Goal: Task Accomplishment & Management: Manage account settings

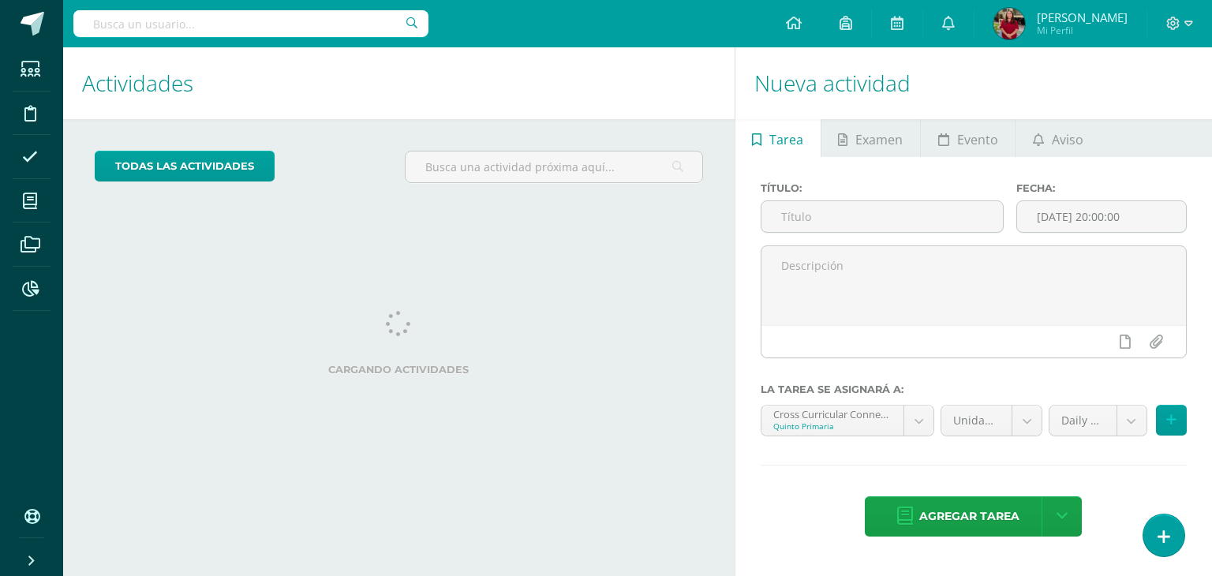
click at [833, 237] on div "Título:" at bounding box center [883, 213] width 257 height 63
click at [816, 218] on input "text" at bounding box center [883, 216] width 242 height 31
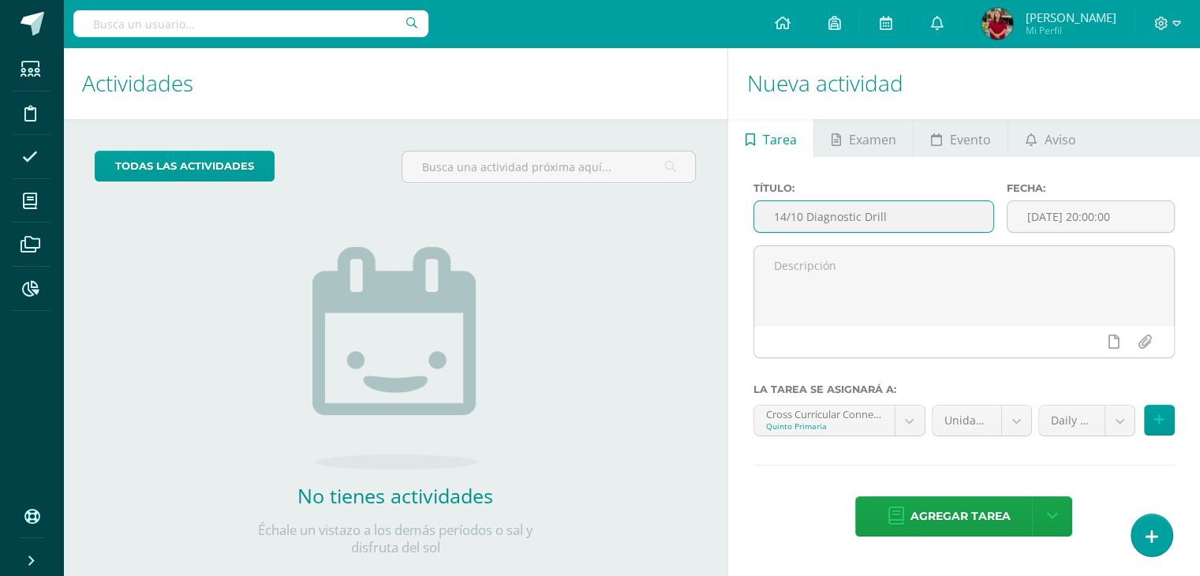
drag, startPoint x: 885, startPoint y: 219, endPoint x: 717, endPoint y: 241, distance: 168.8
click at [717, 241] on div "Actividades Actividad todas las Actividades No tienes actividades Échale un vis…" at bounding box center [632, 327] width 1150 height 560
type input "14/10 Diagnostic Drill"
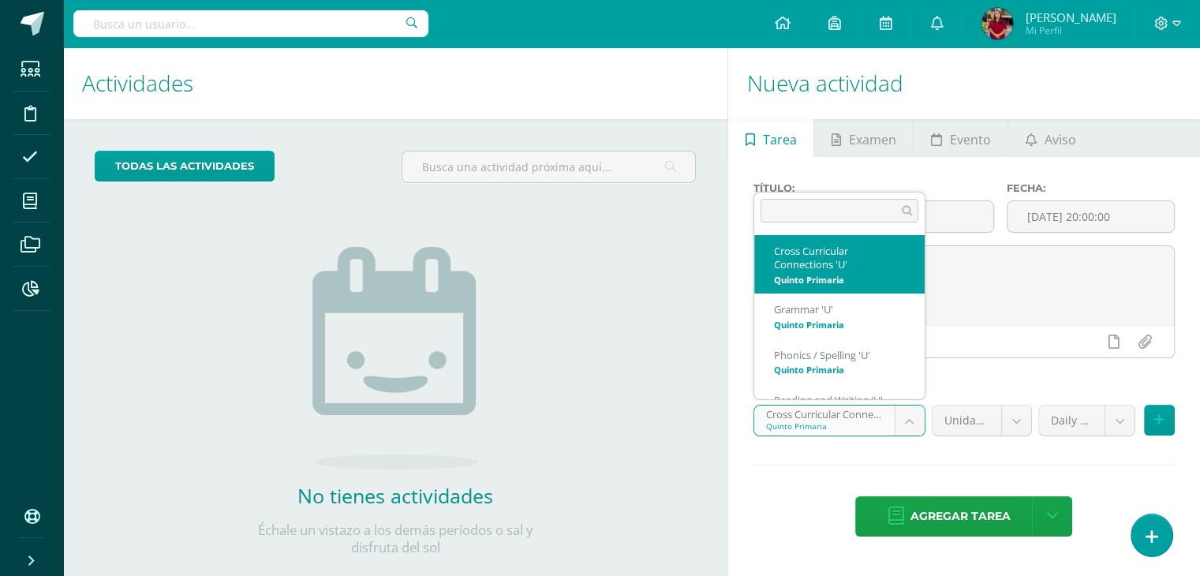
click at [865, 405] on body "Estudiantes Disciplina Asistencia Mis cursos Archivos Reportes Soporte Ayuda Re…" at bounding box center [600, 288] width 1200 height 576
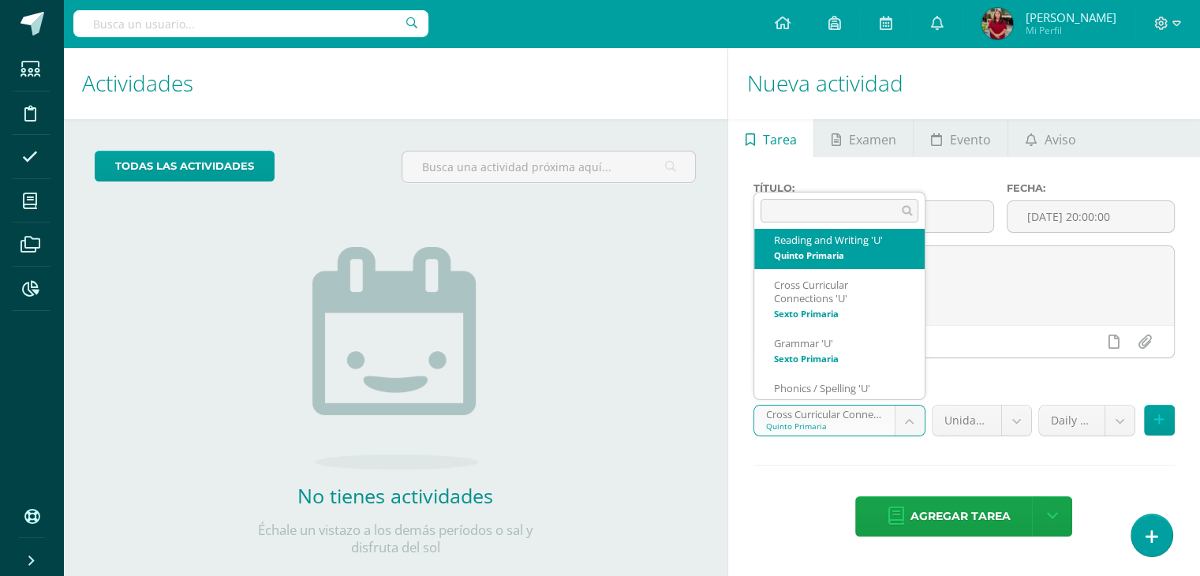
scroll to position [163, 0]
select select "200615"
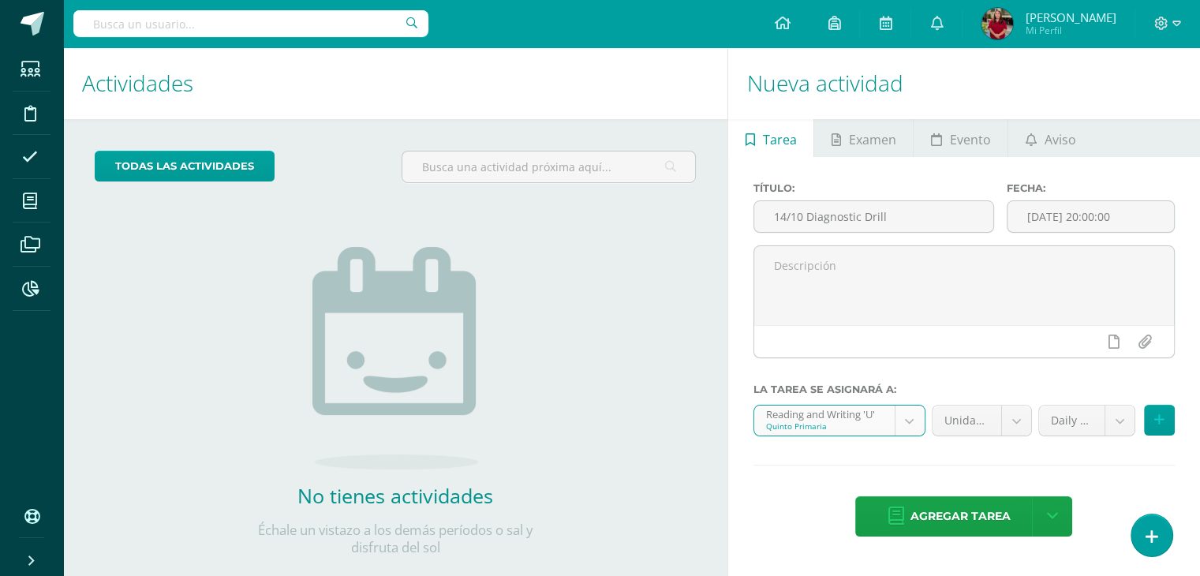
click at [1059, 399] on div "Título: 14/10 Diagnostic Drill Fecha: 2025-10-14 20:00:00 La tarea se asignará …" at bounding box center [964, 361] width 472 height 408
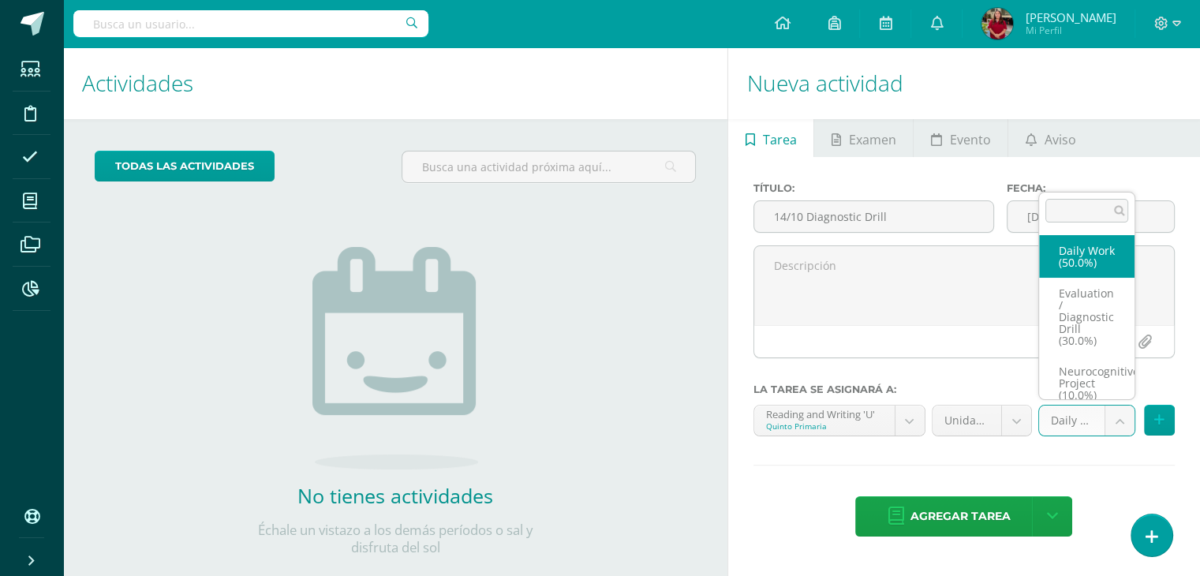
click at [1061, 411] on body "Estudiantes Disciplina Asistencia Mis cursos Archivos Reportes Soporte Ayuda Re…" at bounding box center [600, 288] width 1200 height 576
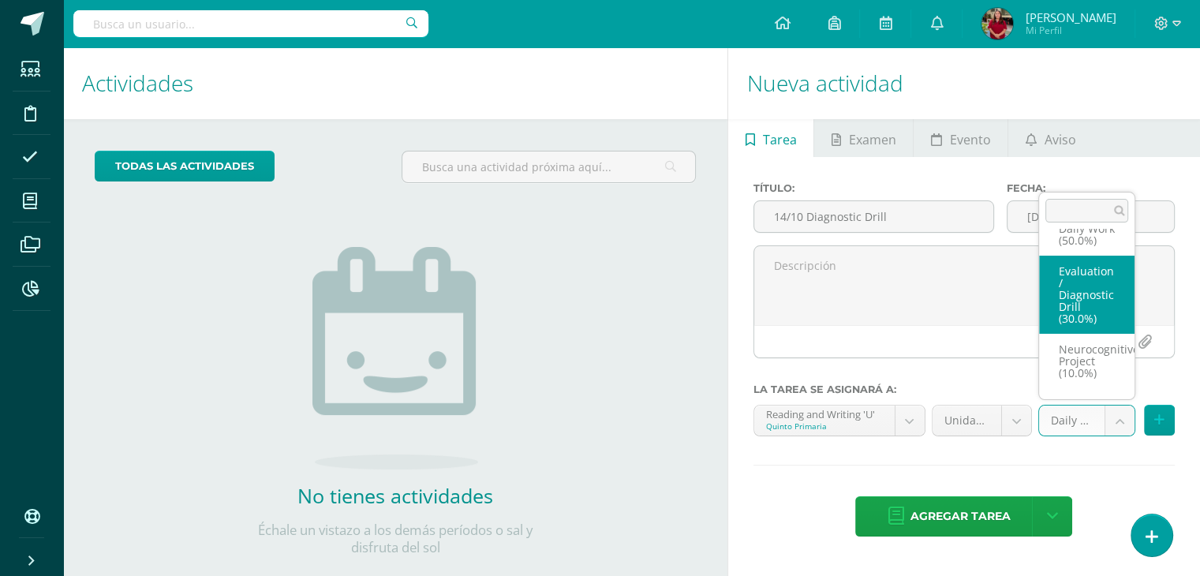
select select "205868"
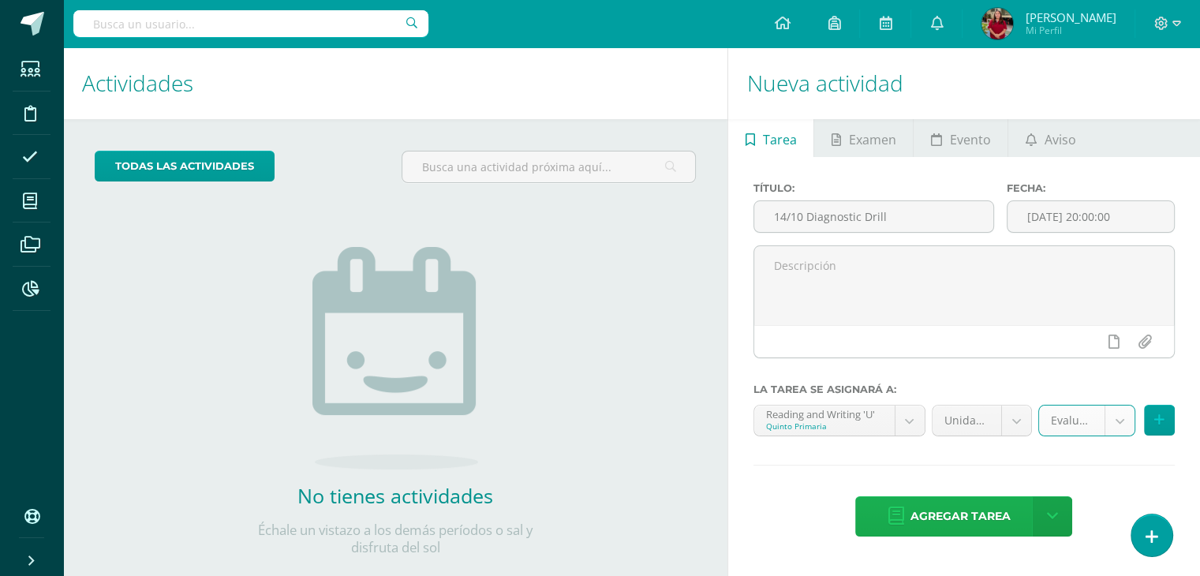
click at [967, 515] on span "Agregar tarea" at bounding box center [960, 516] width 100 height 39
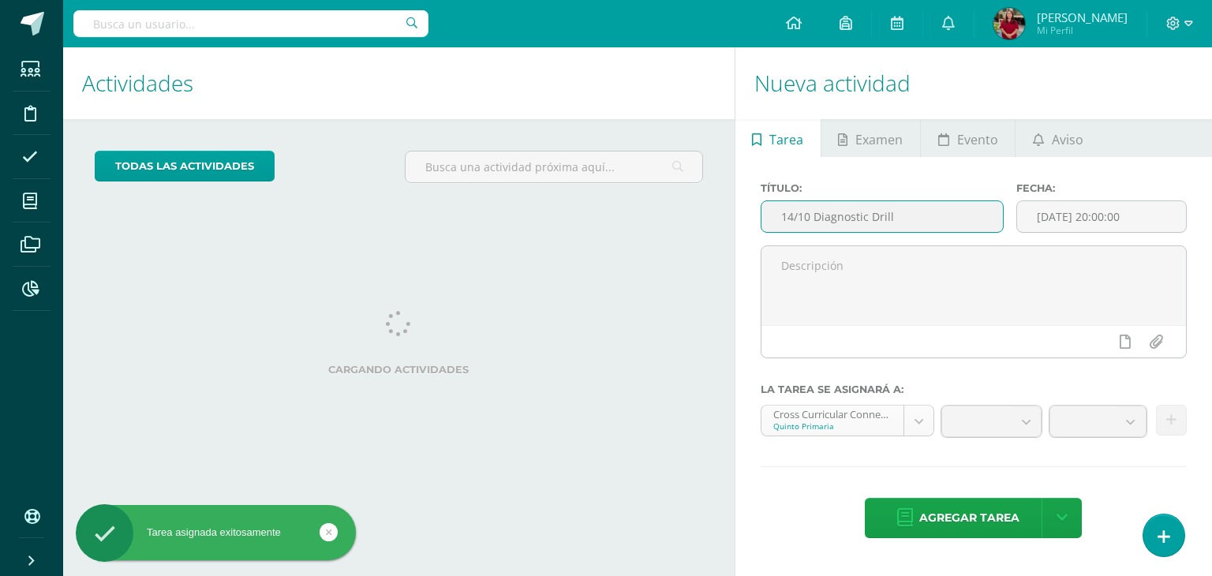
type input "14/10 Diagnostic Drill"
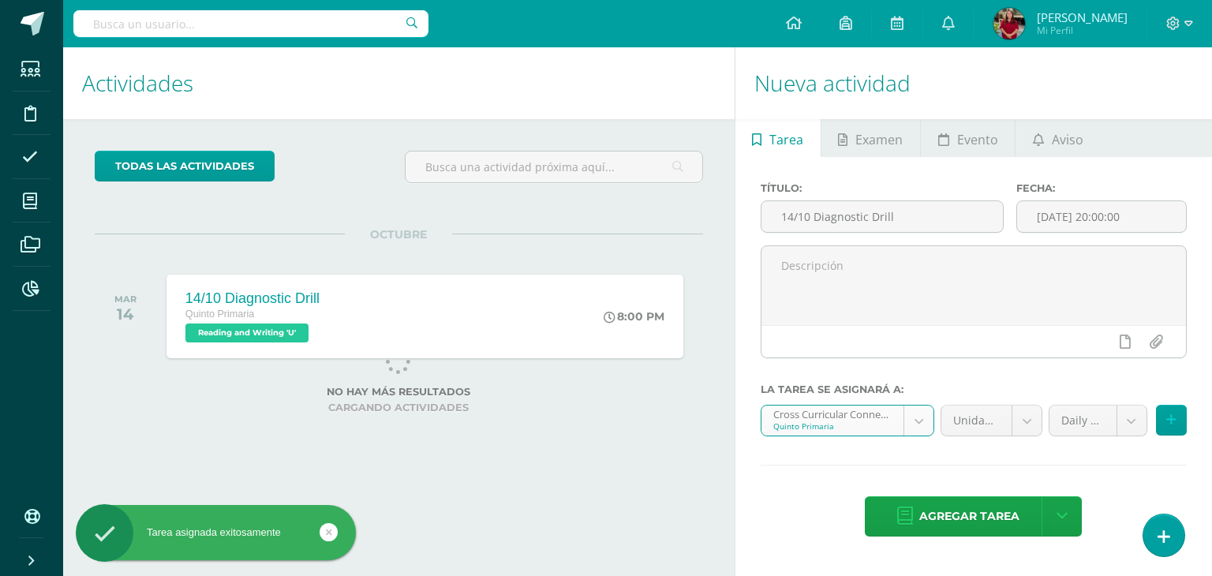
click at [866, 411] on body "Tarea asignada exitosamente Estudiantes Disciplina Asistencia Mis cursos Archiv…" at bounding box center [606, 288] width 1212 height 576
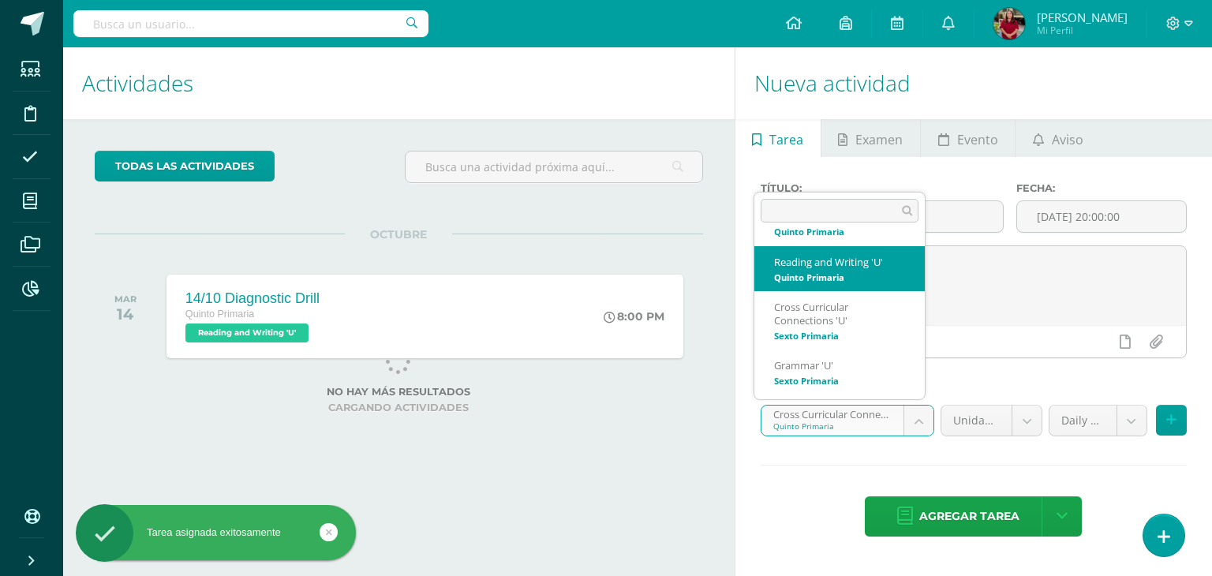
scroll to position [229, 0]
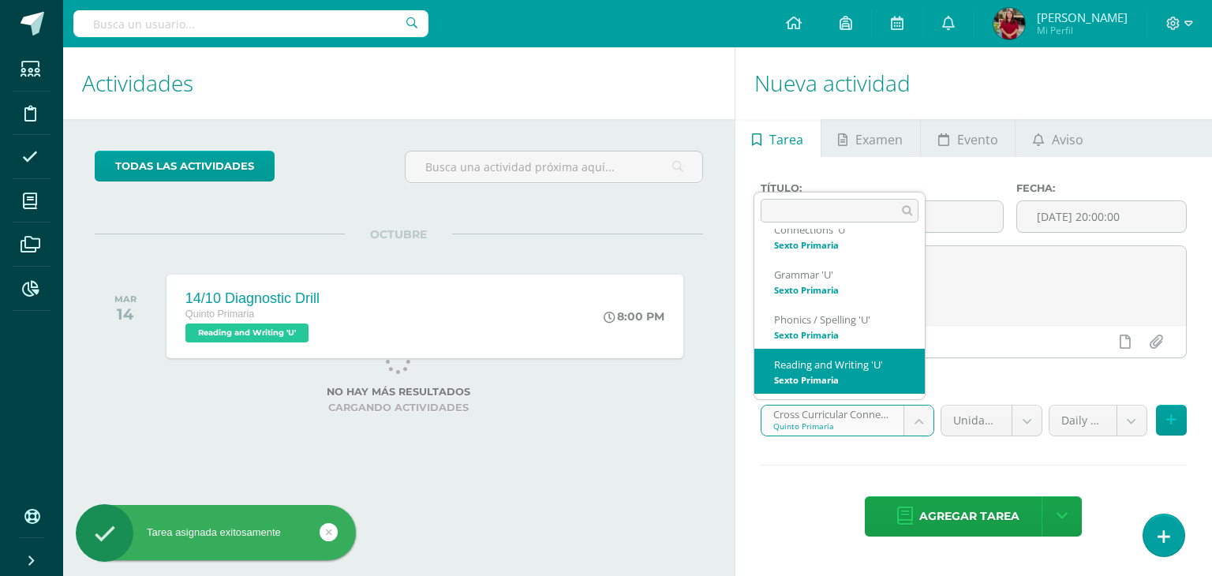
select select "200825"
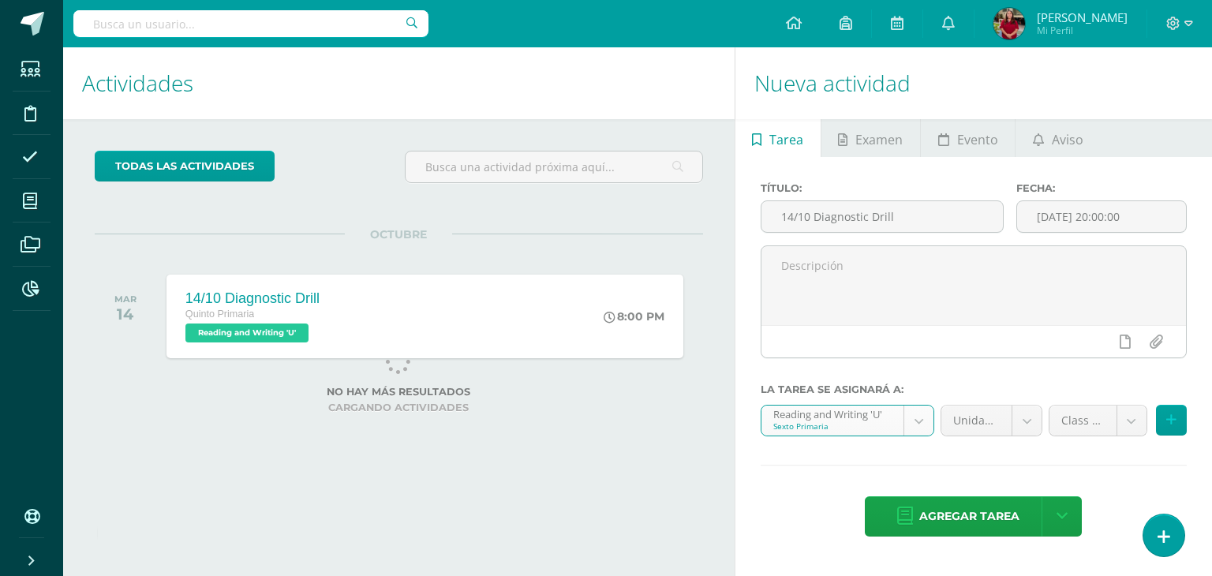
click at [1070, 429] on body "Tarea asignada exitosamente Estudiantes Disciplina Asistencia Mis cursos Archiv…" at bounding box center [606, 288] width 1212 height 576
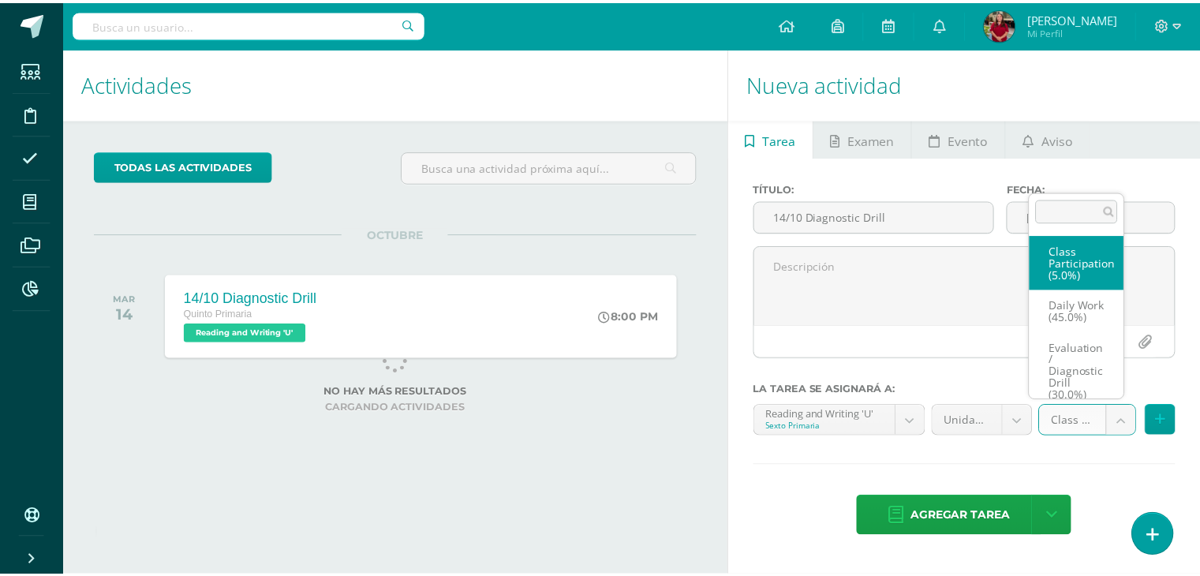
scroll to position [22, 0]
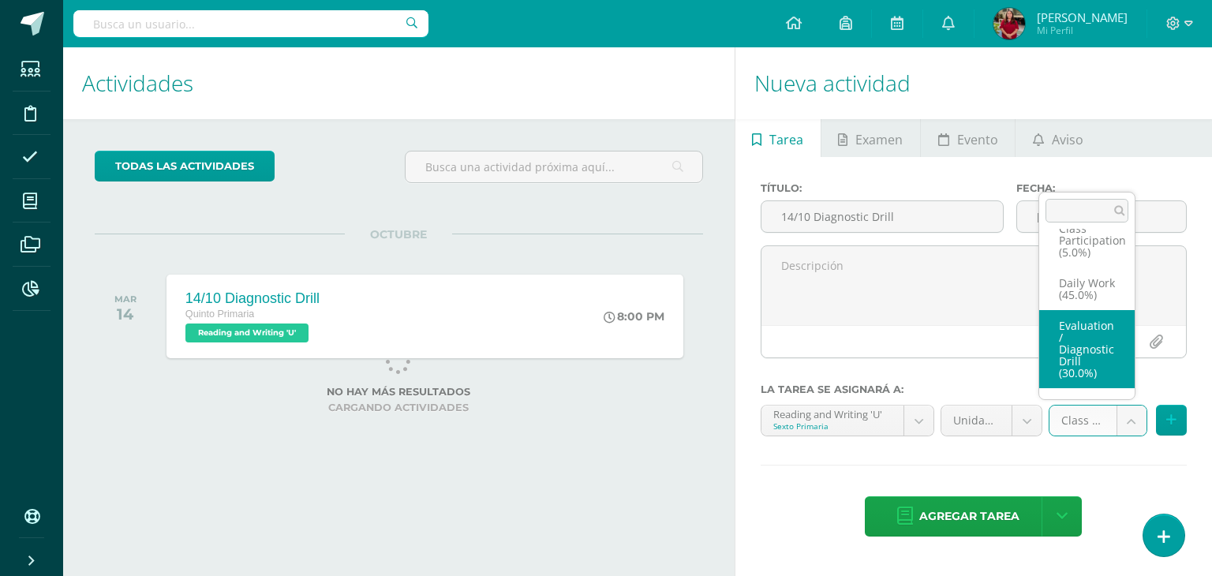
select select "205914"
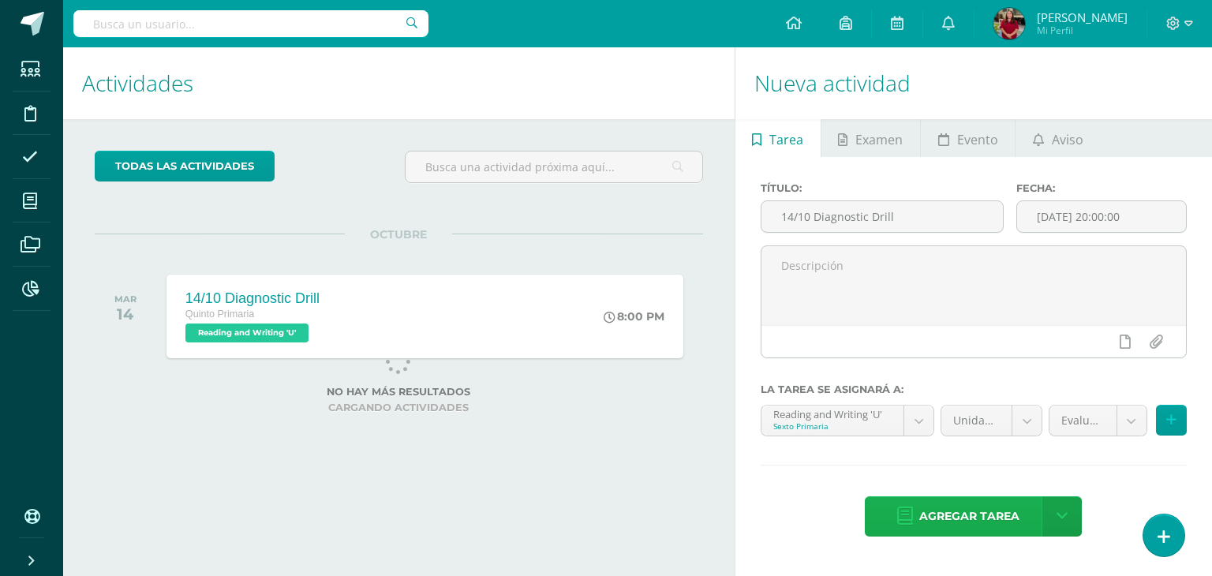
click at [979, 524] on span "Agregar tarea" at bounding box center [969, 516] width 100 height 39
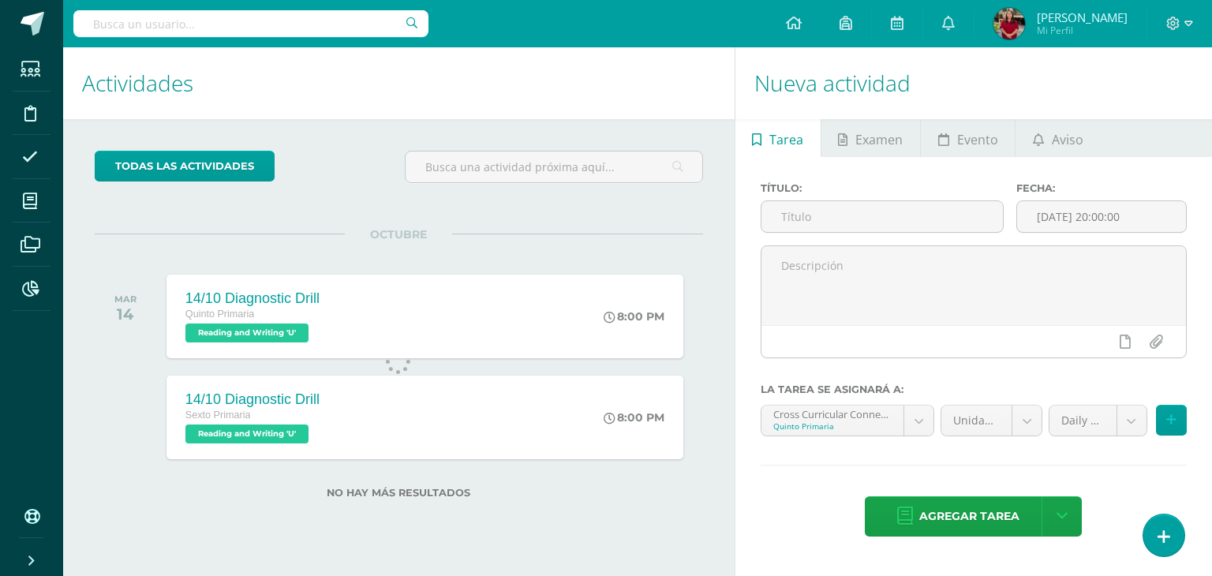
click at [976, 525] on span "Agregar tarea" at bounding box center [969, 516] width 100 height 39
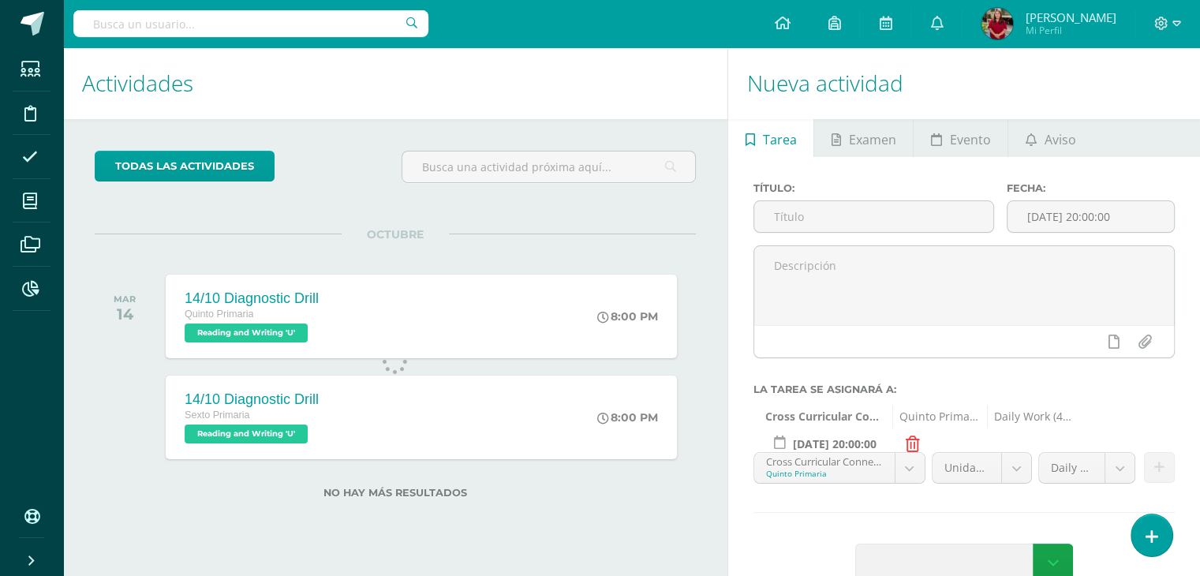
click at [616, 185] on div at bounding box center [548, 173] width 307 height 45
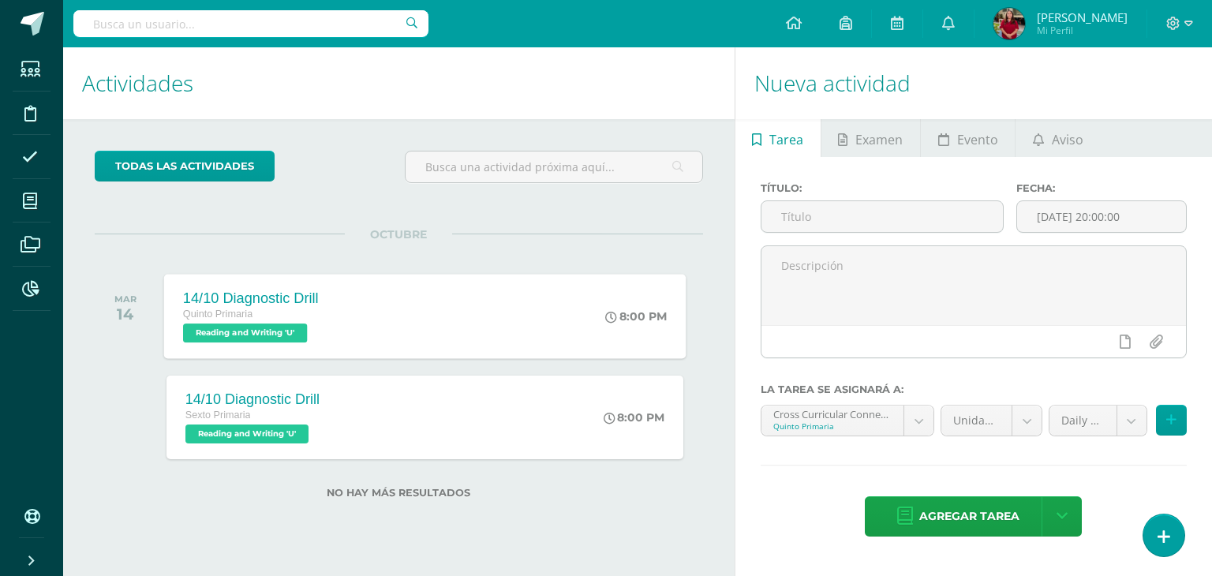
click at [386, 309] on div "14/10 Diagnostic Drill Quinto Primaria Reading and Writing 'U' 8:00 PM 14/10 Di…" at bounding box center [425, 316] width 522 height 84
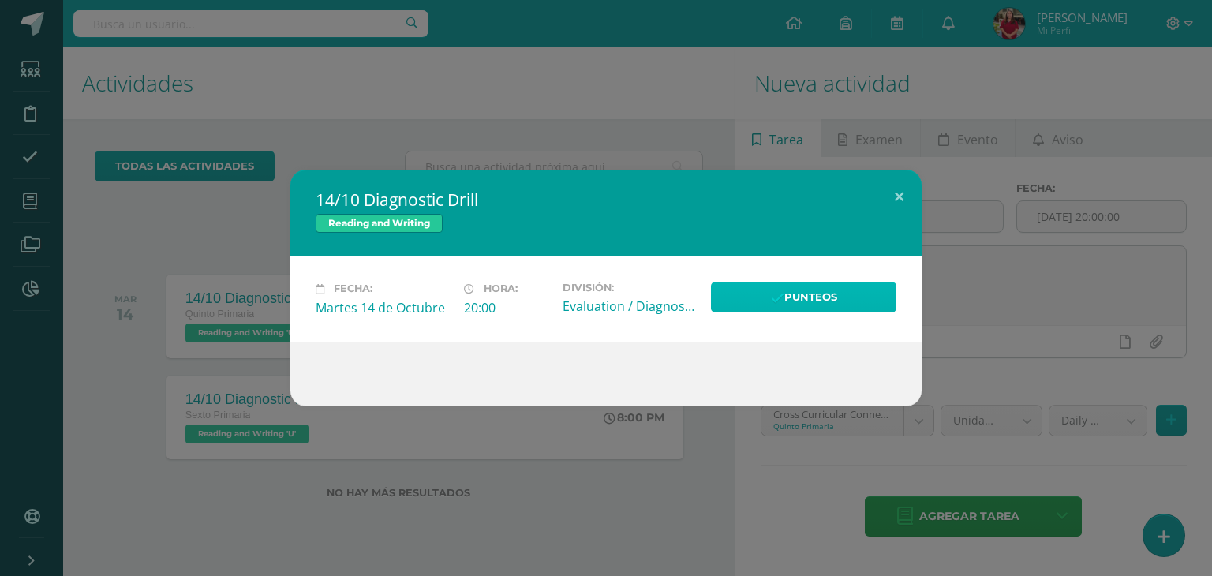
click at [742, 302] on link "Punteos" at bounding box center [803, 297] width 185 height 31
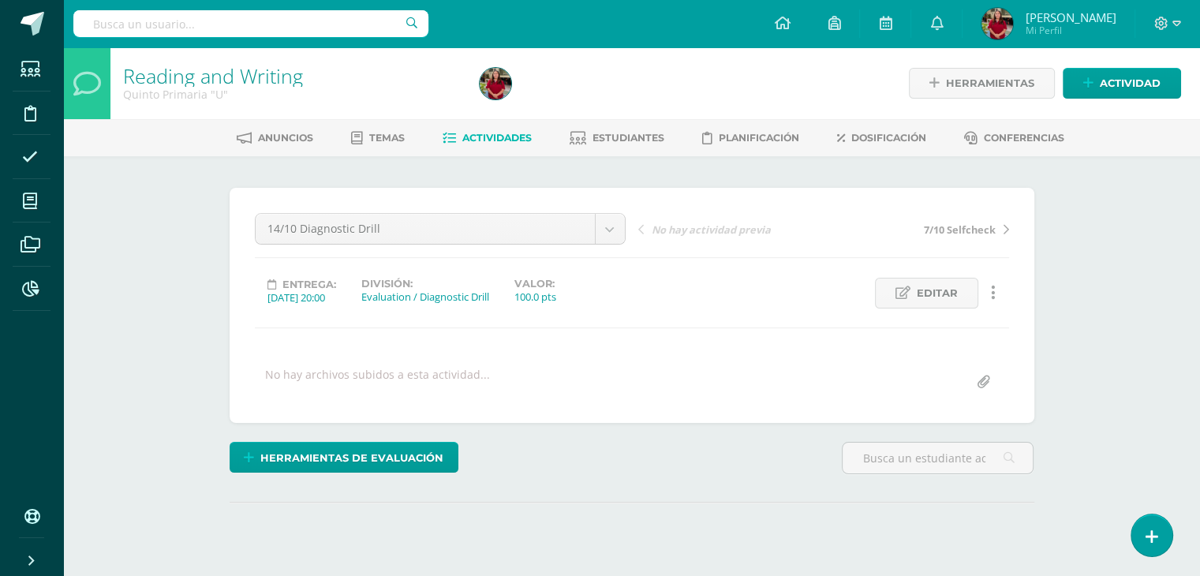
scroll to position [158, 0]
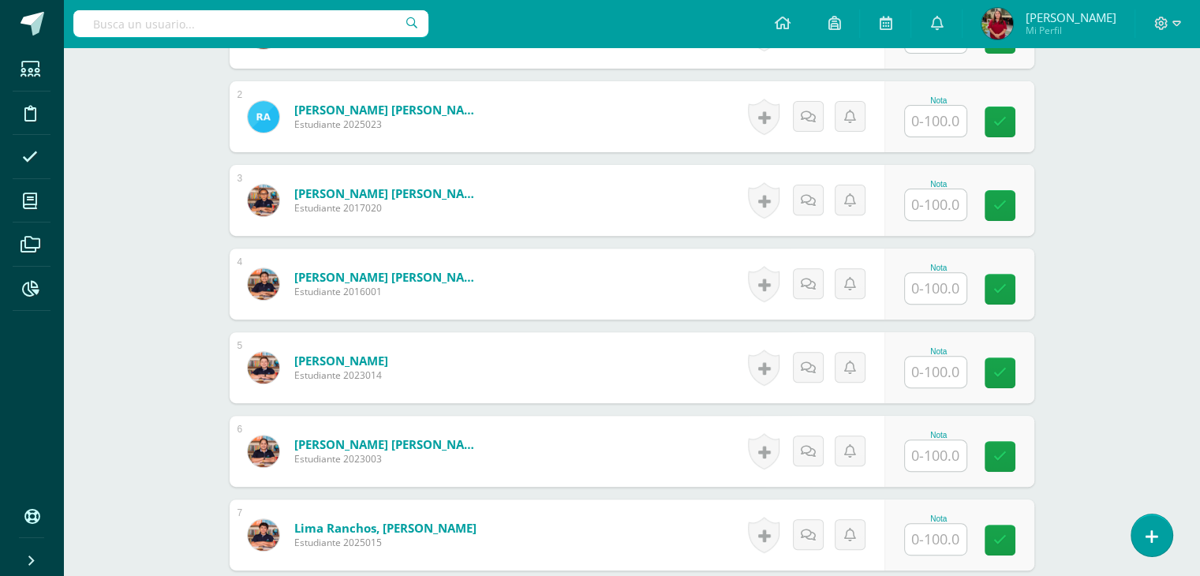
drag, startPoint x: 897, startPoint y: 287, endPoint x: 906, endPoint y: 285, distance: 9.0
click at [899, 287] on div "Nota" at bounding box center [960, 284] width 150 height 71
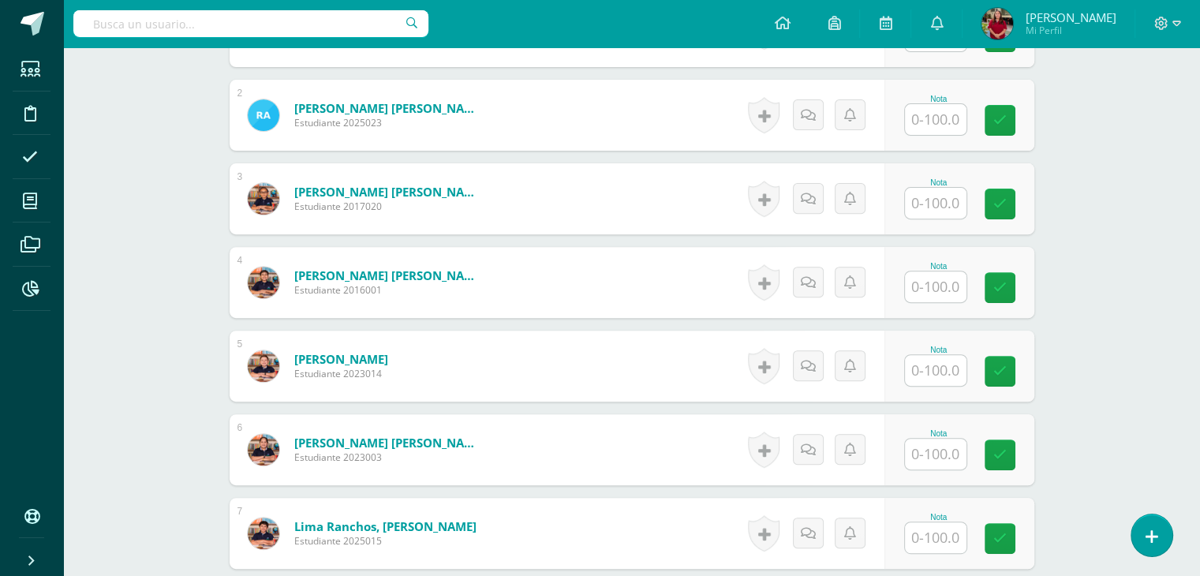
click at [923, 282] on input "text" at bounding box center [936, 287] width 62 height 31
type input "85.25"
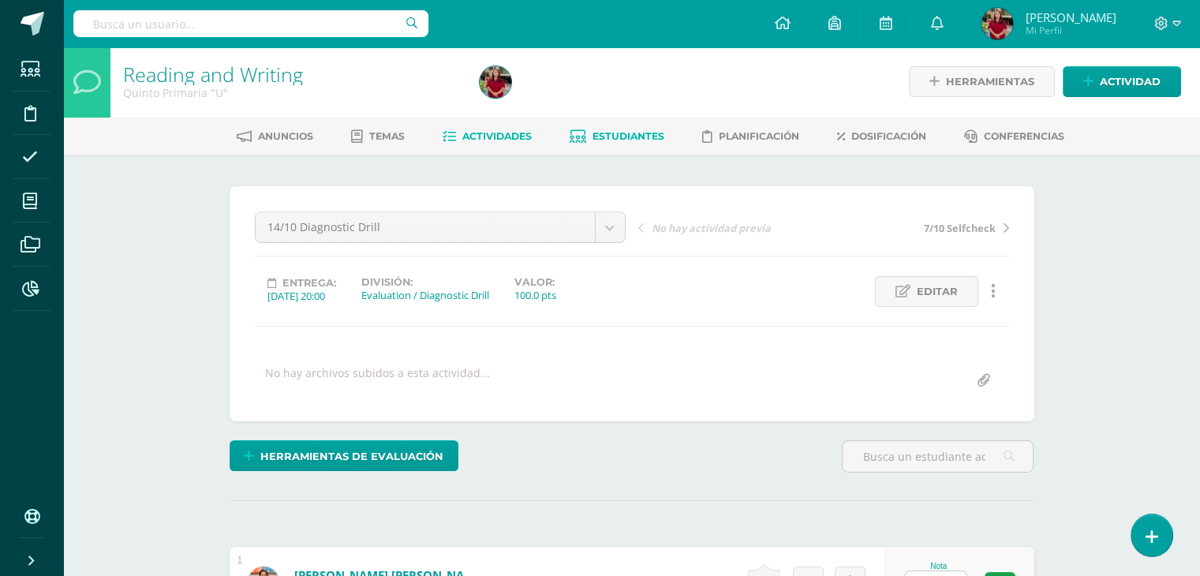
click at [654, 137] on span "Estudiantes" at bounding box center [629, 136] width 72 height 12
click at [626, 140] on span "Estudiantes" at bounding box center [629, 137] width 72 height 12
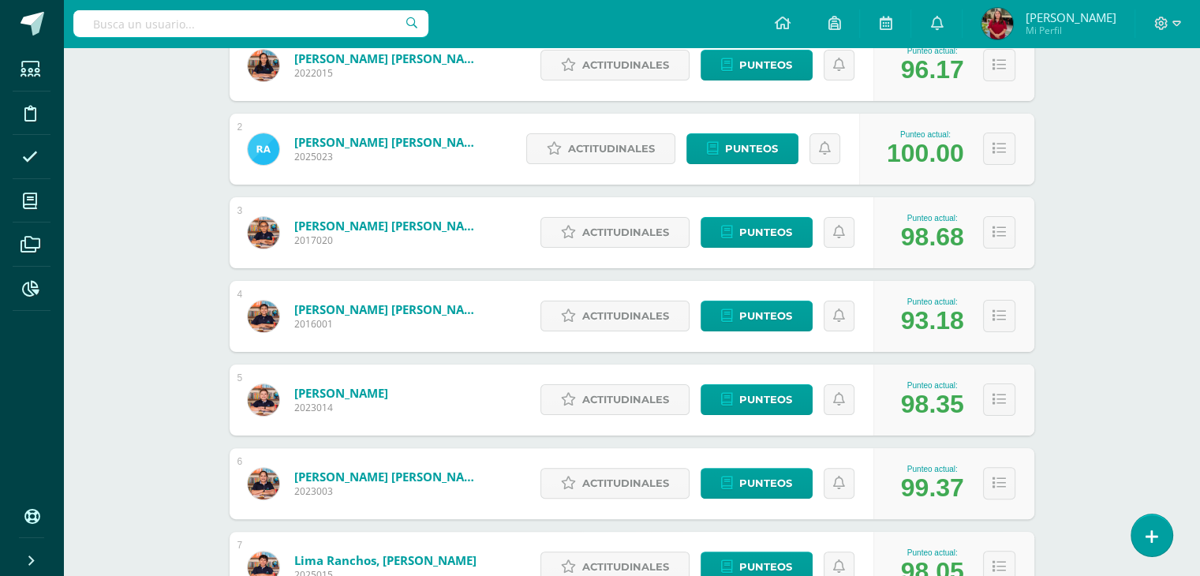
scroll to position [315, 0]
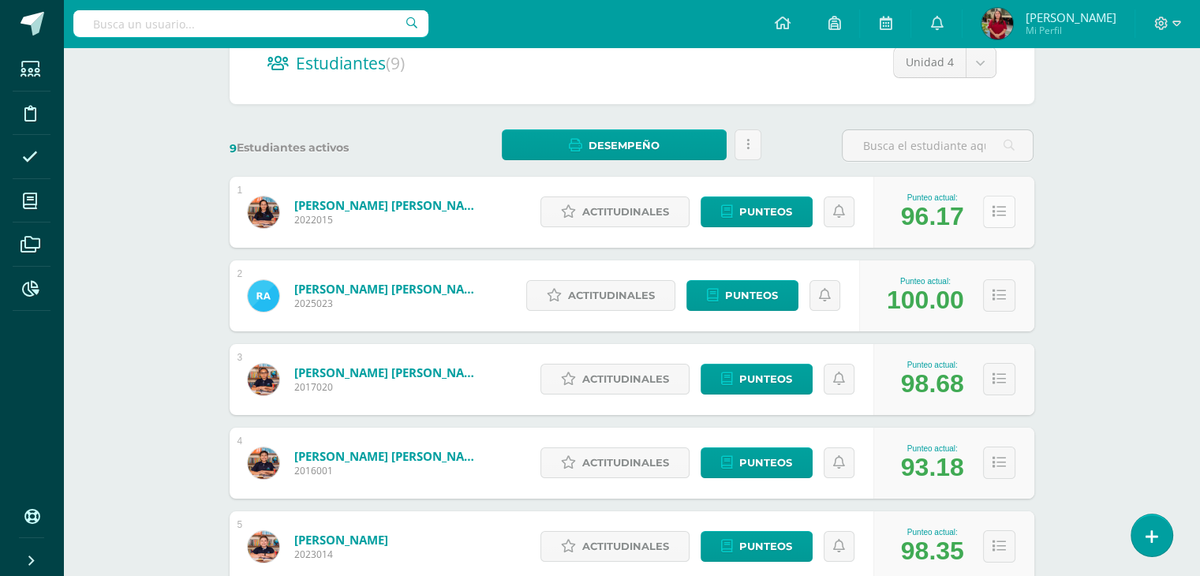
click at [1004, 216] on icon at bounding box center [999, 211] width 13 height 13
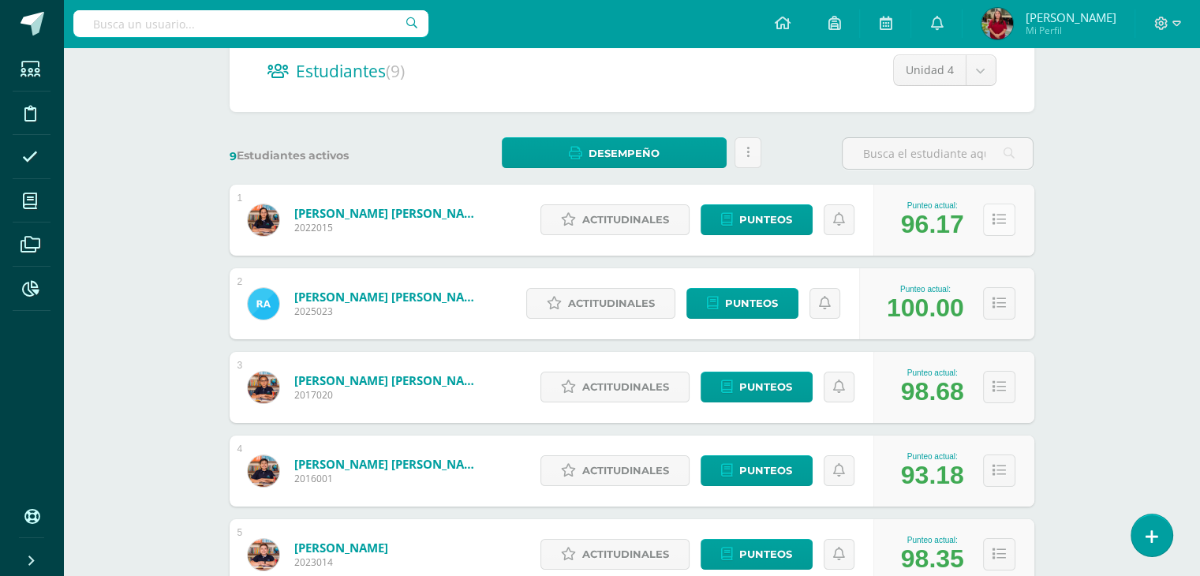
scroll to position [158, 0]
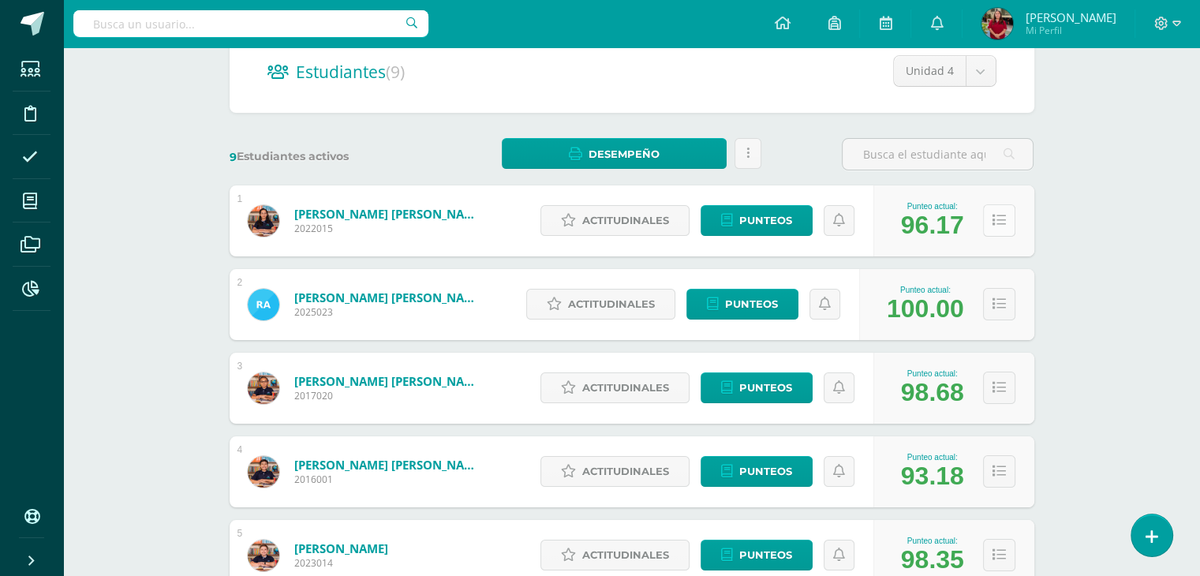
click at [996, 220] on icon at bounding box center [999, 220] width 13 height 13
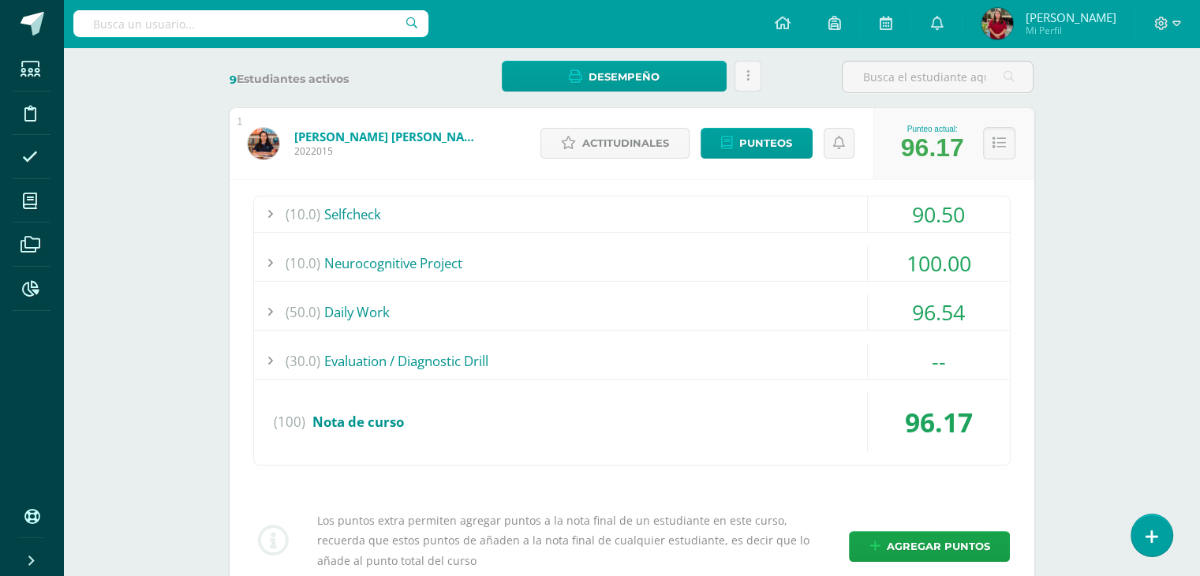
scroll to position [236, 0]
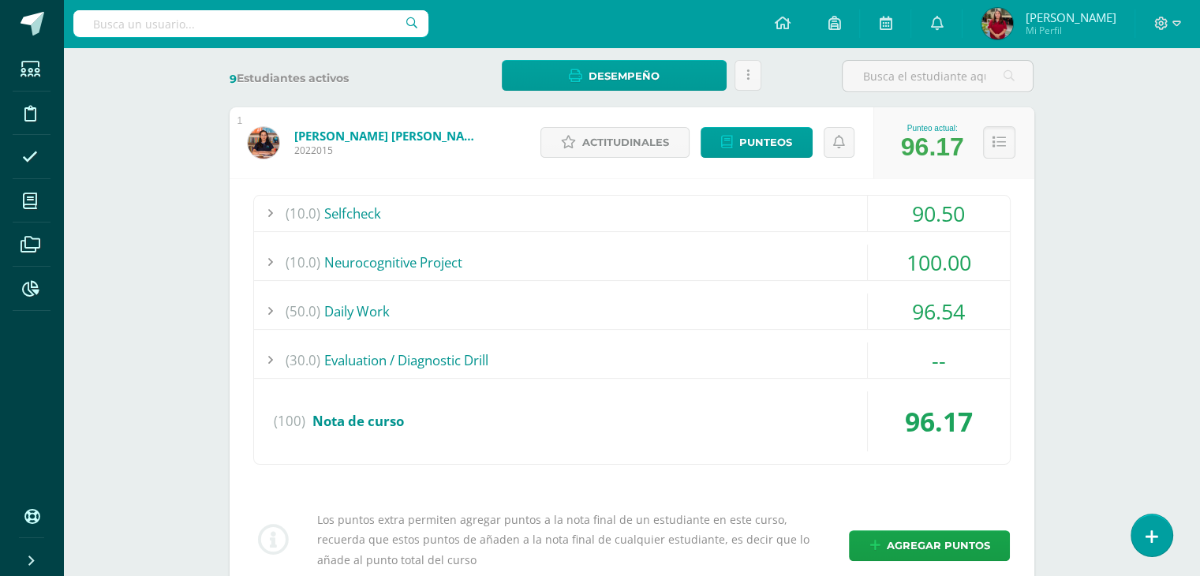
click at [474, 219] on div "(10.0) Selfcheck" at bounding box center [632, 214] width 756 height 36
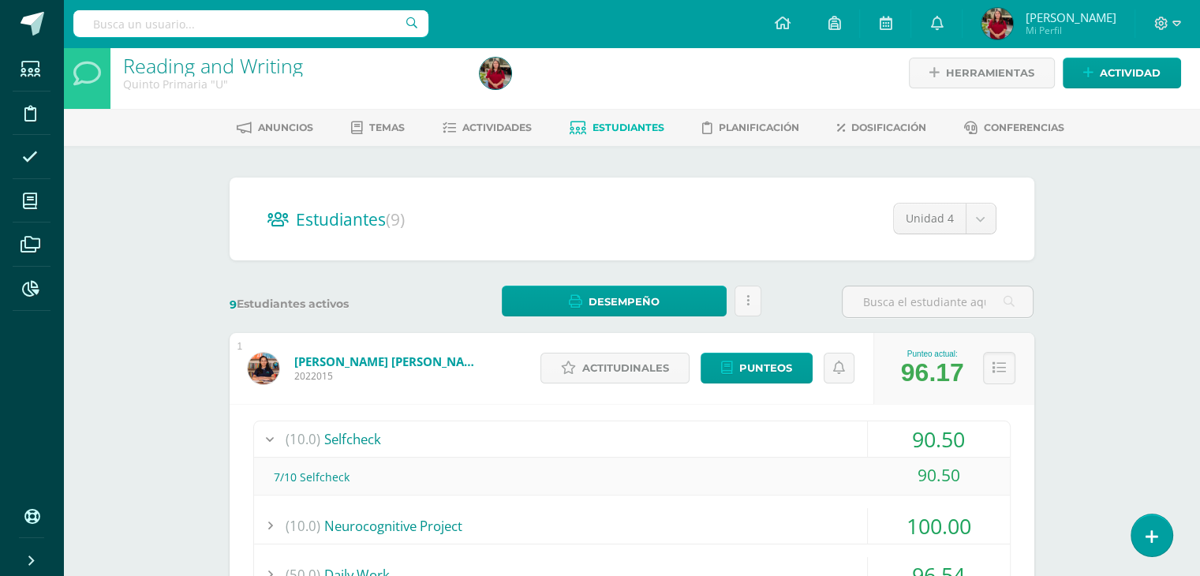
scroll to position [0, 0]
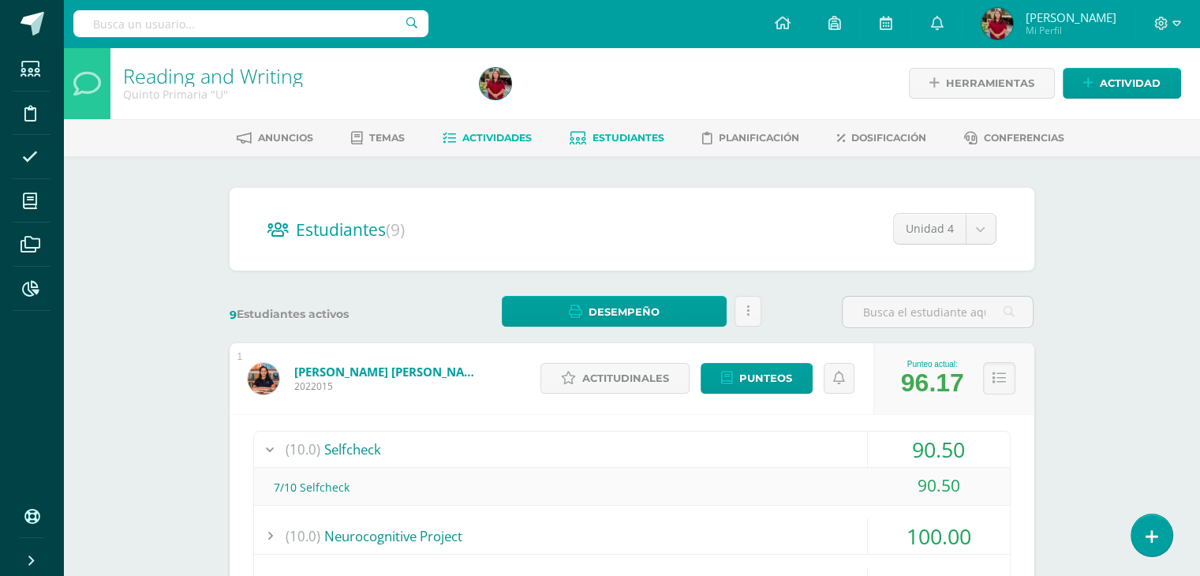
click at [481, 137] on span "Actividades" at bounding box center [497, 138] width 69 height 12
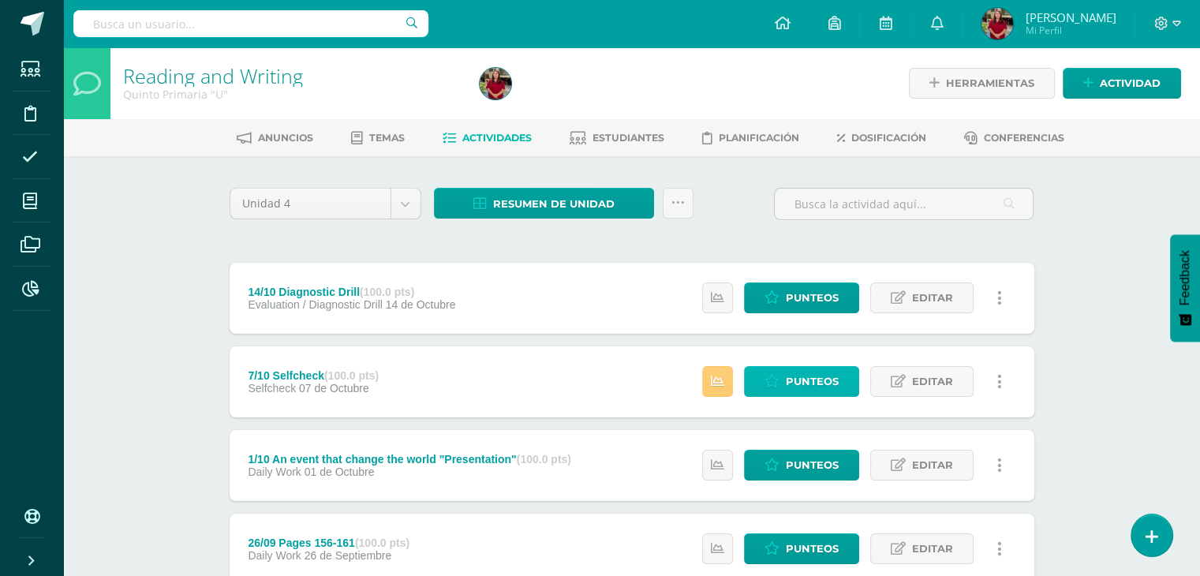
click at [802, 384] on span "Punteos" at bounding box center [812, 381] width 53 height 29
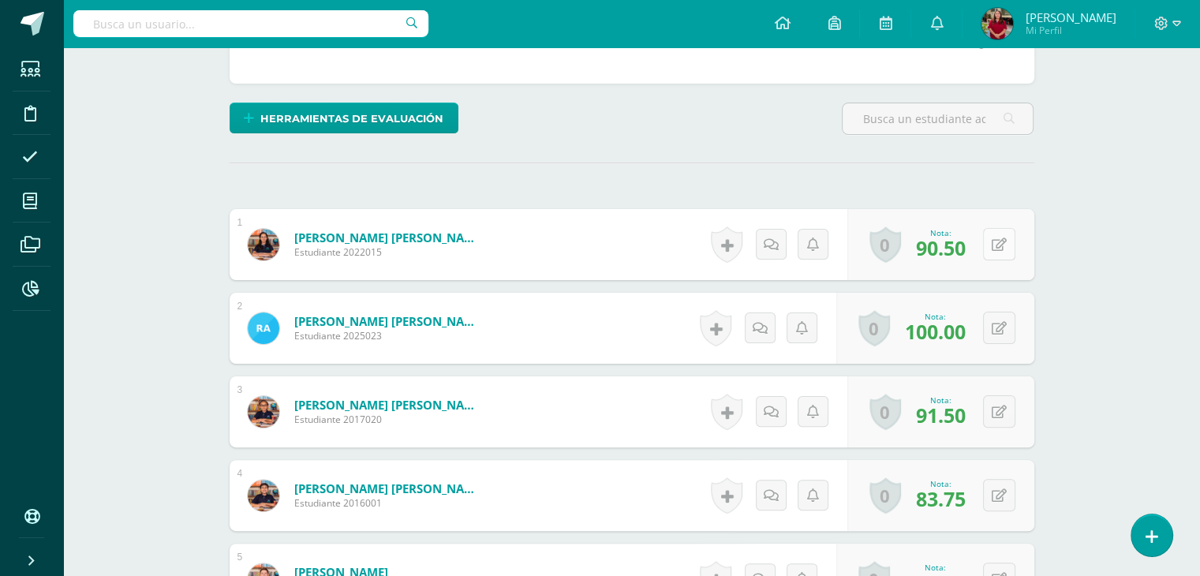
click at [1010, 238] on button at bounding box center [999, 244] width 32 height 32
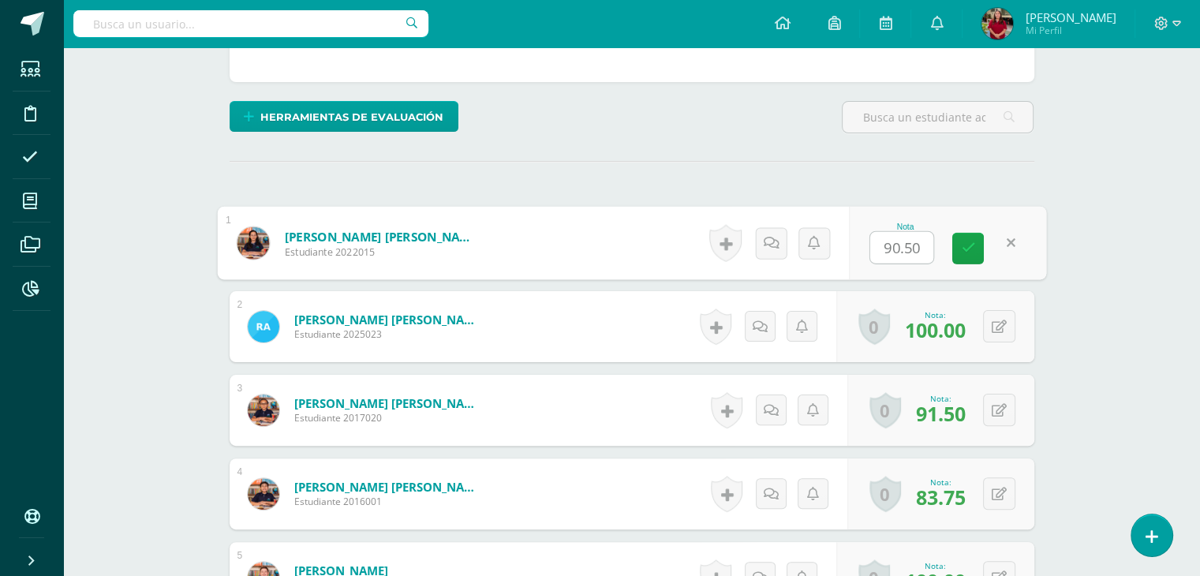
scroll to position [341, 0]
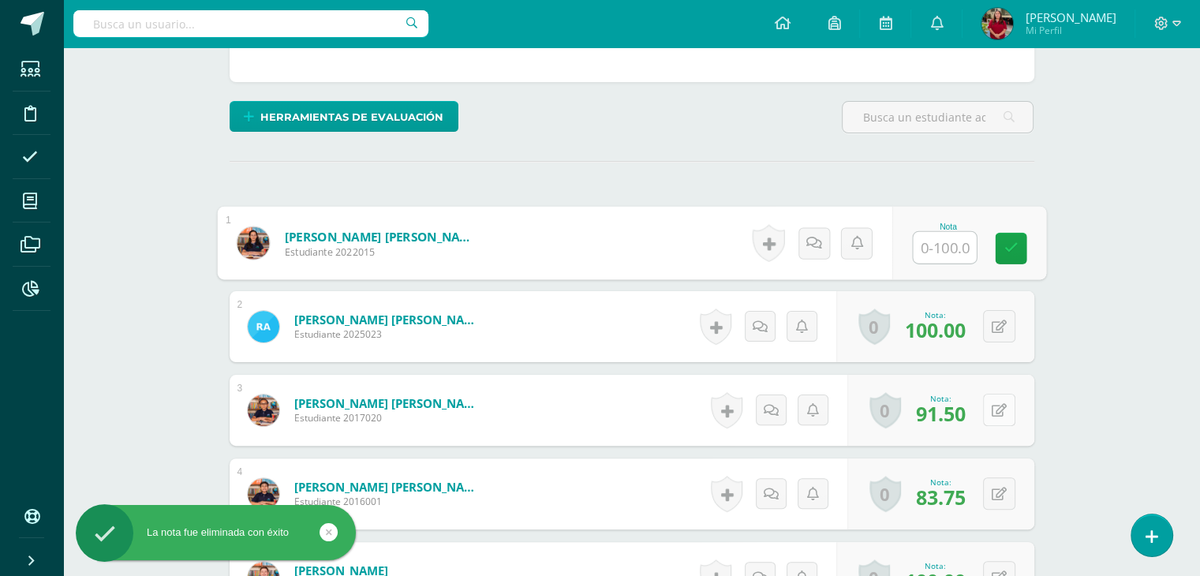
click at [995, 404] on button at bounding box center [999, 410] width 32 height 32
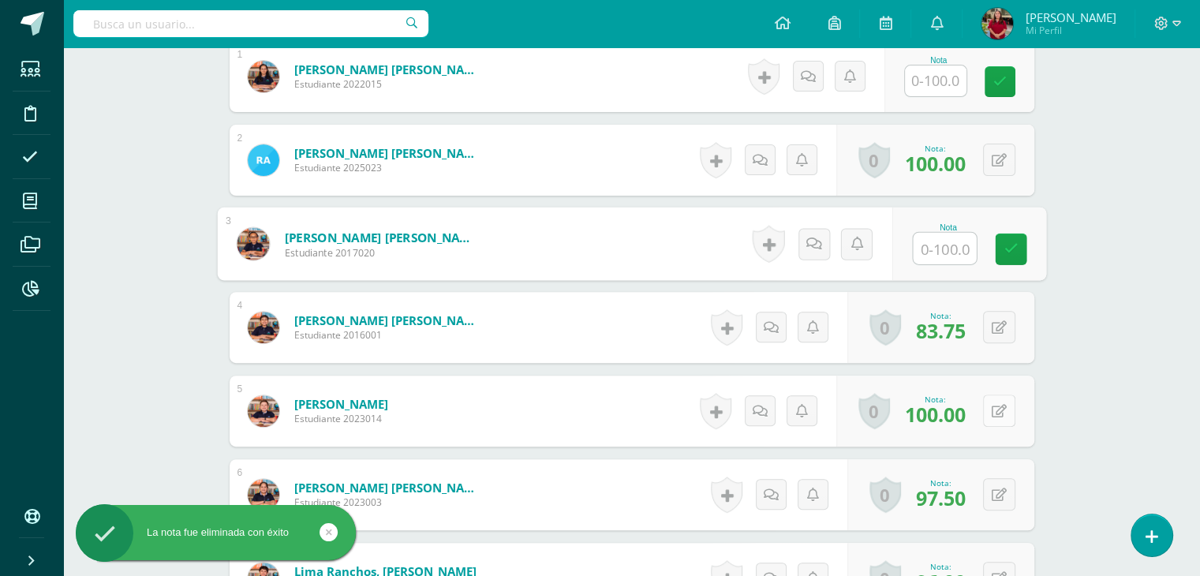
click at [1000, 433] on div "0 Logros Logros obtenidos Aún no hay logros agregados Nota: 100.00" at bounding box center [936, 411] width 198 height 71
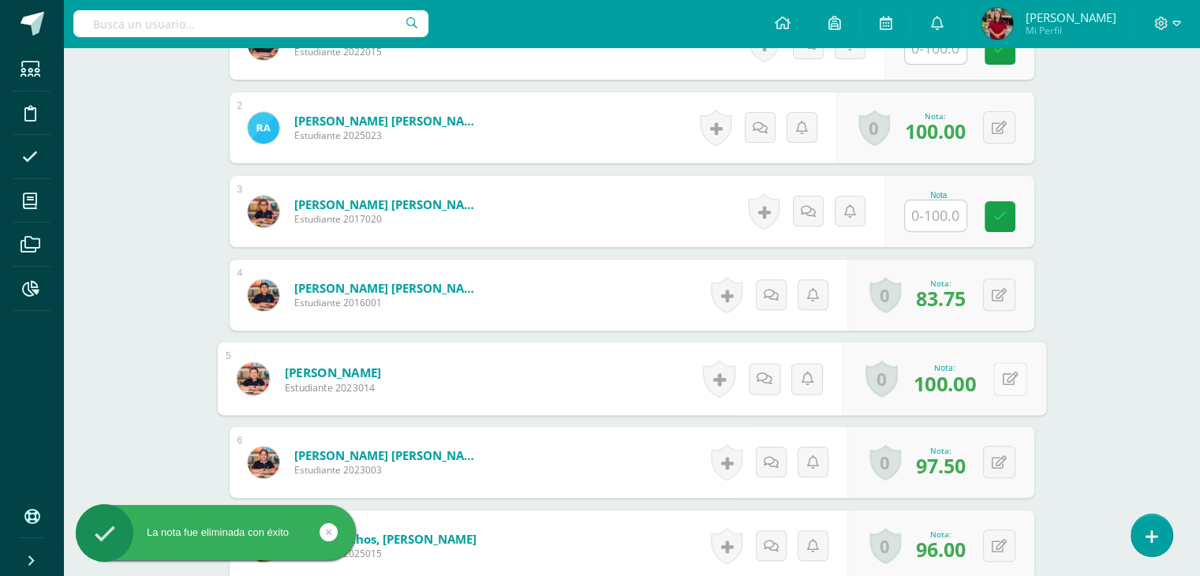
click at [1002, 389] on button at bounding box center [1010, 378] width 33 height 33
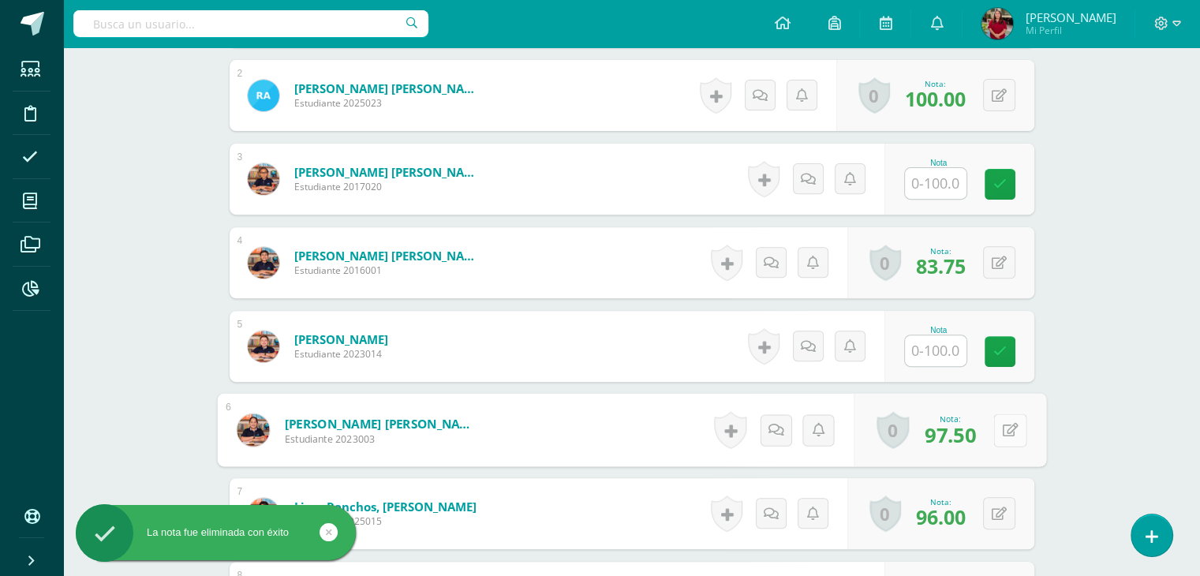
click at [998, 430] on button at bounding box center [1010, 430] width 33 height 33
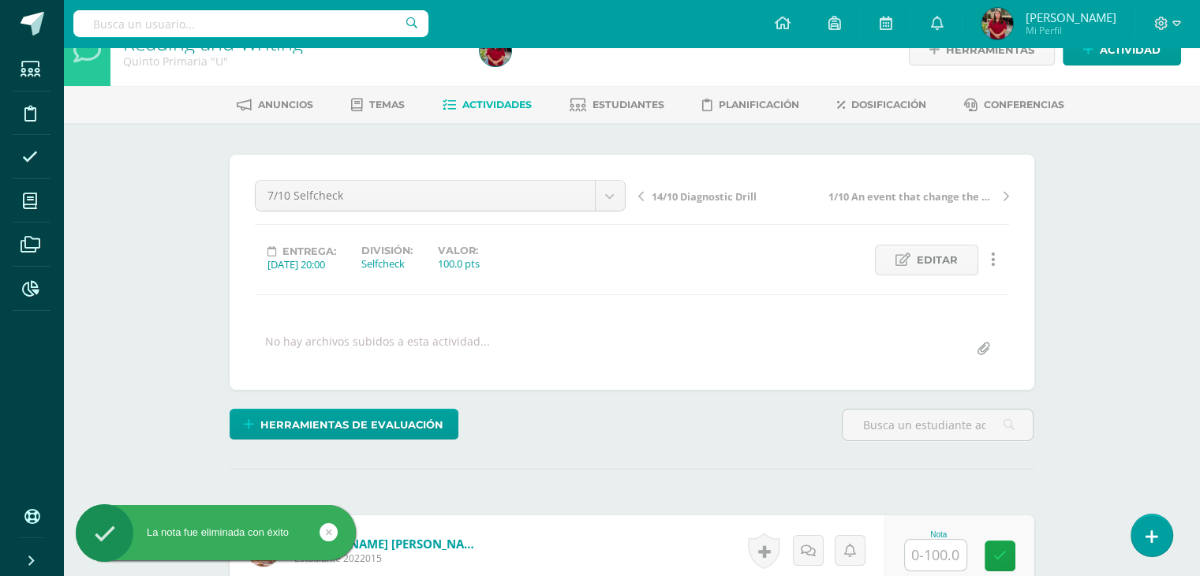
scroll to position [0, 0]
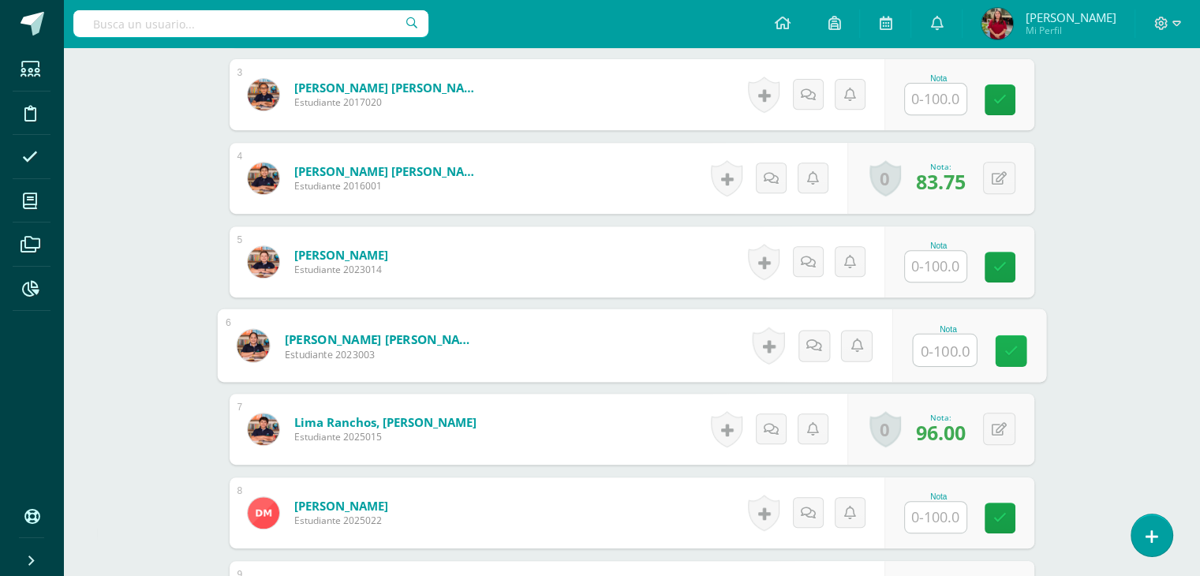
click at [1013, 346] on icon at bounding box center [1011, 350] width 14 height 13
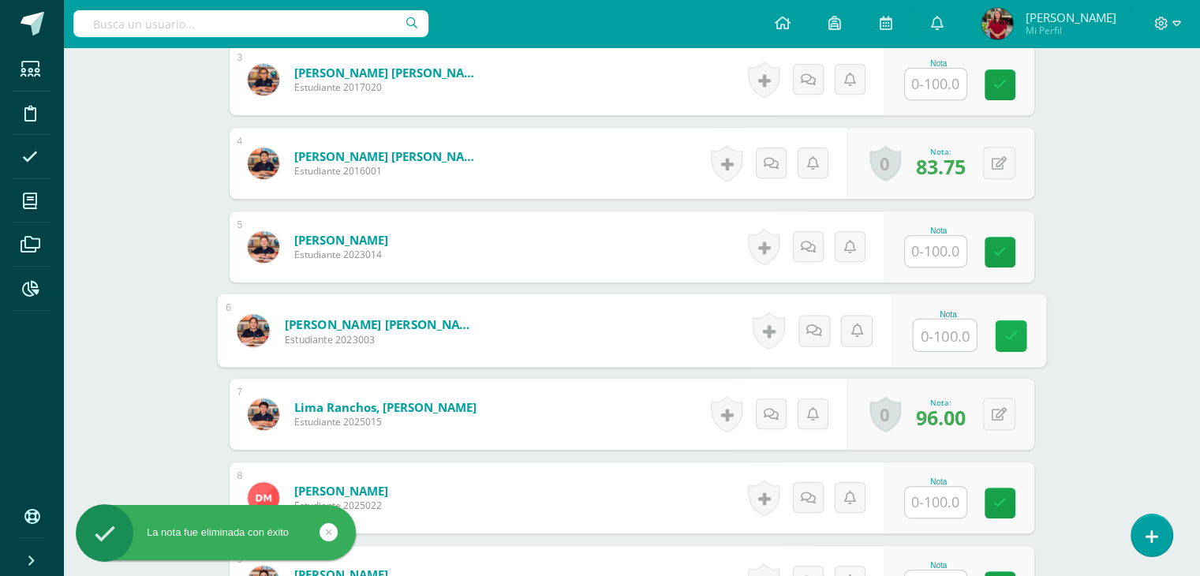
click at [1007, 324] on link at bounding box center [1011, 336] width 32 height 32
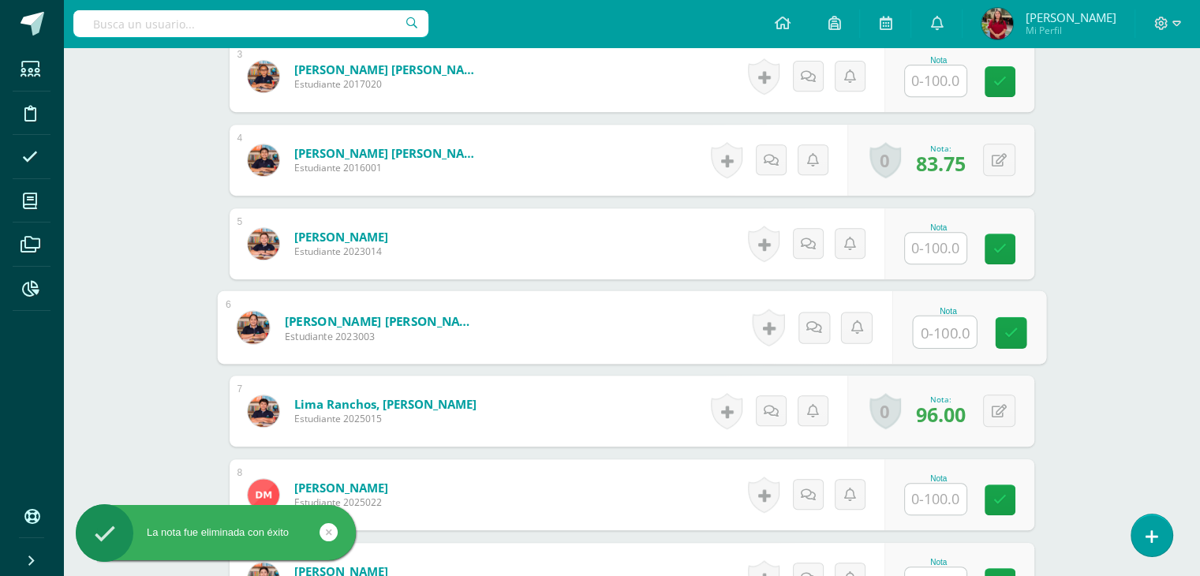
click at [1052, 335] on div "¿Estás seguro que quieres eliminar esta actividad? Esto borrará la actividad y …" at bounding box center [632, 137] width 868 height 1313
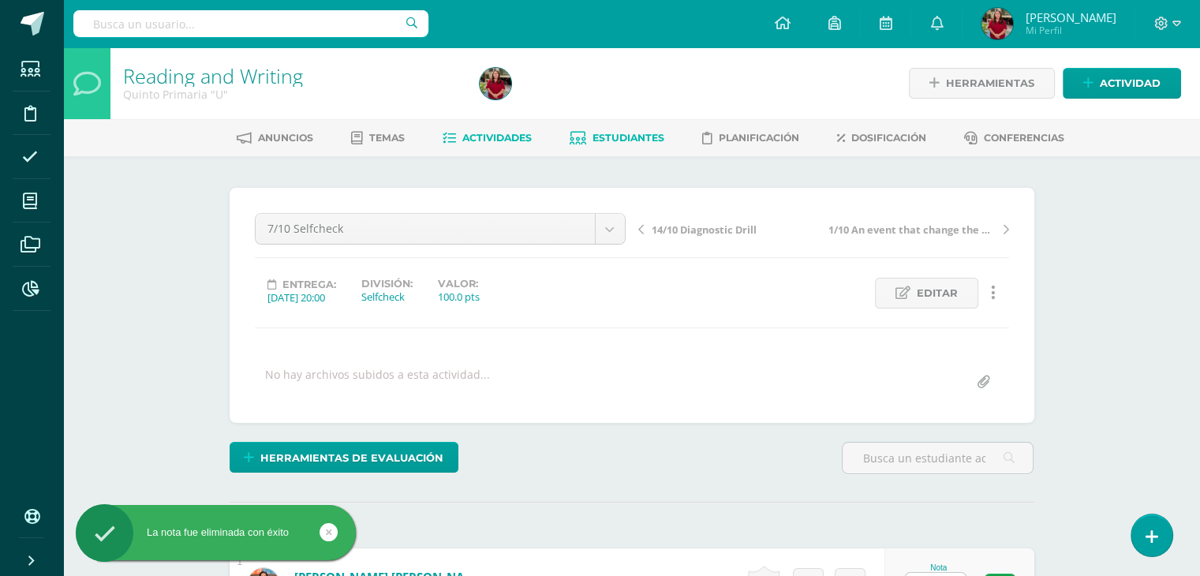
click at [597, 146] on link "Estudiantes" at bounding box center [617, 137] width 95 height 25
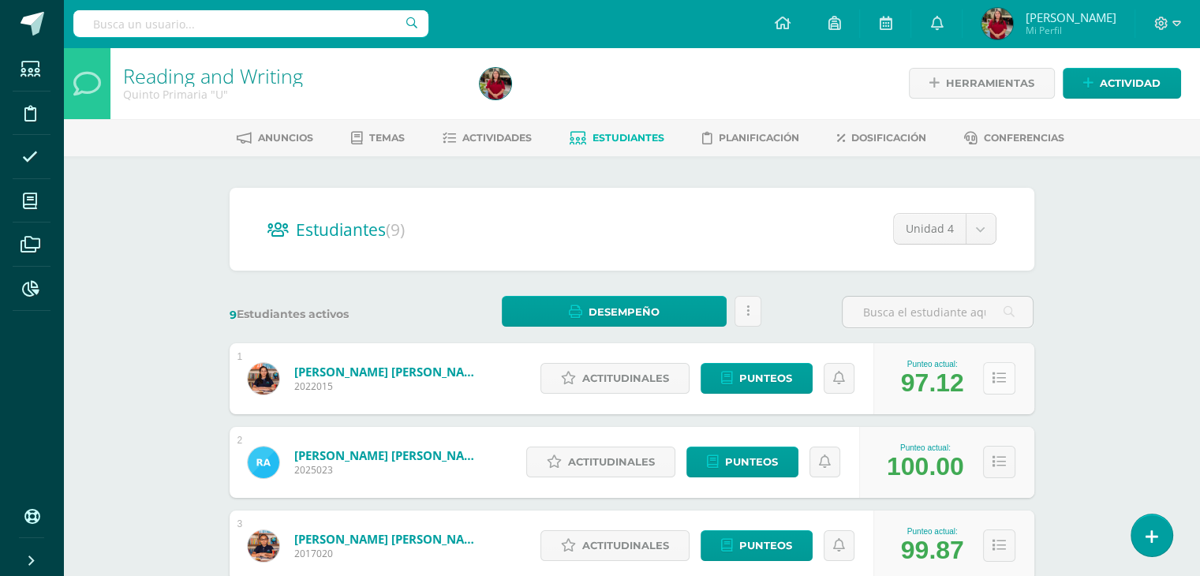
click at [1006, 376] on button at bounding box center [999, 378] width 32 height 32
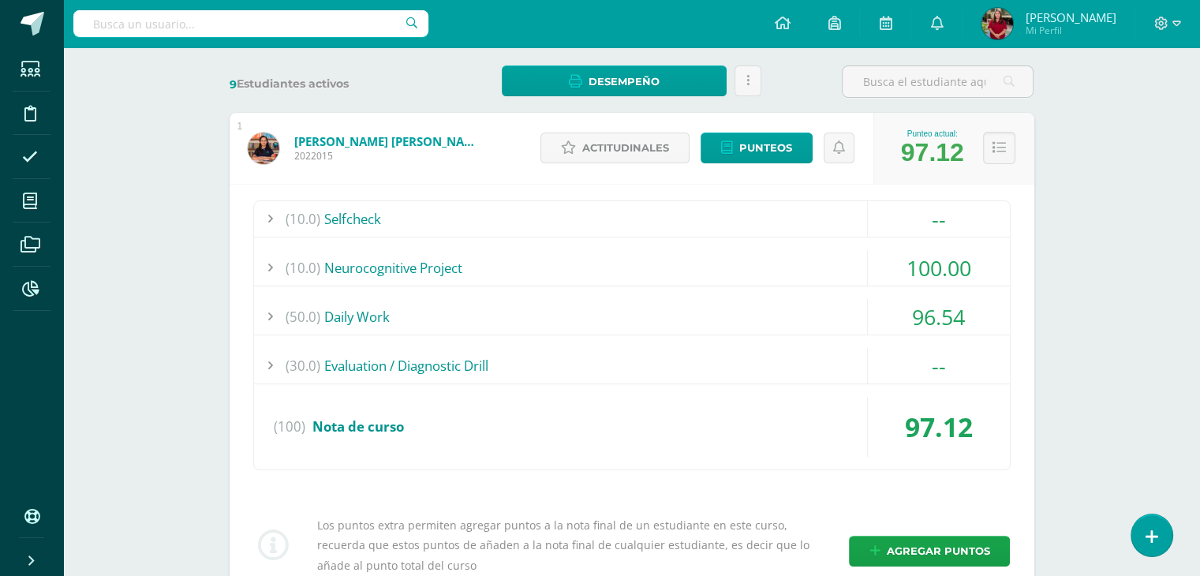
click at [575, 266] on div "(10.0) Neurocognitive Project" at bounding box center [632, 268] width 756 height 36
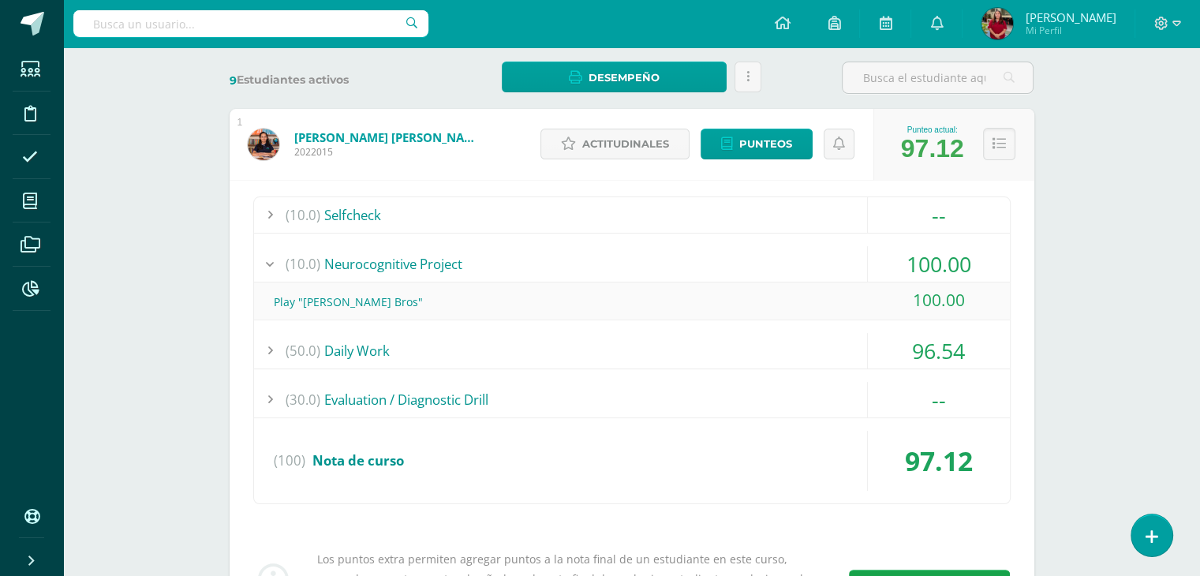
scroll to position [235, 0]
click at [575, 266] on div "(10.0) Neurocognitive Project" at bounding box center [632, 263] width 756 height 36
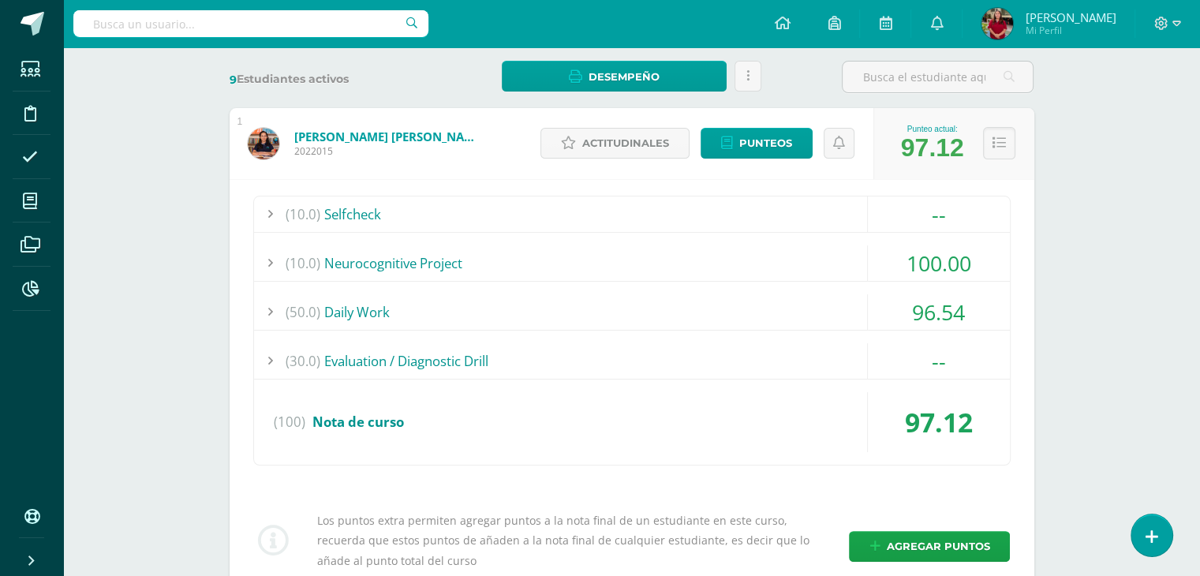
click at [573, 307] on div "(50.0) Daily Work" at bounding box center [632, 312] width 756 height 36
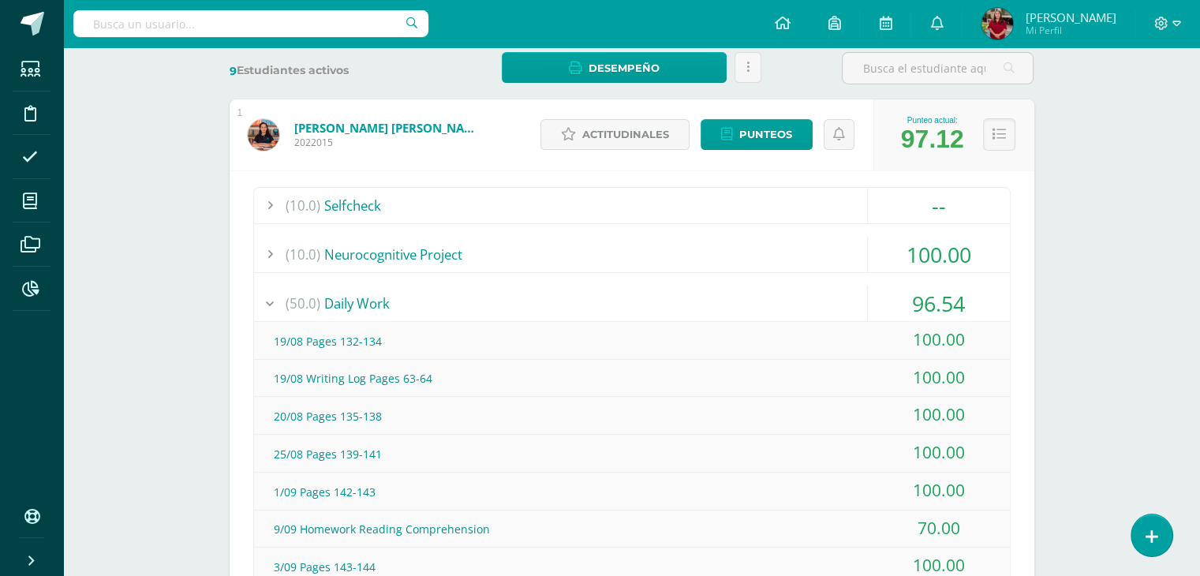
click at [442, 287] on div "(50.0) Daily Work" at bounding box center [632, 304] width 756 height 36
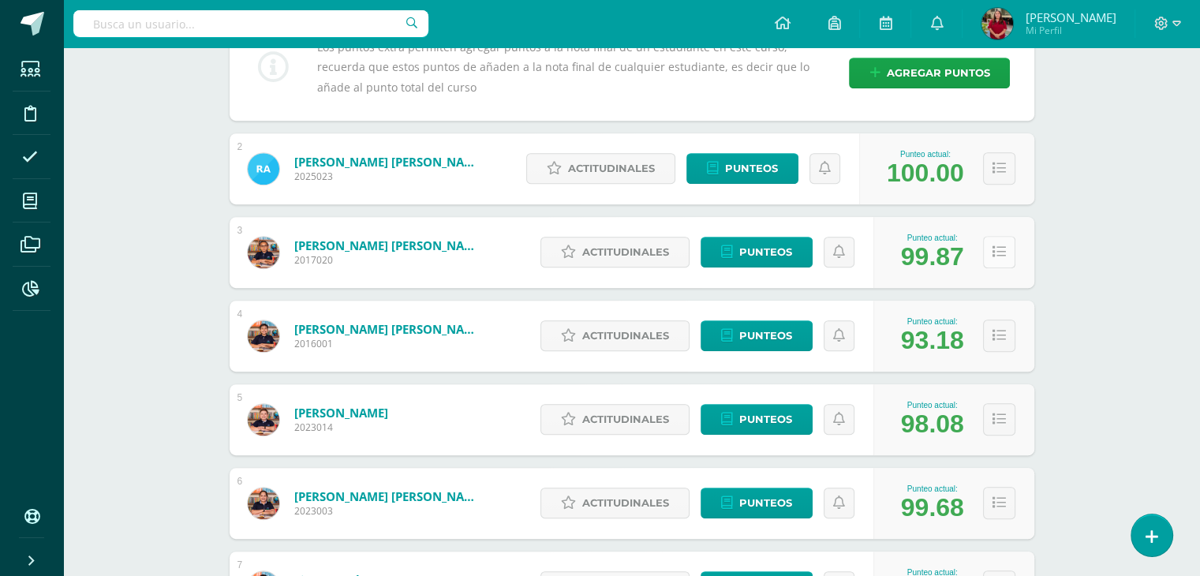
scroll to position [710, 0]
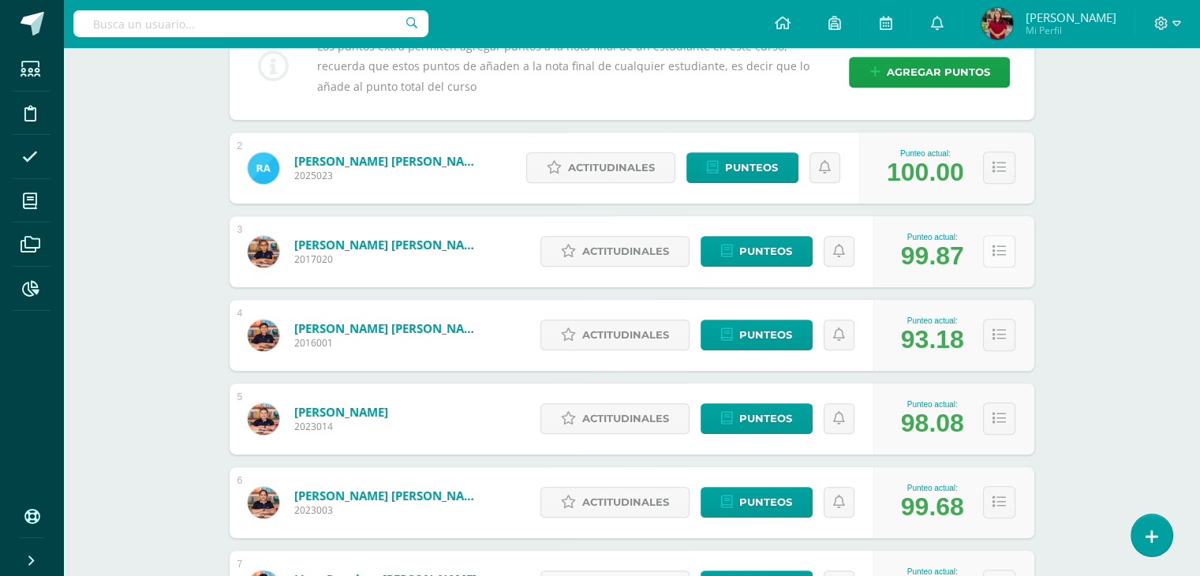
click at [998, 250] on icon at bounding box center [999, 251] width 13 height 13
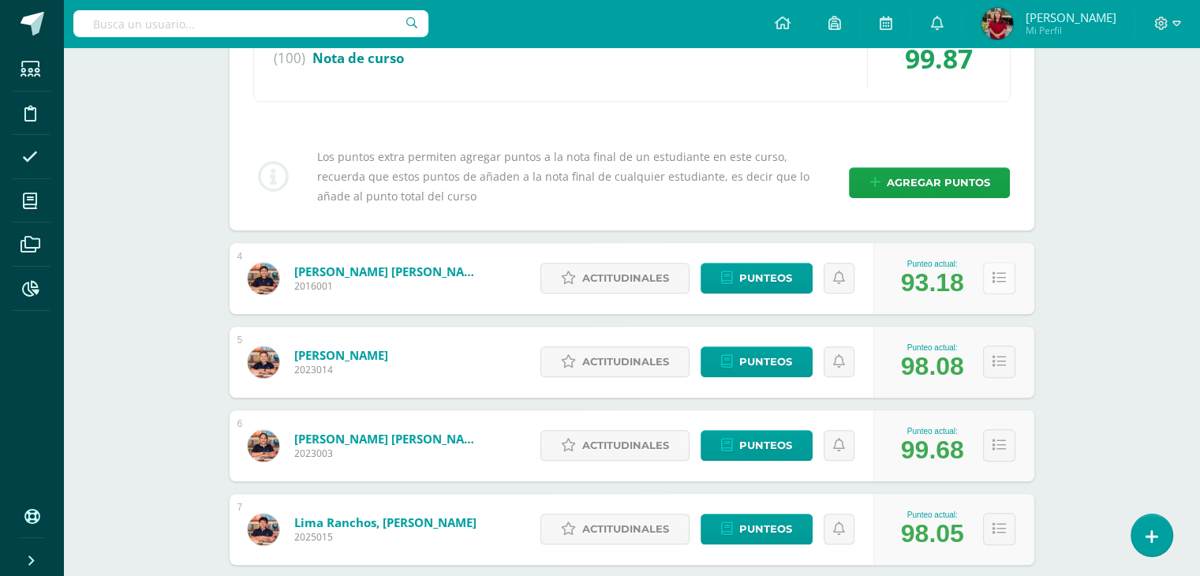
scroll to position [1182, 0]
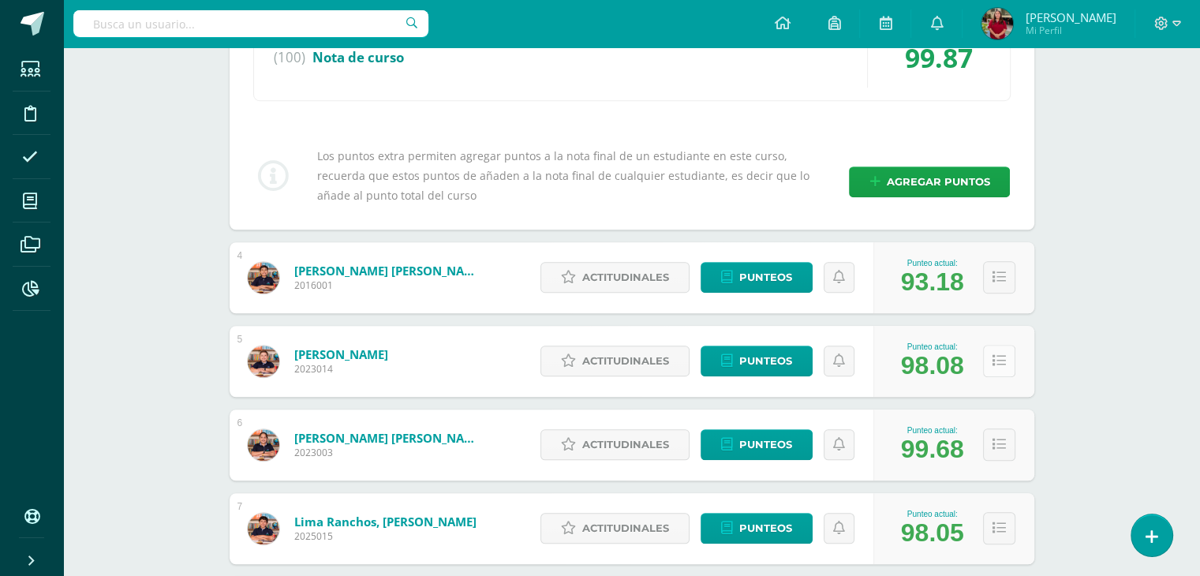
click at [997, 361] on icon at bounding box center [999, 360] width 13 height 13
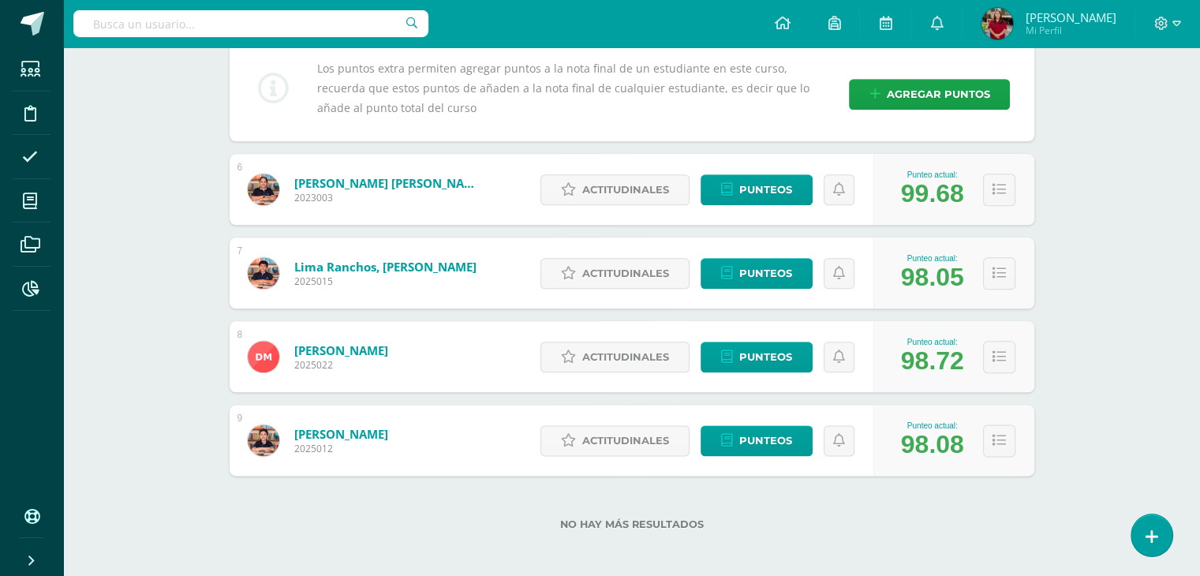
scroll to position [1854, 0]
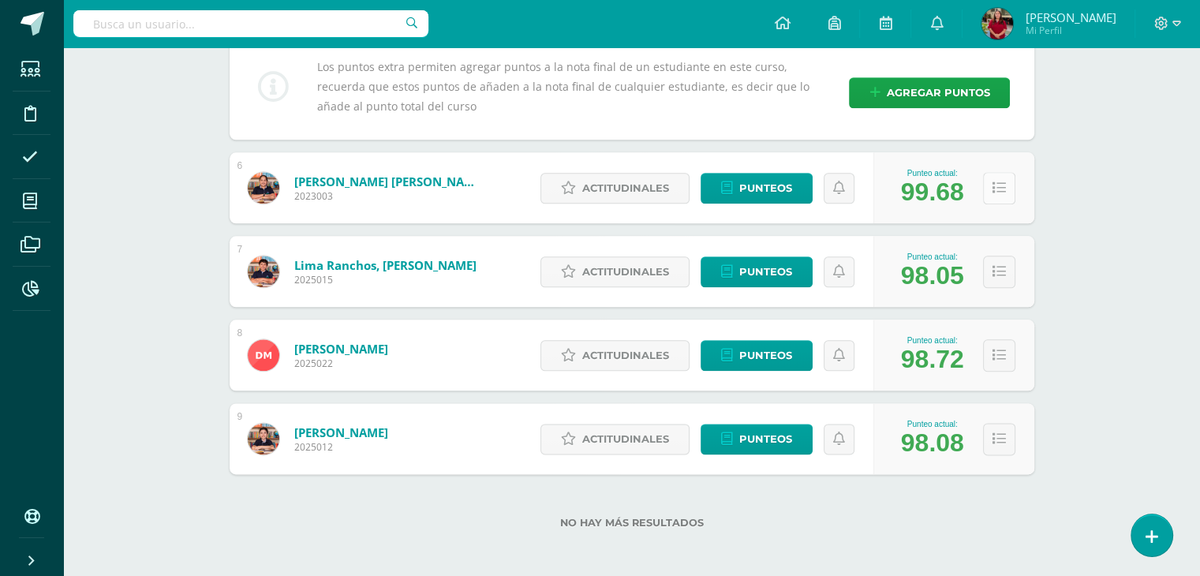
click at [994, 185] on icon at bounding box center [999, 188] width 13 height 13
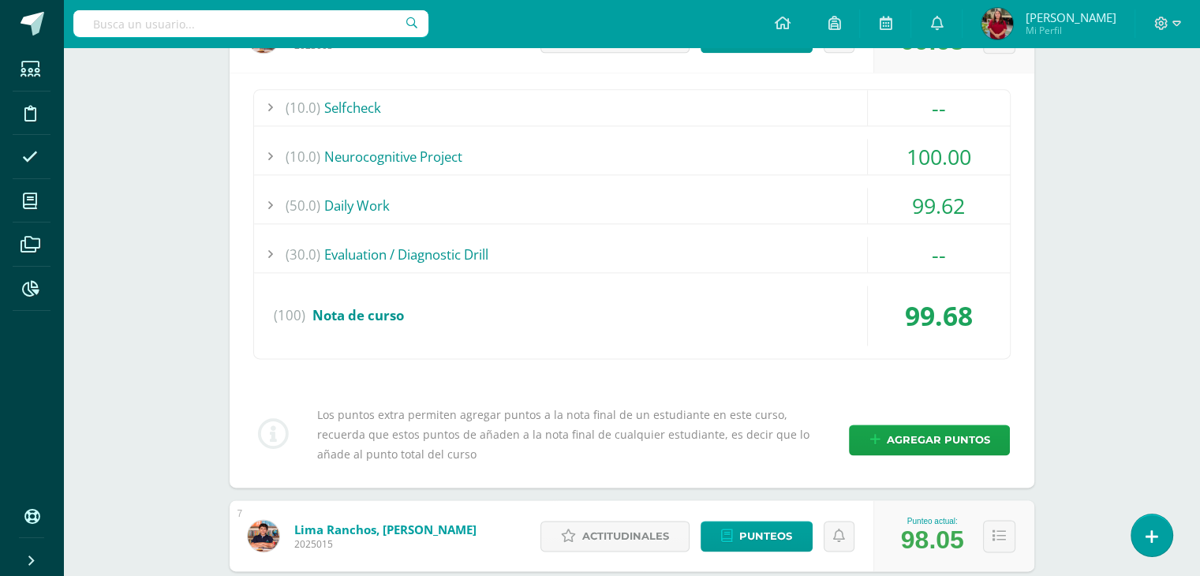
click at [840, 188] on div "(50.0) Daily Work" at bounding box center [632, 206] width 756 height 36
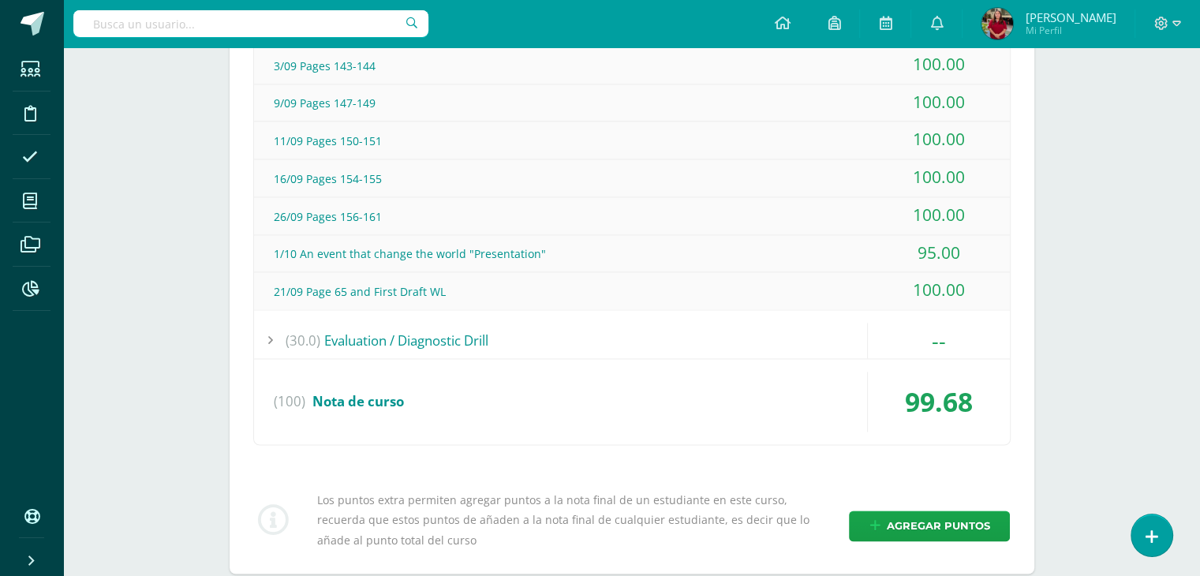
scroll to position [2410, 0]
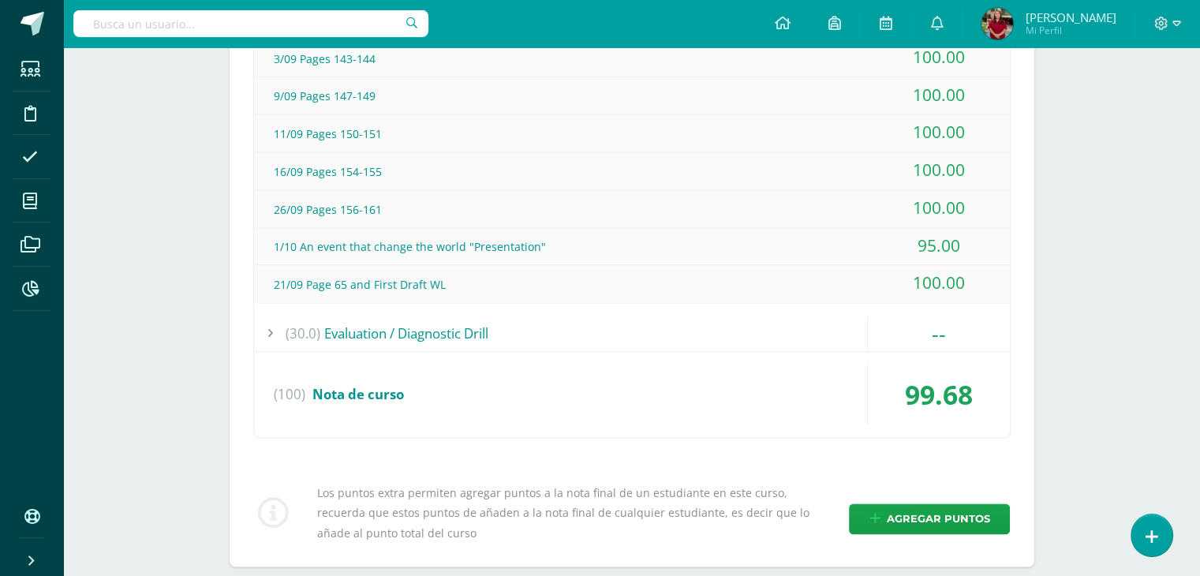
click at [761, 373] on div "(100) Nota de curso" at bounding box center [632, 395] width 756 height 60
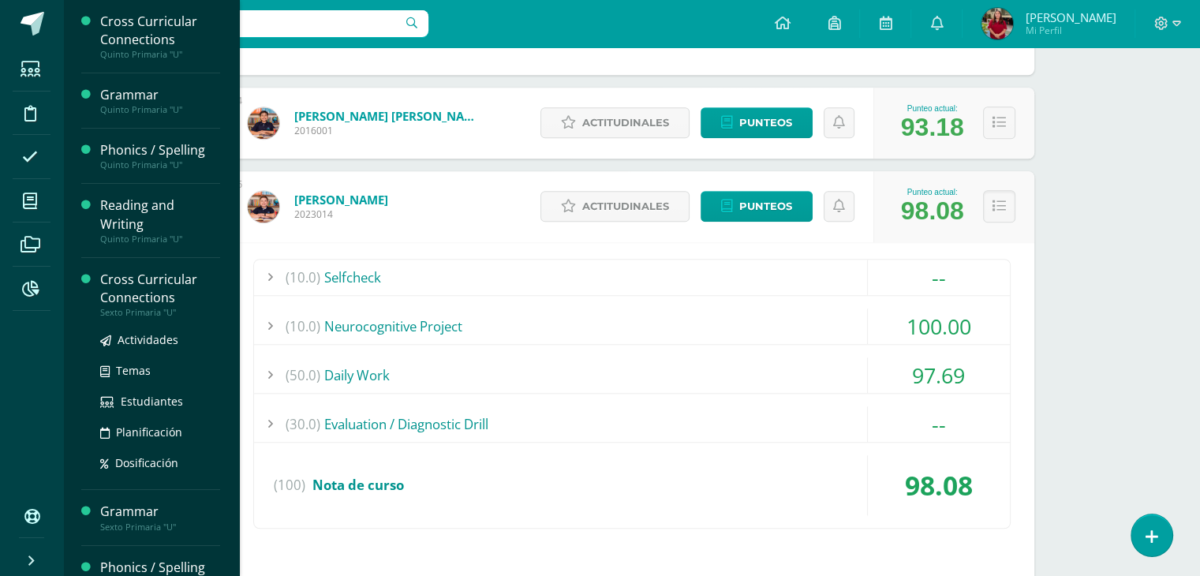
scroll to position [1335, 0]
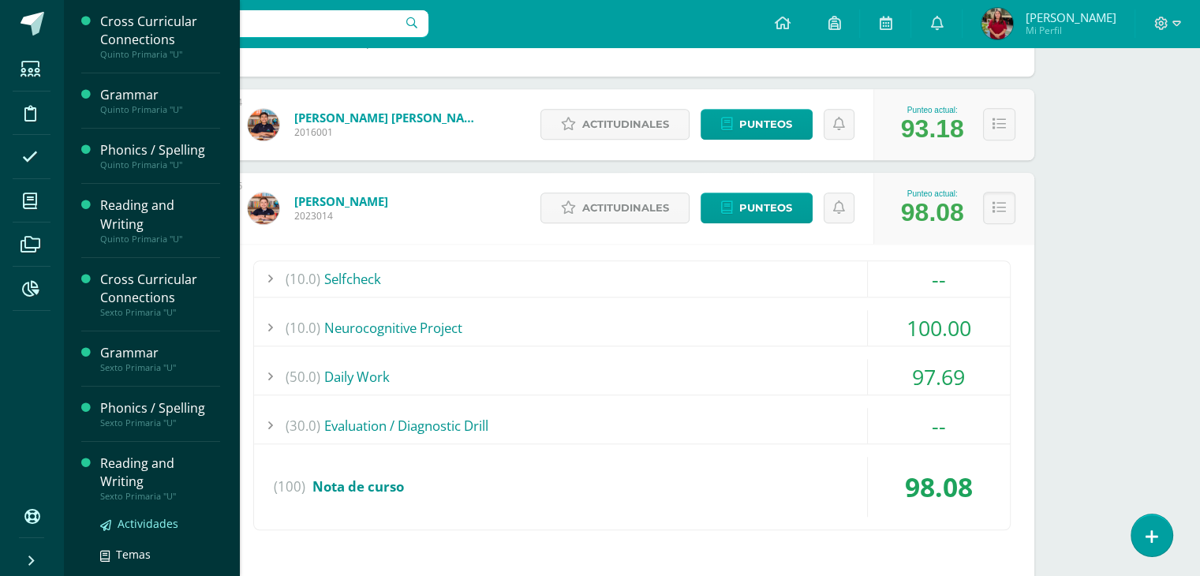
click at [118, 516] on span "Actividades" at bounding box center [148, 523] width 61 height 15
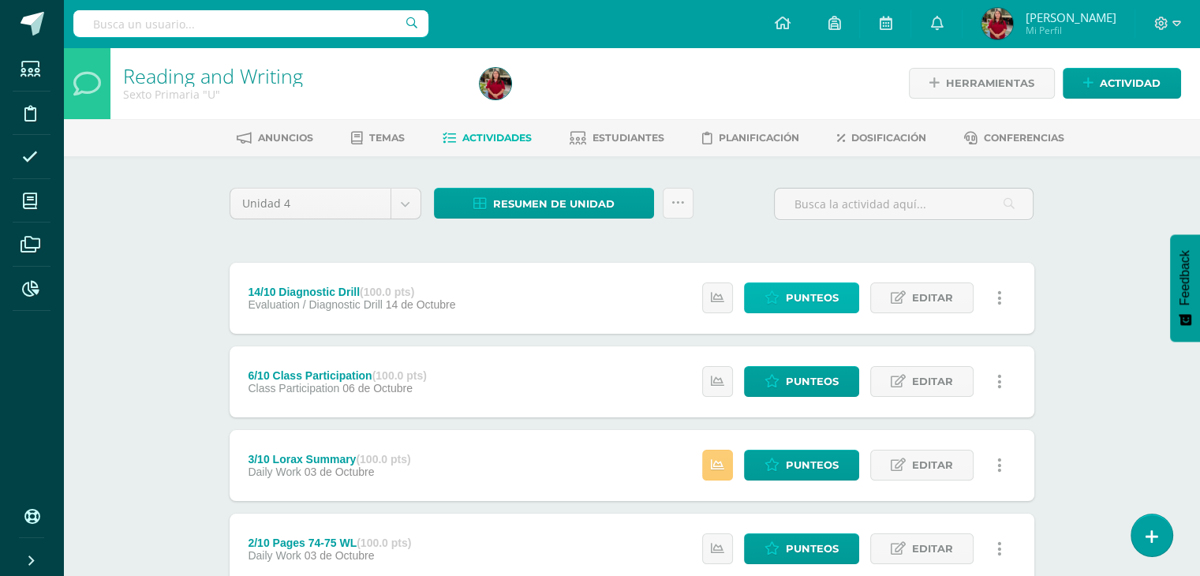
click at [818, 294] on span "Punteos" at bounding box center [812, 297] width 53 height 29
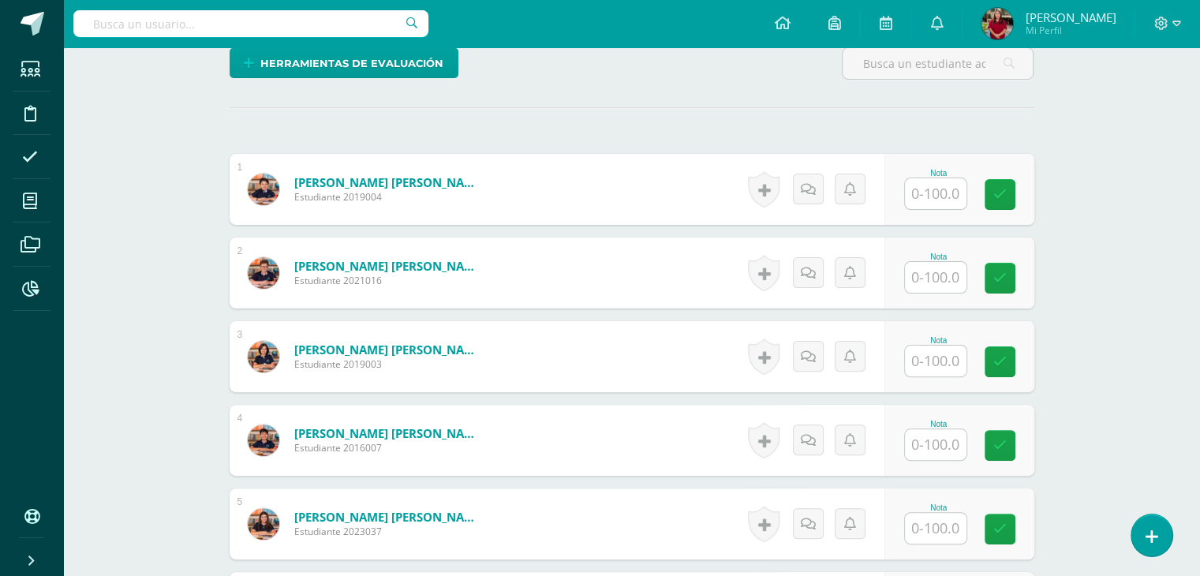
scroll to position [395, 0]
click at [946, 187] on input "text" at bounding box center [944, 194] width 63 height 32
click at [938, 275] on input "text" at bounding box center [936, 277] width 62 height 31
type input "53"
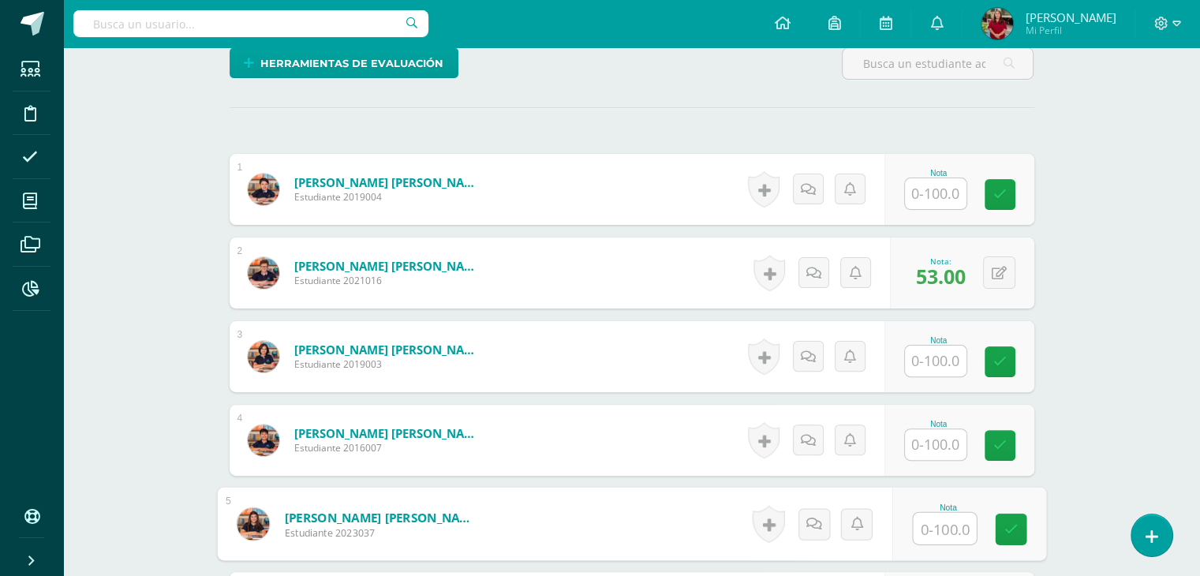
scroll to position [717, 0]
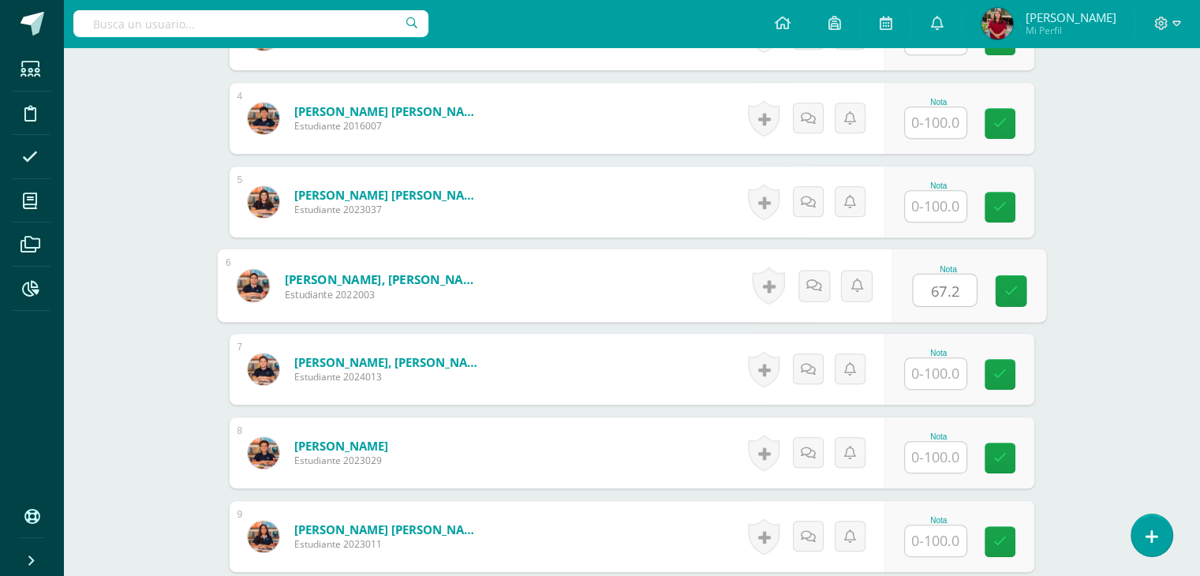
type input "67.2"
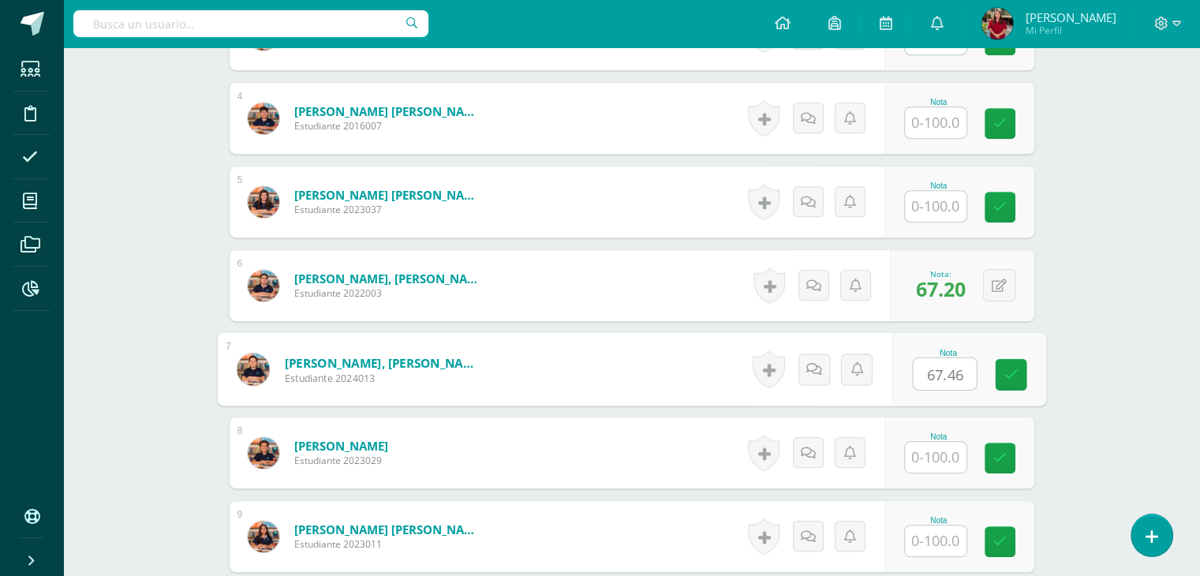
type input "67.46"
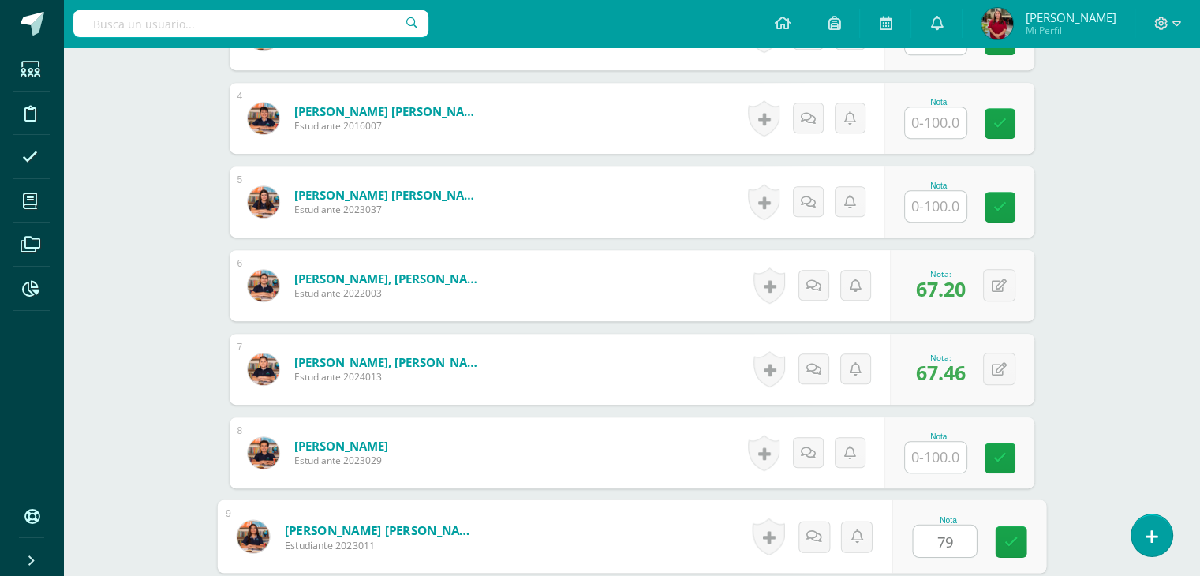
type input "79"
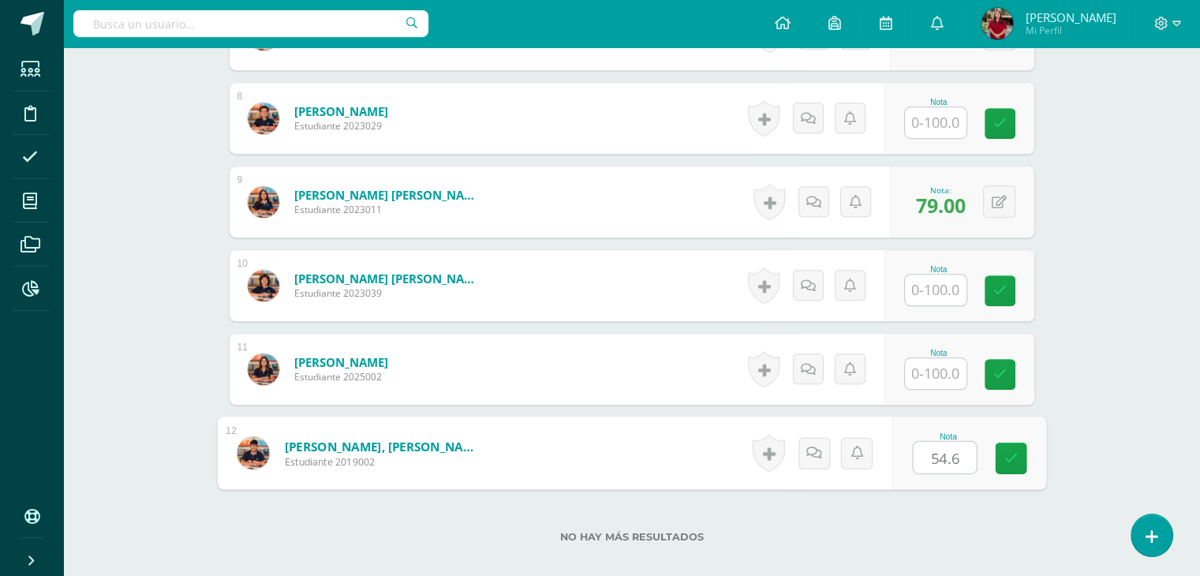
type input "54.69"
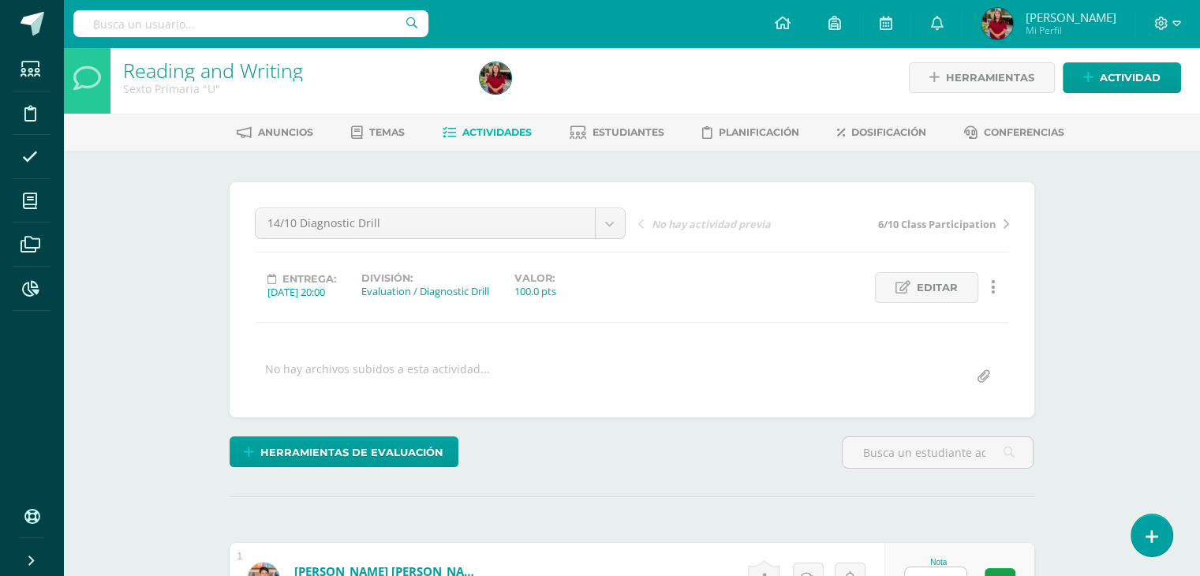
scroll to position [0, 0]
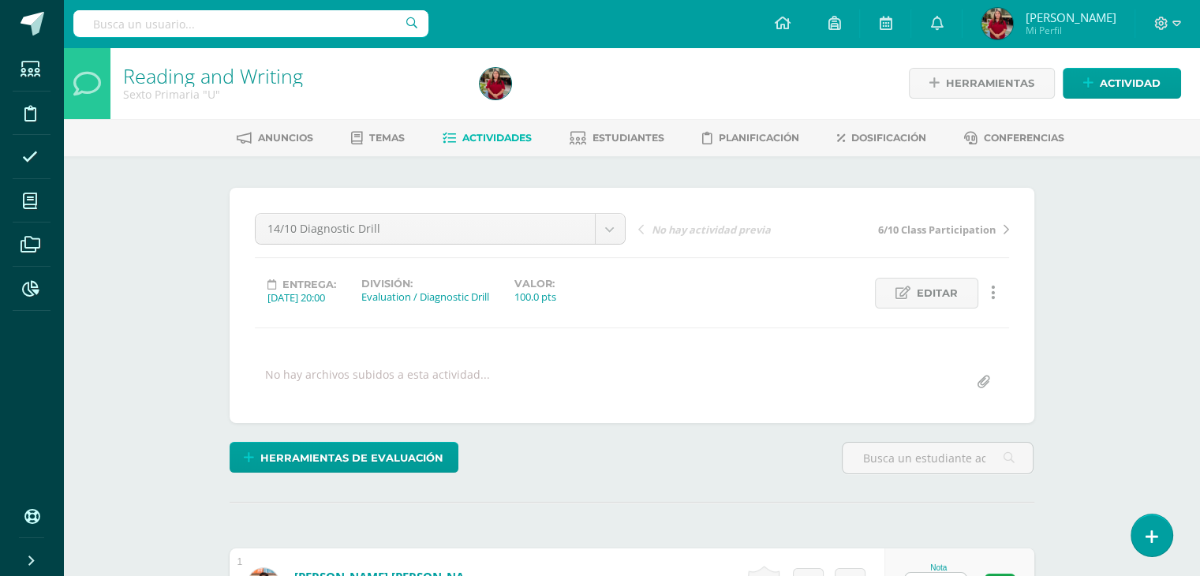
click at [596, 122] on div "Anuncios Temas Actividades Estudiantes Planificación Dosificación Conferencias" at bounding box center [650, 137] width 1175 height 37
click at [595, 133] on span "Estudiantes" at bounding box center [629, 138] width 72 height 12
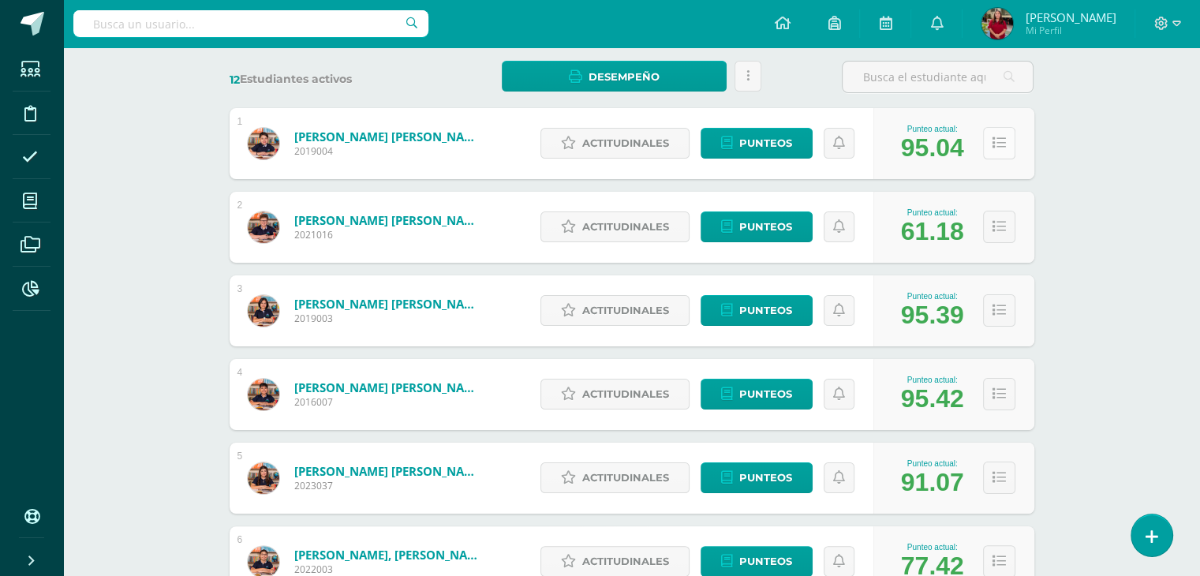
click at [996, 155] on button at bounding box center [999, 143] width 32 height 32
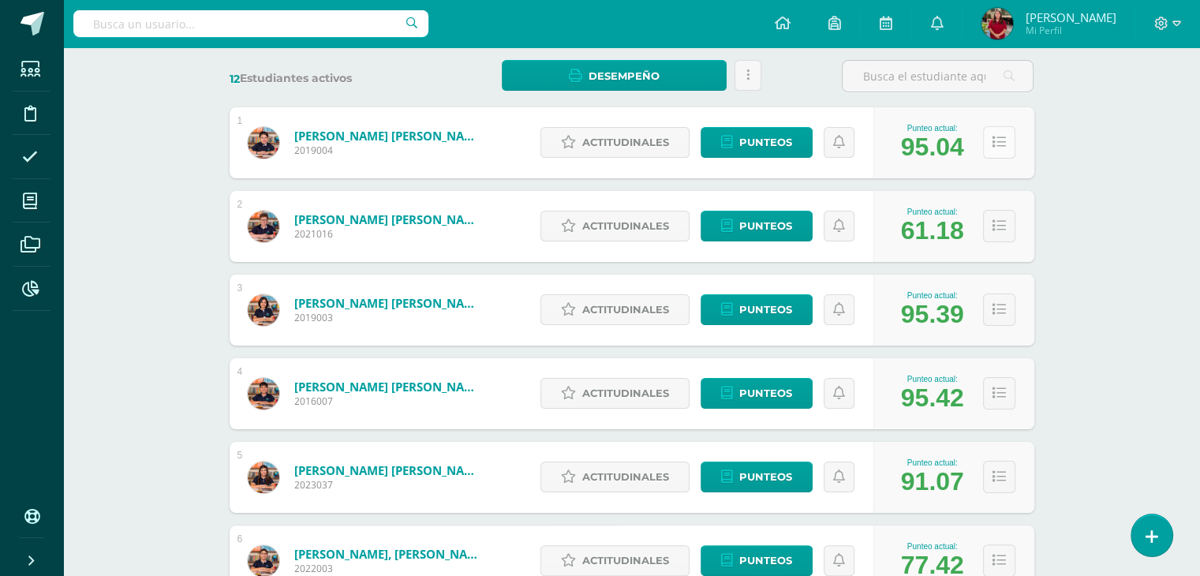
click at [1003, 140] on icon at bounding box center [999, 142] width 13 height 13
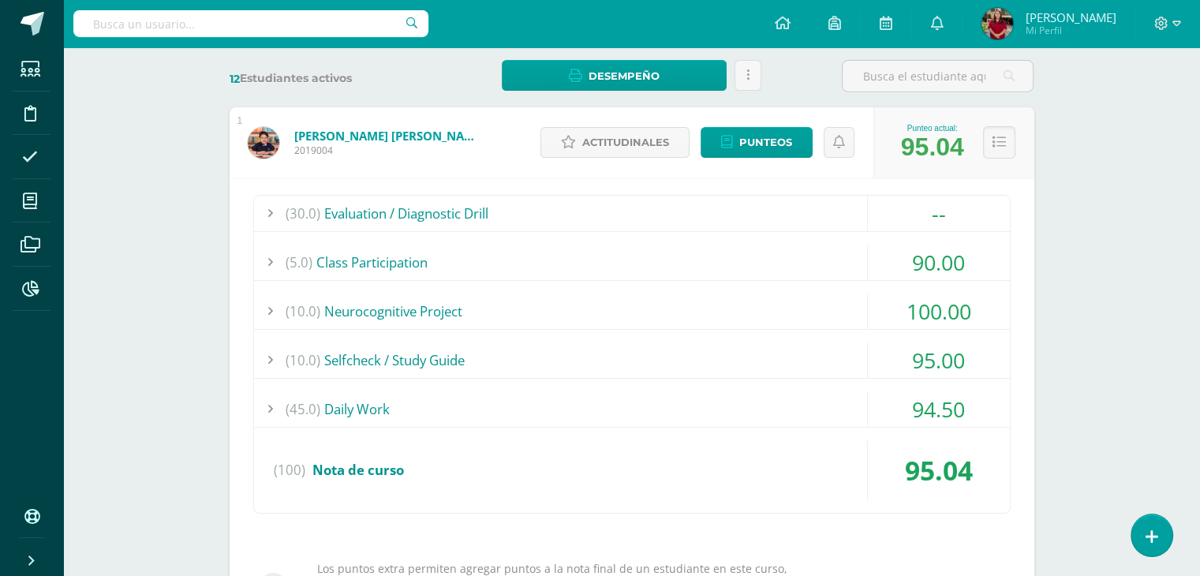
click at [507, 365] on div "(10.0) Selfcheck / Study Guide" at bounding box center [632, 361] width 756 height 36
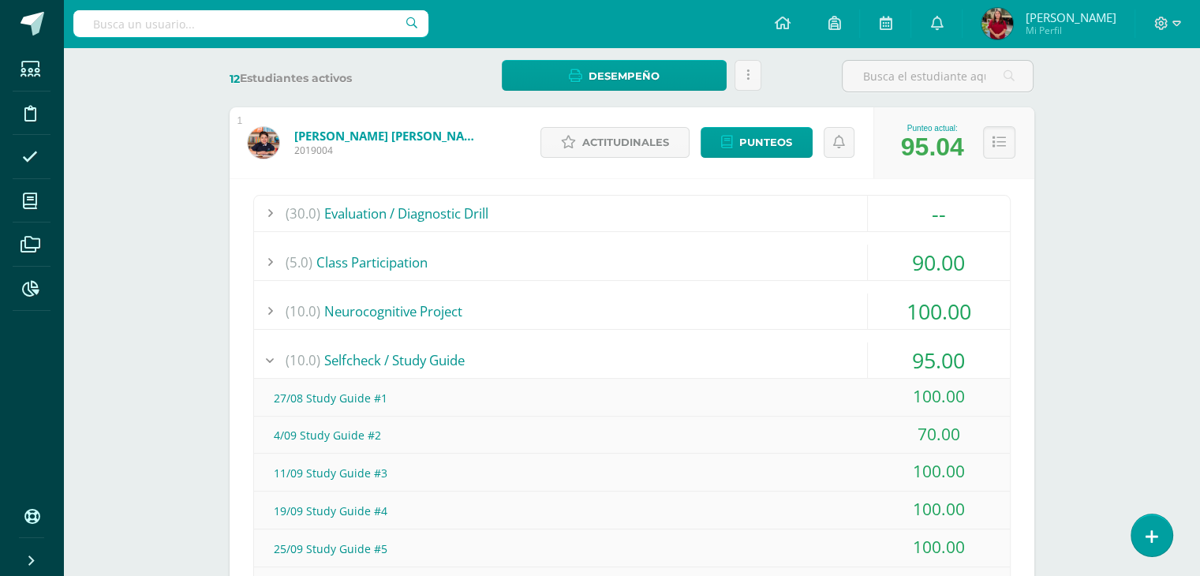
click at [507, 365] on div "(10.0) Selfcheck / Study Guide" at bounding box center [632, 361] width 756 height 36
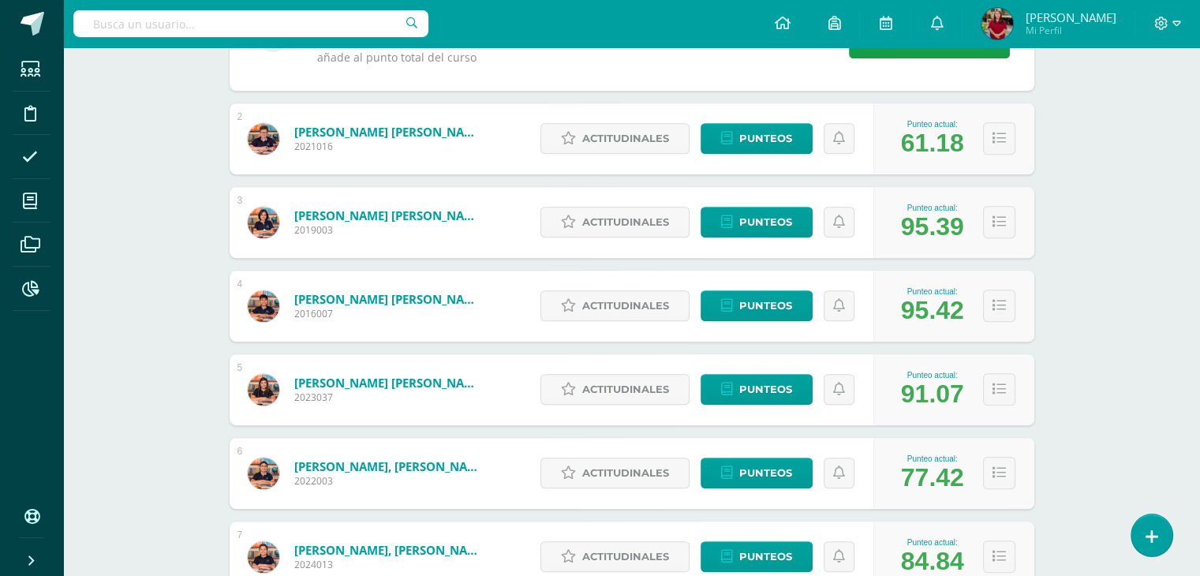
scroll to position [788, 0]
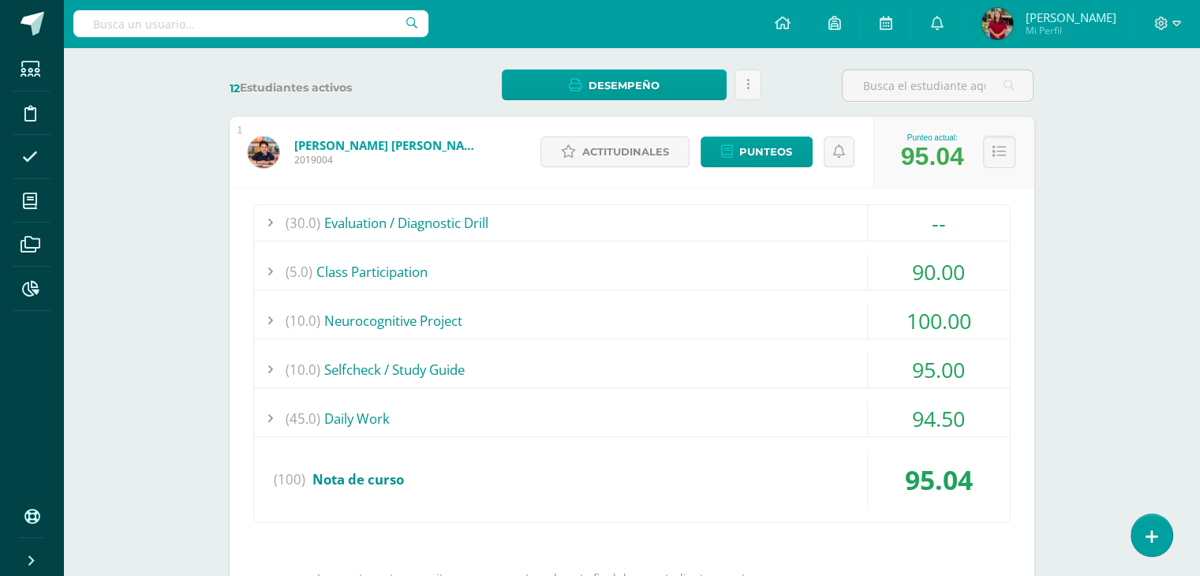
click at [450, 263] on div "(5.0) Class Participation" at bounding box center [632, 272] width 756 height 36
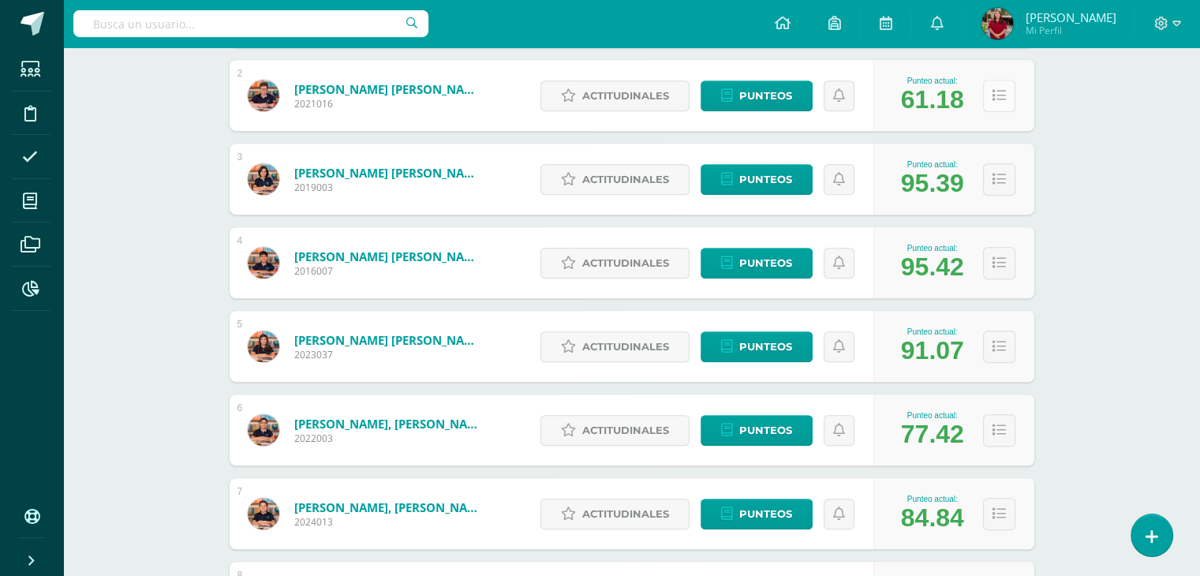
scroll to position [869, 0]
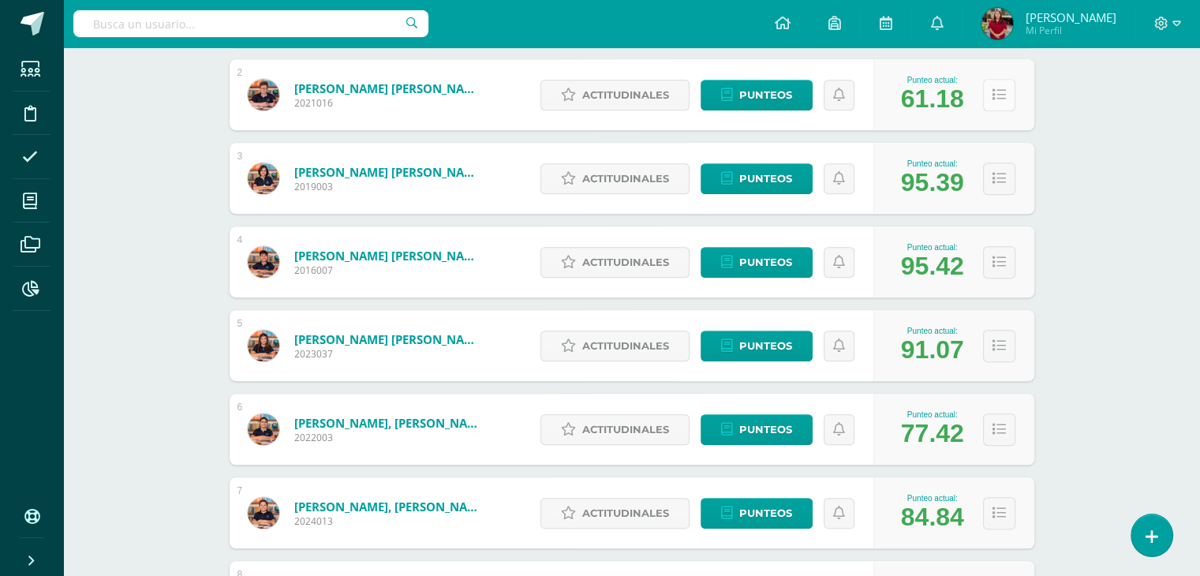
click at [1004, 92] on icon at bounding box center [999, 94] width 13 height 13
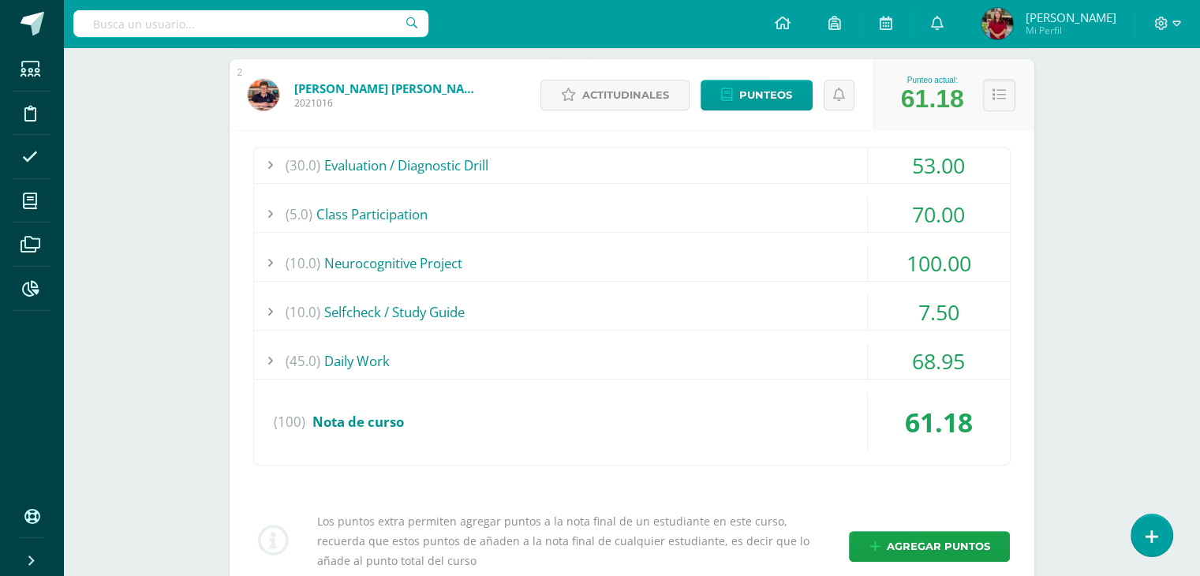
click at [490, 164] on div "(30.0) Evaluation / Diagnostic Drill" at bounding box center [632, 166] width 756 height 36
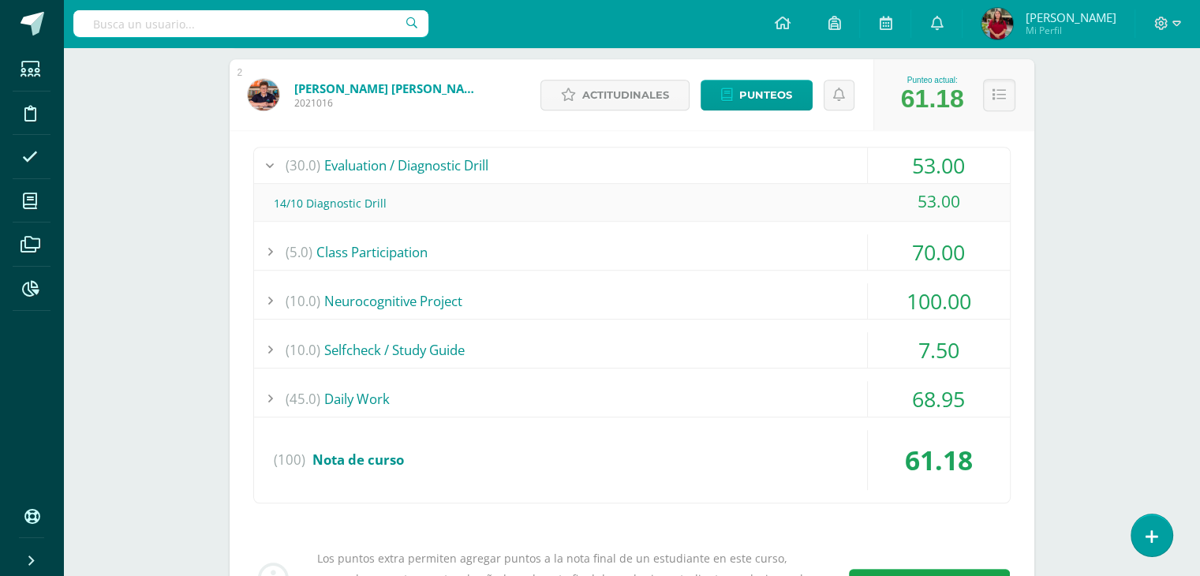
click at [490, 164] on div "(30.0) Evaluation / Diagnostic Drill" at bounding box center [632, 166] width 756 height 36
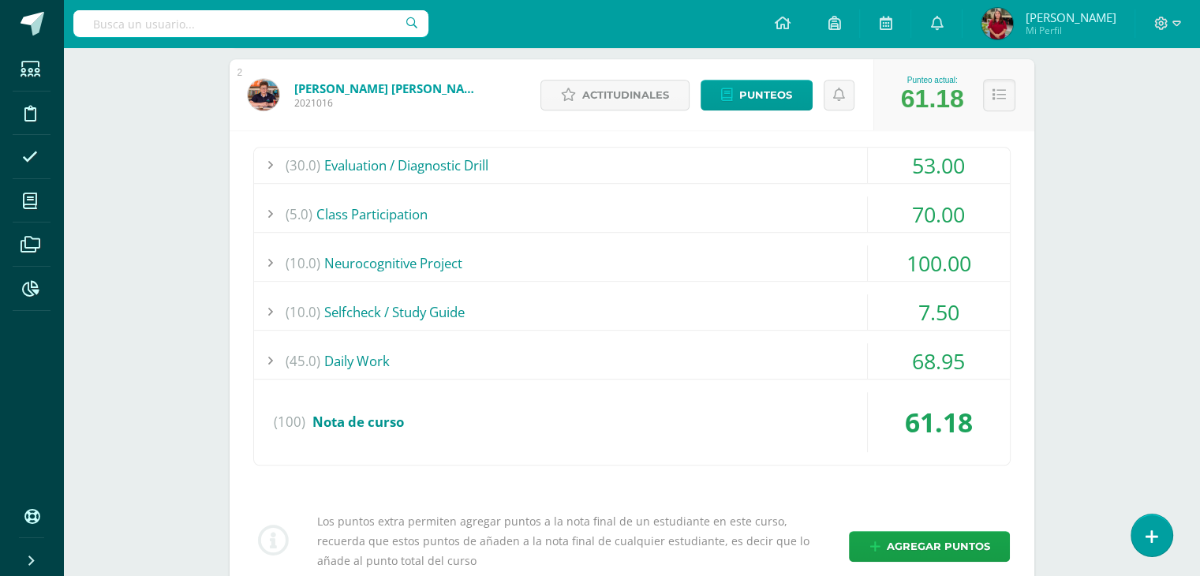
click at [487, 226] on div "(5.0) Class Participation" at bounding box center [632, 215] width 756 height 36
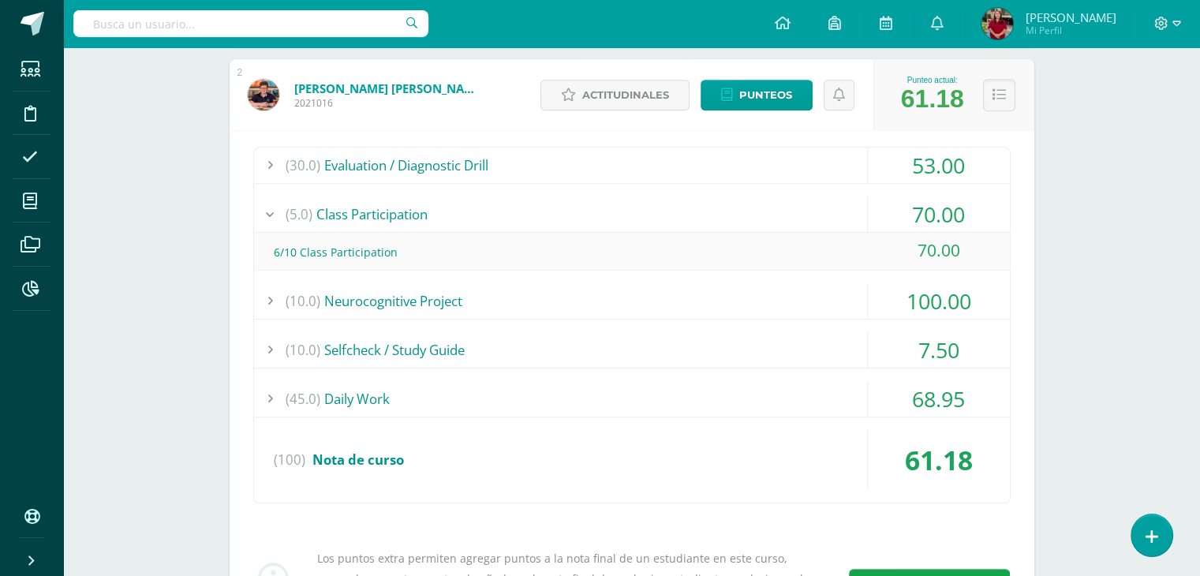
click at [487, 226] on div "(5.0) Class Participation" at bounding box center [632, 215] width 756 height 36
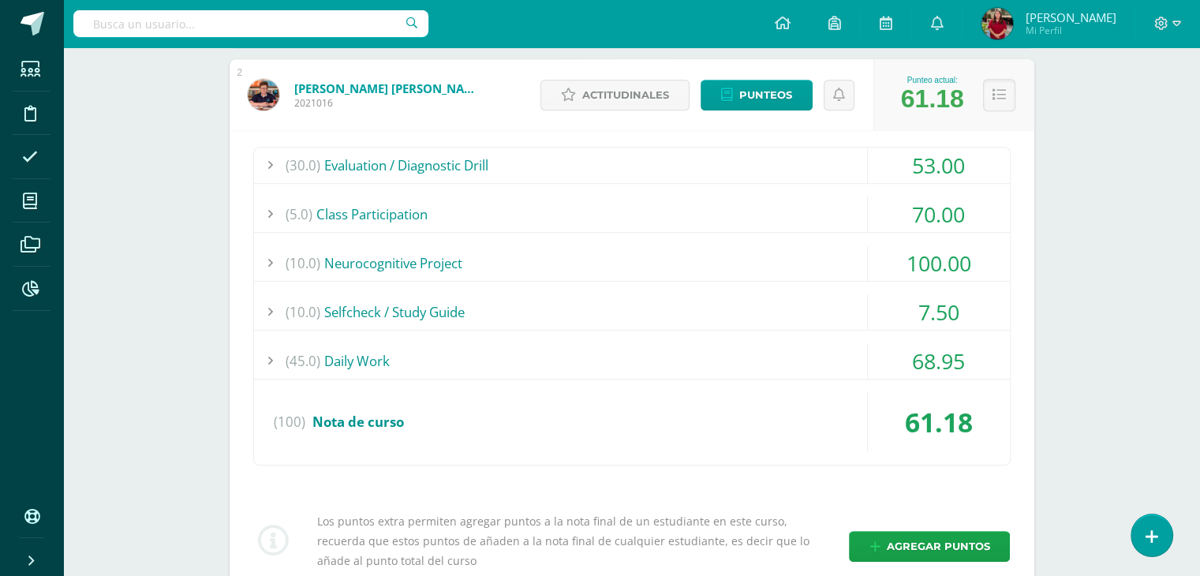
click at [489, 265] on div "(10.0) Neurocognitive Project" at bounding box center [632, 263] width 756 height 36
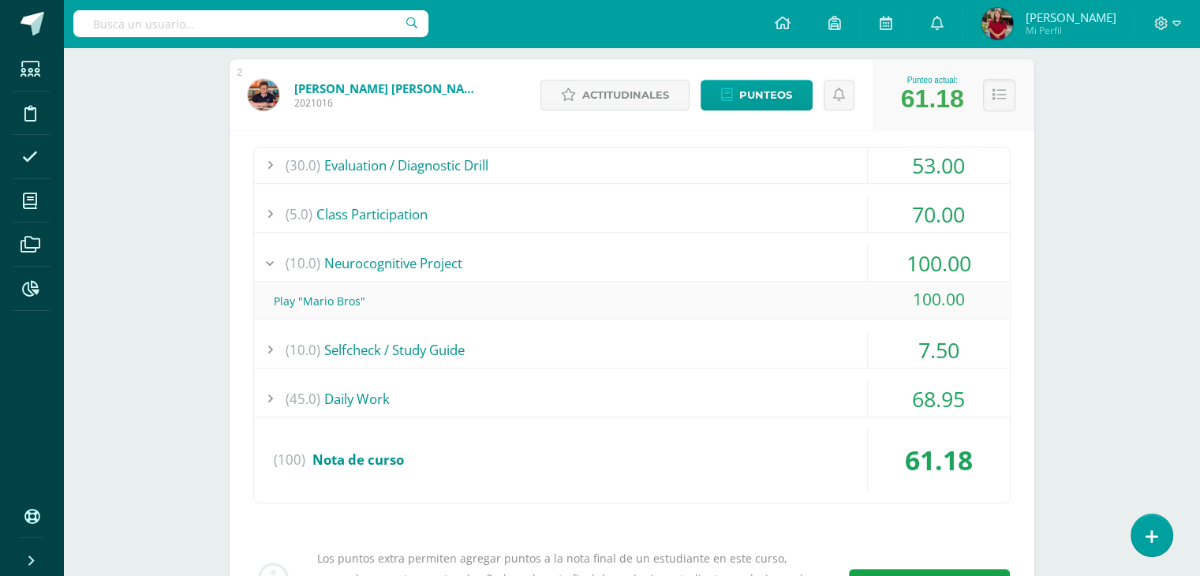
click at [489, 265] on div "(10.0) Neurocognitive Project" at bounding box center [632, 263] width 756 height 36
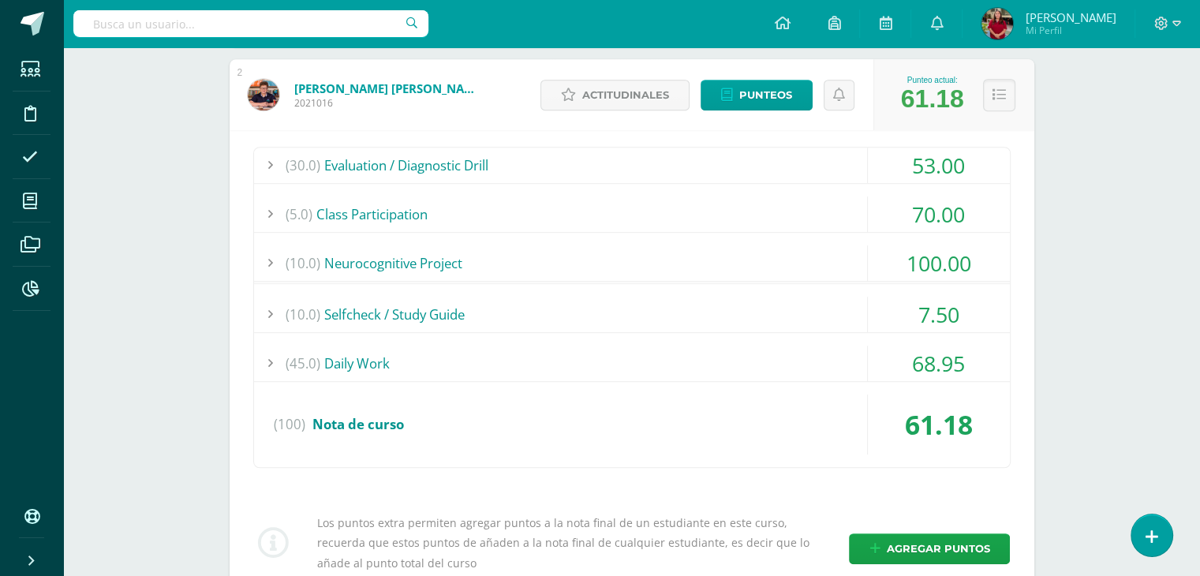
click at [480, 314] on div "(10.0) Selfcheck / Study Guide" at bounding box center [632, 315] width 756 height 36
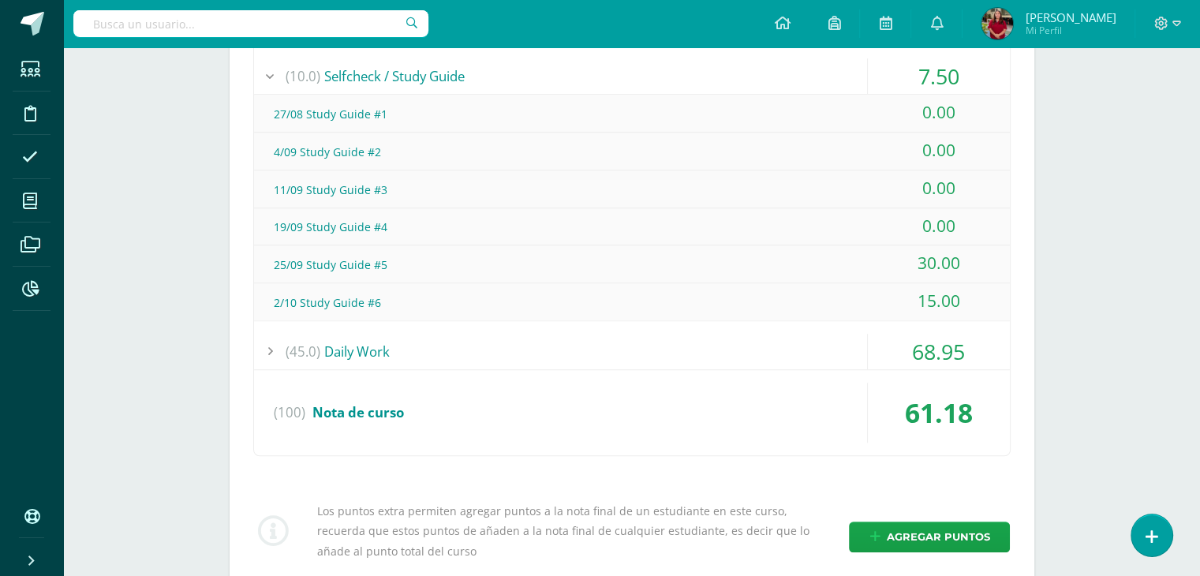
scroll to position [1106, 0]
click at [443, 346] on div "(45.0) Daily Work" at bounding box center [632, 351] width 756 height 36
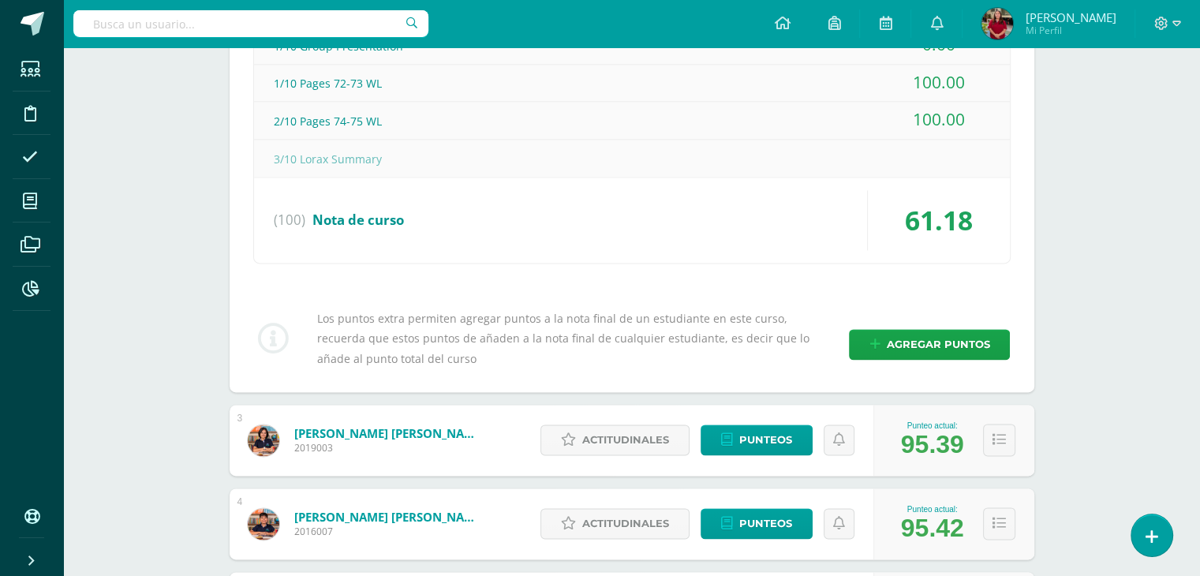
click at [426, 219] on div "(100) Nota de curso" at bounding box center [632, 220] width 756 height 60
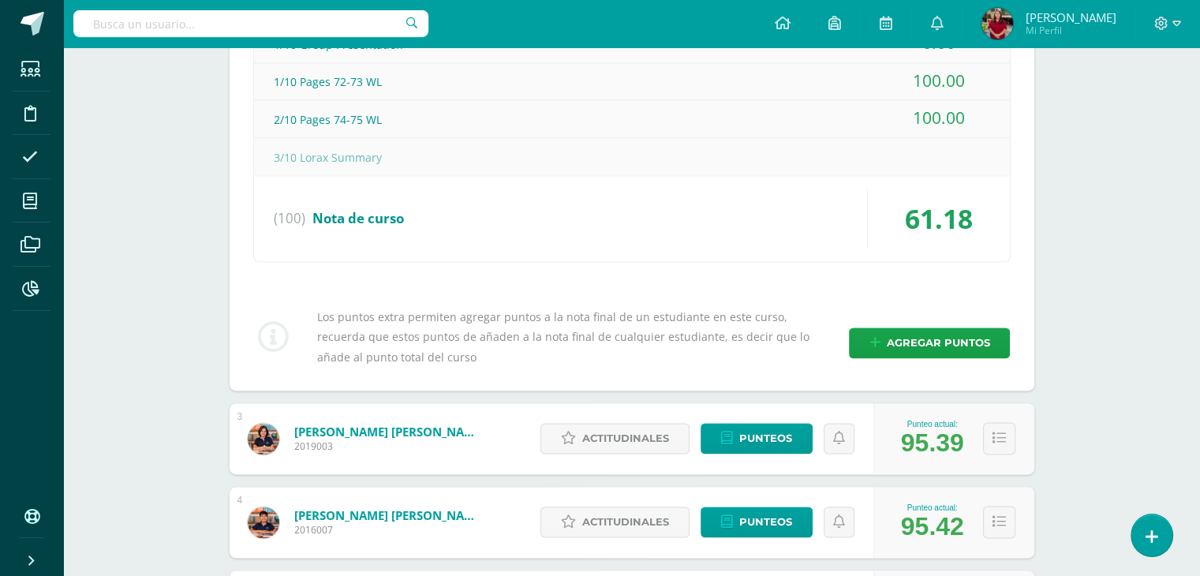
click at [339, 149] on div "3/10 Lorax Summary" at bounding box center [632, 158] width 756 height 36
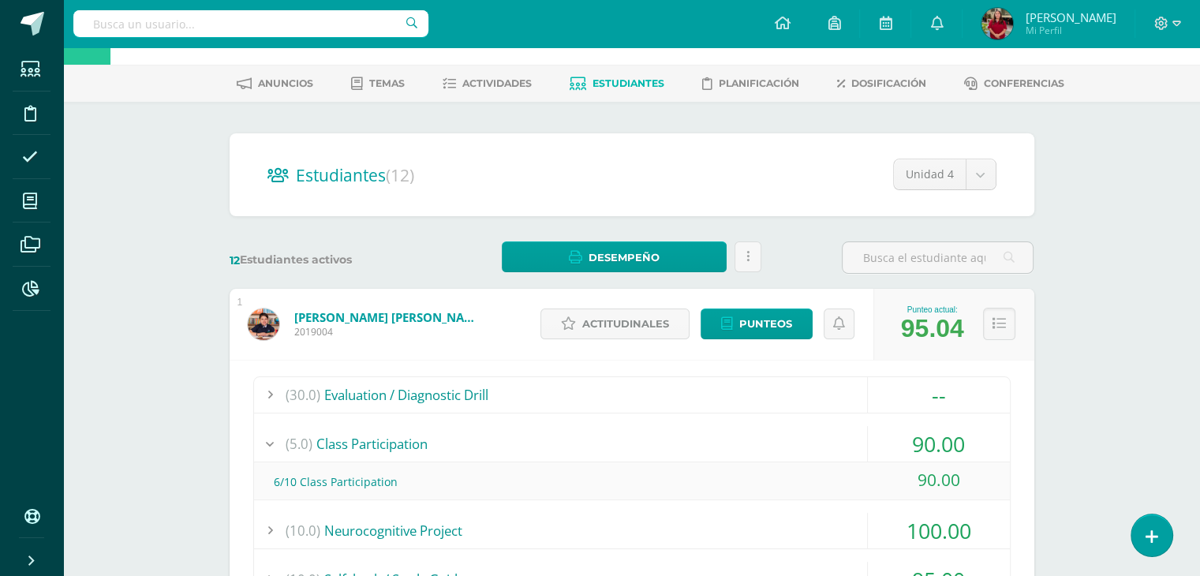
scroll to position [0, 0]
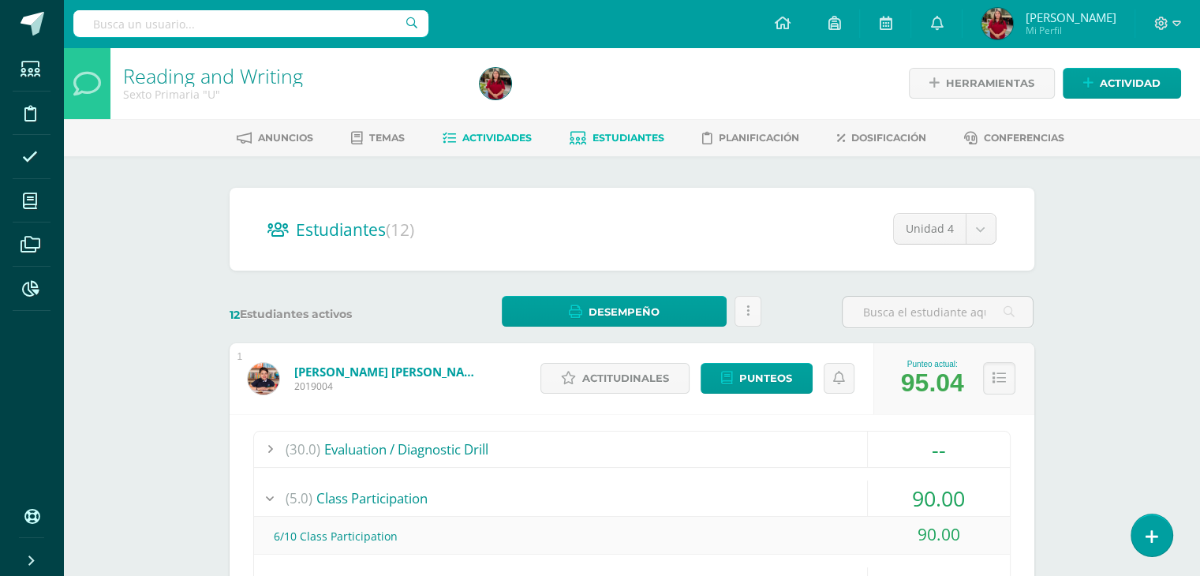
click at [466, 149] on link "Actividades" at bounding box center [487, 137] width 89 height 25
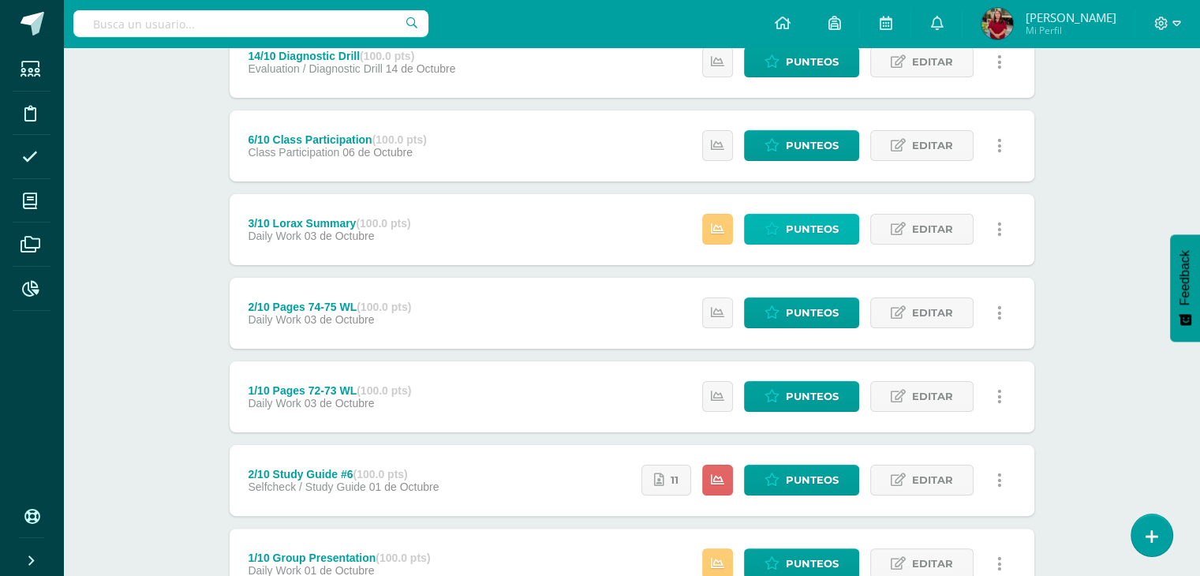
click at [795, 220] on span "Punteos" at bounding box center [812, 229] width 53 height 29
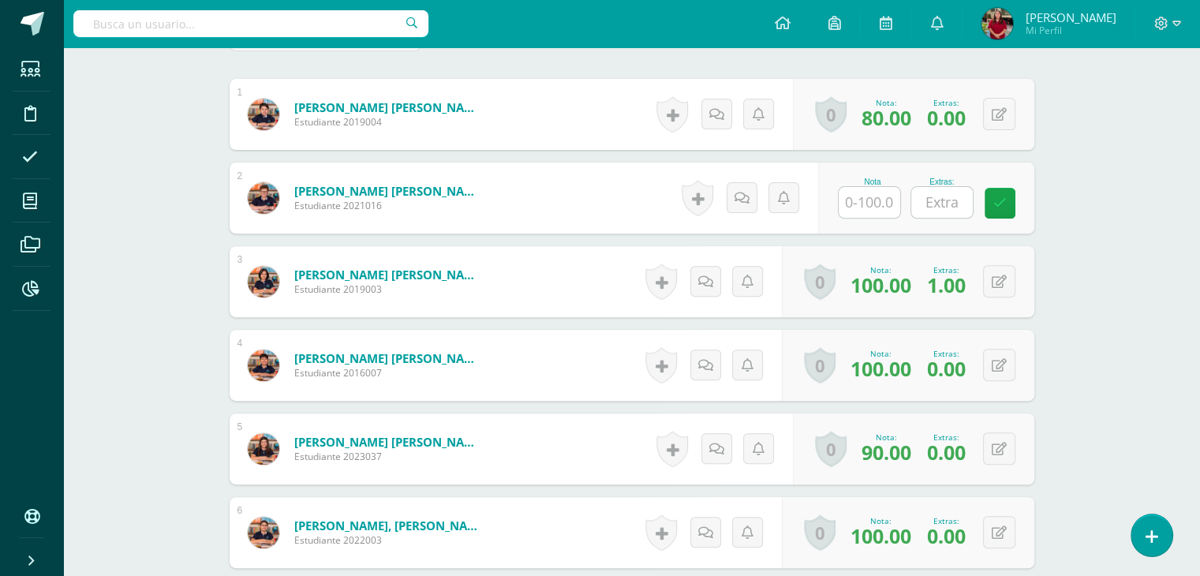
click at [845, 195] on input "text" at bounding box center [870, 202] width 62 height 31
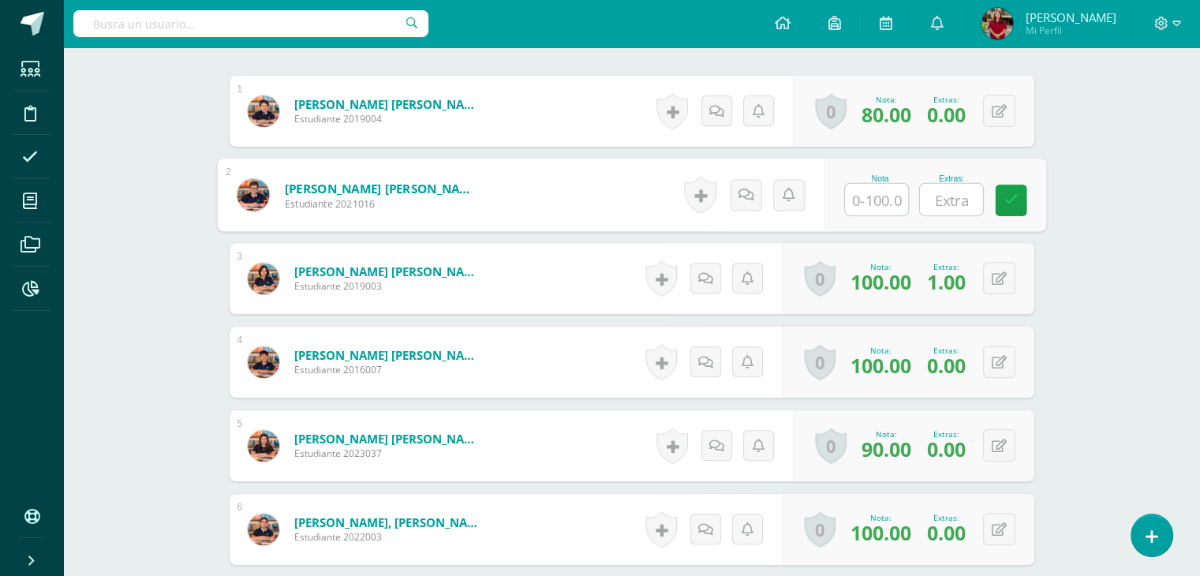
scroll to position [537, 0]
type input "0"
click at [773, 192] on icon at bounding box center [775, 193] width 16 height 13
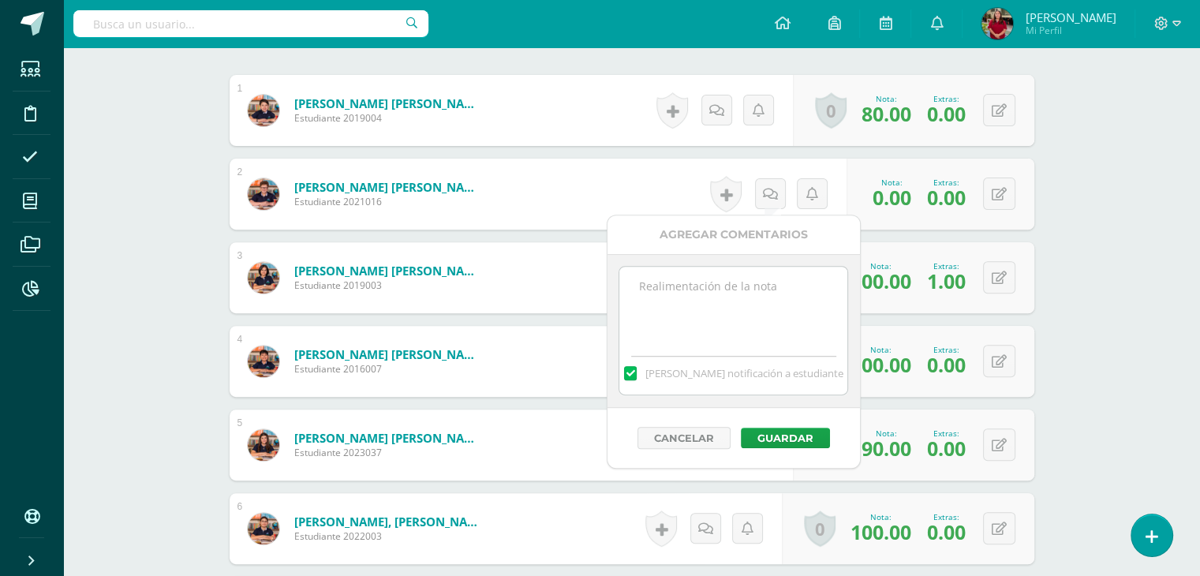
click at [770, 269] on textarea at bounding box center [734, 306] width 228 height 79
type textarea "Ausente."
click at [778, 449] on div "Cancelar Guardar" at bounding box center [734, 438] width 253 height 60
click at [777, 437] on button "Guardar" at bounding box center [785, 438] width 89 height 21
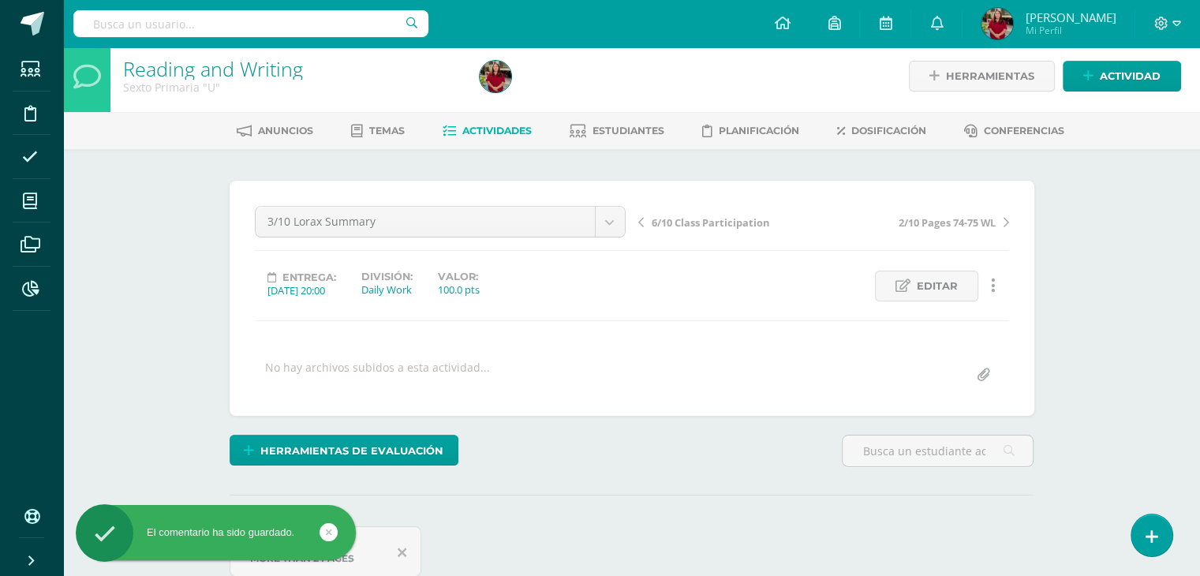
scroll to position [0, 0]
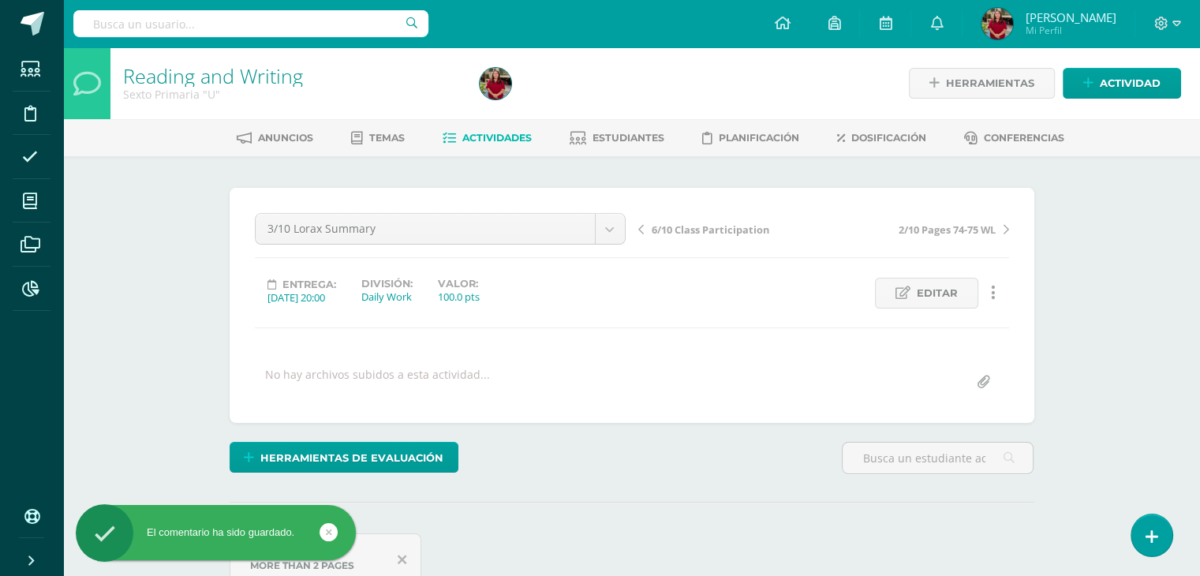
click at [469, 125] on li "Actividades" at bounding box center [487, 138] width 89 height 26
click at [469, 137] on span "Actividades" at bounding box center [497, 138] width 69 height 12
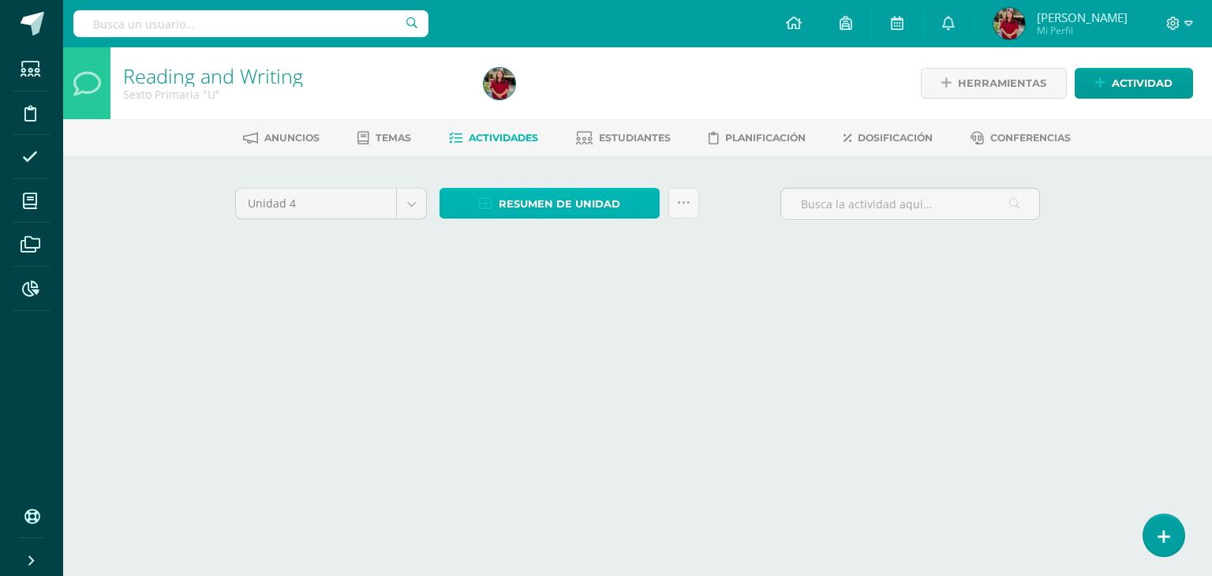
click at [510, 211] on span "Resumen de unidad" at bounding box center [560, 203] width 122 height 29
click at [554, 190] on span "Resumen de unidad" at bounding box center [560, 203] width 122 height 29
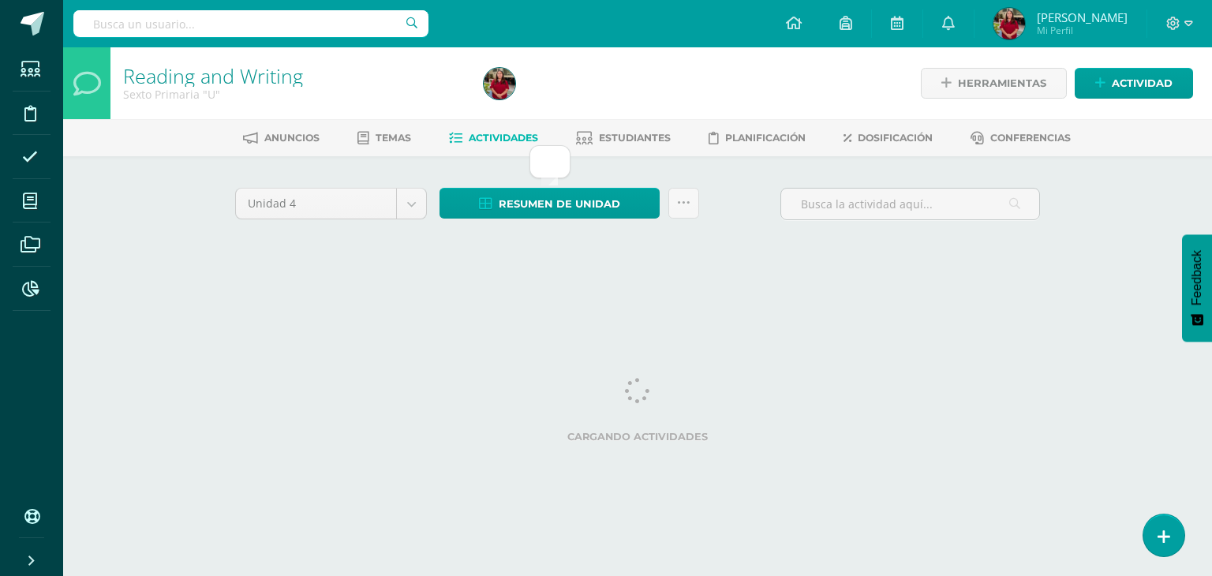
click at [609, 261] on div "Unidad 4 Unidad 1 Unidad 2 Unidad 3 Unidad 4 Resumen de unidad Subir actividade…" at bounding box center [638, 225] width 818 height 75
click at [500, 140] on span "Actividades" at bounding box center [503, 138] width 69 height 12
click at [539, 206] on span "Resumen de unidad" at bounding box center [560, 203] width 122 height 29
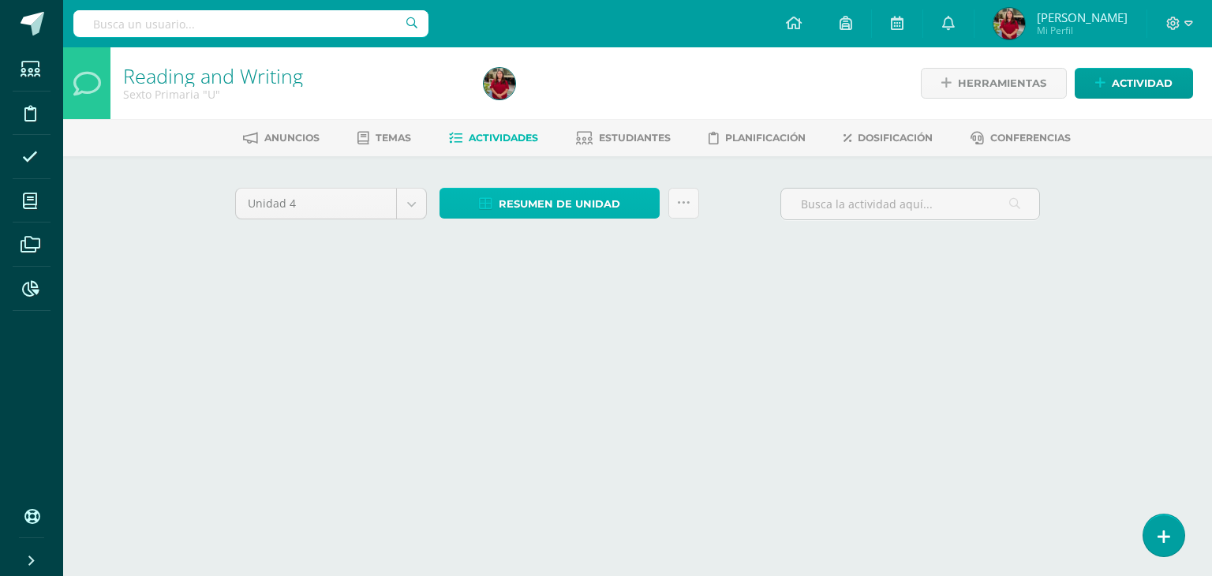
click at [555, 196] on span "Resumen de unidad" at bounding box center [560, 203] width 122 height 29
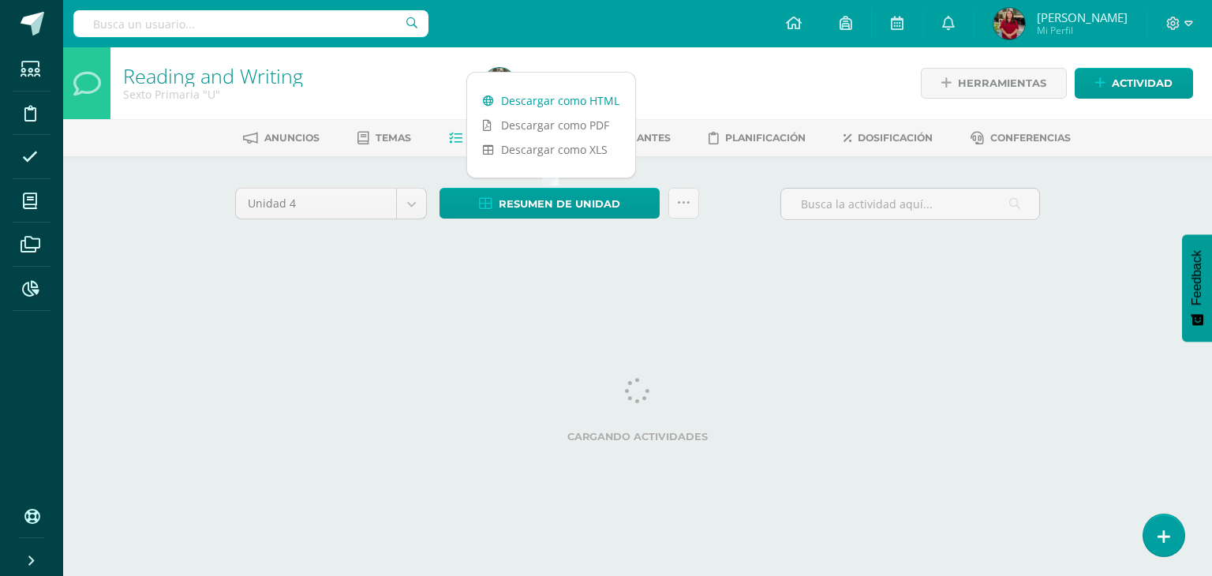
click at [556, 103] on div at bounding box center [661, 83] width 367 height 72
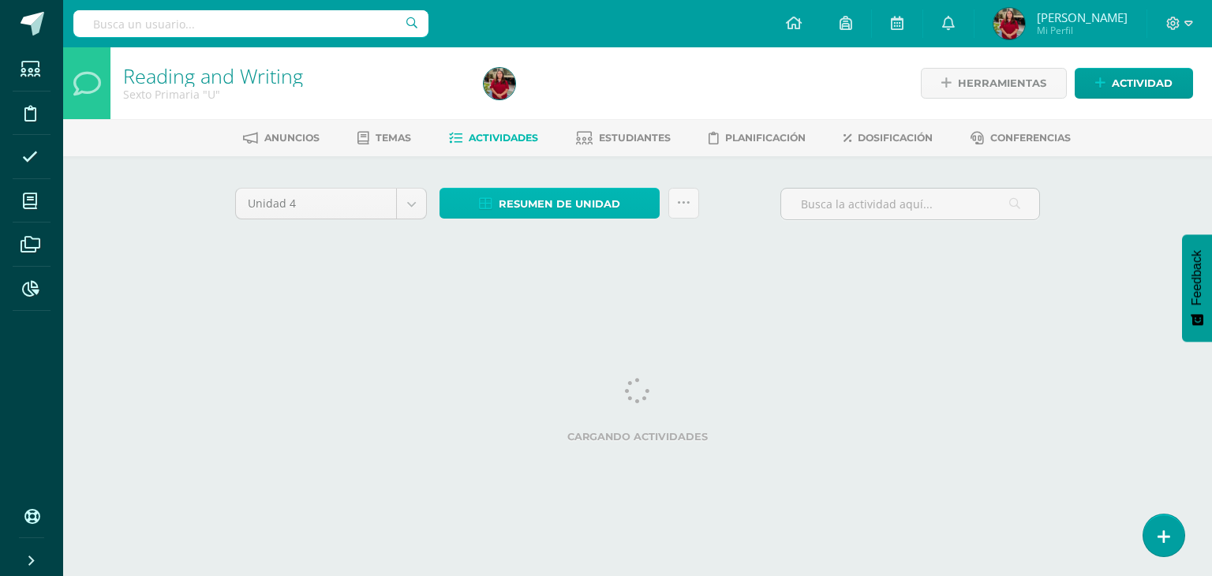
click at [537, 208] on span "Resumen de unidad" at bounding box center [560, 203] width 122 height 29
click at [480, 294] on html "Estudiantes Disciplina Asistencia Mis cursos Archivos Reportes Soporte Ayuda Re…" at bounding box center [606, 147] width 1212 height 294
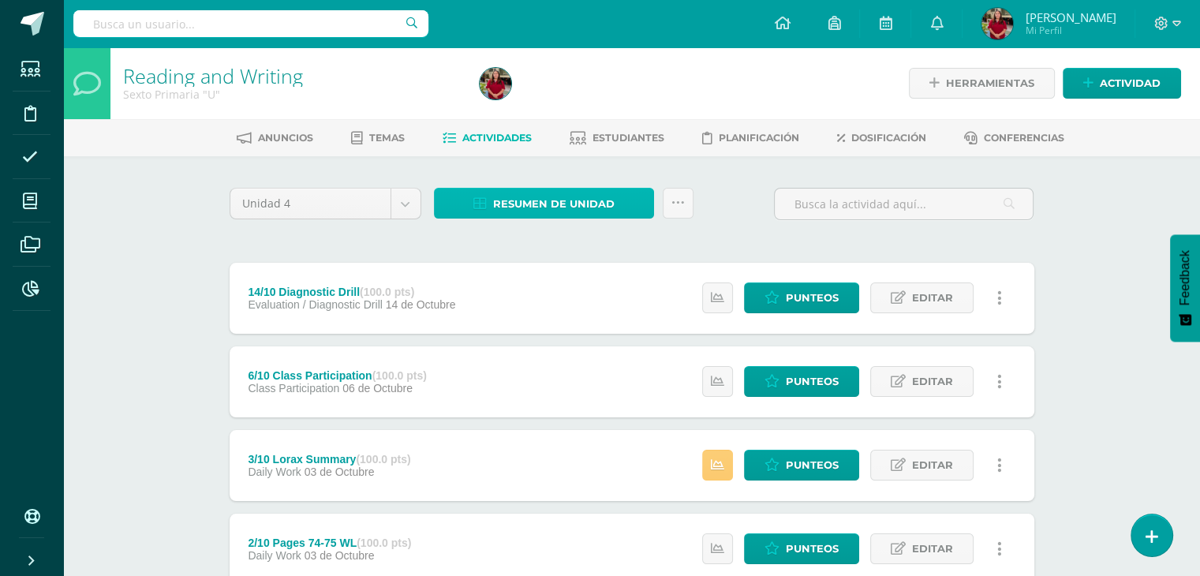
click at [517, 200] on span "Resumen de unidad" at bounding box center [554, 203] width 122 height 29
click at [551, 193] on span "Resumen de unidad" at bounding box center [554, 203] width 122 height 29
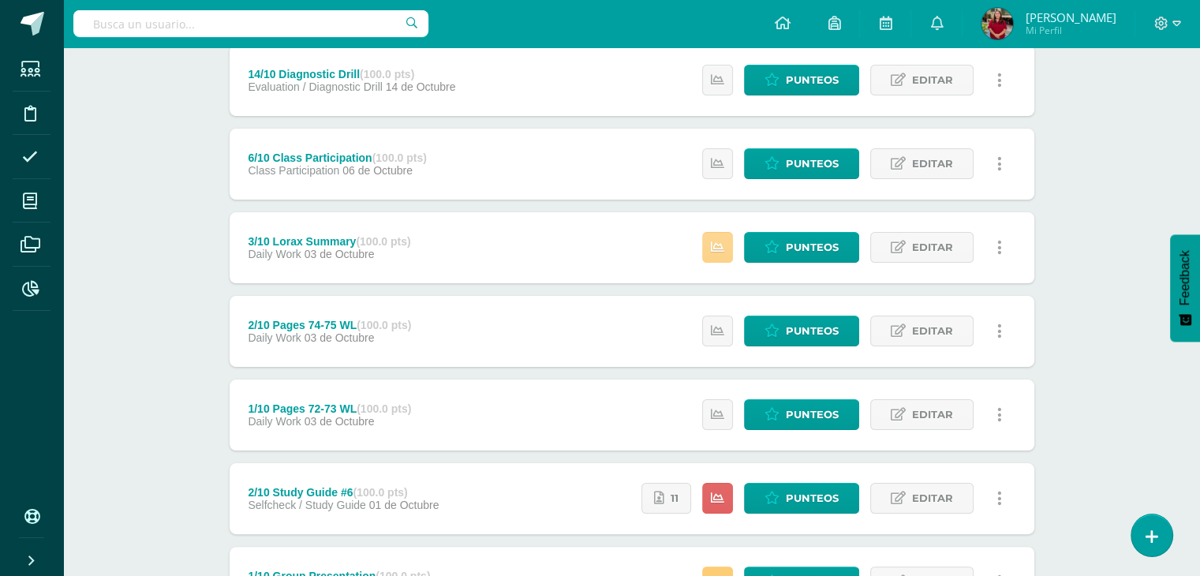
click at [714, 250] on link at bounding box center [717, 247] width 31 height 31
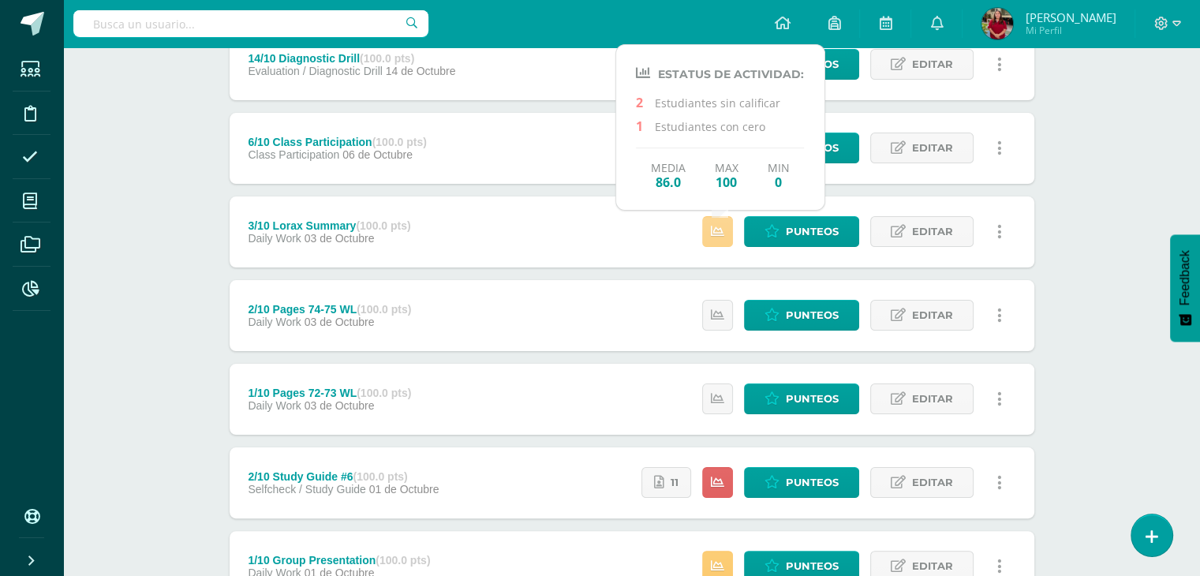
click at [717, 225] on icon at bounding box center [717, 231] width 13 height 13
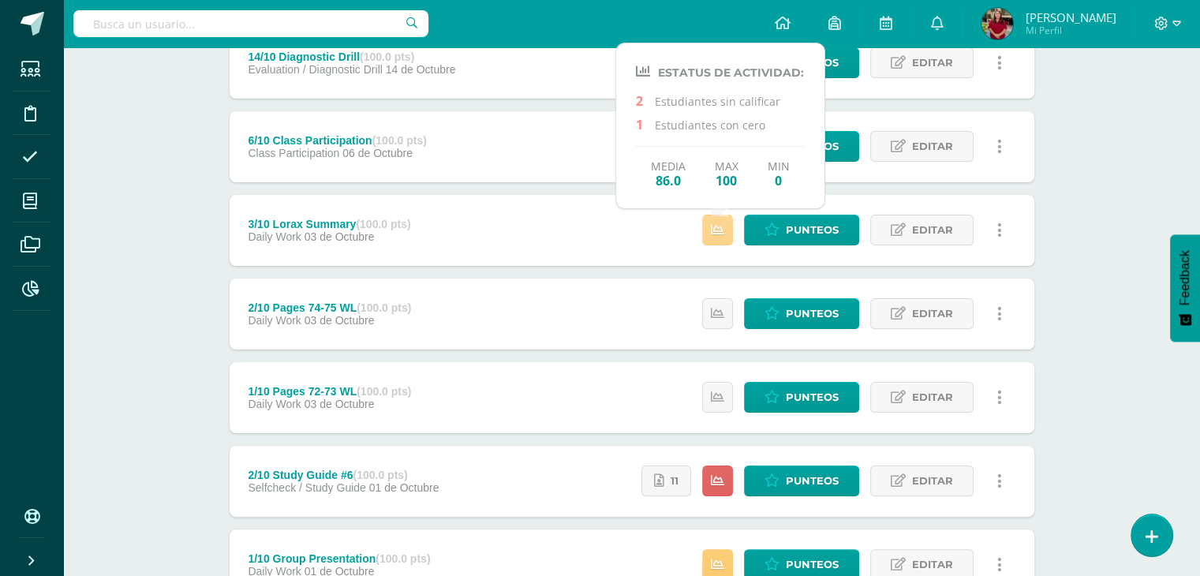
scroll to position [236, 0]
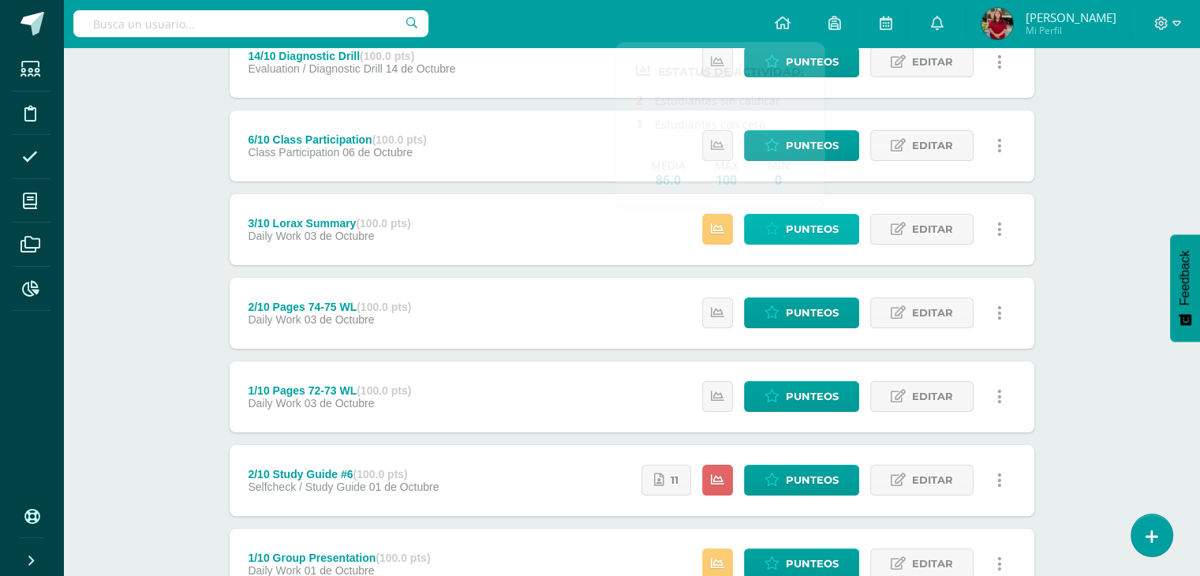
click at [754, 226] on link "Punteos" at bounding box center [801, 229] width 115 height 31
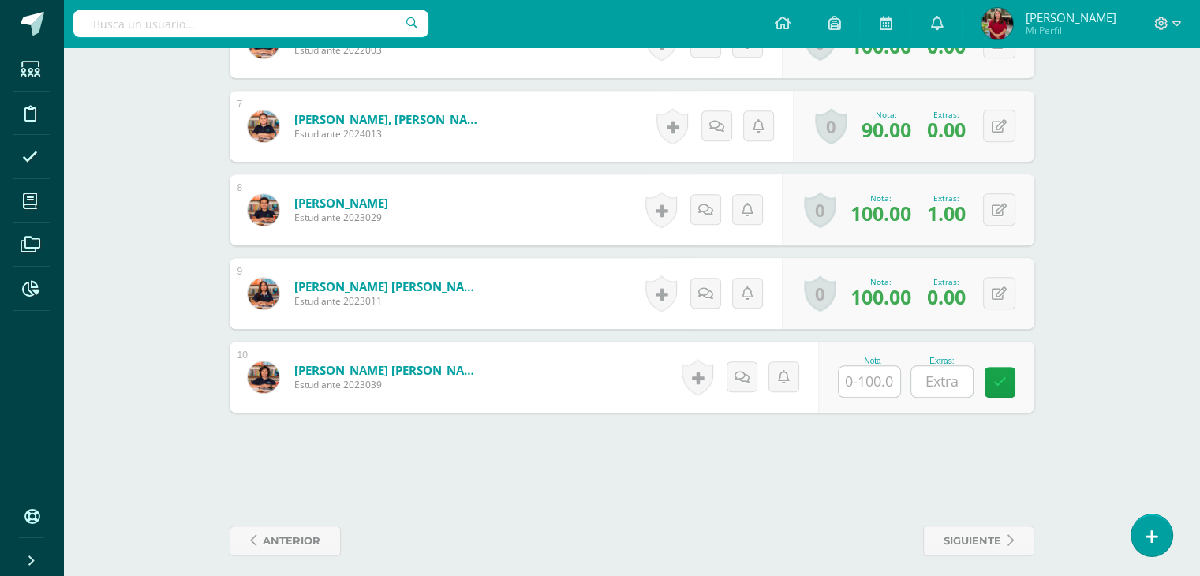
scroll to position [1034, 0]
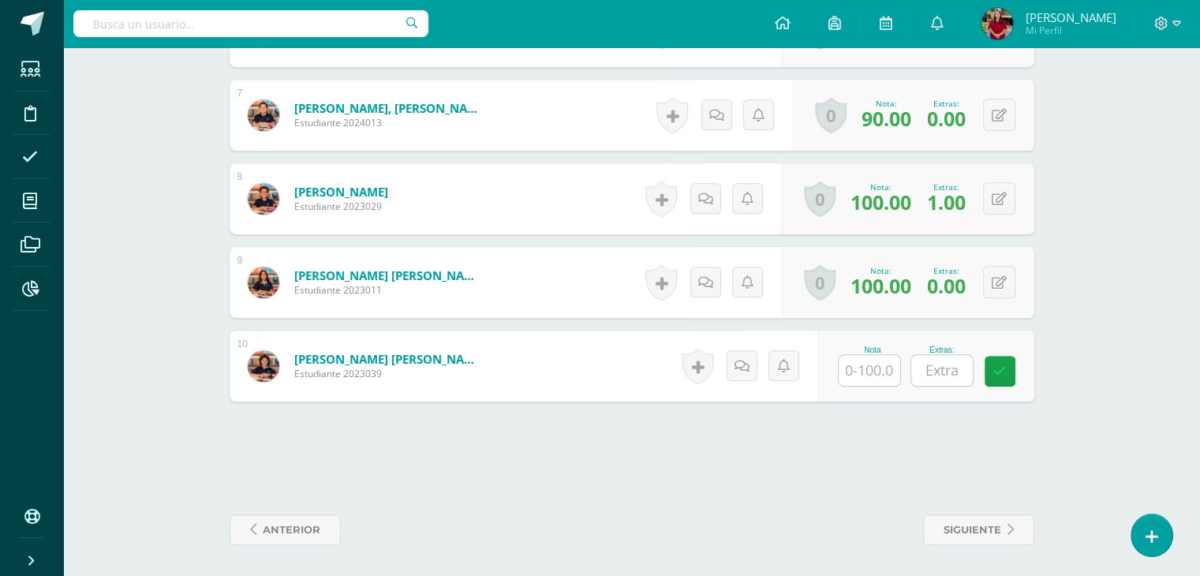
click at [905, 361] on div "Nota" at bounding box center [872, 366] width 69 height 41
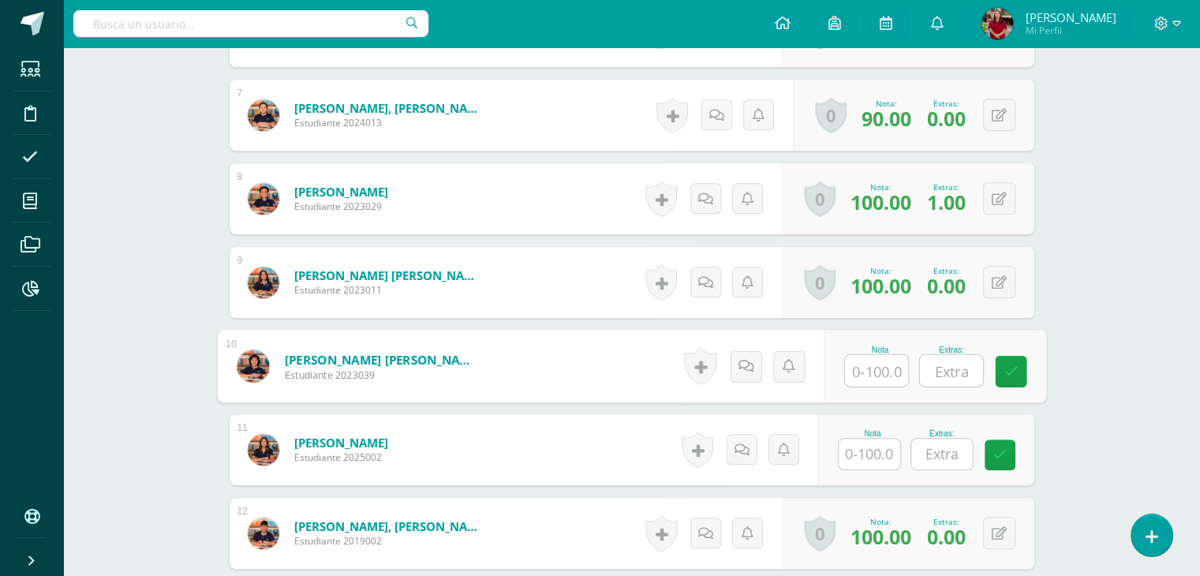
click at [890, 367] on input "text" at bounding box center [876, 371] width 63 height 32
type input "100"
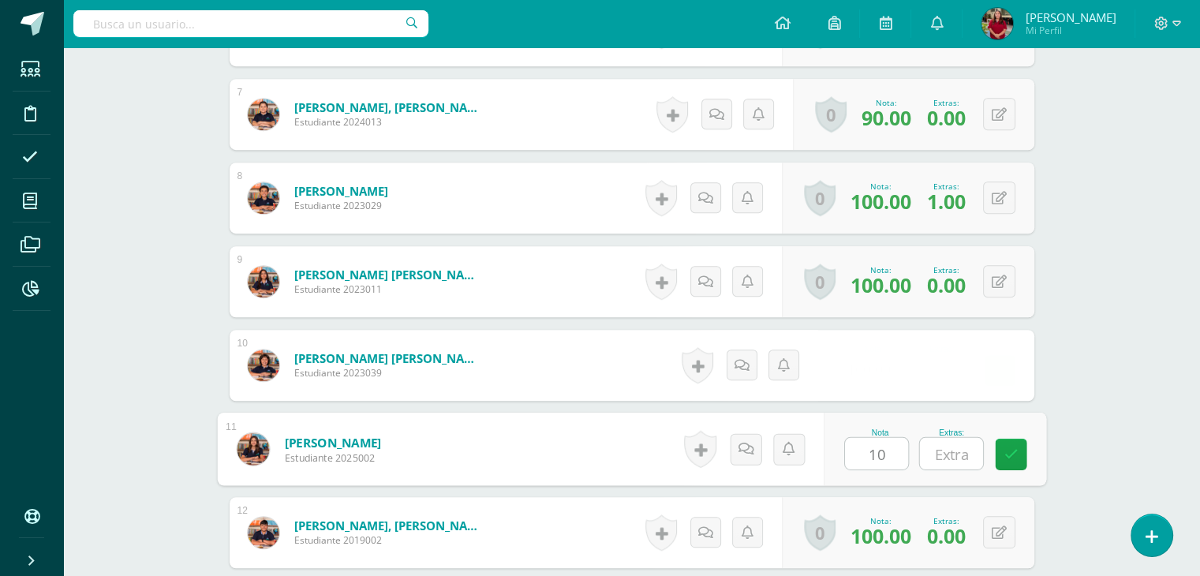
type input "100"
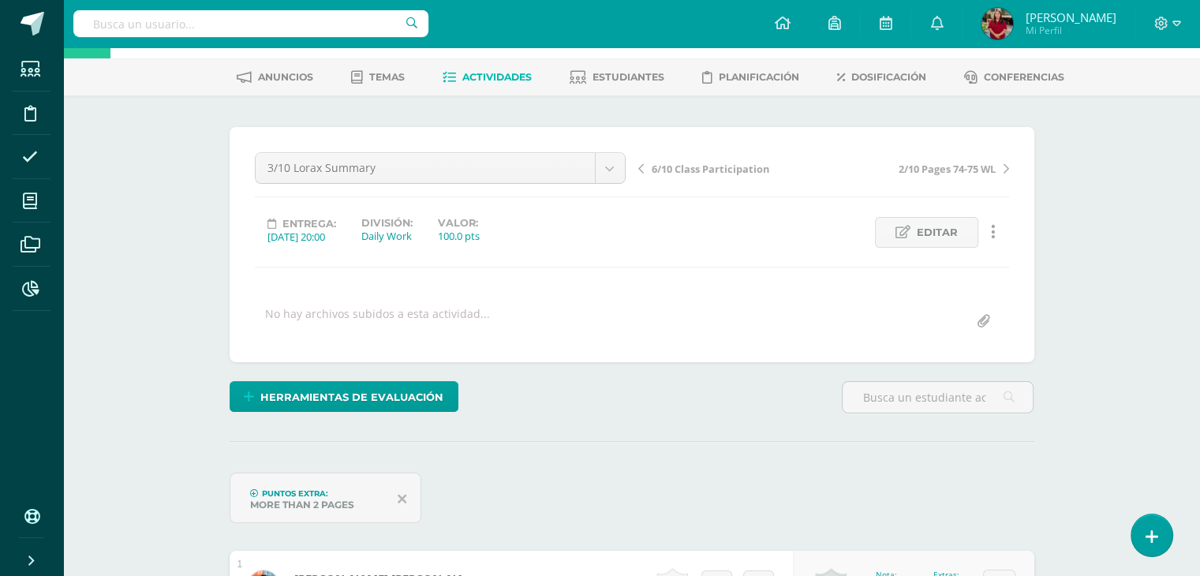
scroll to position [0, 0]
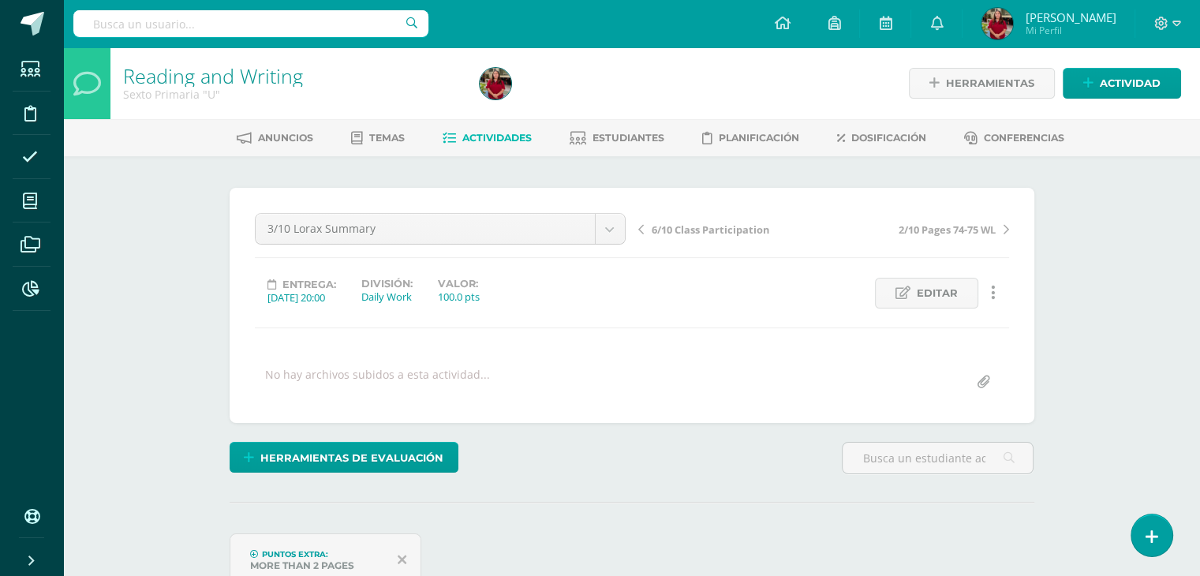
click at [500, 146] on link "Actividades" at bounding box center [487, 137] width 89 height 25
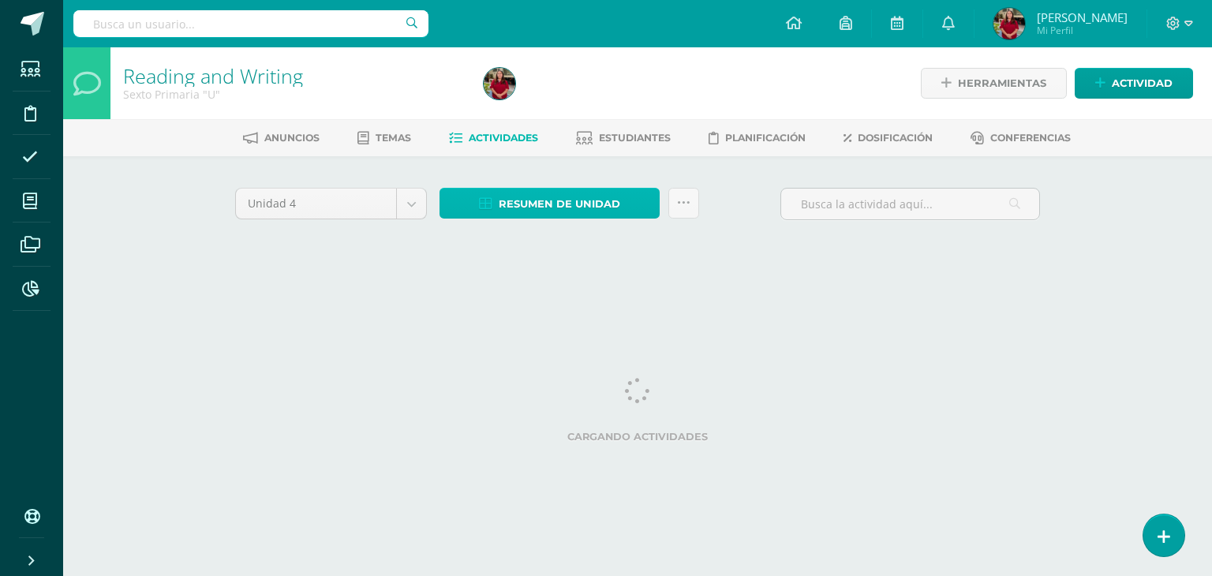
click at [545, 211] on span "Resumen de unidad" at bounding box center [560, 203] width 122 height 29
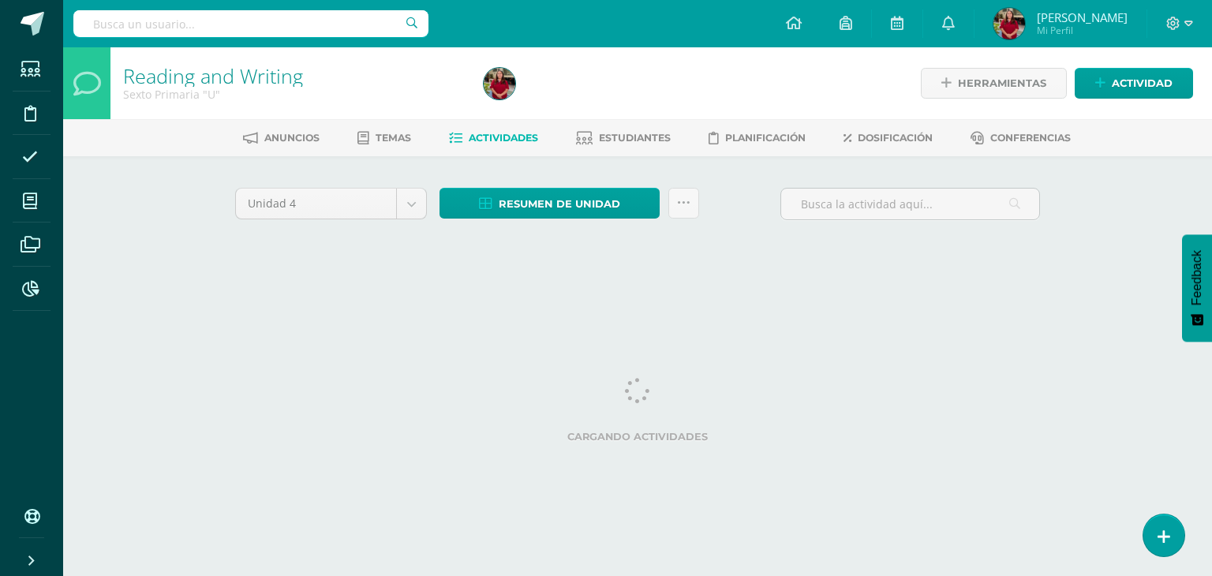
click at [560, 99] on div at bounding box center [661, 83] width 367 height 72
click at [560, 193] on span "Resumen de unidad" at bounding box center [560, 203] width 122 height 29
click at [515, 294] on html "Estudiantes Disciplina Asistencia Mis cursos Archivos Reportes Soporte Ayuda Re…" at bounding box center [606, 147] width 1212 height 294
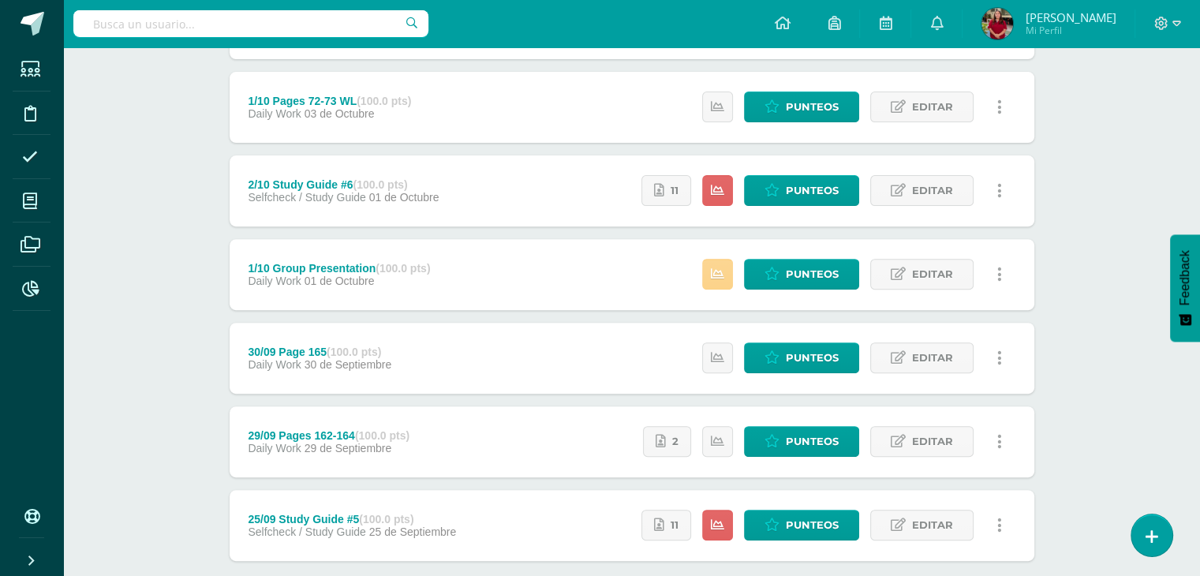
click at [720, 288] on link at bounding box center [717, 274] width 31 height 31
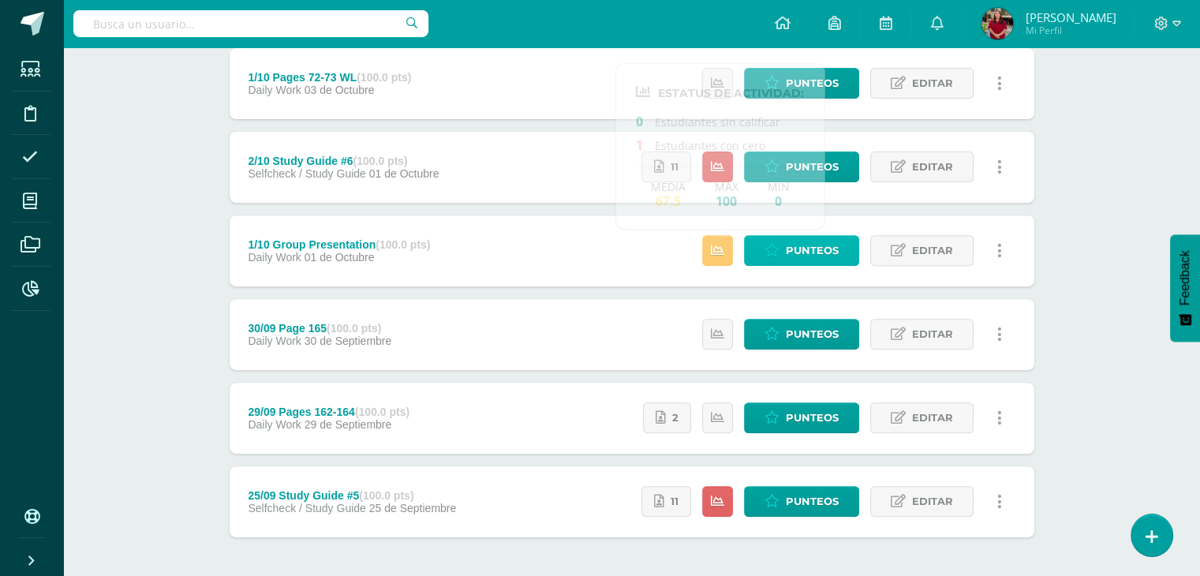
click at [781, 244] on link "Punteos" at bounding box center [801, 250] width 115 height 31
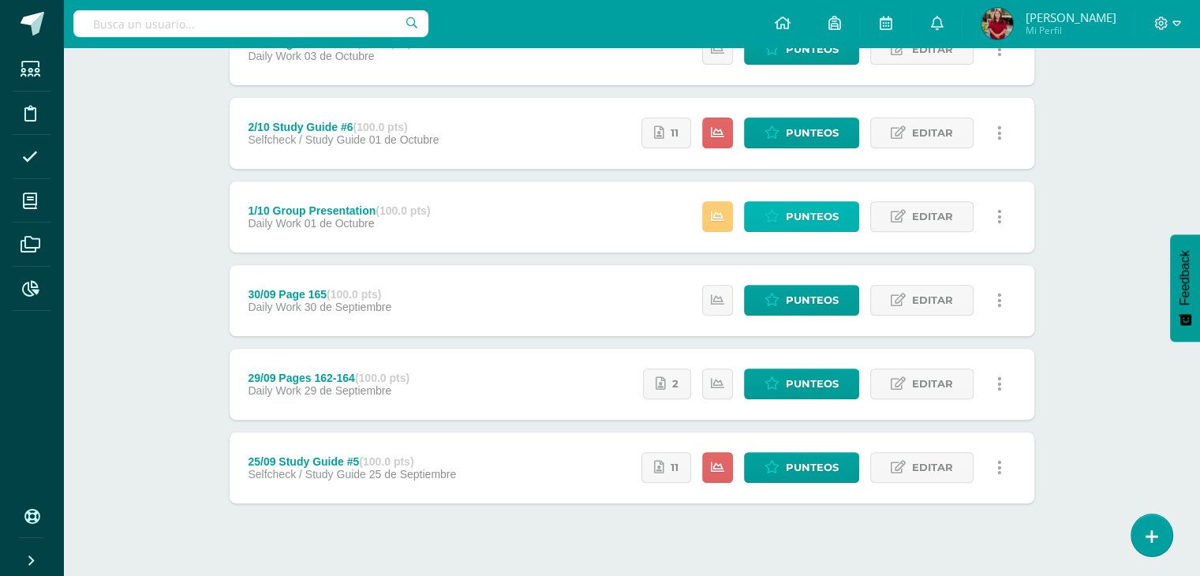
scroll to position [498, 0]
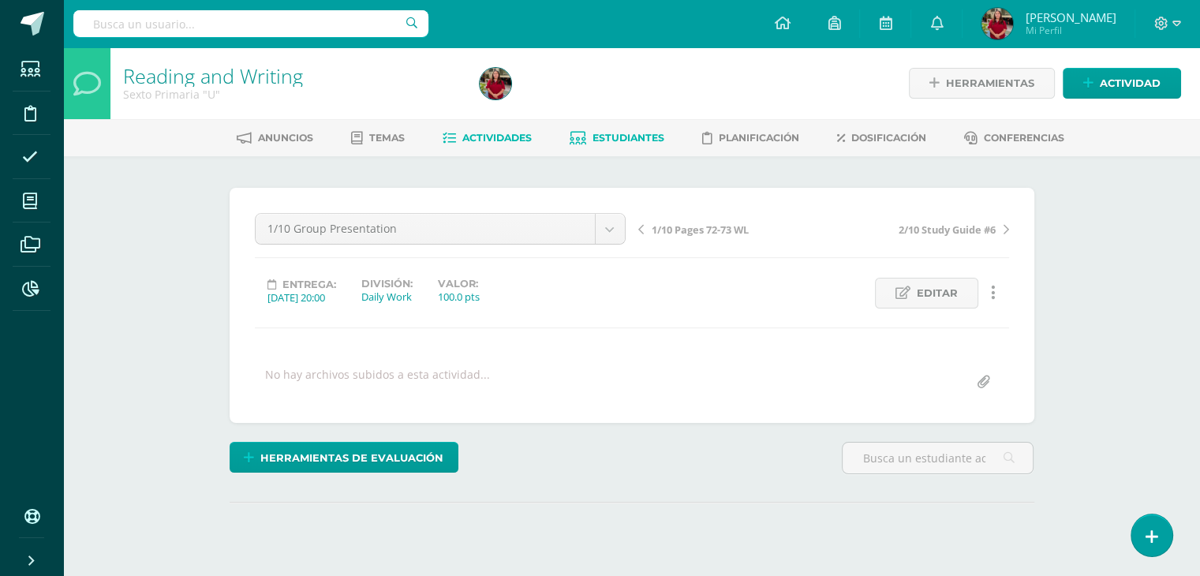
click at [612, 143] on span "Estudiantes" at bounding box center [629, 138] width 72 height 12
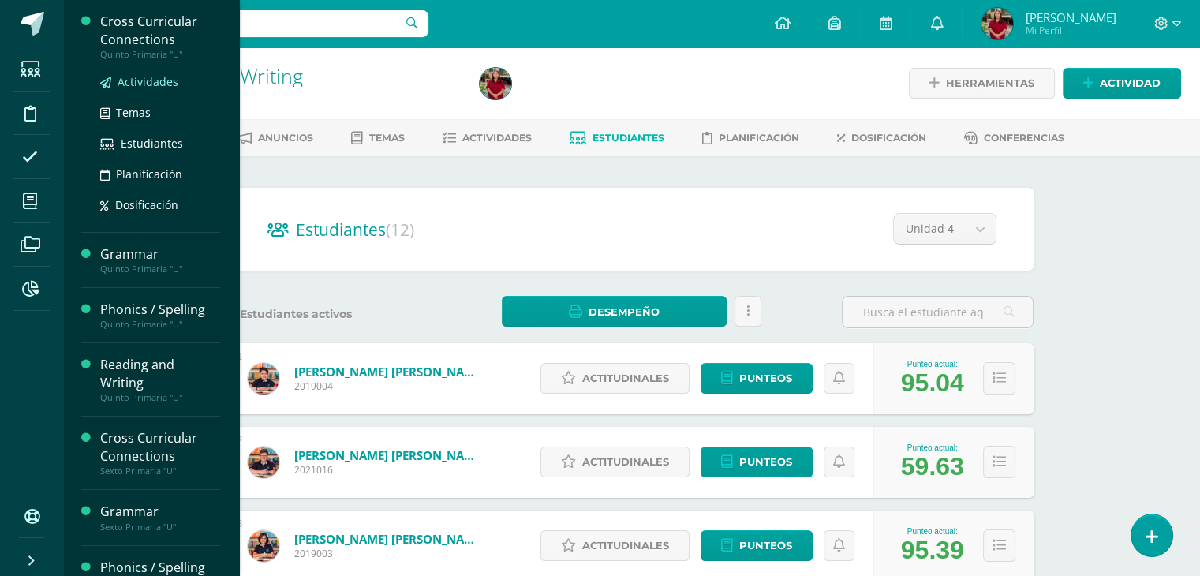
click at [126, 83] on span "Actividades" at bounding box center [148, 81] width 61 height 15
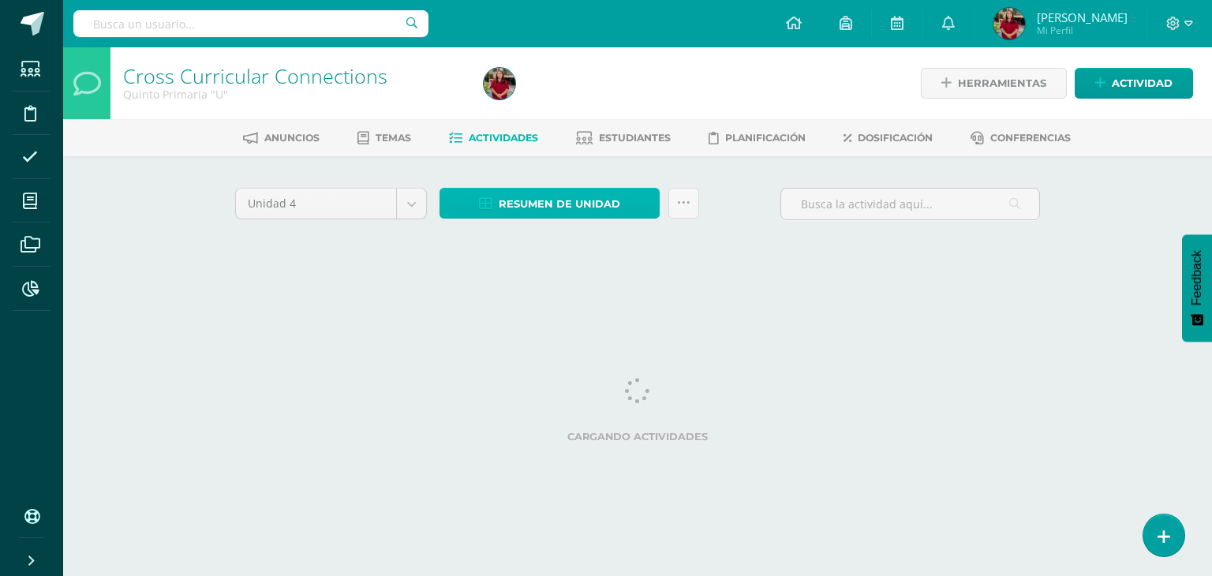
click at [603, 200] on span "Resumen de unidad" at bounding box center [560, 203] width 122 height 29
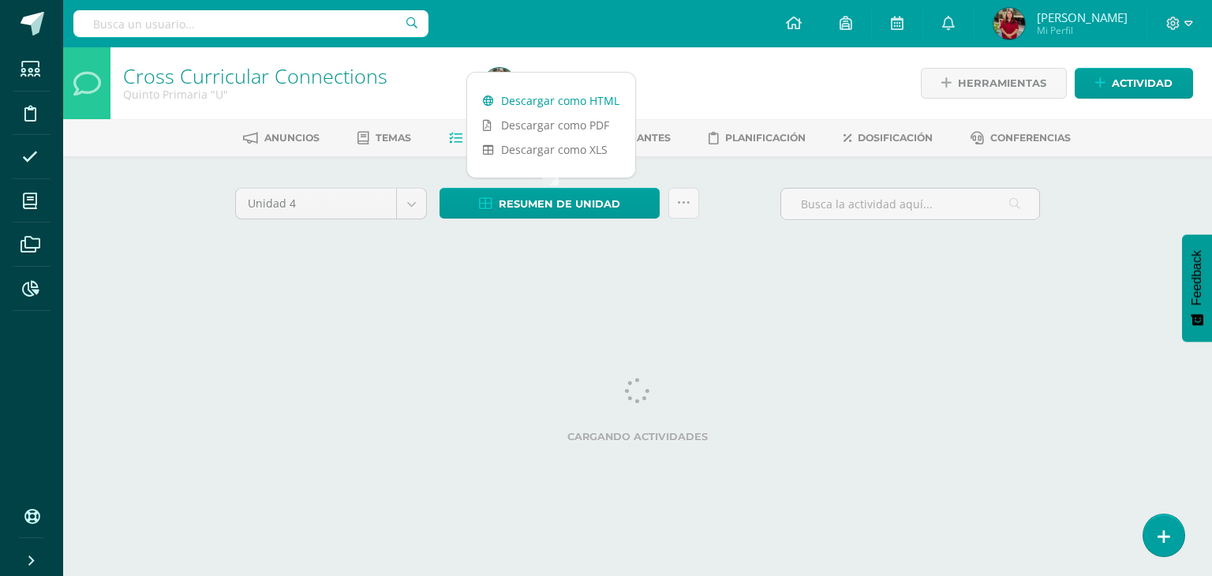
click at [564, 102] on link "Descargar como HTML" at bounding box center [551, 100] width 168 height 24
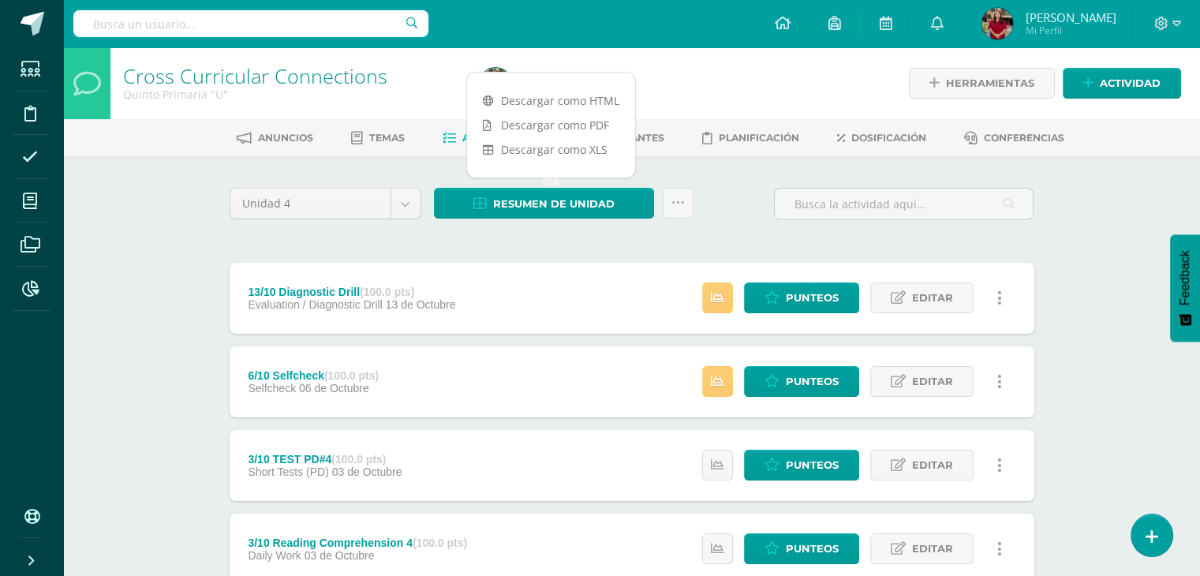
drag, startPoint x: 185, startPoint y: 257, endPoint x: 137, endPoint y: 236, distance: 53.4
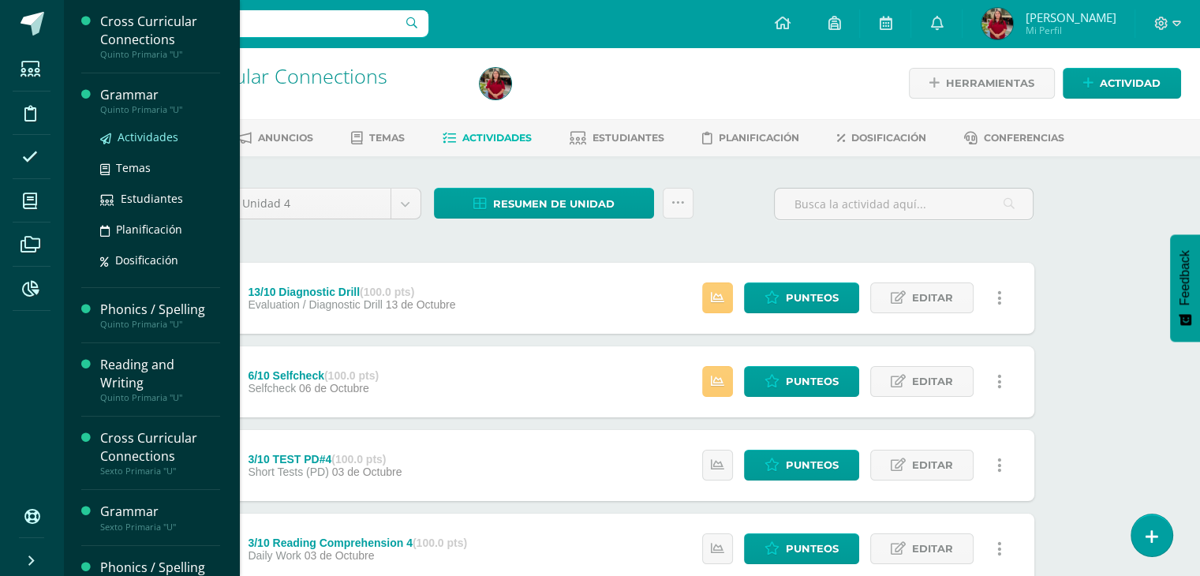
click at [130, 143] on span "Actividades" at bounding box center [148, 136] width 61 height 15
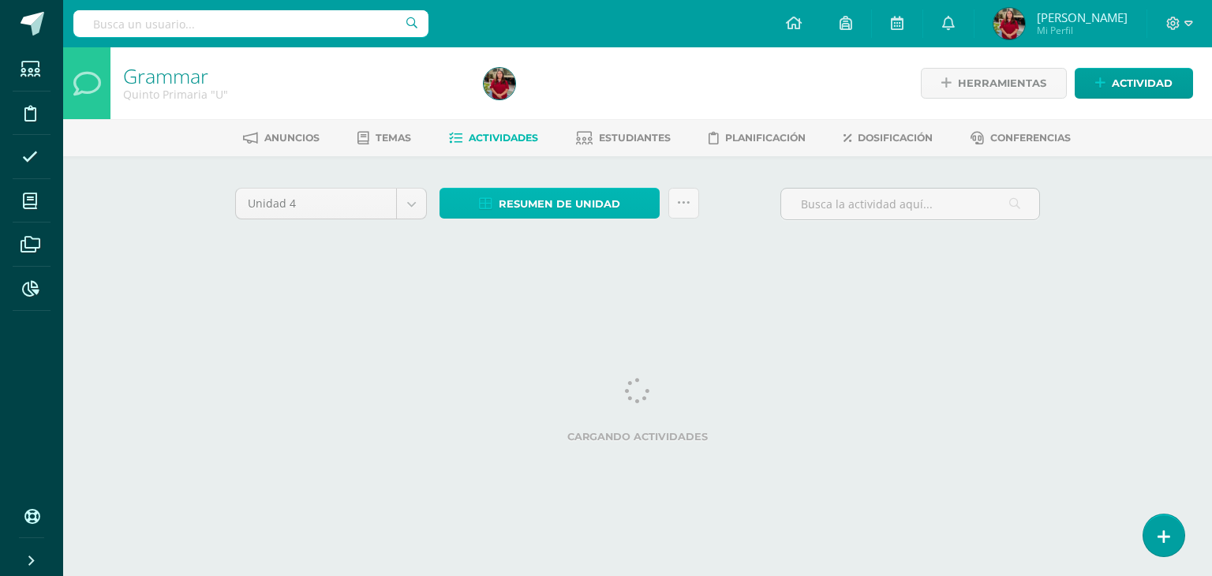
click at [507, 207] on span "Resumen de unidad" at bounding box center [560, 203] width 122 height 29
click at [519, 193] on span "Resumen de unidad" at bounding box center [560, 203] width 122 height 29
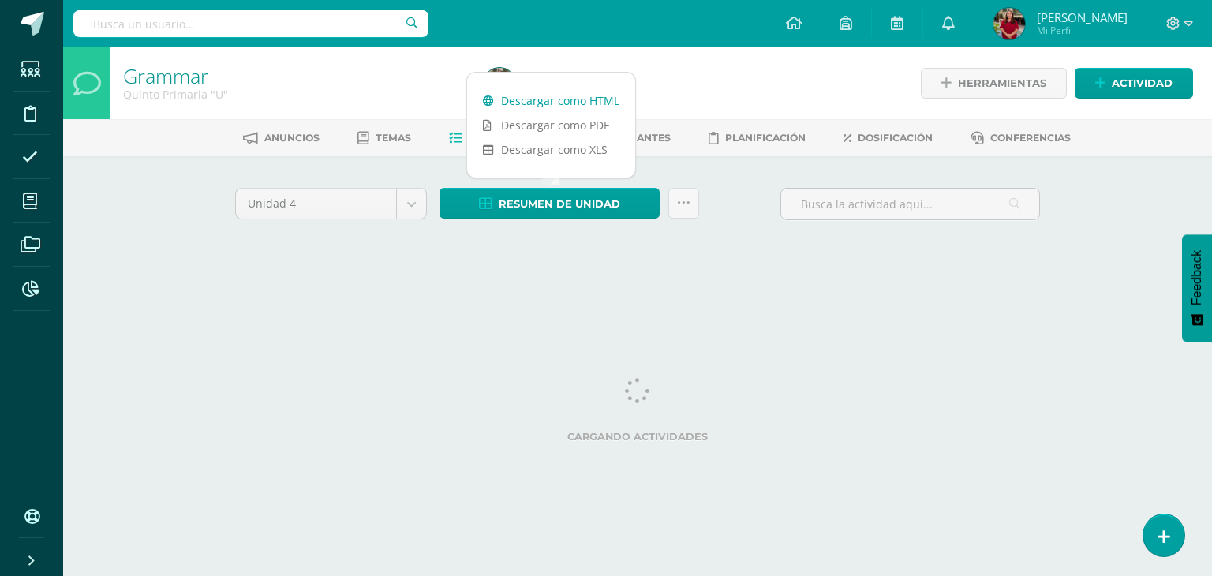
click at [556, 101] on link "Descargar como HTML" at bounding box center [551, 100] width 168 height 24
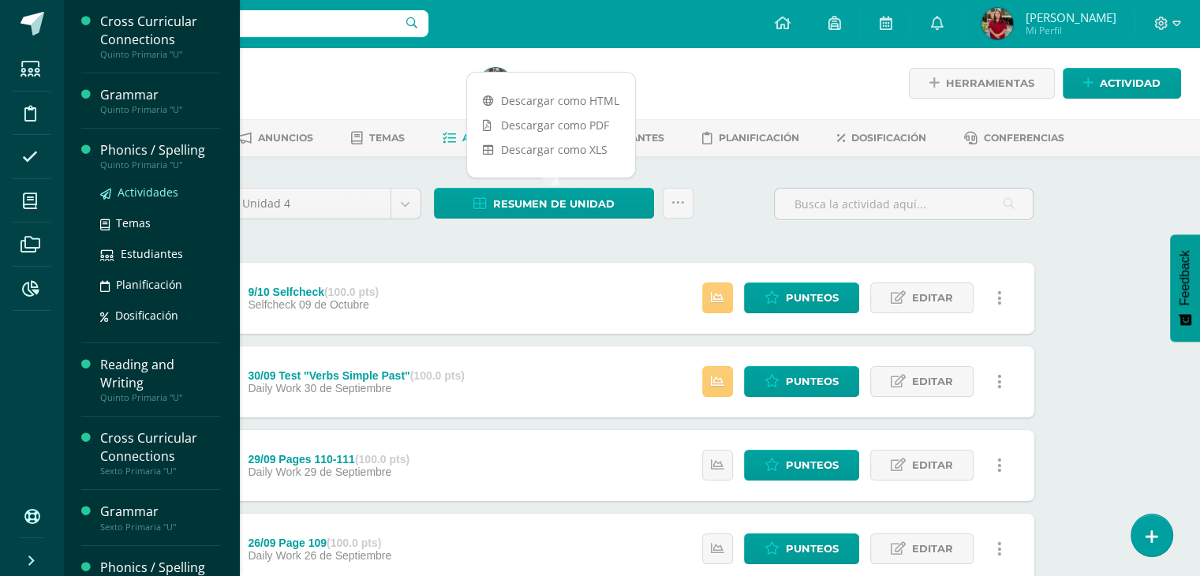
click at [142, 185] on span "Actividades" at bounding box center [148, 192] width 61 height 15
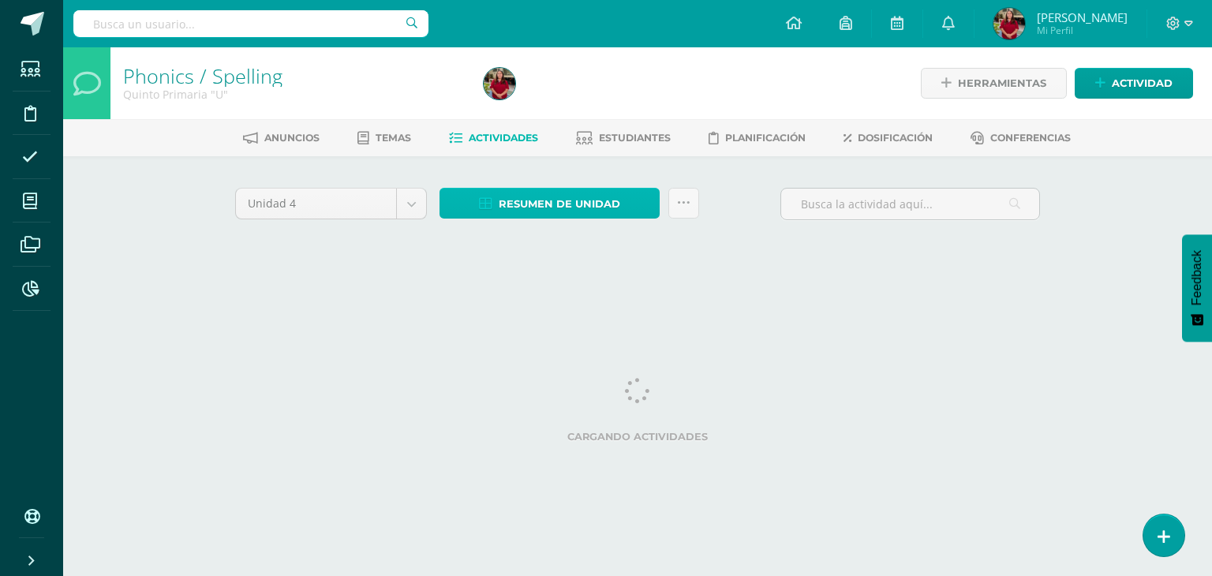
click at [559, 203] on span "Resumen de unidad" at bounding box center [560, 203] width 122 height 29
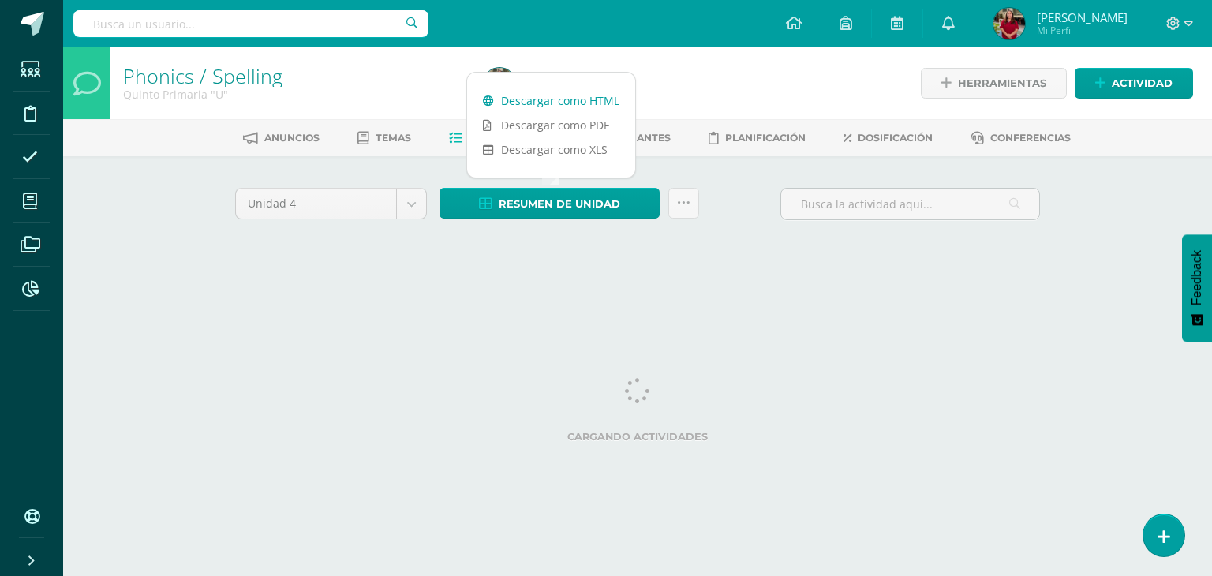
click at [560, 100] on link "Descargar como HTML" at bounding box center [551, 100] width 168 height 24
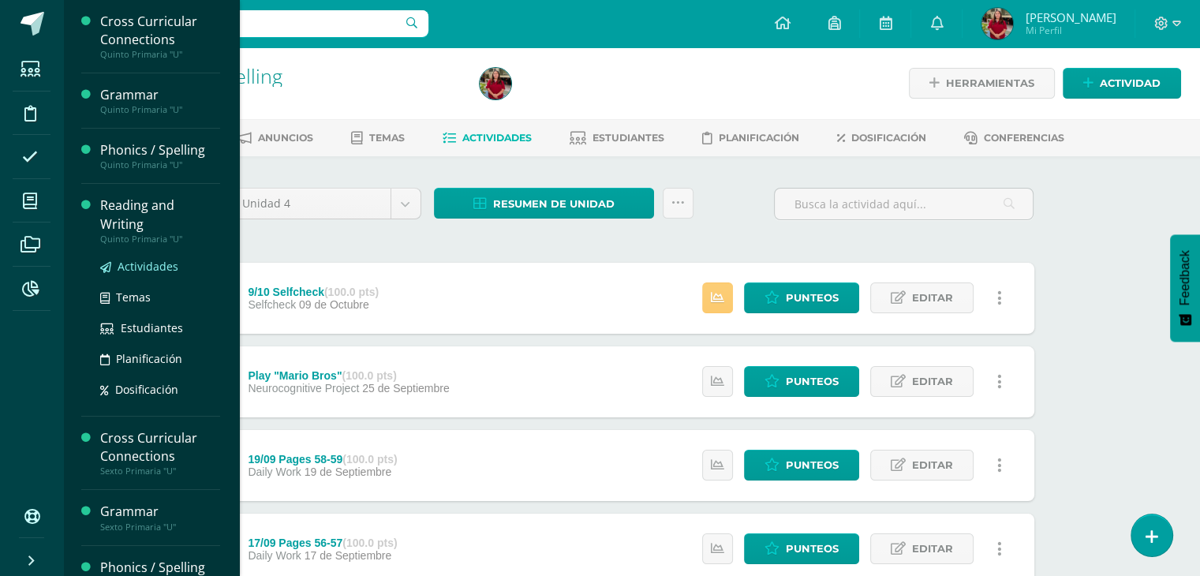
click at [151, 267] on span "Actividades" at bounding box center [148, 266] width 61 height 15
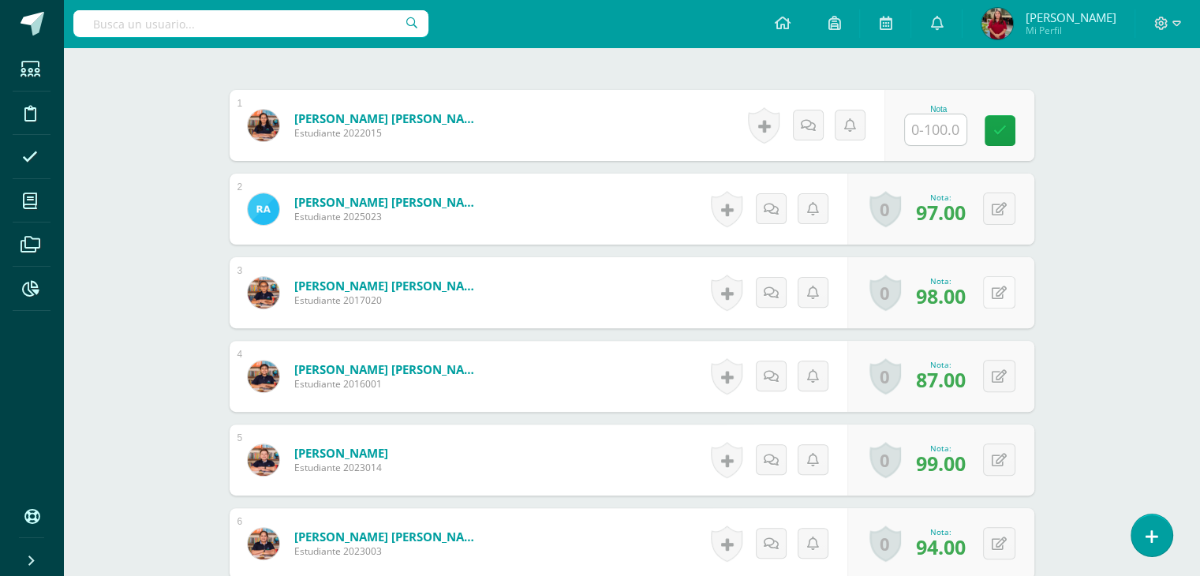
click at [997, 288] on button at bounding box center [999, 292] width 32 height 32
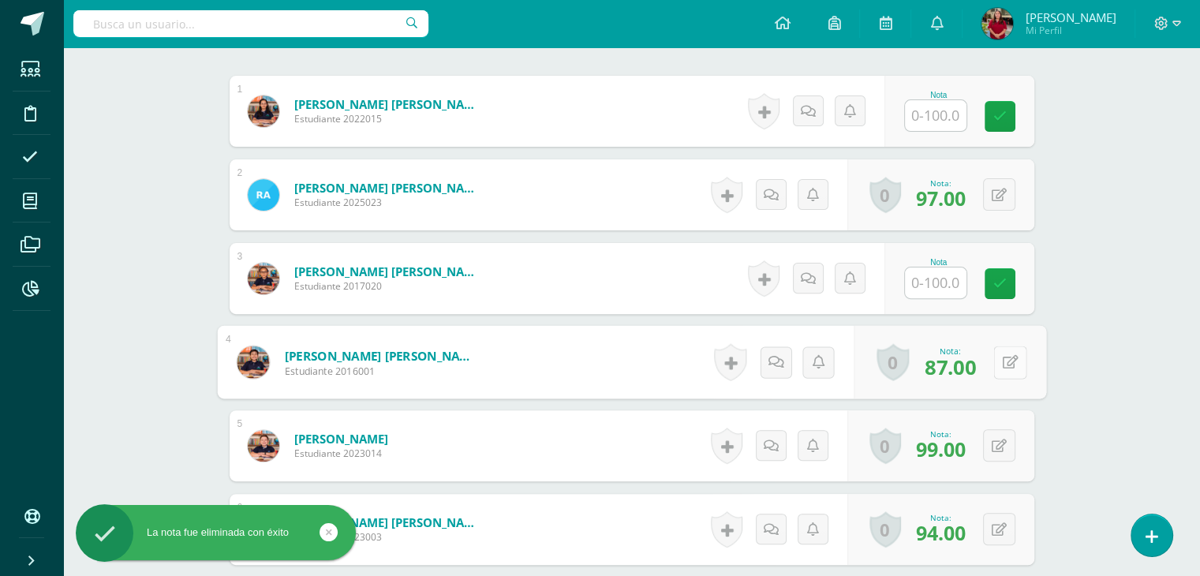
click at [1002, 362] on icon at bounding box center [1010, 361] width 16 height 13
click at [1002, 440] on icon at bounding box center [999, 445] width 15 height 13
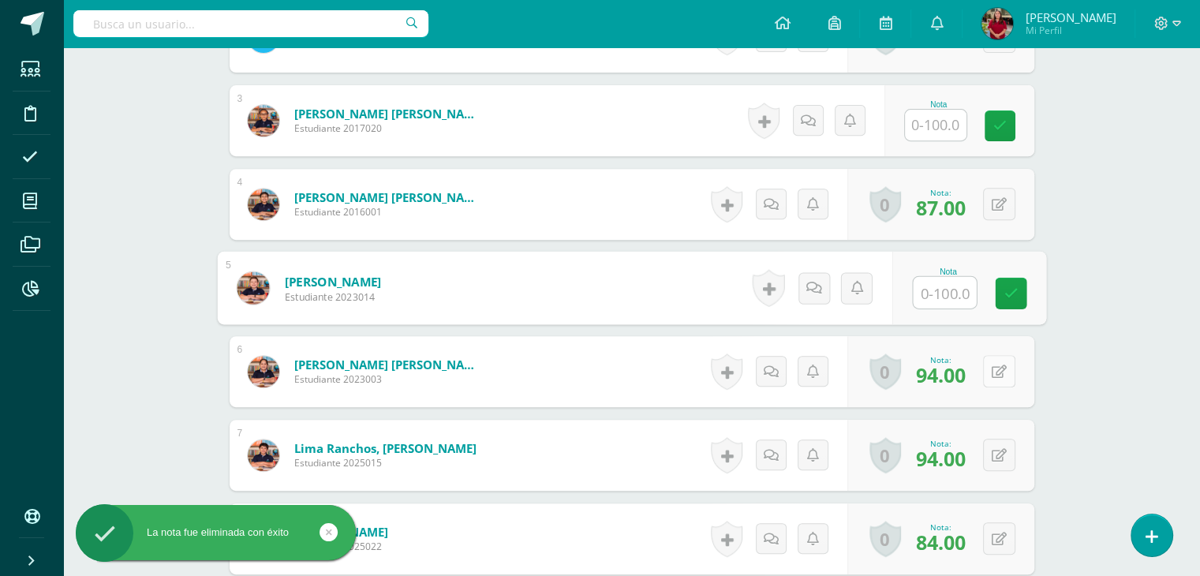
click at [1003, 369] on icon at bounding box center [999, 371] width 15 height 13
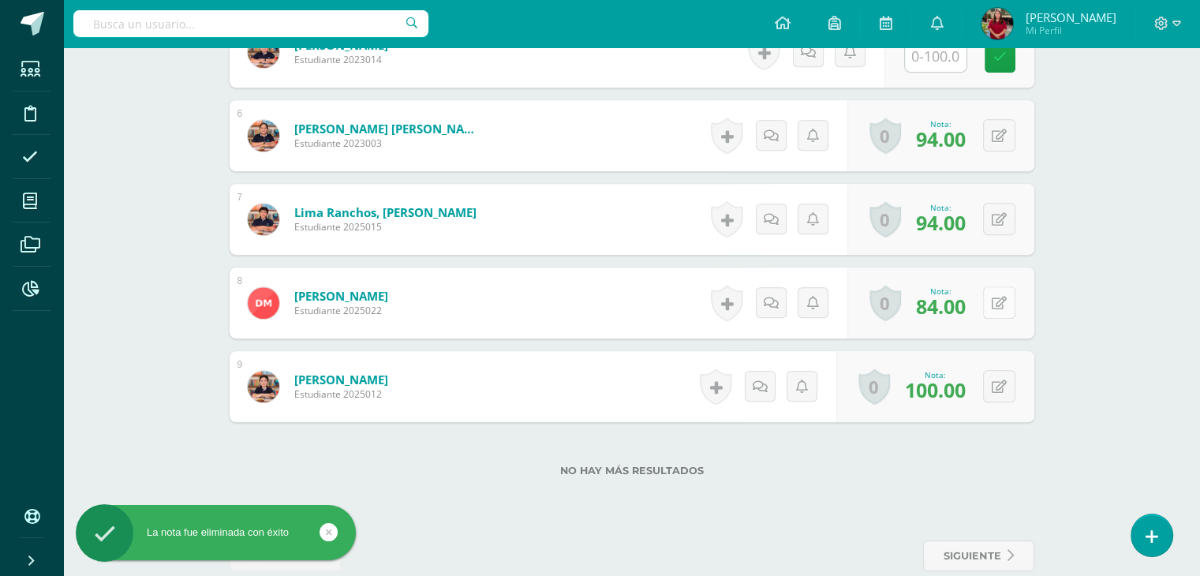
scroll to position [867, 0]
click at [998, 305] on button at bounding box center [999, 302] width 32 height 32
click at [993, 406] on div "0 Logros Logros obtenidos Aún no hay logros agregados Nota: 100.00" at bounding box center [936, 385] width 198 height 71
click at [998, 321] on div "0 Logros Logros obtenidos Aún no hay logros agregados Nota: 84.00" at bounding box center [941, 302] width 187 height 71
click at [1001, 306] on icon at bounding box center [999, 302] width 15 height 13
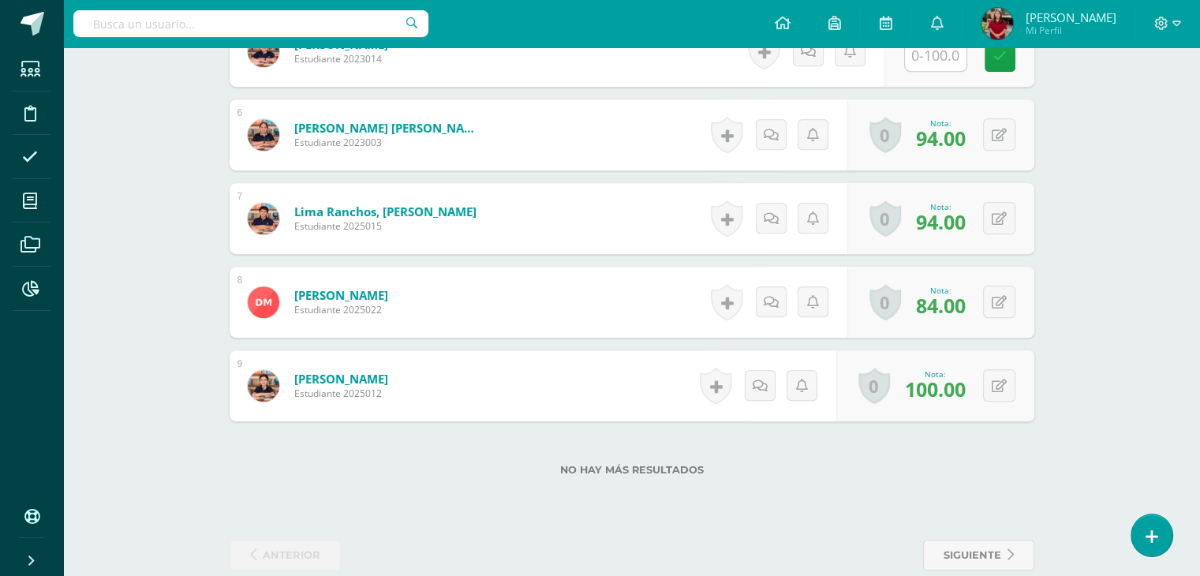
click at [980, 312] on div "0 Logros Logros obtenidos Aún no hay logros agregados Nota: 84.00" at bounding box center [941, 302] width 187 height 71
click at [992, 308] on button at bounding box center [999, 302] width 32 height 32
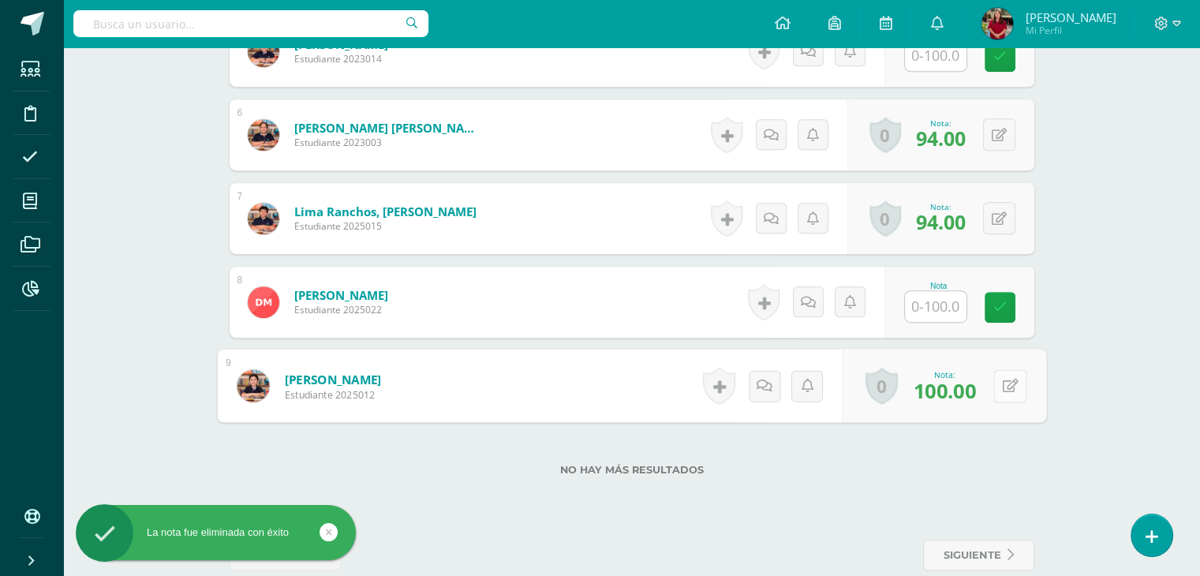
click at [994, 382] on button at bounding box center [1010, 385] width 33 height 33
click at [1001, 219] on icon at bounding box center [999, 218] width 15 height 13
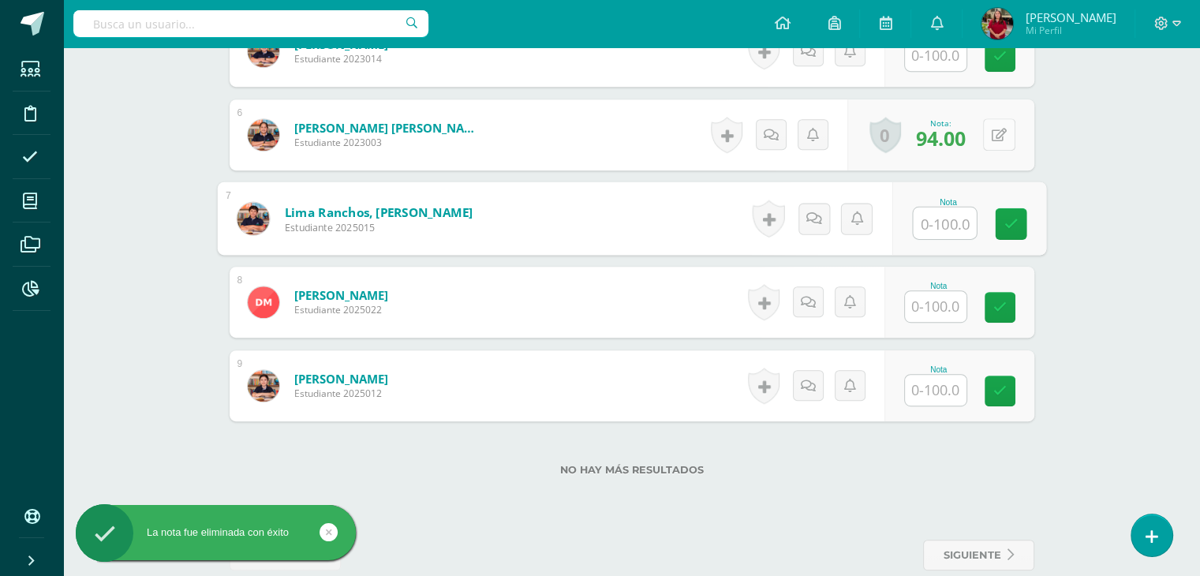
click at [1006, 146] on button at bounding box center [999, 134] width 32 height 32
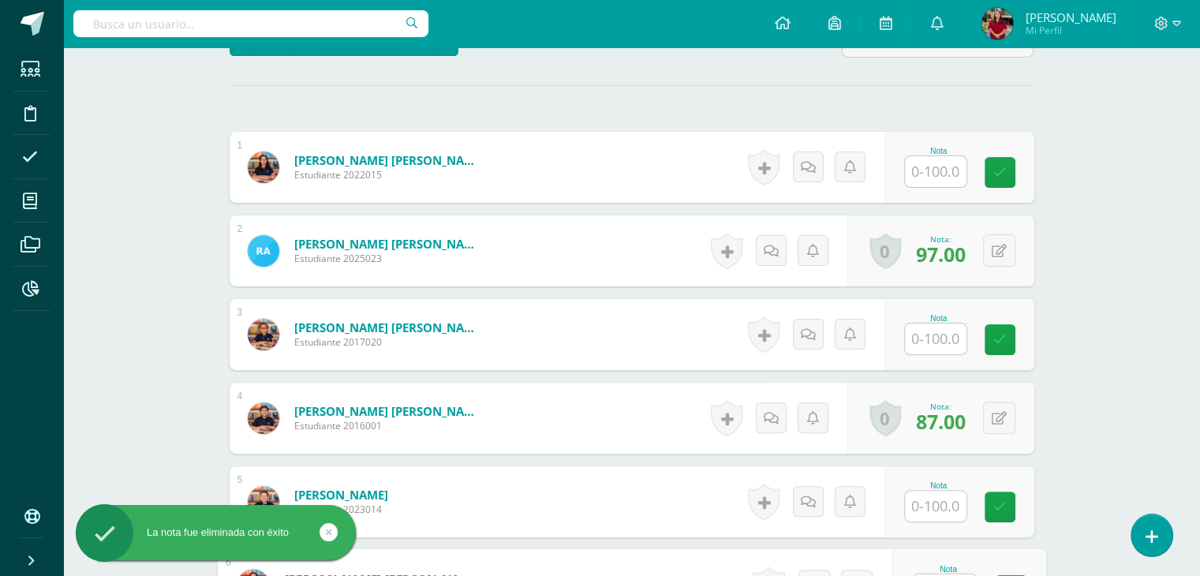
scroll to position [419, 0]
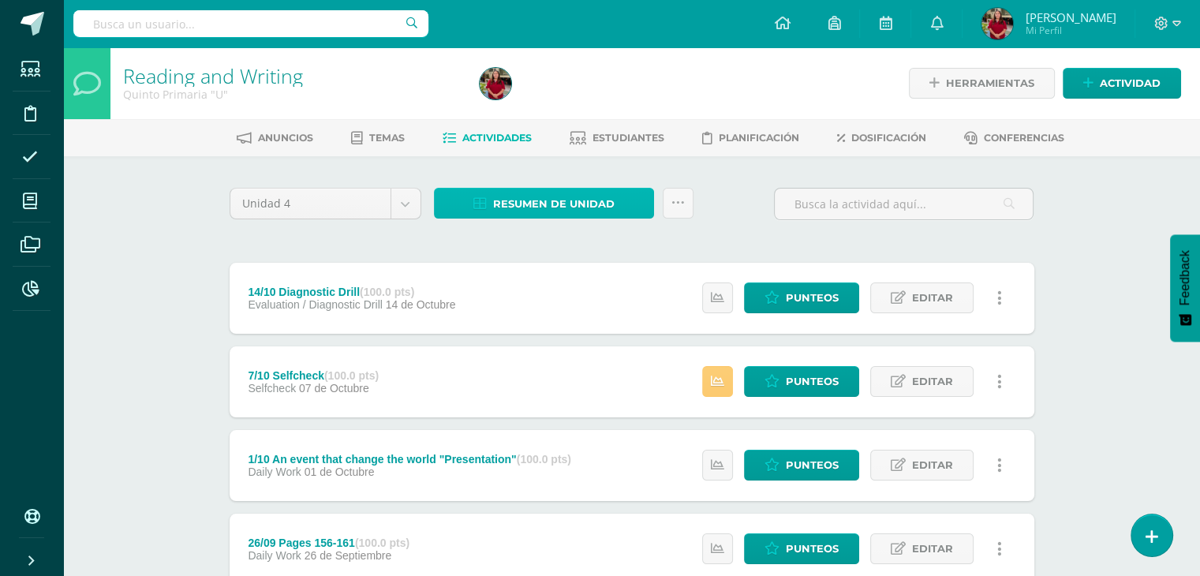
click at [574, 203] on span "Resumen de unidad" at bounding box center [554, 203] width 122 height 29
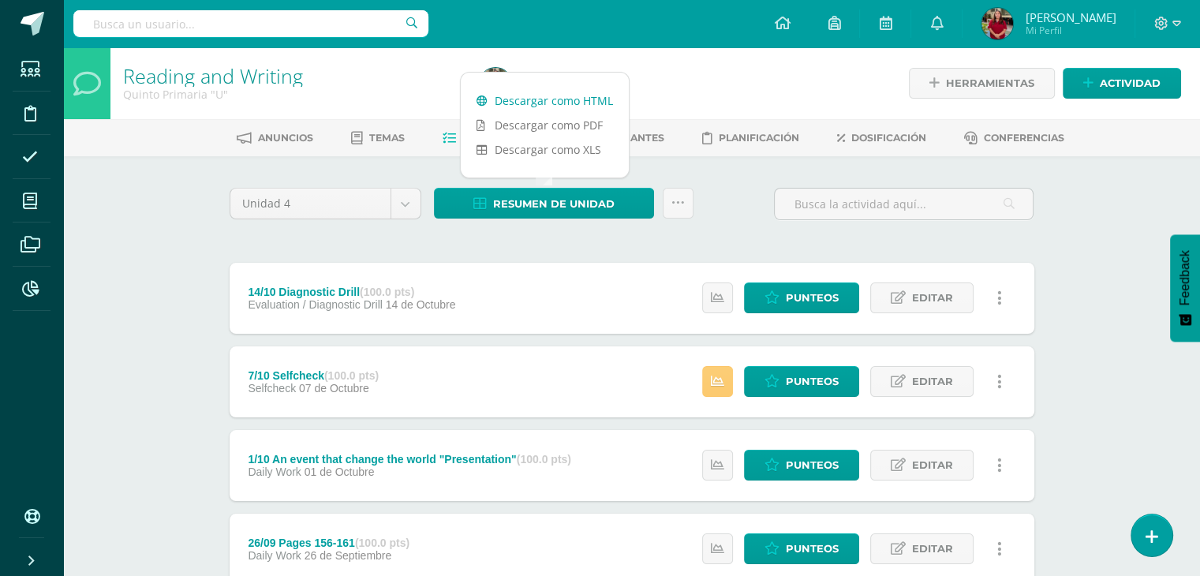
click at [571, 97] on link "Descargar como HTML" at bounding box center [545, 100] width 168 height 24
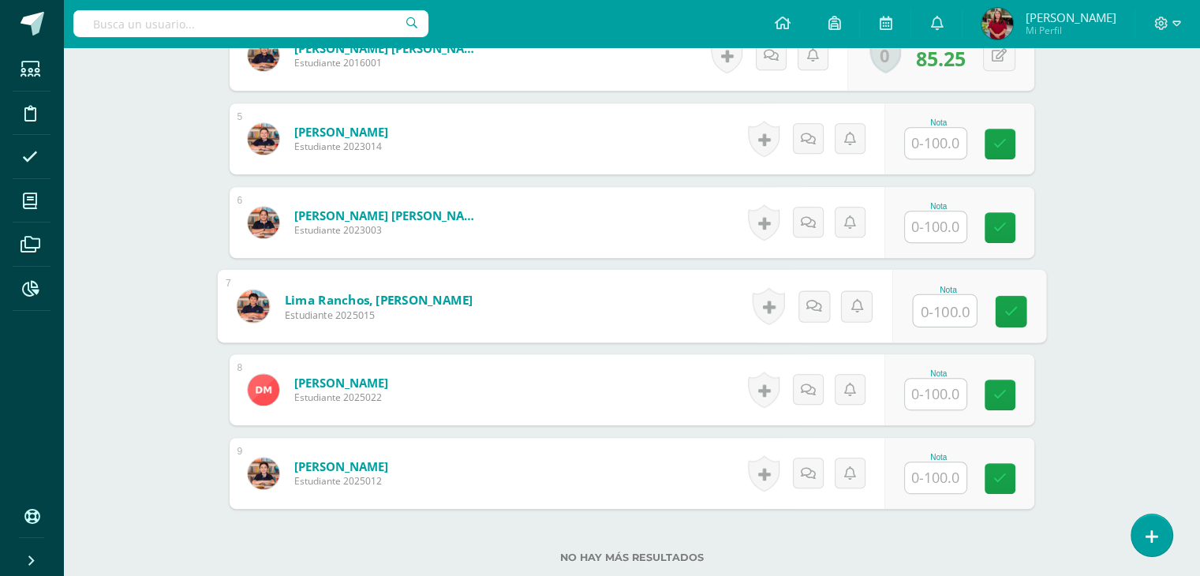
click at [923, 317] on input "text" at bounding box center [944, 311] width 63 height 32
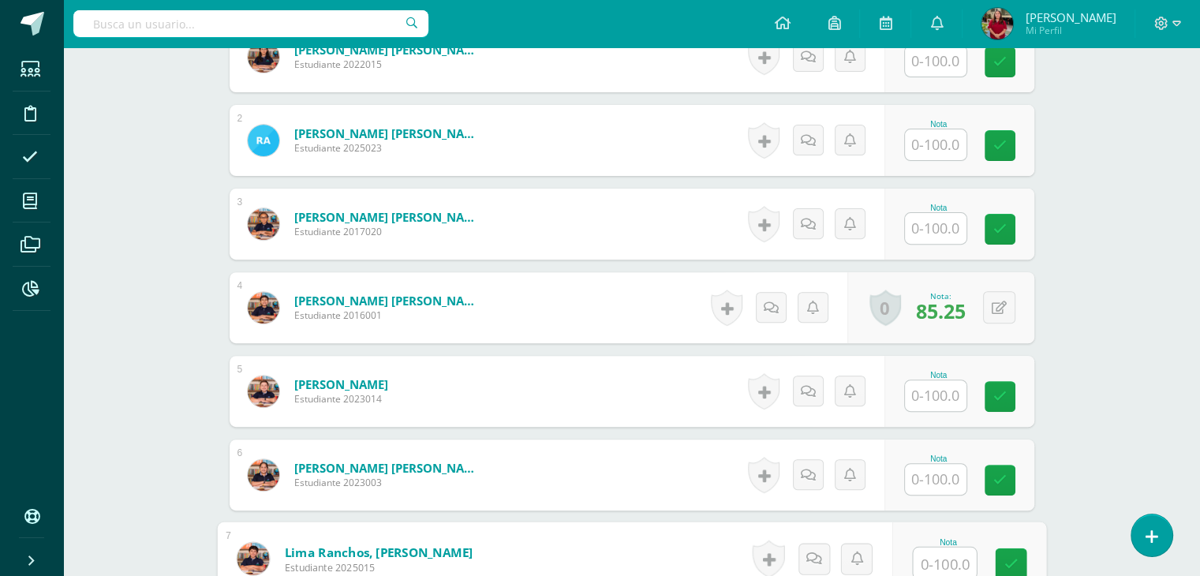
scroll to position [527, 0]
type input "9"
type input "96"
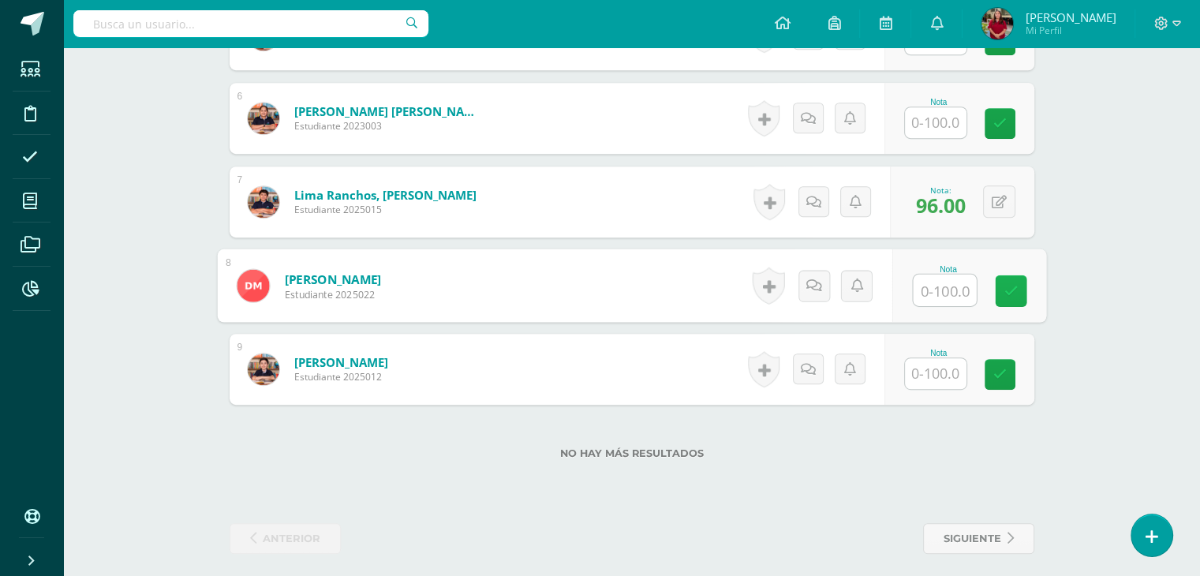
click at [1023, 291] on link at bounding box center [1011, 291] width 32 height 32
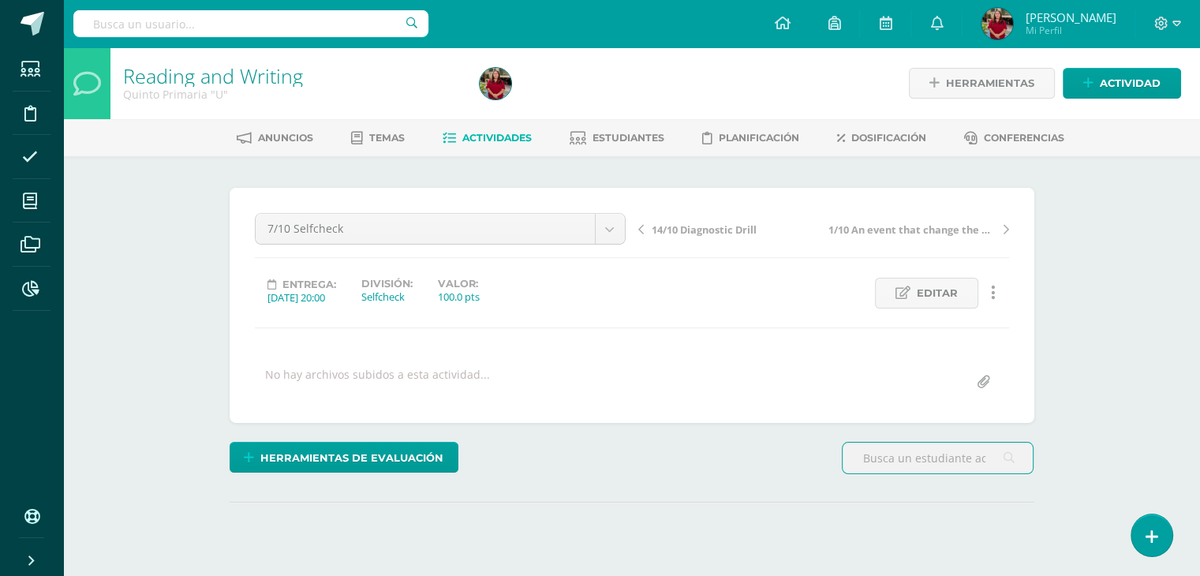
scroll to position [158, 0]
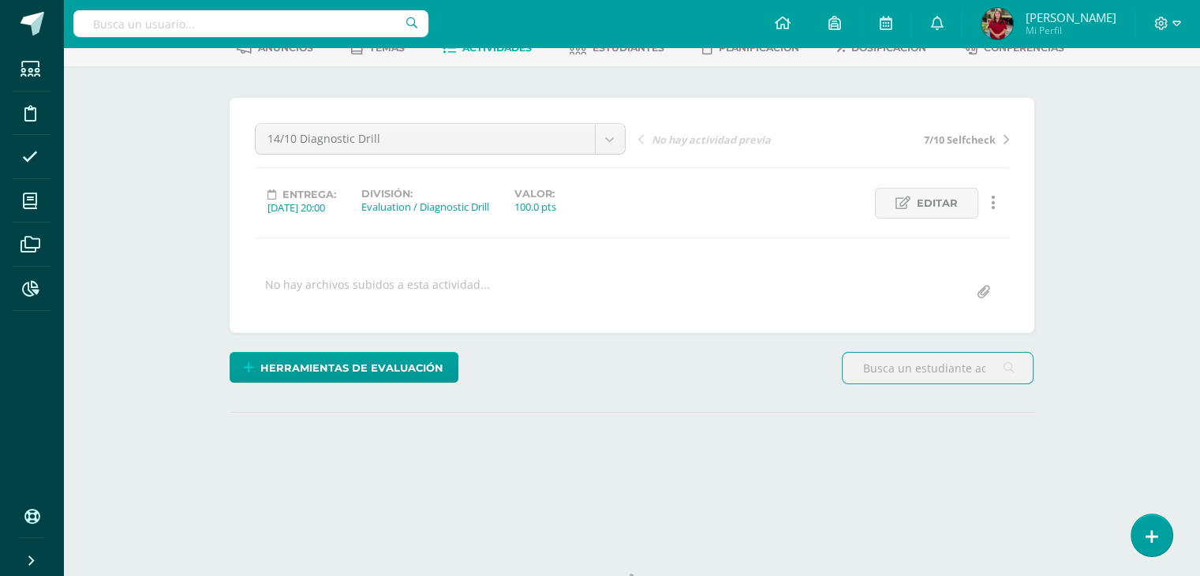
scroll to position [158, 0]
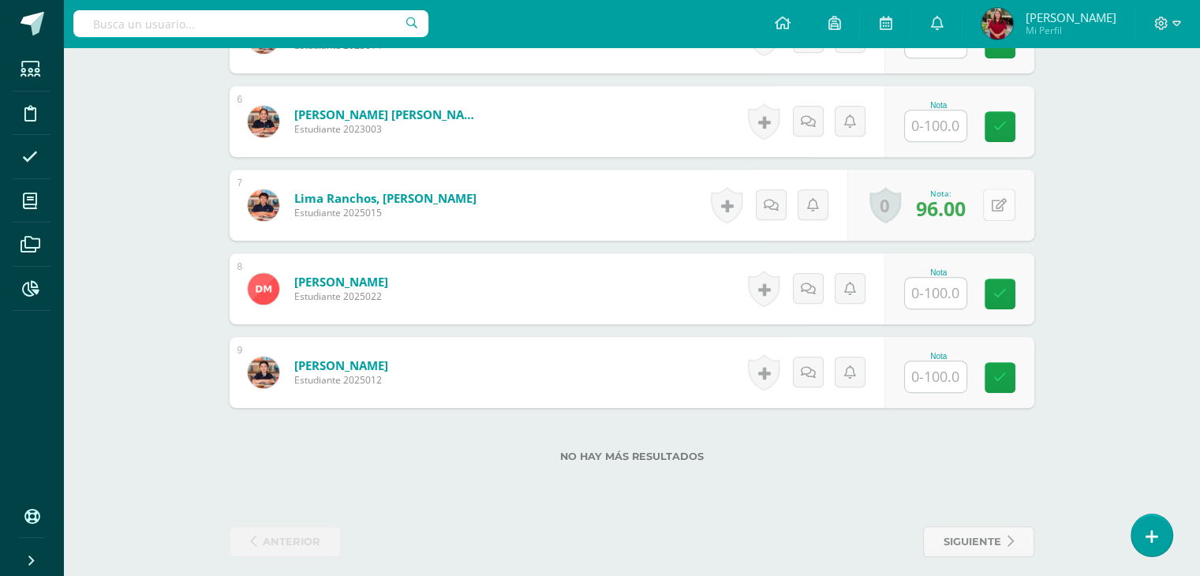
click at [994, 199] on button at bounding box center [999, 205] width 32 height 32
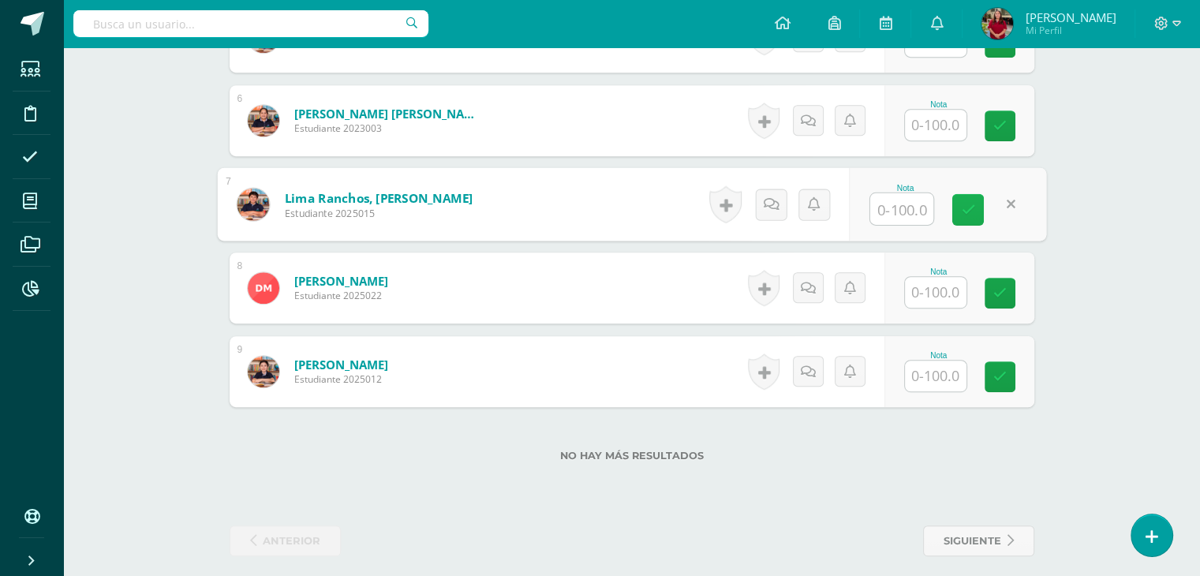
click at [977, 215] on link at bounding box center [969, 210] width 32 height 32
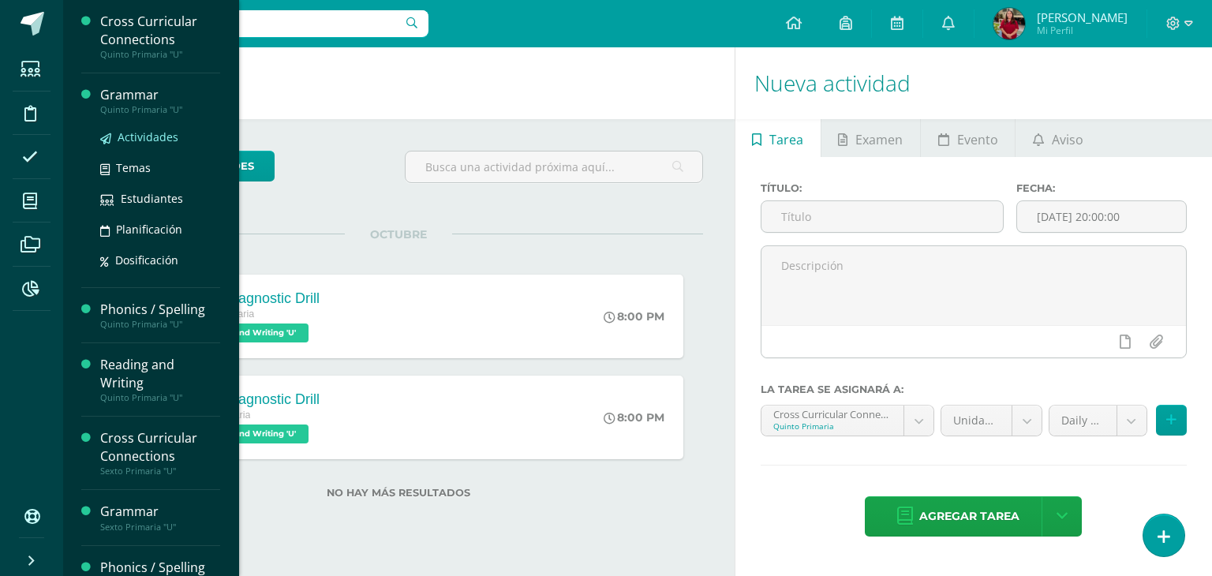
click at [139, 129] on span "Actividades" at bounding box center [148, 136] width 61 height 15
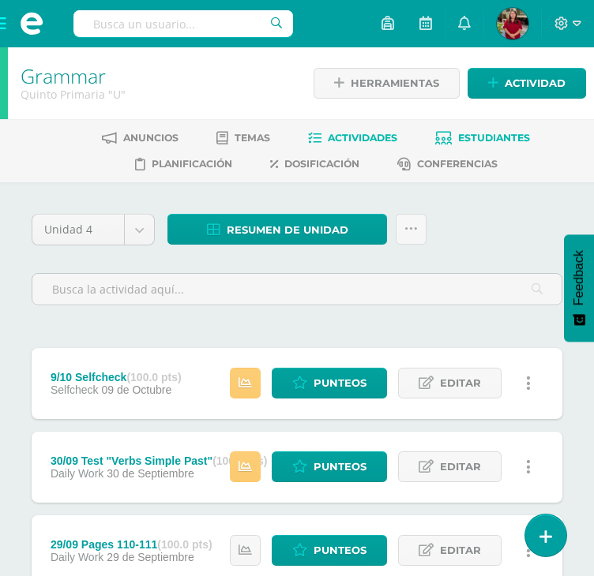
click at [468, 145] on link "Estudiantes" at bounding box center [482, 137] width 95 height 25
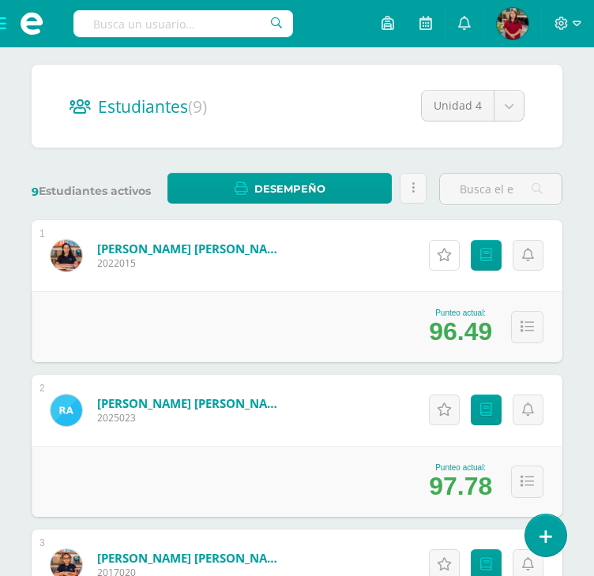
click at [437, 266] on link "Actitudinales" at bounding box center [444, 255] width 31 height 31
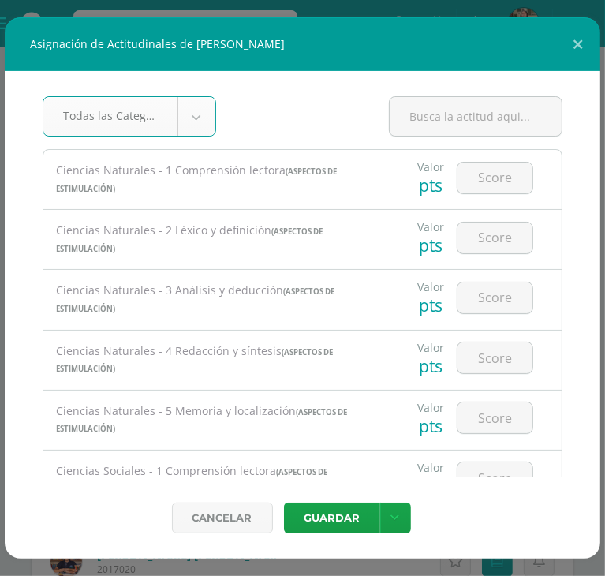
scroll to position [154, 0]
click at [485, 185] on input "number" at bounding box center [495, 178] width 75 height 31
type input "94"
click at [284, 503] on button "Guardar" at bounding box center [332, 518] width 96 height 31
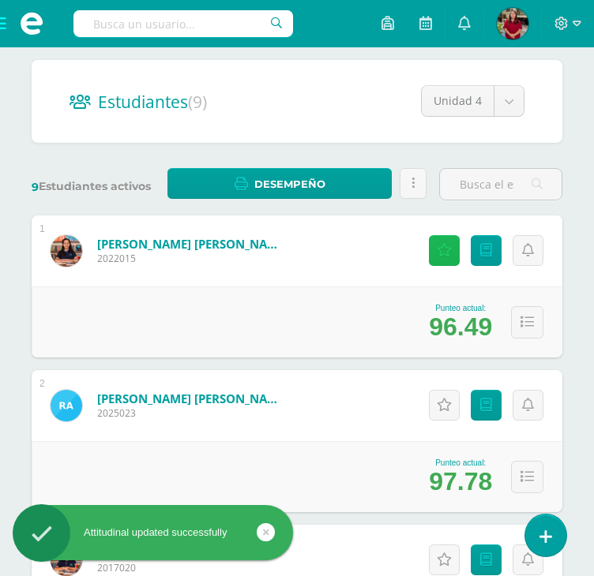
click at [434, 246] on link "Actitudinales" at bounding box center [444, 250] width 31 height 31
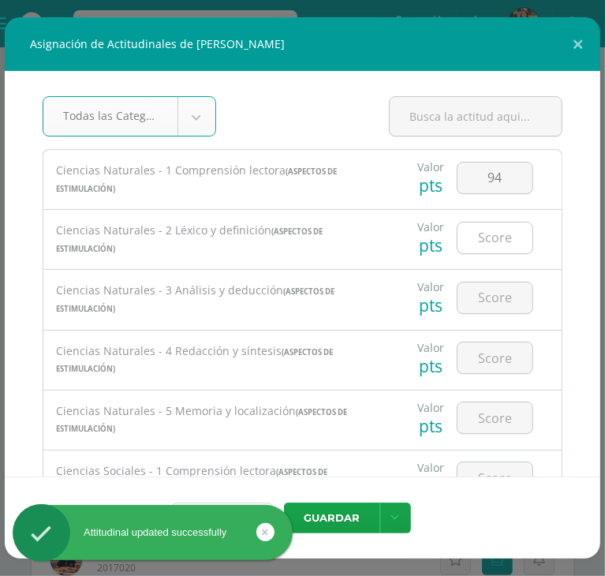
click at [479, 233] on input "number" at bounding box center [495, 238] width 75 height 31
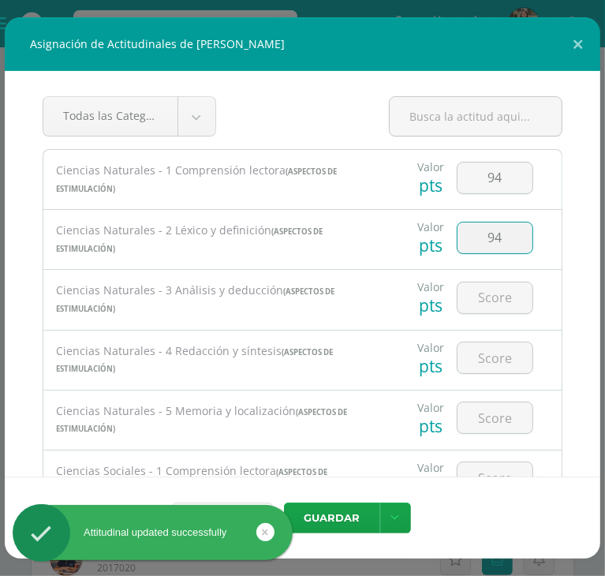
type input "94"
type input "9"
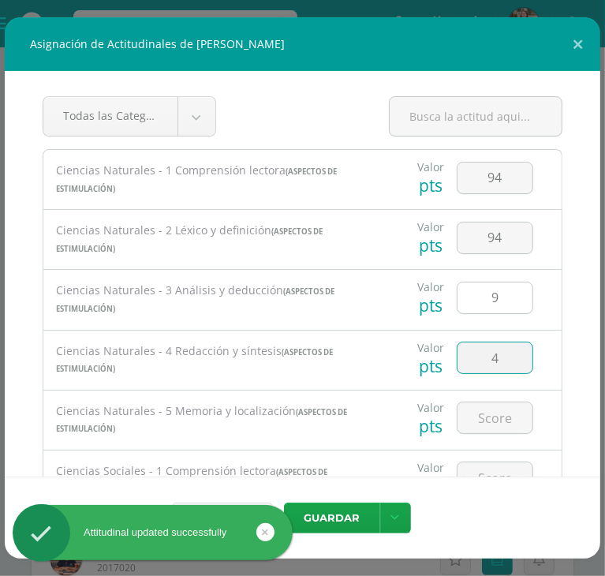
type input "4"
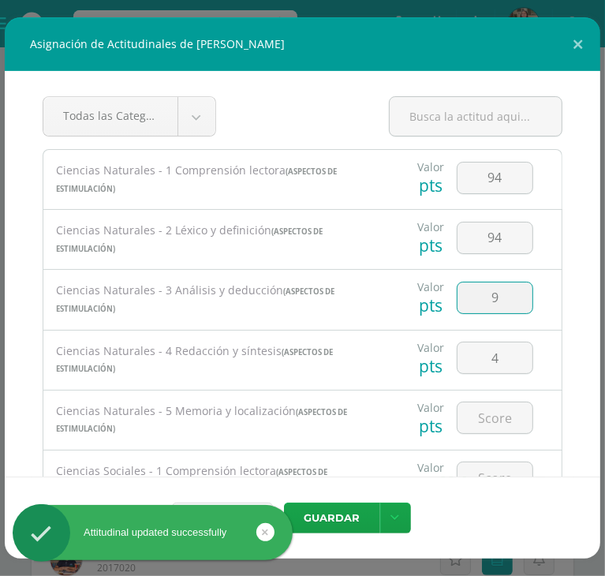
click at [510, 310] on input "9" at bounding box center [495, 298] width 75 height 31
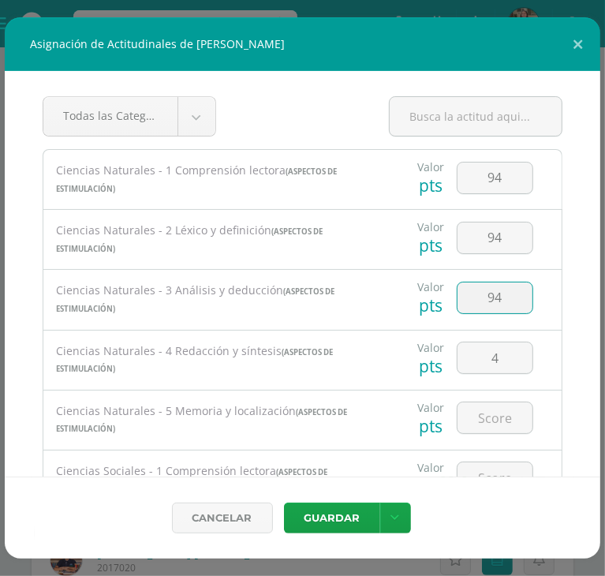
type input "94"
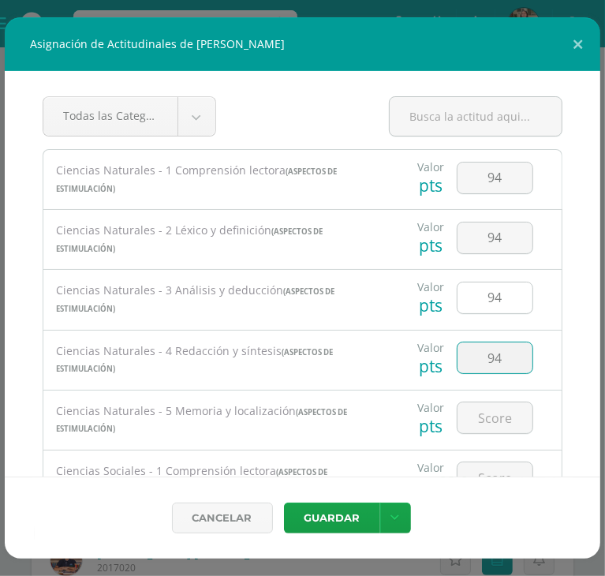
type input "94"
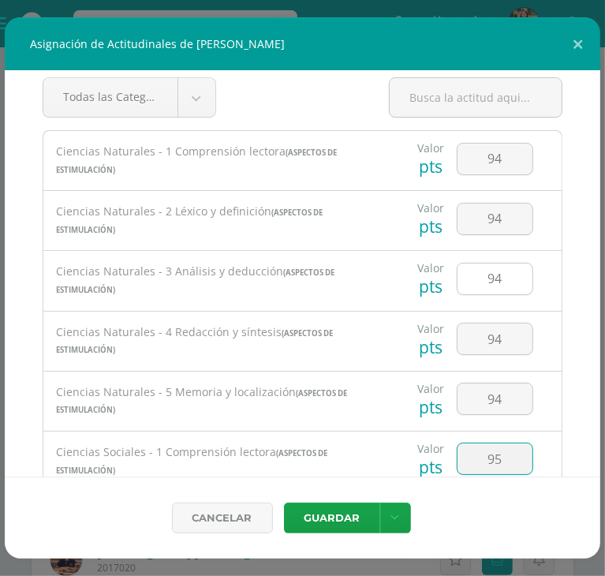
type input "95"
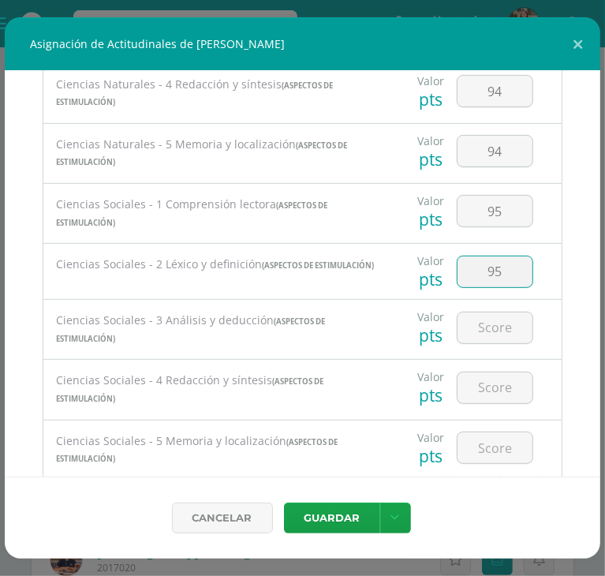
type input "95"
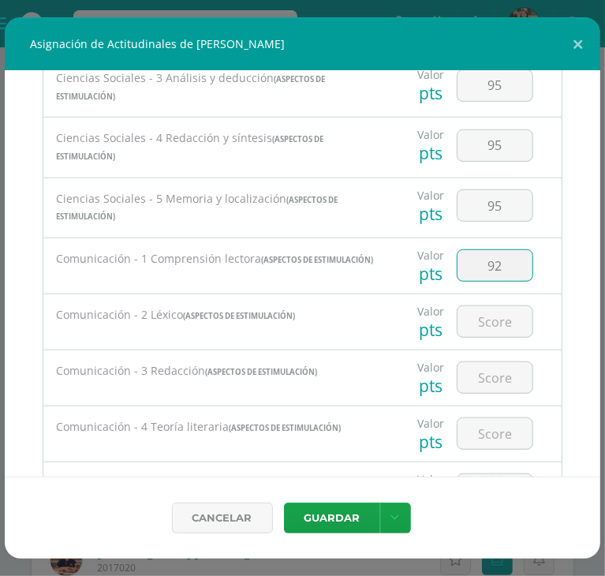
type input "92"
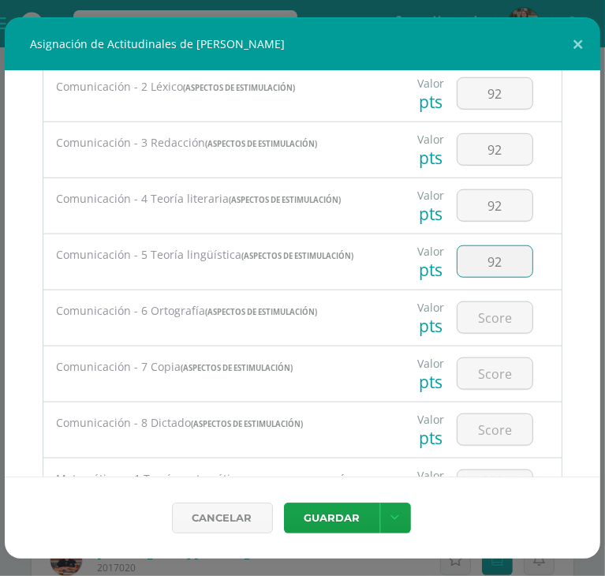
type input "92"
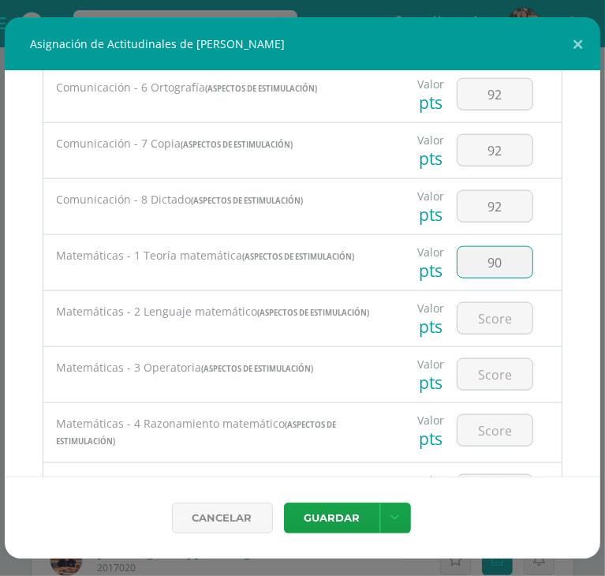
type input "90"
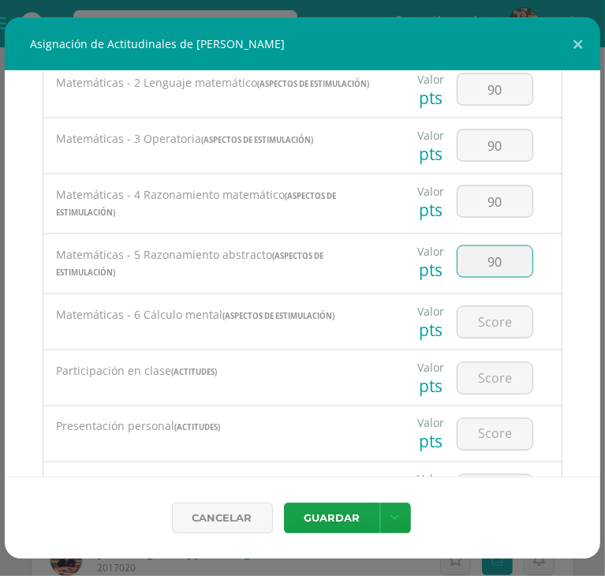
type input "90"
type input "70"
type input "100"
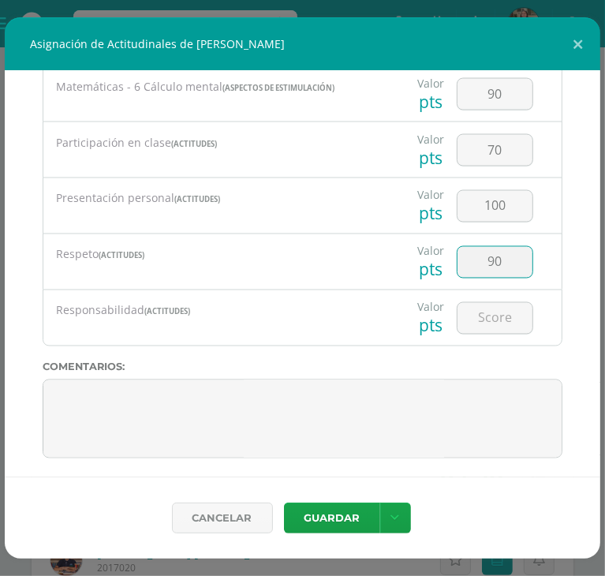
type input "90"
type input "80"
click at [504, 160] on input "70" at bounding box center [495, 150] width 75 height 31
click at [481, 162] on input "70" at bounding box center [495, 150] width 75 height 31
click at [487, 163] on input "70" at bounding box center [495, 150] width 75 height 31
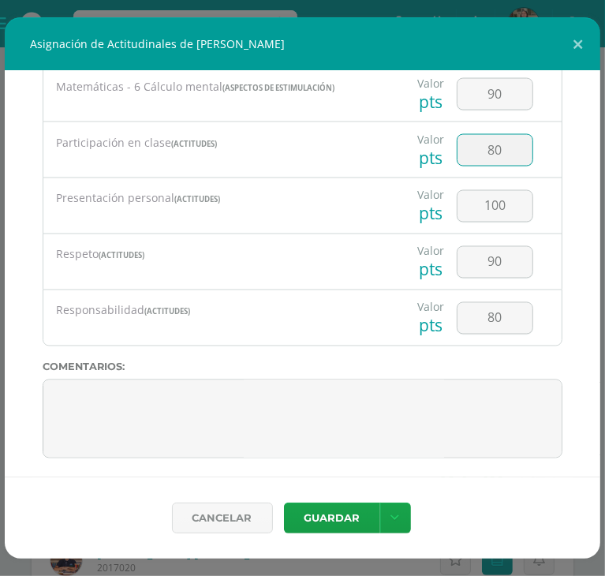
type input "80"
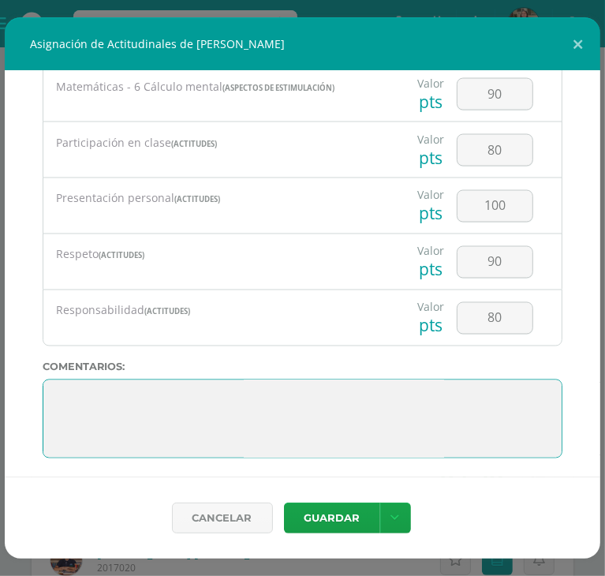
click at [296, 408] on textarea at bounding box center [303, 419] width 520 height 79
drag, startPoint x: 253, startPoint y: 418, endPoint x: 9, endPoint y: 365, distance: 248.6
click at [9, 365] on div "Todas las Categorias Todas las Categorias Aspectos de estimulación Actitudes Si…" at bounding box center [303, 274] width 596 height 406
paste textarea "Valery, ¡qué gran año has tenido! Aunque a veces los temas puedan parecer difíc…"
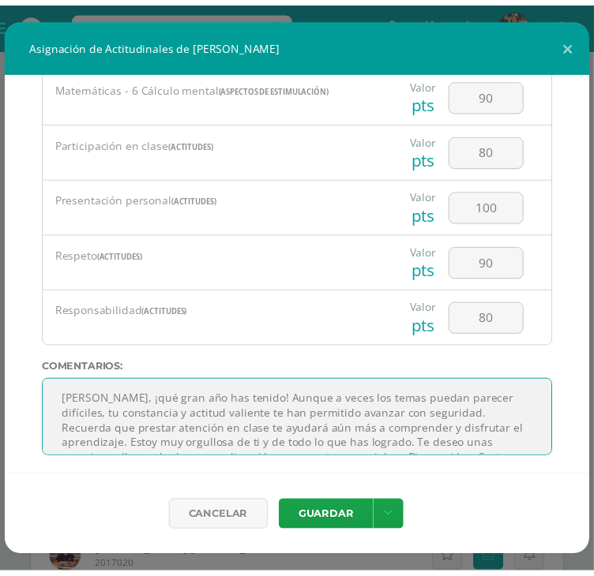
scroll to position [25, 0]
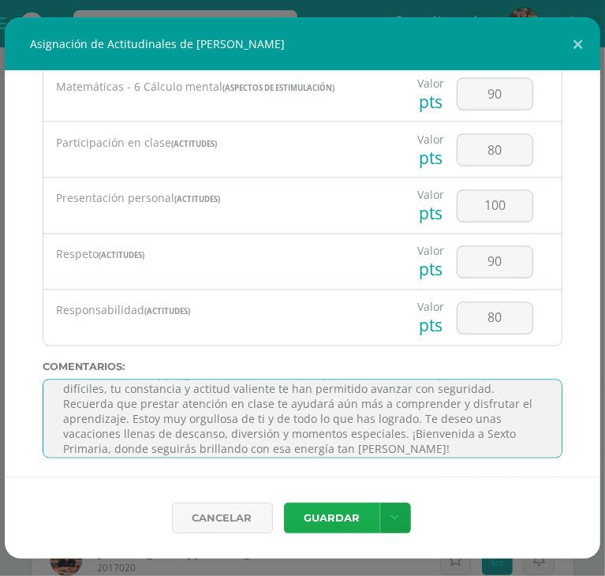
type textarea "Valery, ¡qué gran año has tenido! Aunque a veces los temas puedan parecer difíc…"
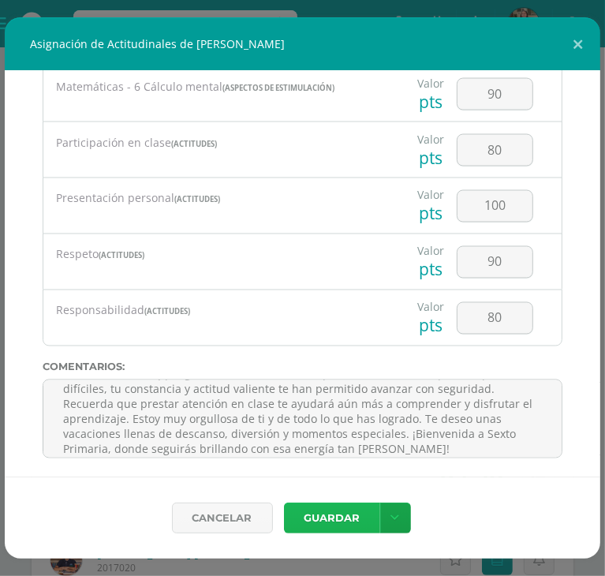
click at [340, 528] on button "Guardar" at bounding box center [332, 518] width 96 height 31
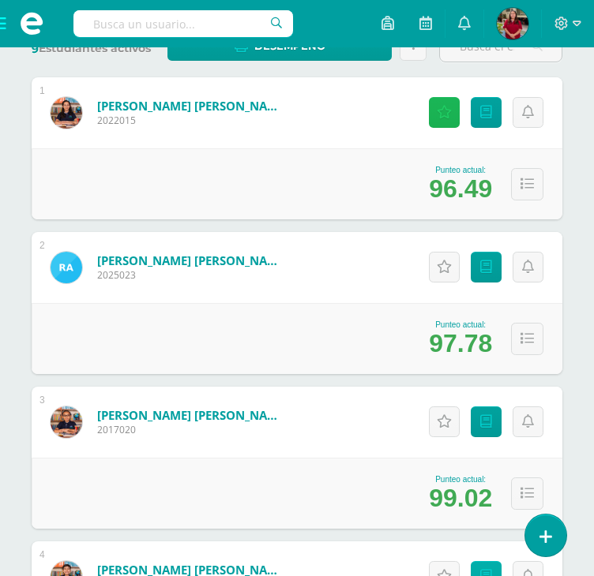
scroll to position [293, 0]
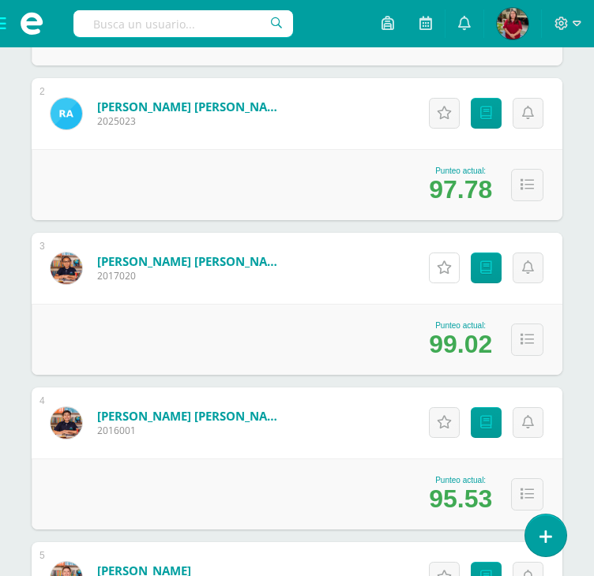
click at [439, 275] on link "Actitudinales" at bounding box center [444, 268] width 31 height 31
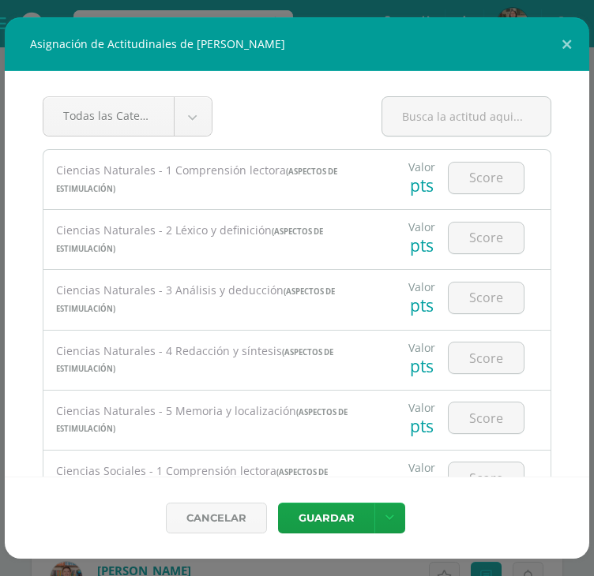
scroll to position [451, 0]
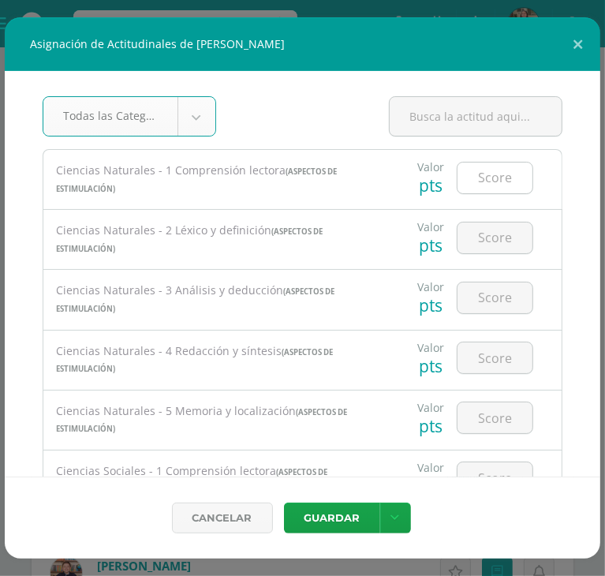
click at [481, 178] on input "number" at bounding box center [495, 178] width 75 height 31
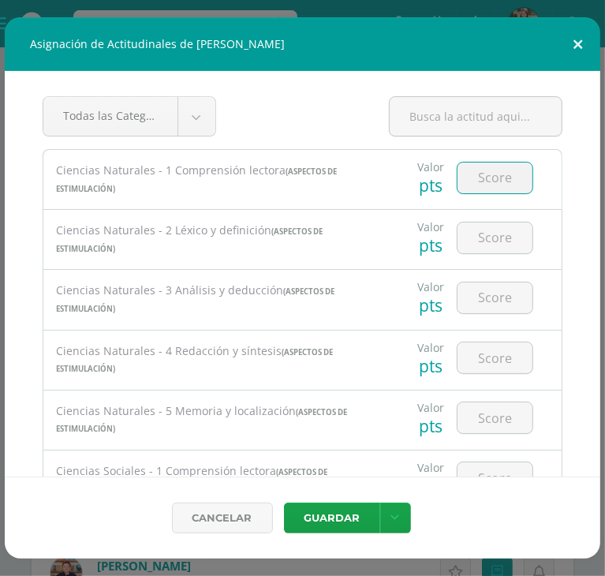
click at [586, 51] on button at bounding box center [578, 44] width 45 height 54
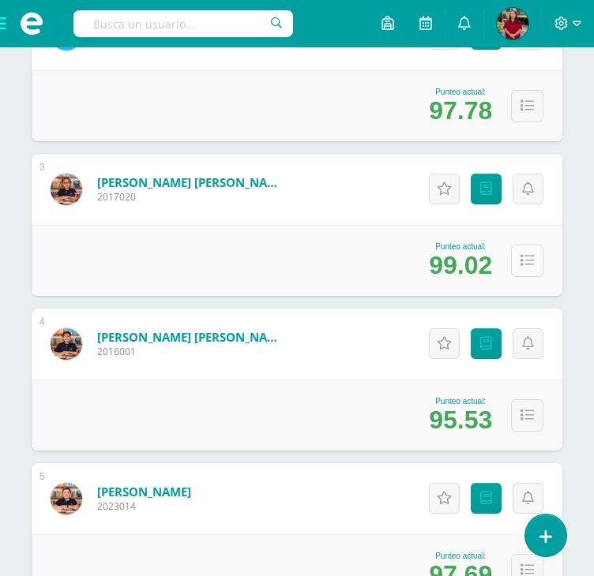
click at [524, 266] on button at bounding box center [527, 261] width 32 height 32
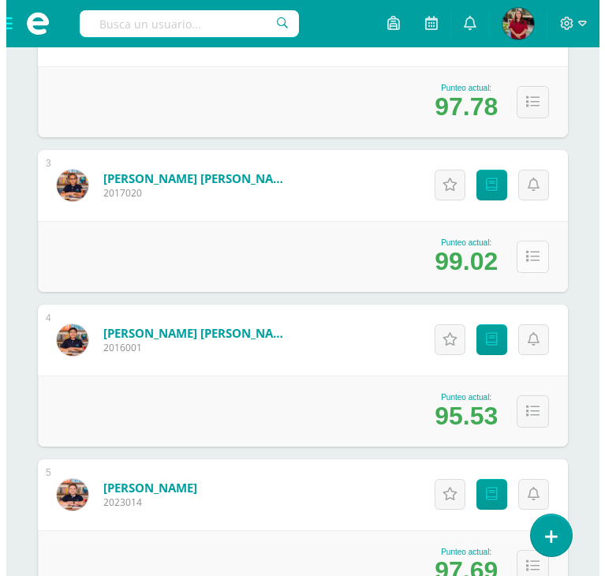
scroll to position [530, 0]
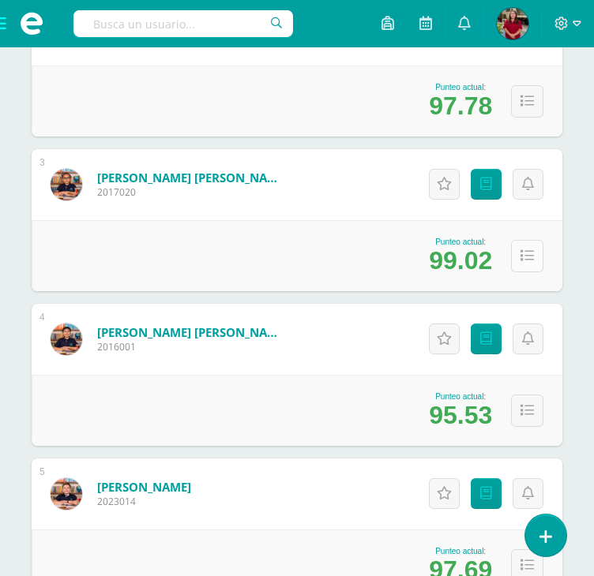
click at [522, 259] on icon at bounding box center [526, 255] width 13 height 13
click at [524, 260] on icon at bounding box center [526, 255] width 13 height 13
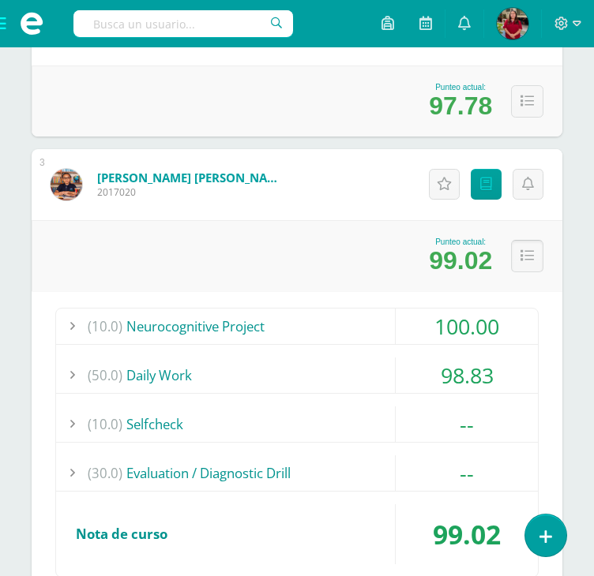
click at [527, 256] on icon at bounding box center [526, 255] width 13 height 13
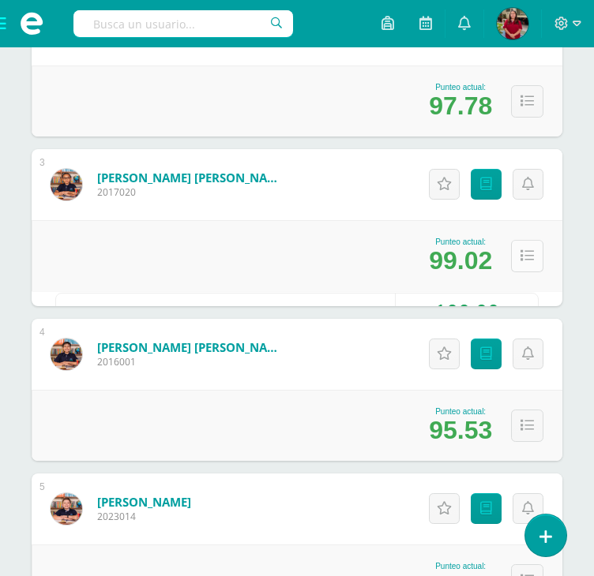
click at [527, 256] on icon at bounding box center [526, 255] width 13 height 13
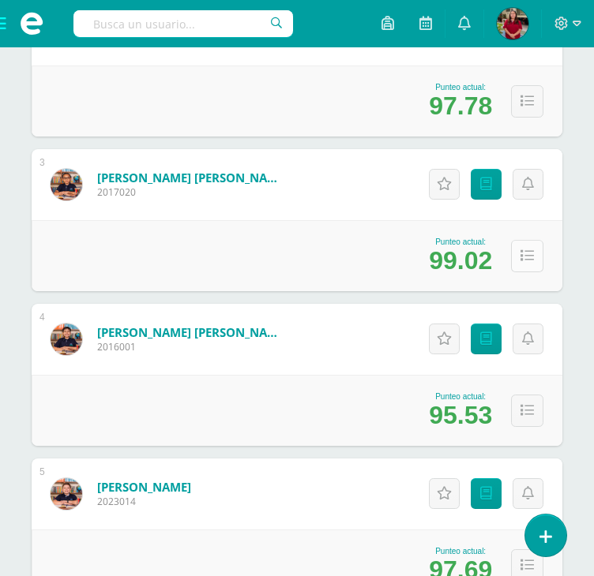
click at [527, 256] on icon at bounding box center [526, 255] width 13 height 13
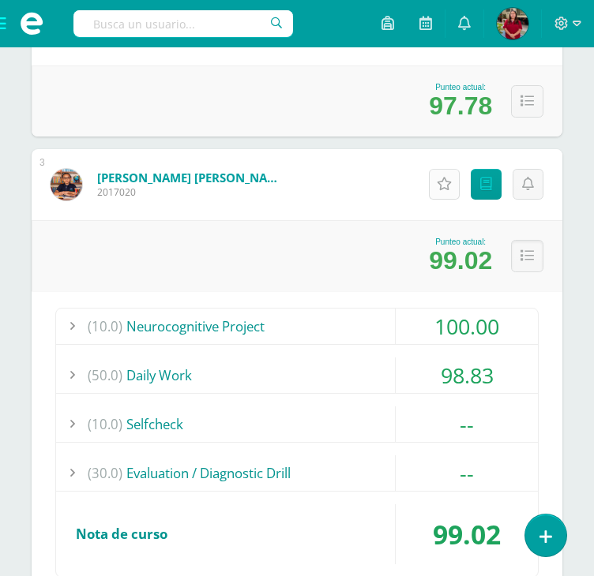
click at [451, 184] on link "Actitudinales" at bounding box center [444, 184] width 31 height 31
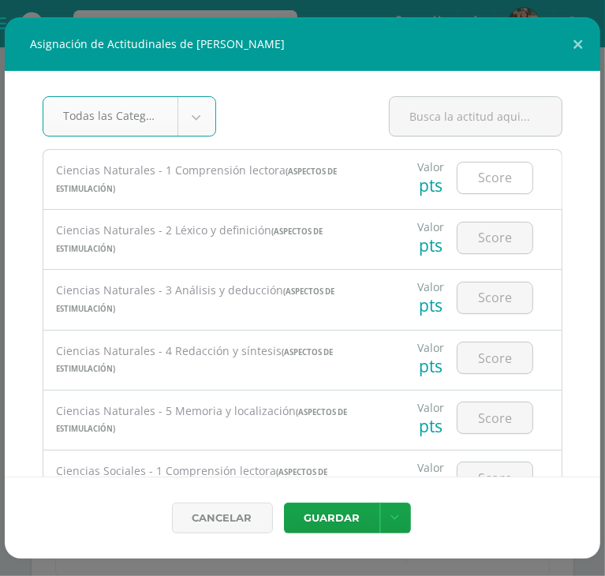
click at [458, 186] on input "number" at bounding box center [495, 178] width 75 height 31
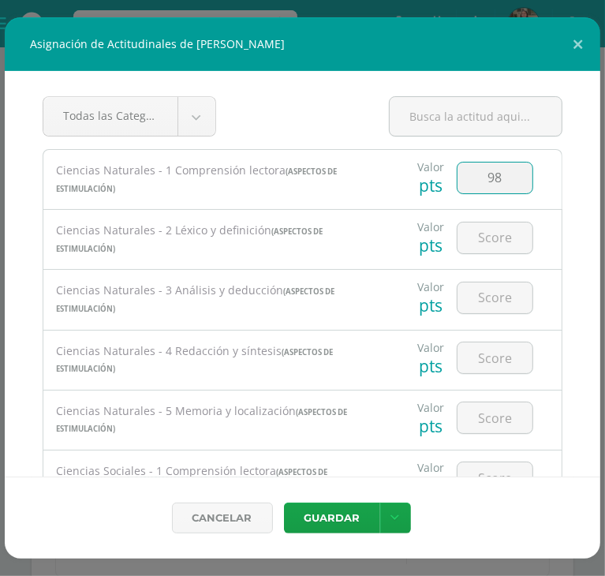
type input "98"
type input "9"
type input "8"
type input "9"
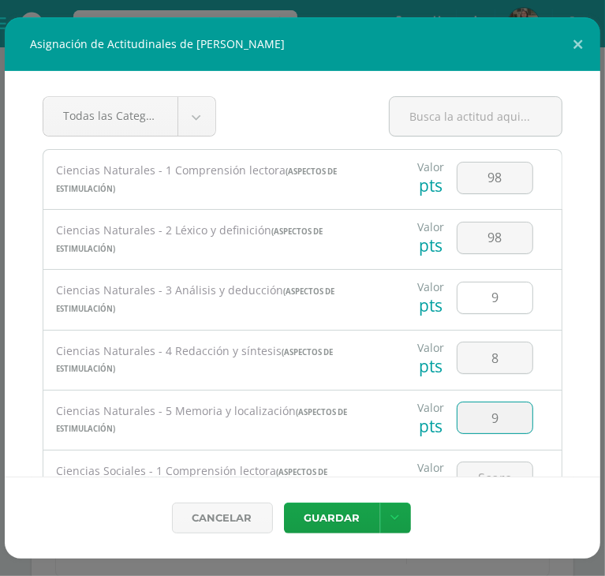
click at [487, 308] on input "9" at bounding box center [495, 298] width 75 height 31
type input "98"
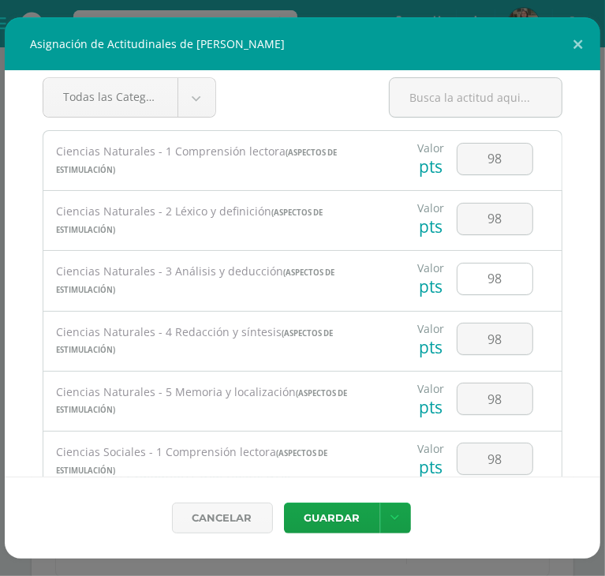
scroll to position [267, 0]
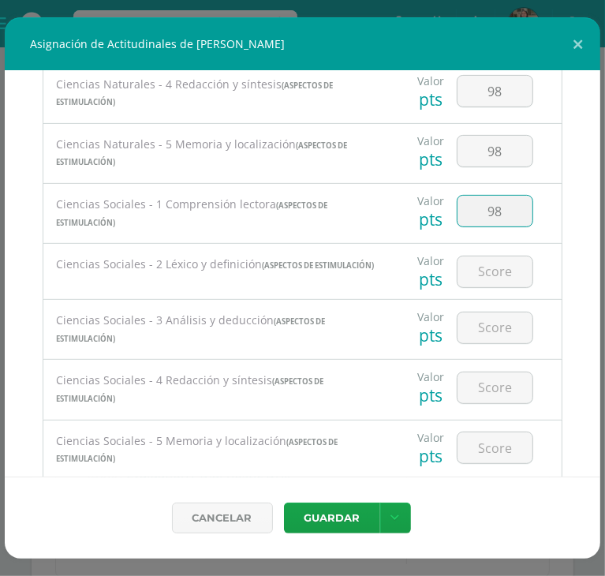
drag, startPoint x: 508, startPoint y: 221, endPoint x: 452, endPoint y: 219, distance: 56.1
click at [458, 219] on input "98" at bounding box center [495, 211] width 75 height 31
type input "99"
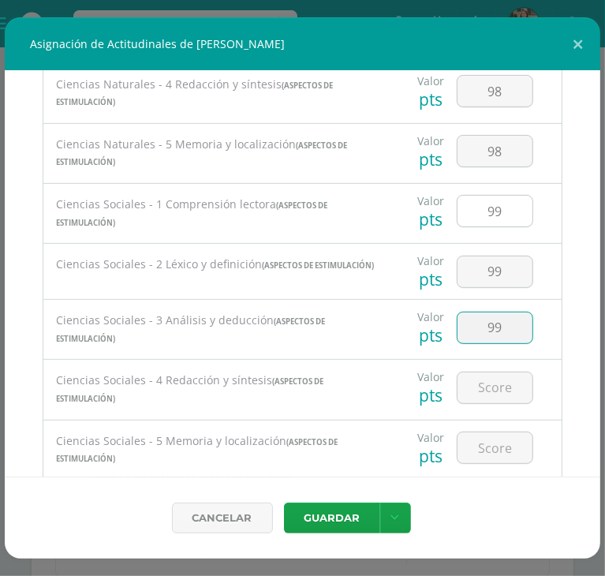
type input "99"
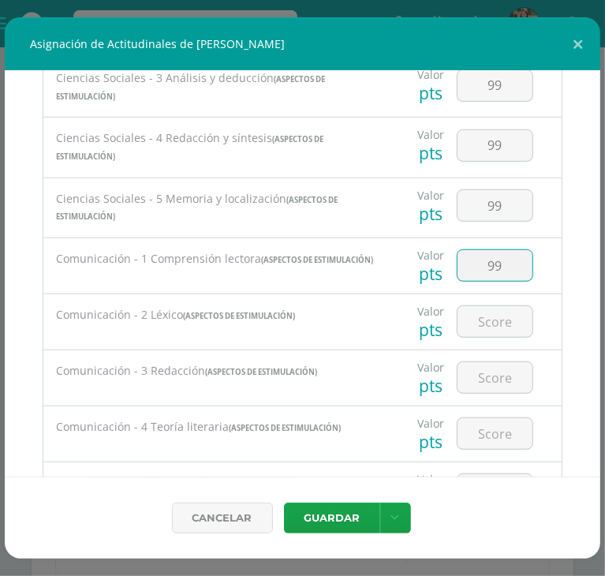
type input "9"
type input "98"
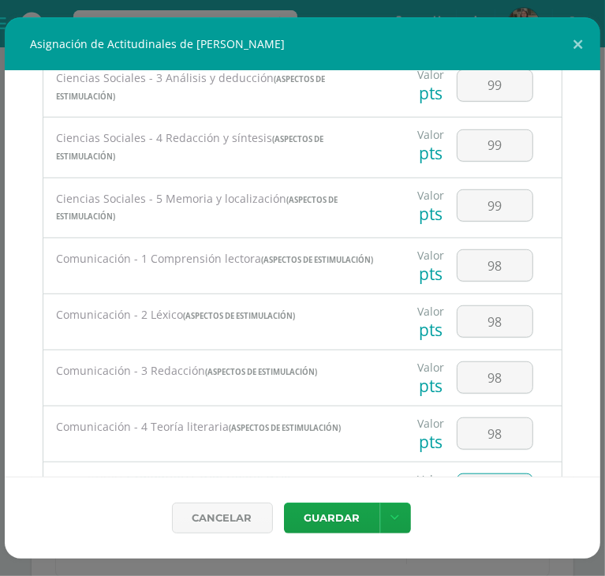
scroll to position [737, 0]
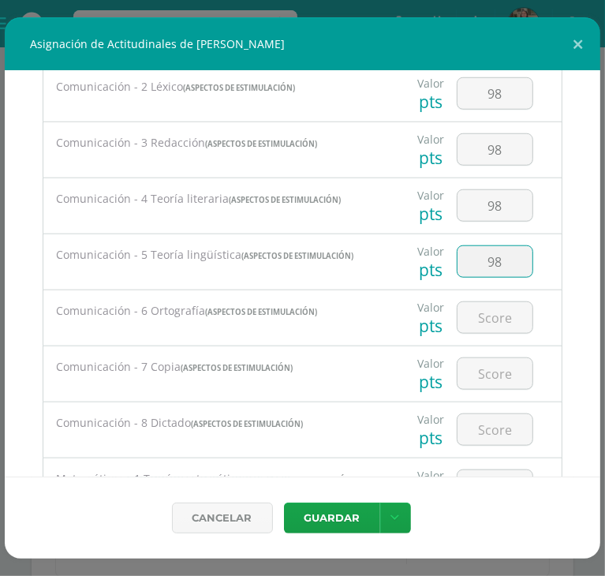
type input "98"
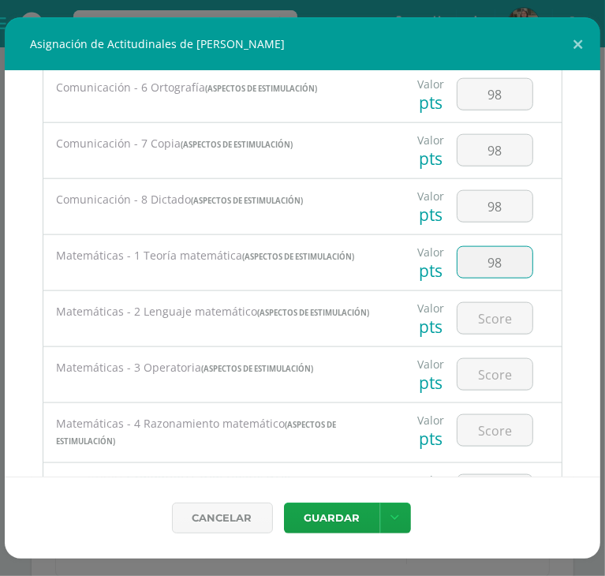
type input "98"
type input "9"
type input "8"
click at [511, 328] on input "9" at bounding box center [495, 318] width 75 height 31
type input "98"
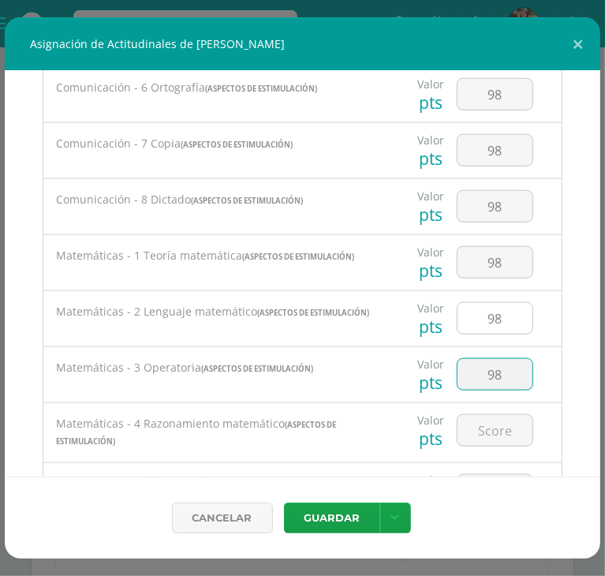
type input "98"
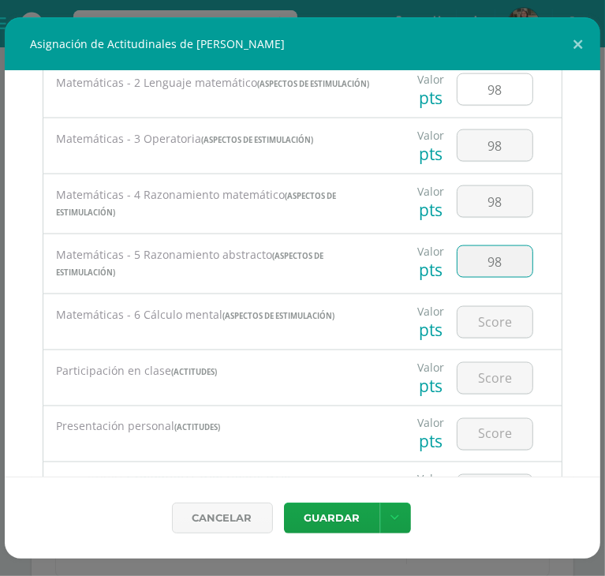
type input "98"
type input "100"
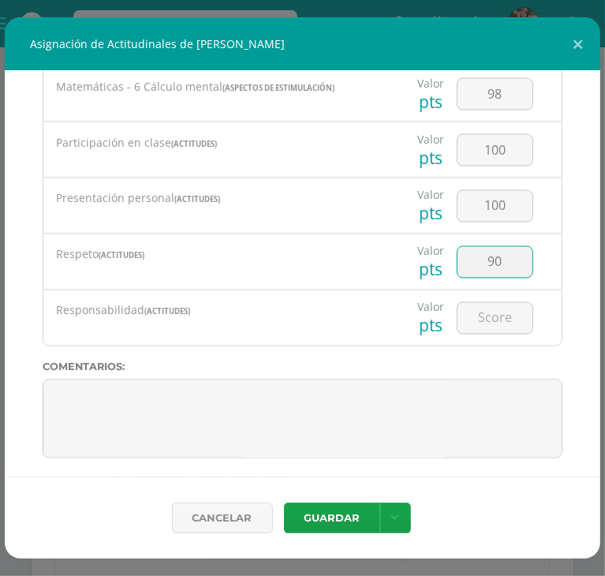
type input "90"
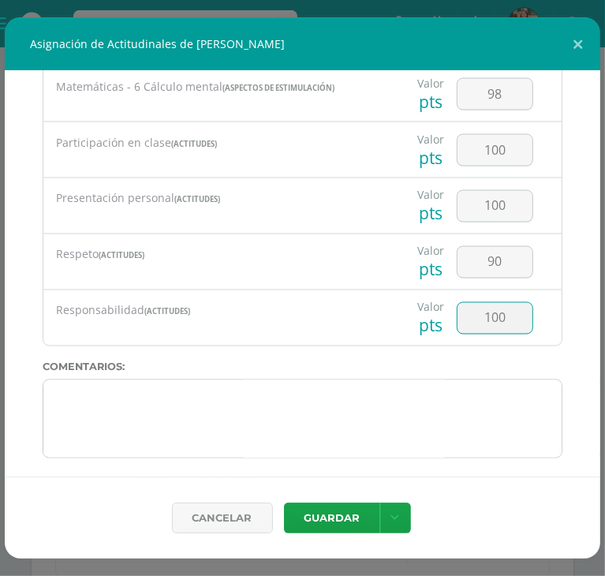
type input "100"
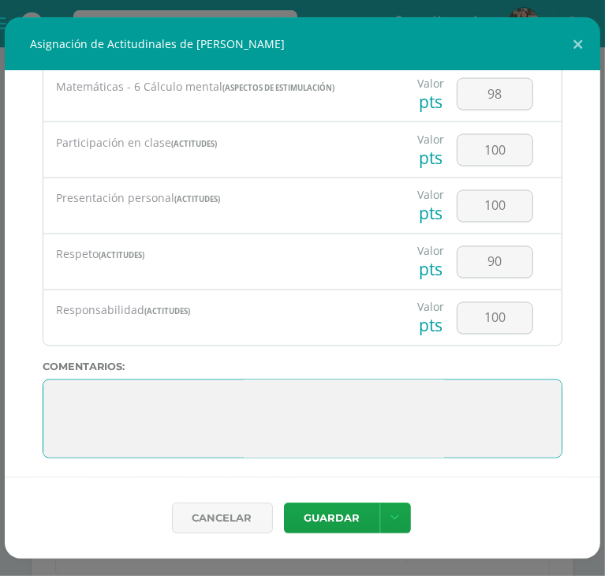
drag, startPoint x: 346, startPoint y: 415, endPoint x: 24, endPoint y: 376, distance: 324.4
click at [24, 376] on div "Todas las Categorias Todas las Categorias Aspectos de estimulación Actitudes Si…" at bounding box center [303, 274] width 596 height 406
paste textarea "Francisco, ¡qué gusto ver tu evolución este año! Has demostrado ser un niño res…"
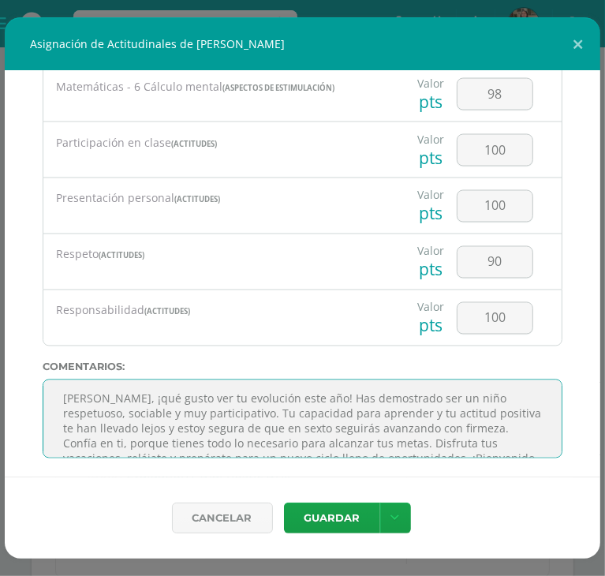
scroll to position [0, 0]
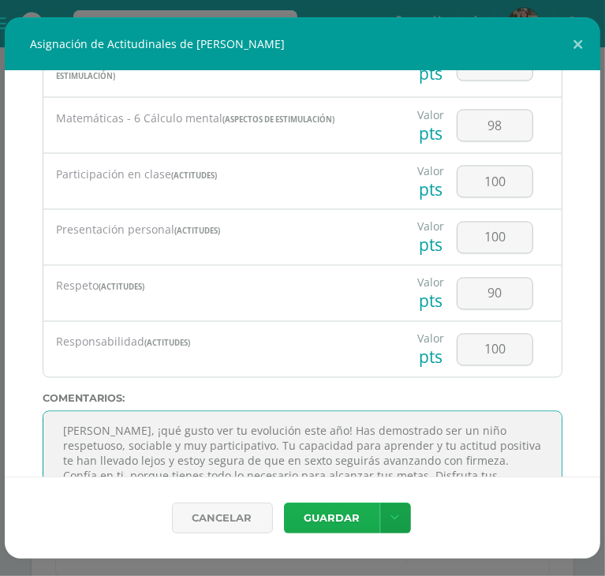
type textarea "Francisco, ¡qué gusto ver tu evolución este año! Has demostrado ser un niño res…"
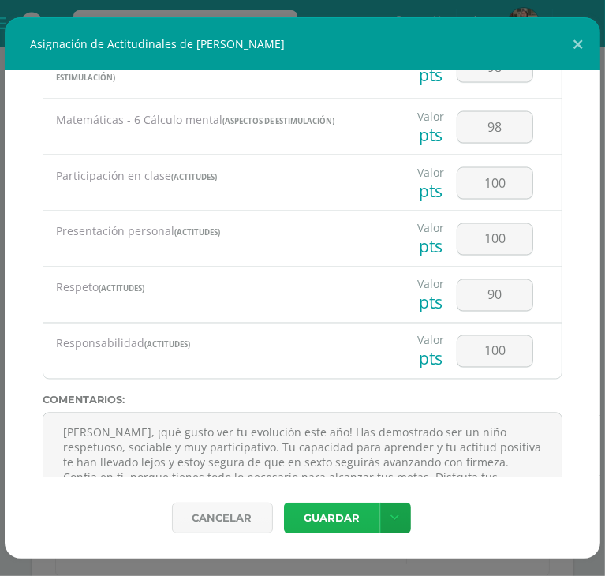
click at [313, 514] on button "Guardar" at bounding box center [332, 518] width 96 height 31
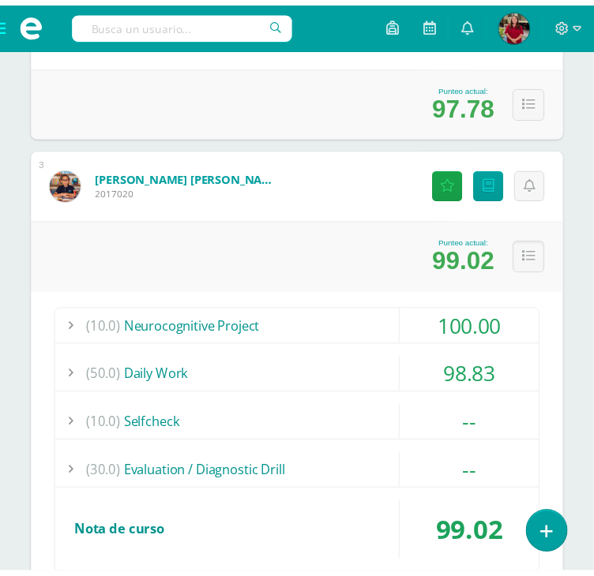
scroll to position [1376, 0]
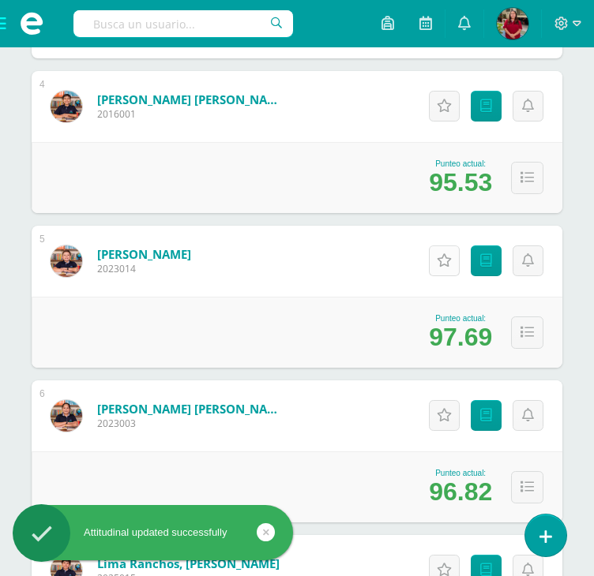
click at [438, 266] on link "Actitudinales" at bounding box center [444, 260] width 31 height 31
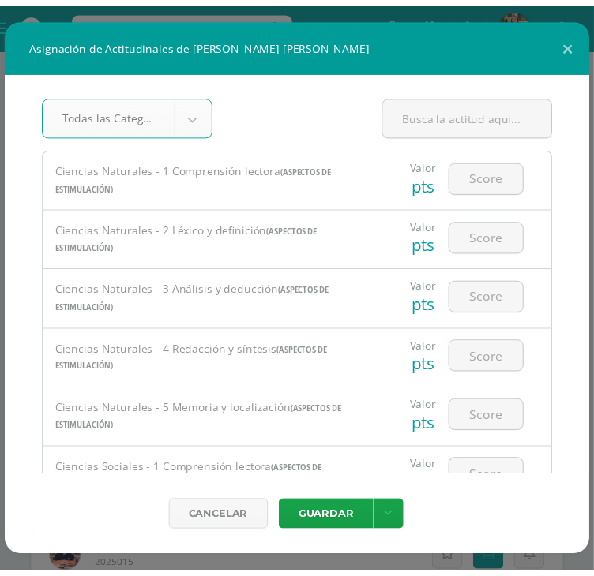
scroll to position [2, 0]
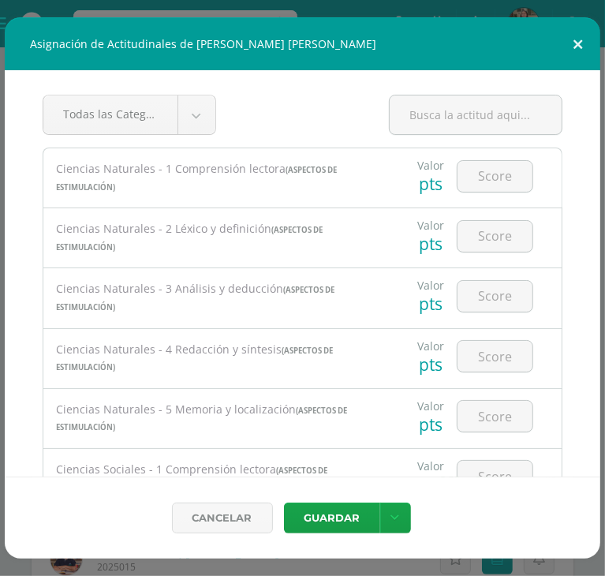
click at [579, 39] on button at bounding box center [578, 44] width 45 height 54
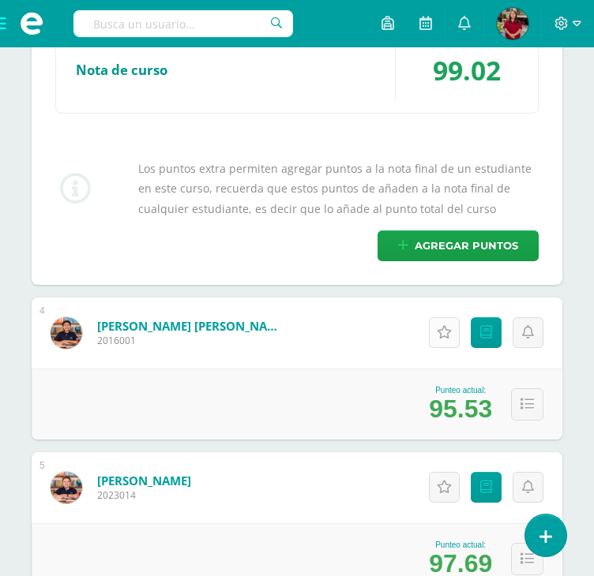
click at [444, 323] on link "Actitudinales" at bounding box center [444, 332] width 31 height 31
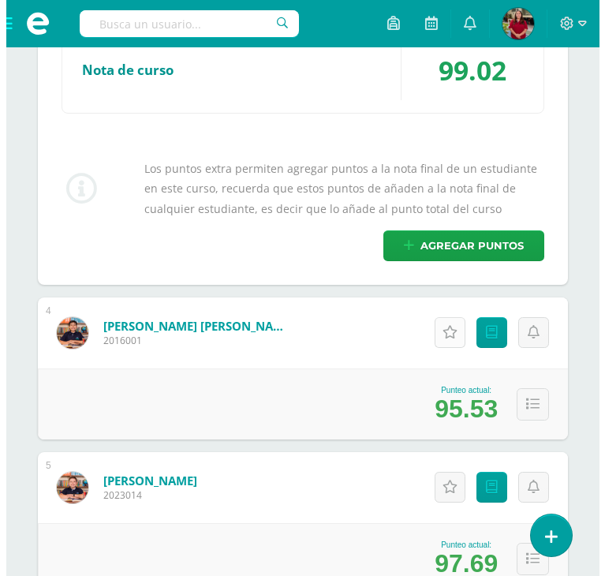
scroll to position [994, 0]
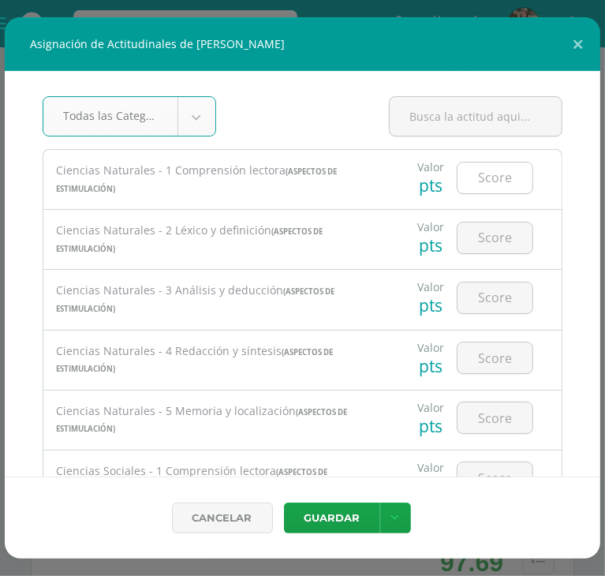
click at [493, 174] on input "number" at bounding box center [495, 178] width 75 height 31
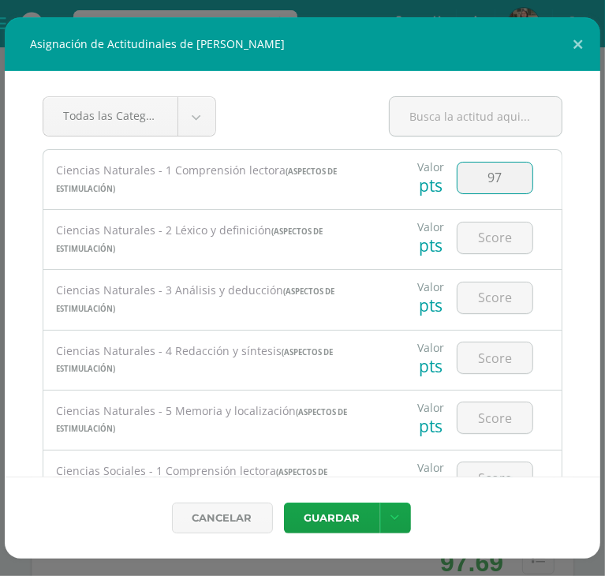
type input "97"
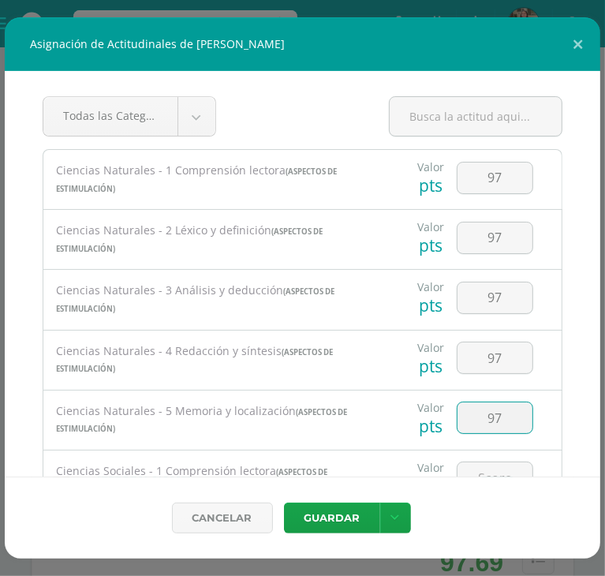
scroll to position [19, 0]
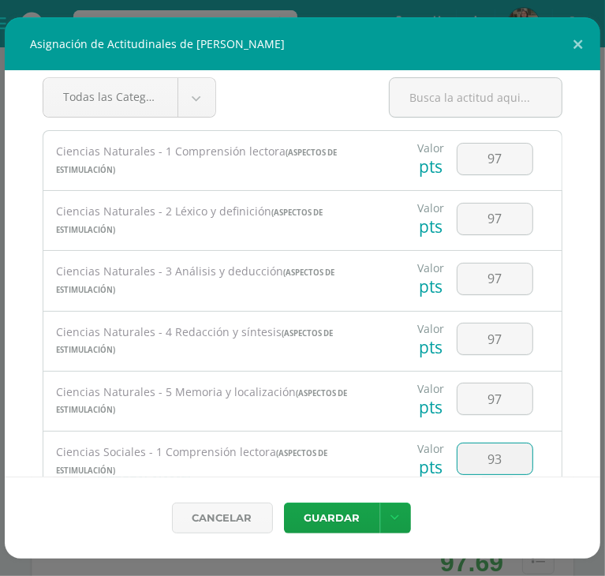
type input "93"
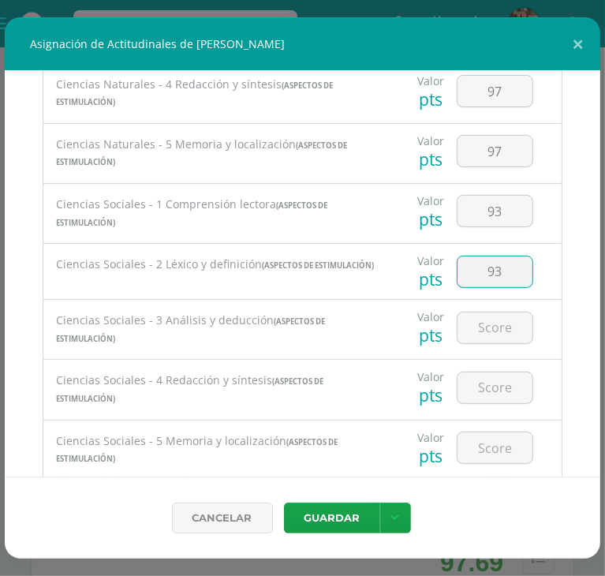
type input "93"
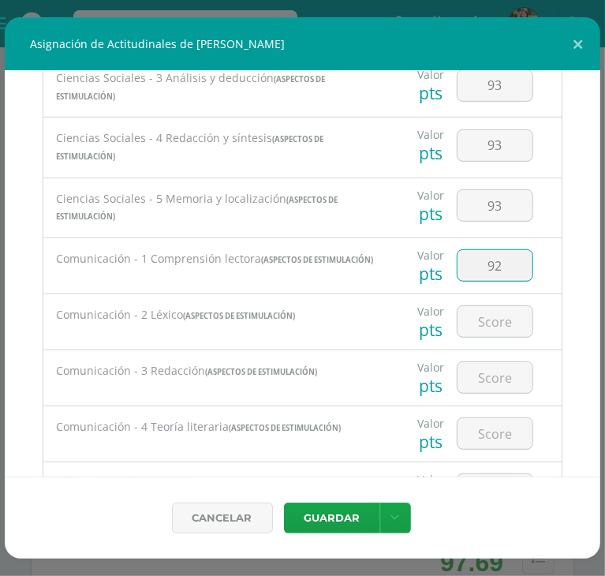
type input "92"
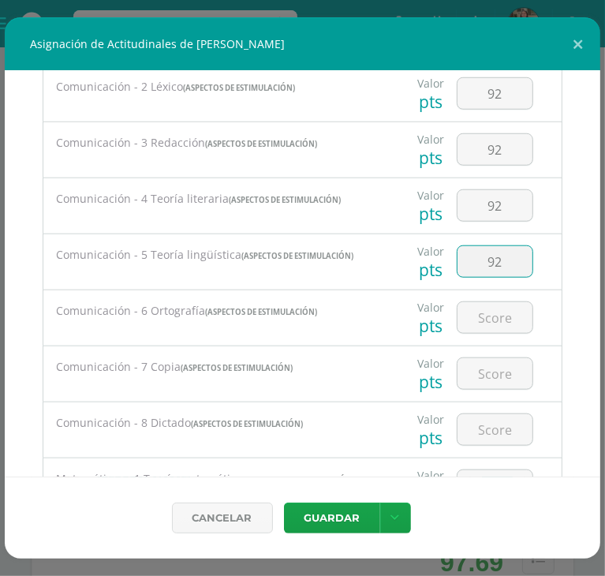
type input "92"
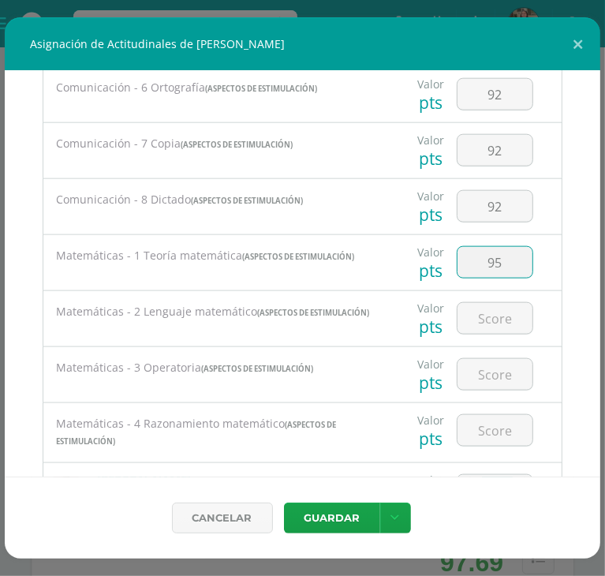
type input "95"
click at [514, 334] on input "959" at bounding box center [495, 318] width 75 height 31
type input "95"
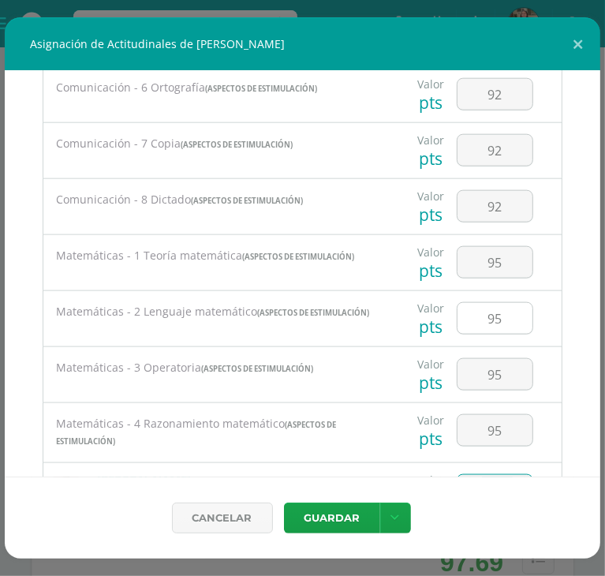
scroll to position [1189, 0]
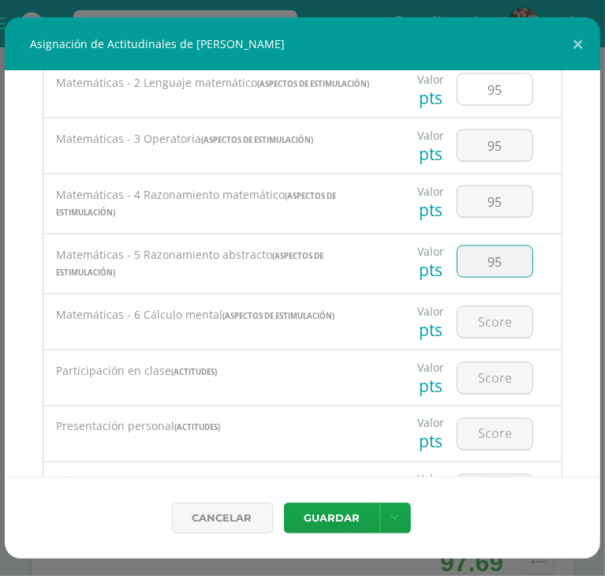
type input "95"
type input "80"
type input "100"
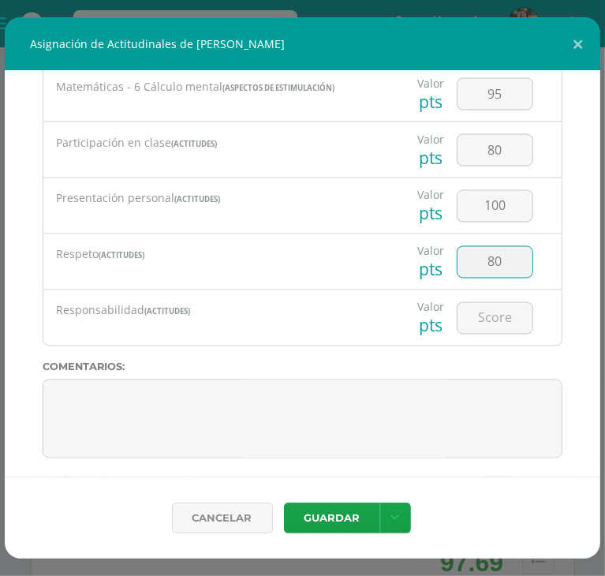
type input "80"
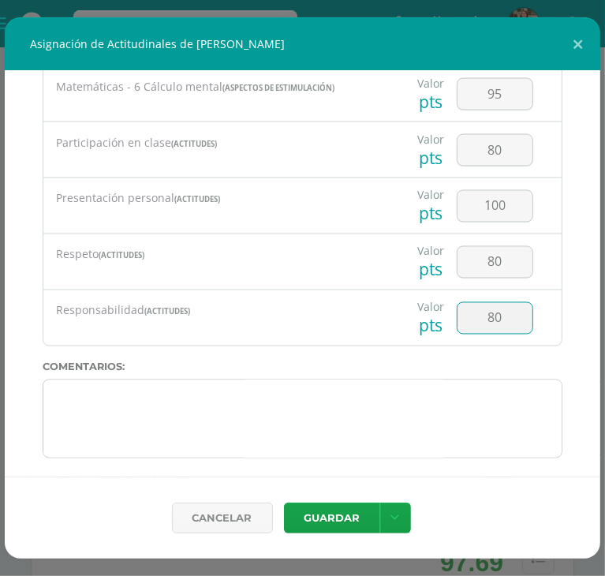
type input "80"
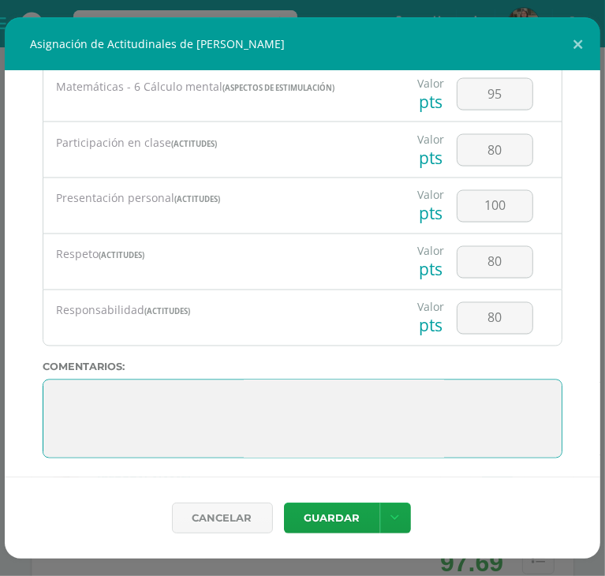
drag, startPoint x: 177, startPoint y: 453, endPoint x: 23, endPoint y: 364, distance: 177.9
click at [23, 364] on div "Todas las Categorias Todas las Categorias Aspectos de estimulación Actitudes Si…" at bounding box center [303, 274] width 596 height 406
click at [367, 435] on textarea at bounding box center [303, 419] width 520 height 79
drag, startPoint x: 258, startPoint y: 399, endPoint x: 229, endPoint y: 430, distance: 43.0
click at [222, 395] on textarea at bounding box center [303, 419] width 520 height 79
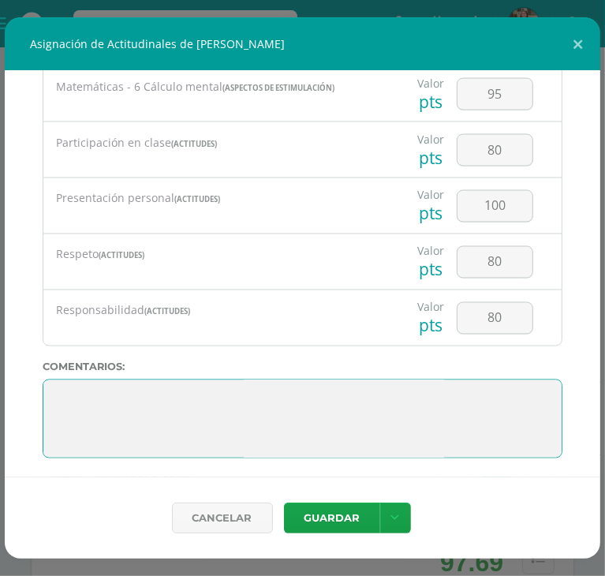
drag, startPoint x: 280, startPoint y: 456, endPoint x: 42, endPoint y: 328, distance: 270.5
click at [42, 328] on div "Todas las Categorias Todas las Categorias Aspectos de estimulación Actitudes Si…" at bounding box center [303, 274] width 596 height 406
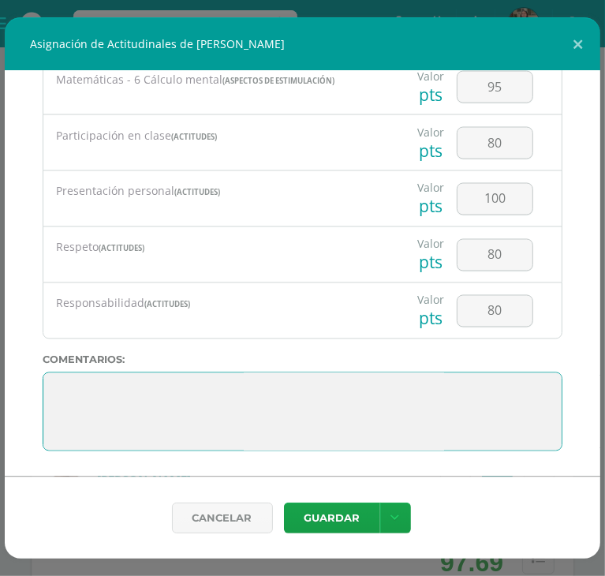
scroll to position [0, 0]
drag, startPoint x: 133, startPoint y: 440, endPoint x: 22, endPoint y: 311, distance: 169.6
click at [22, 311] on div "Todas las Categorias Todas las Categorias Aspectos de estimulación Actitudes Si…" at bounding box center [303, 274] width 596 height 406
paste textarea "Gadiel, ¡qué alegría haber compartido este ciclo contigo! Siempre estás dispues…"
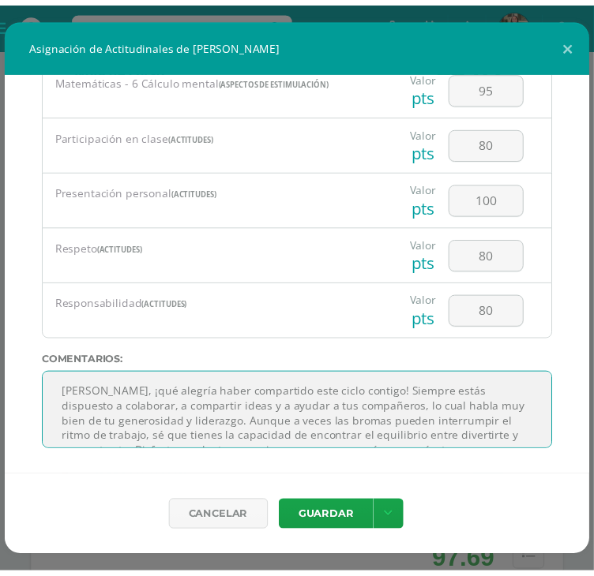
scroll to position [25, 0]
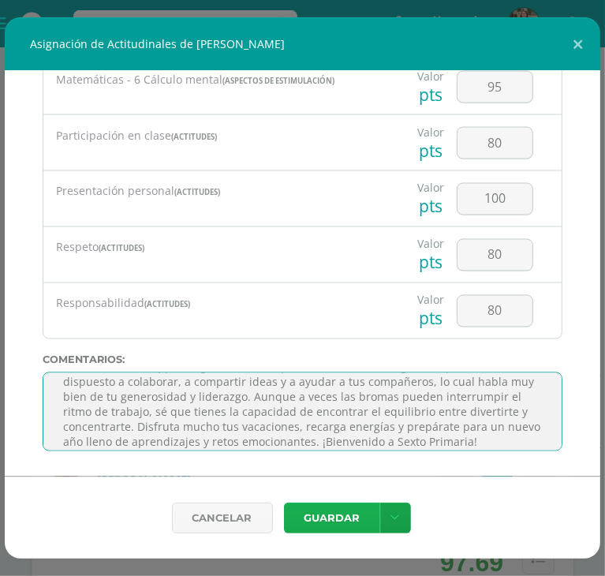
type textarea "Gadiel, ¡qué alegría haber compartido este ciclo contigo! Siempre estás dispues…"
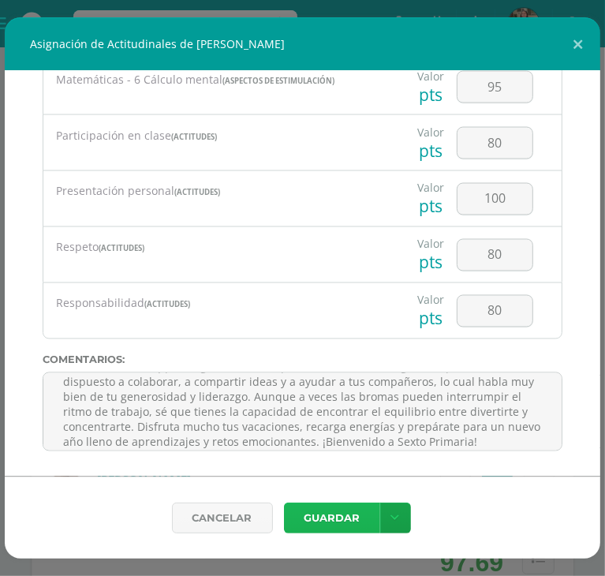
click at [338, 512] on button "Guardar" at bounding box center [332, 518] width 96 height 31
click at [333, 509] on button "Guardar" at bounding box center [332, 518] width 96 height 31
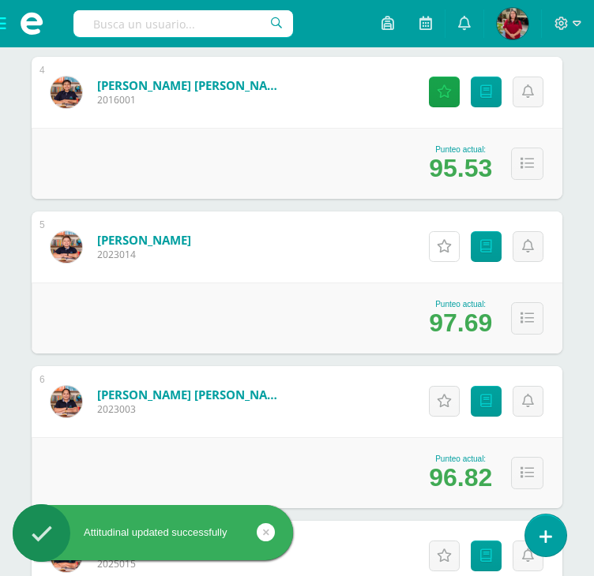
click at [433, 241] on link "Actitudinales" at bounding box center [444, 246] width 31 height 31
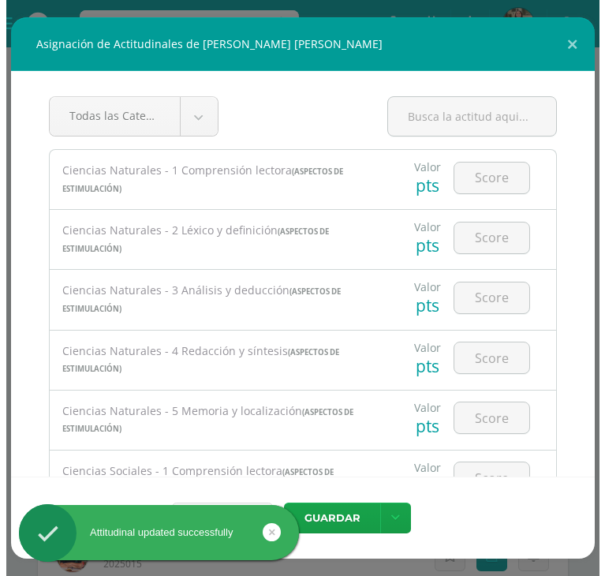
scroll to position [1232, 0]
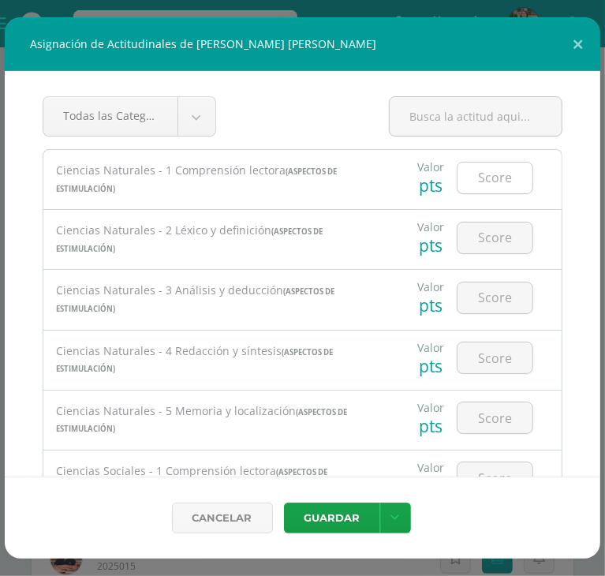
click at [504, 180] on input "number" at bounding box center [495, 178] width 75 height 31
type input "97"
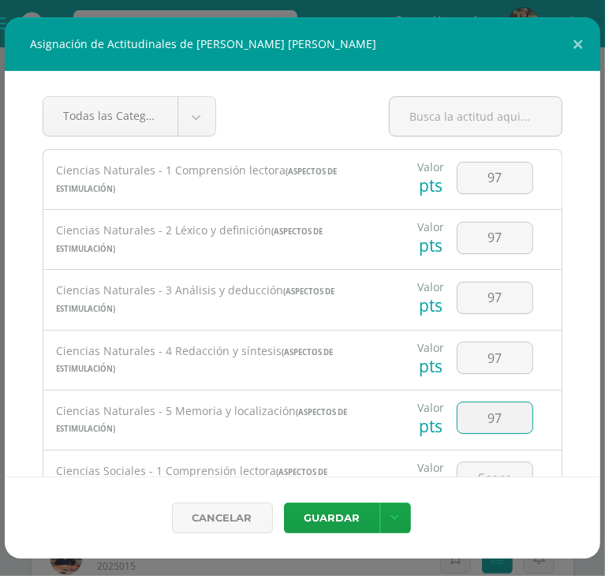
type input "97"
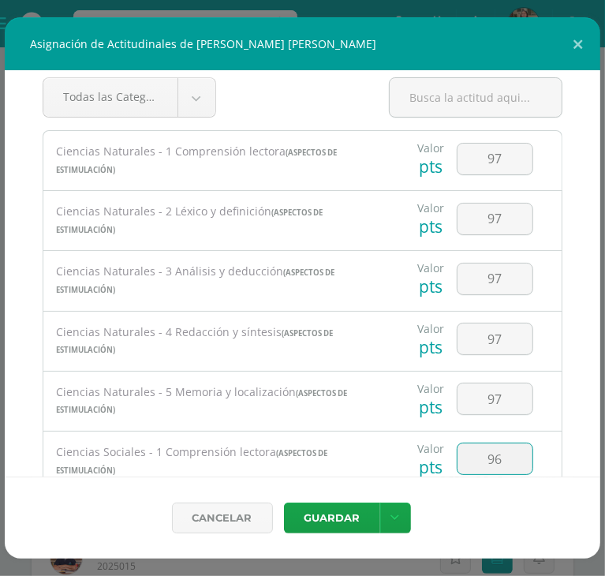
type input "96"
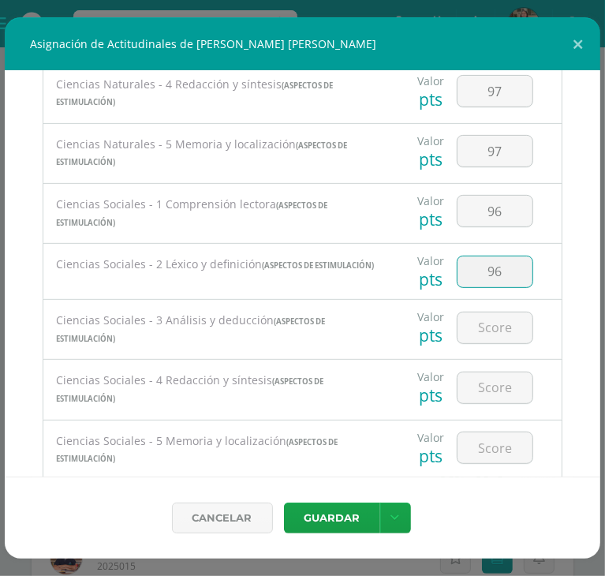
type input "96"
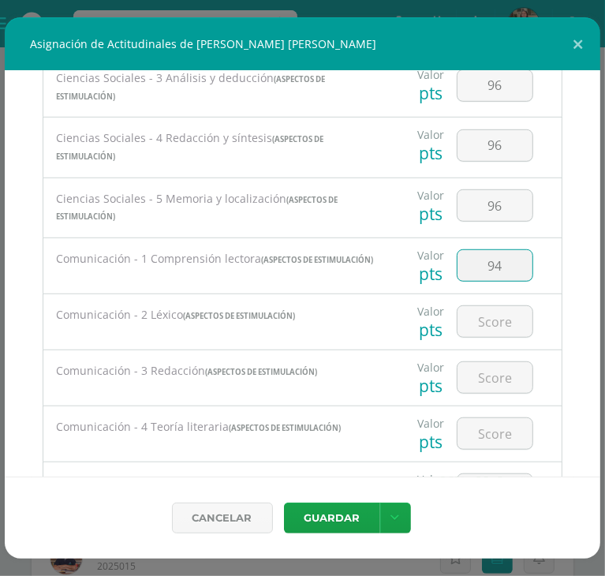
type input "94"
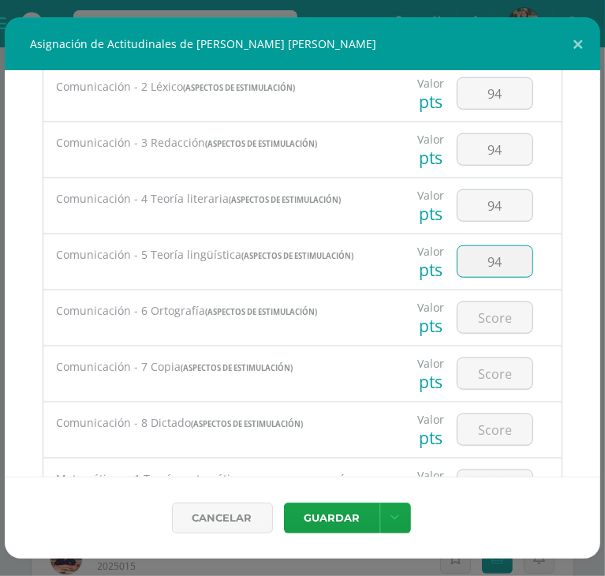
type input "94"
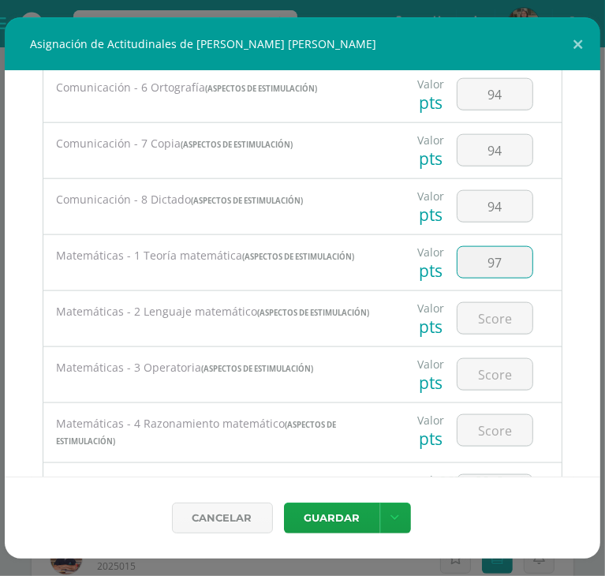
type input "97"
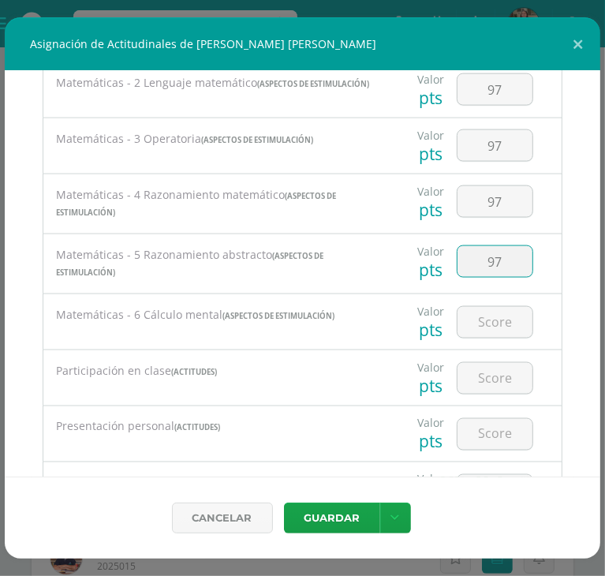
type input "97"
type input "100"
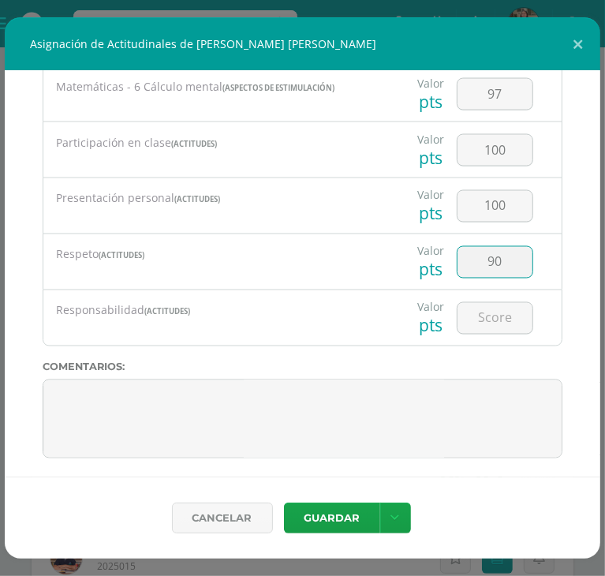
type input "90"
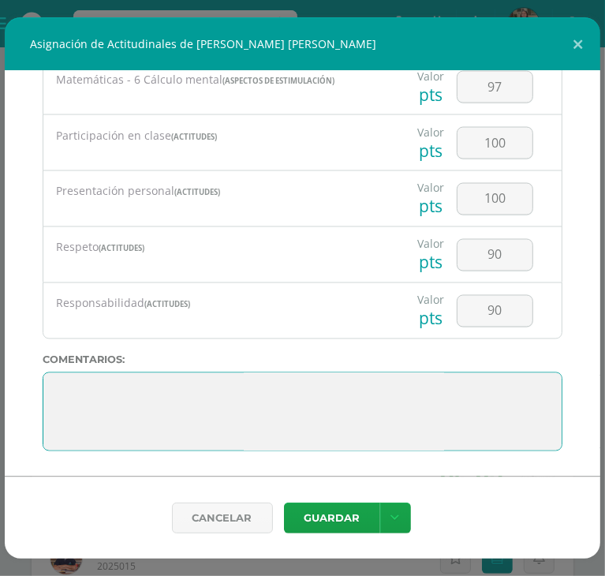
scroll to position [1436, 0]
drag, startPoint x: 272, startPoint y: 434, endPoint x: 16, endPoint y: 319, distance: 281.2
click at [16, 319] on div "Todas las Categorias Todas las Categorias Aspectos de estimulación Actitudes Si…" at bounding box center [303, 274] width 596 height 406
drag, startPoint x: 169, startPoint y: 435, endPoint x: 14, endPoint y: 364, distance: 170.2
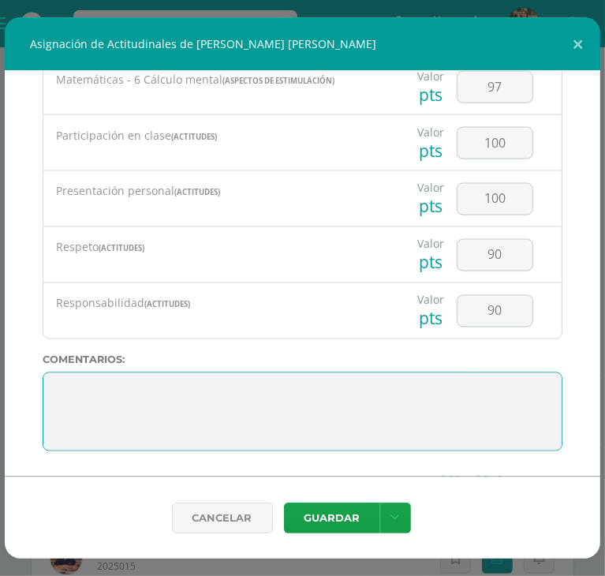
click at [14, 364] on div "Todas las Categorias Todas las Categorias Aspectos de estimulación Actitudes Si…" at bounding box center [303, 274] width 596 height 406
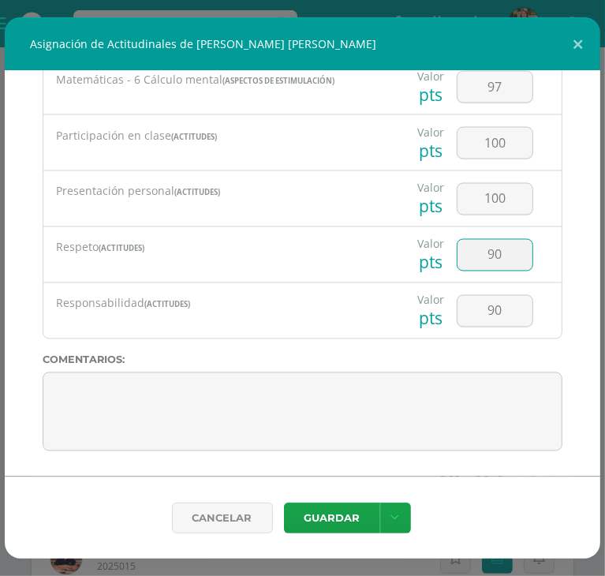
drag, startPoint x: 499, startPoint y: 253, endPoint x: 470, endPoint y: 255, distance: 28.5
click at [470, 255] on input "90" at bounding box center [495, 255] width 75 height 31
type input "100"
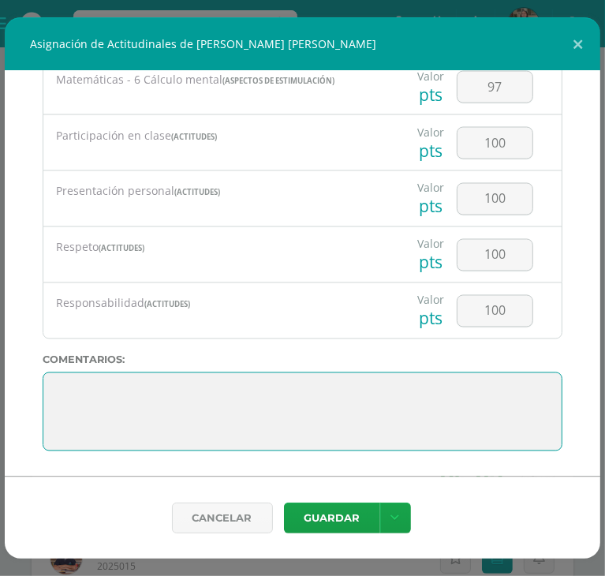
click at [148, 406] on textarea at bounding box center [303, 412] width 520 height 79
drag, startPoint x: 135, startPoint y: 400, endPoint x: 77, endPoint y: 372, distance: 65.0
click at [77, 372] on div "Todas las Categorias Todas las Categorias Aspectos de estimulación Actitudes Si…" at bounding box center [303, 274] width 596 height 406
paste textarea "Nico, ¡qué gran año has tenido! Eres un niño muy atento, colaborador y con una …"
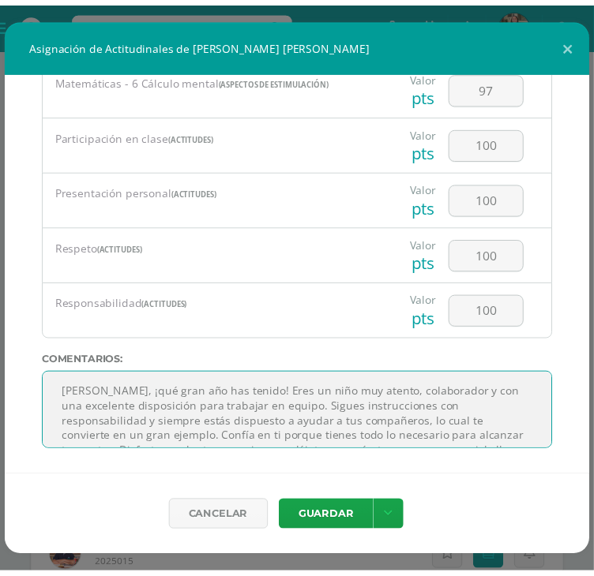
scroll to position [25, 0]
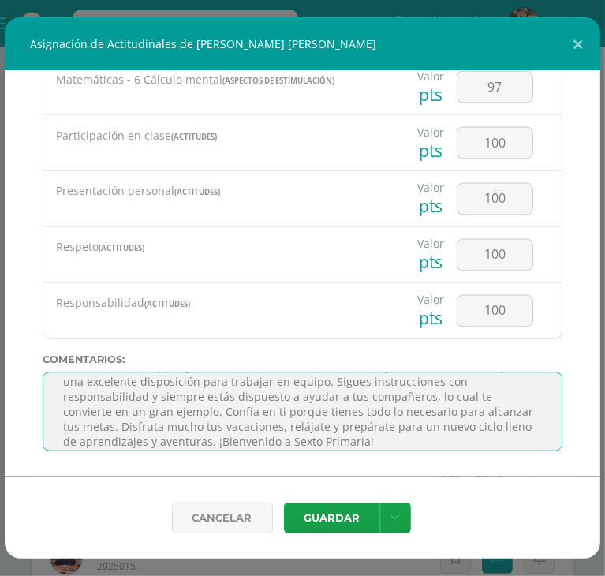
type textarea "Nico, ¡qué gran año has tenido! Eres un niño muy atento, colaborador y con una …"
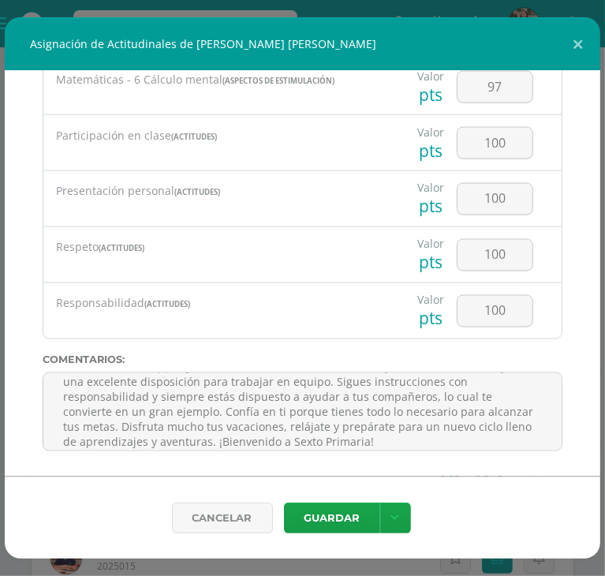
click at [300, 498] on div "Cancelar Guardar Guardar y poblar en todos mis cursos" at bounding box center [303, 518] width 596 height 82
click at [303, 509] on button "Guardar" at bounding box center [332, 518] width 96 height 31
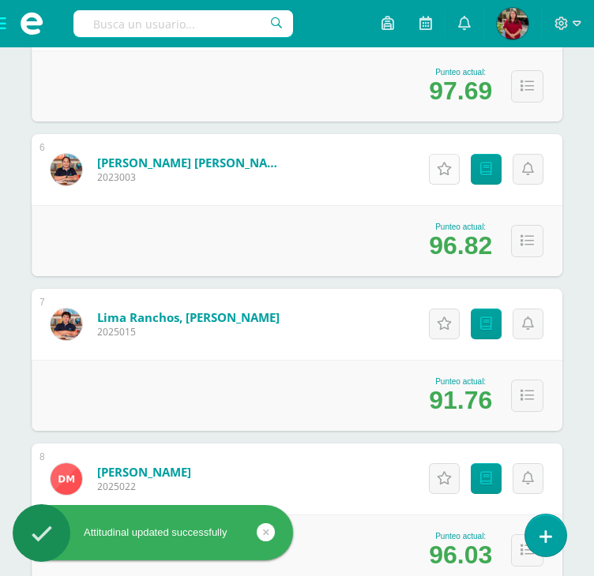
click at [436, 166] on icon at bounding box center [443, 169] width 15 height 13
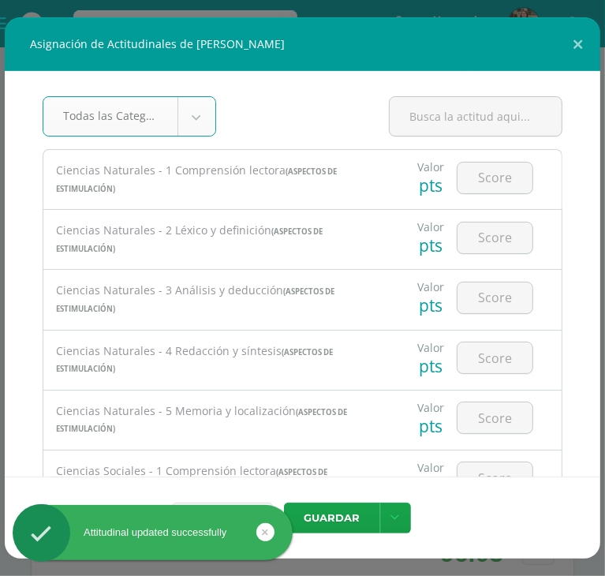
scroll to position [0, 0]
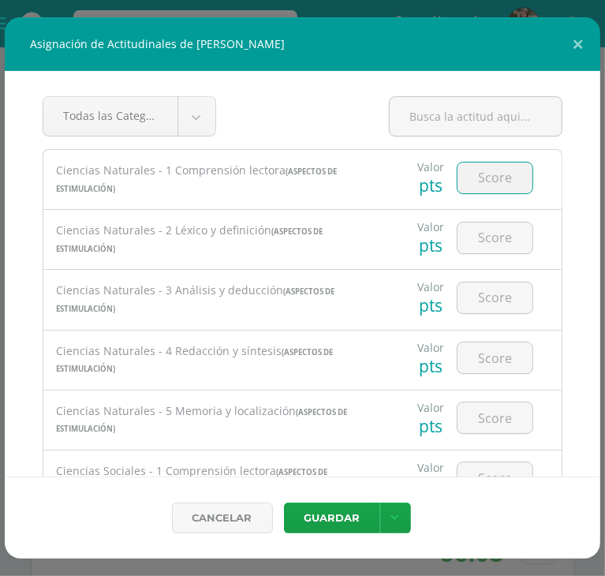
click at [474, 187] on input "number" at bounding box center [495, 178] width 75 height 31
type input "99"
type input "9"
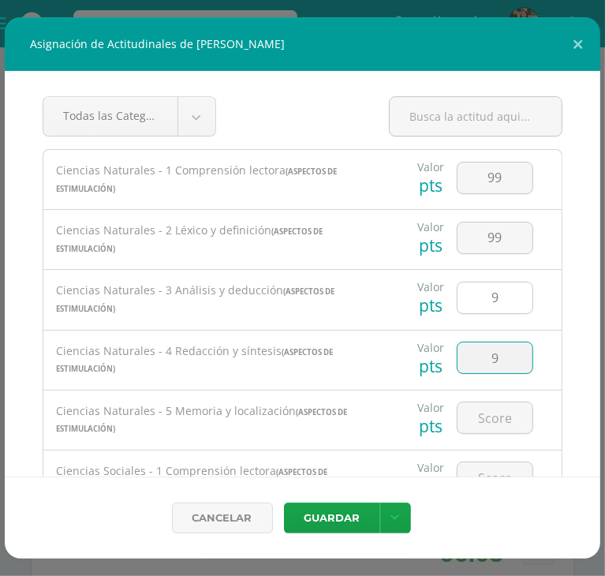
type input "9"
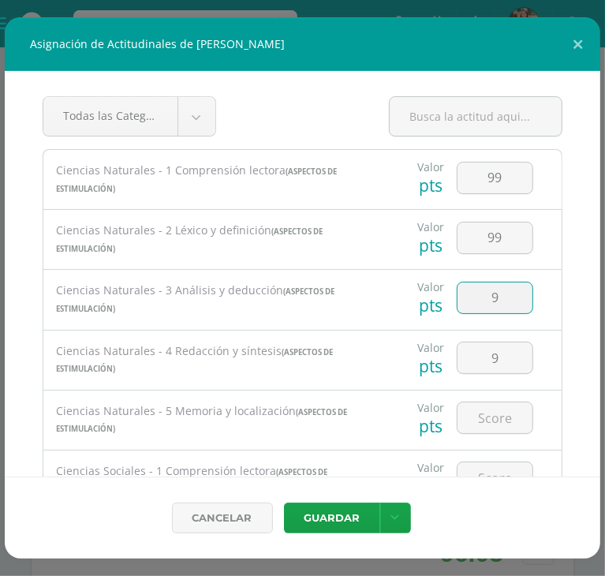
click at [507, 298] on input "9" at bounding box center [495, 298] width 75 height 31
type input "99"
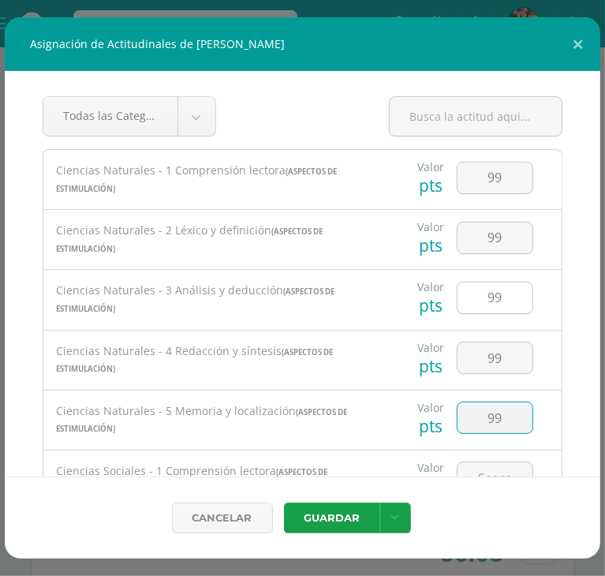
scroll to position [19, 0]
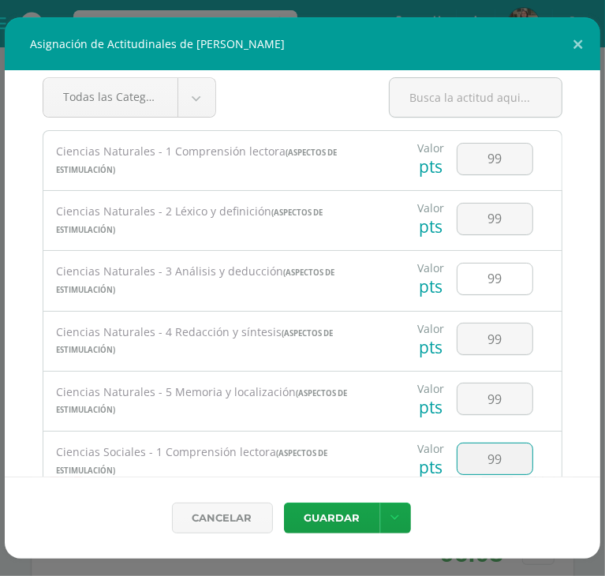
type input "99"
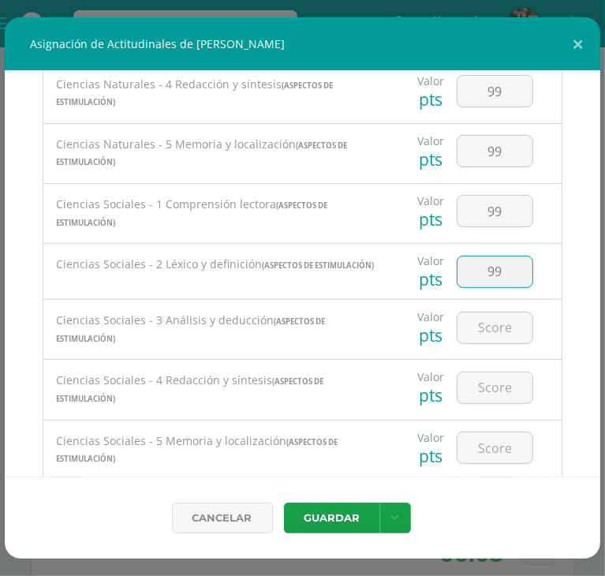
type input "99"
click at [483, 394] on input "9" at bounding box center [495, 388] width 75 height 31
type input "99"
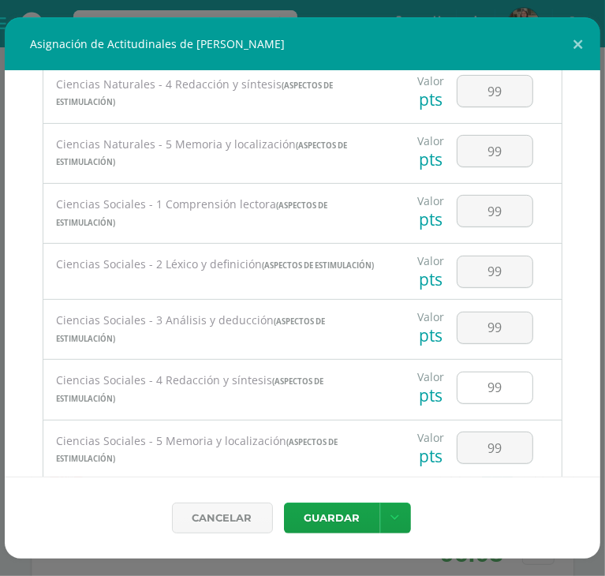
scroll to position [509, 0]
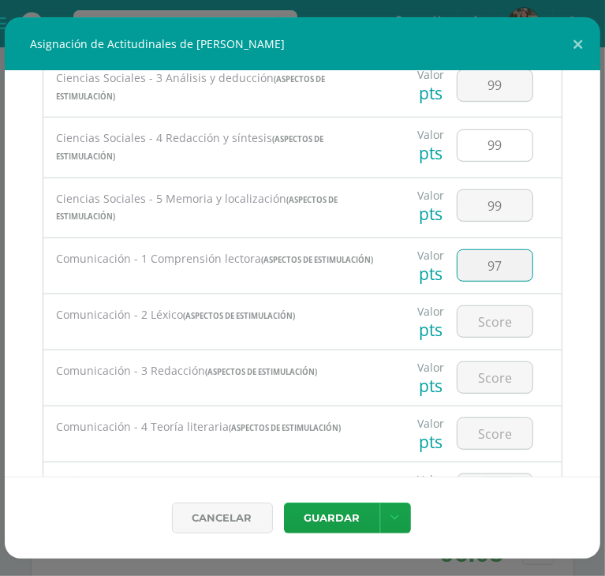
type input "97"
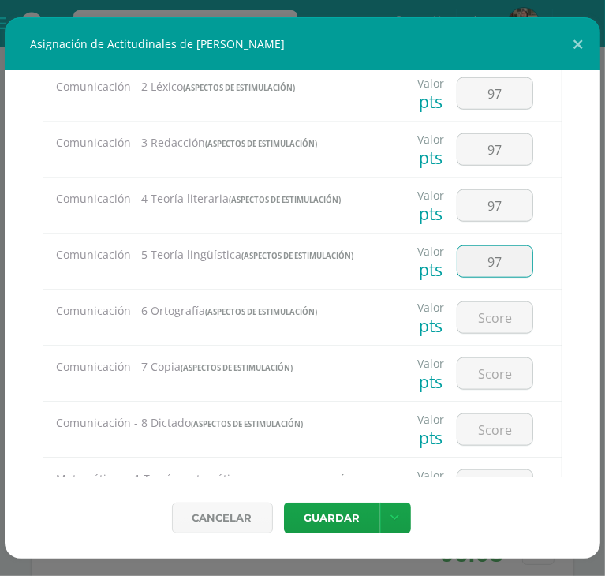
type input "97"
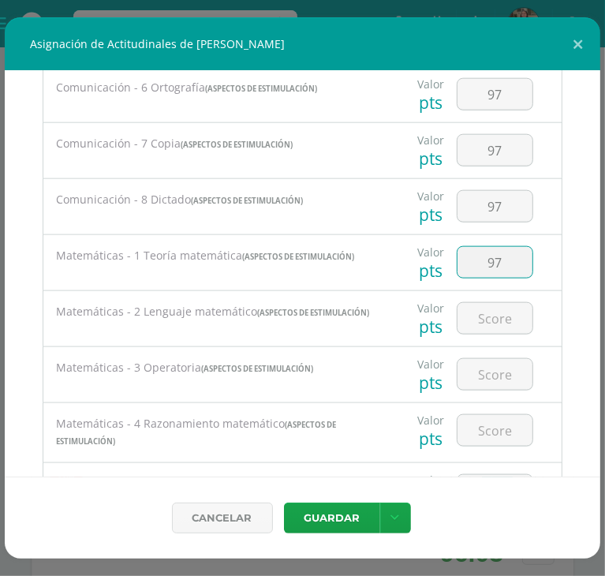
type input "97"
type input "9"
type input "7"
click at [521, 326] on input "9" at bounding box center [495, 318] width 75 height 31
type input "97"
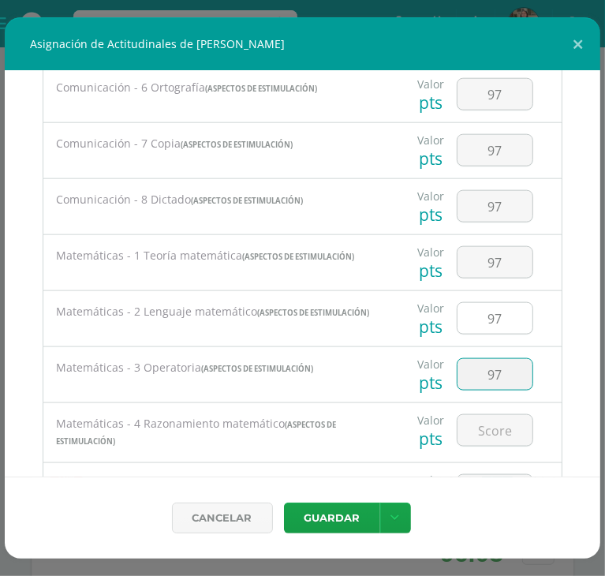
type input "97"
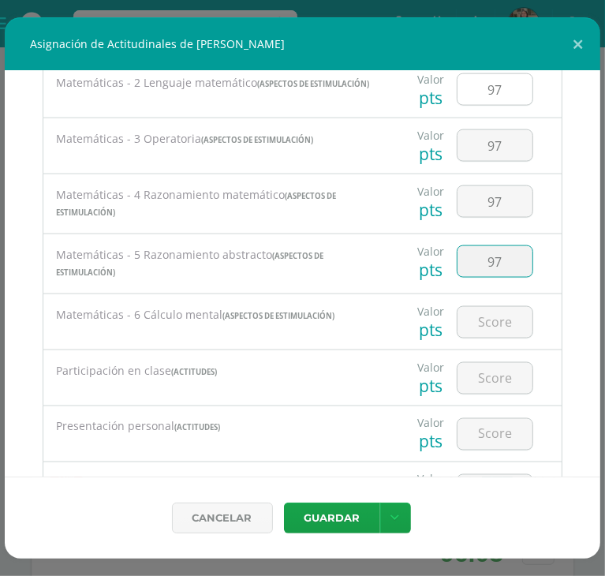
type input "97"
type input "100"
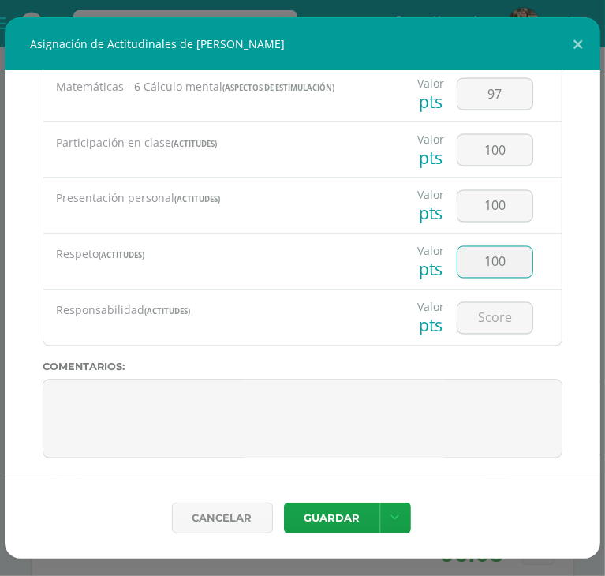
type input "100"
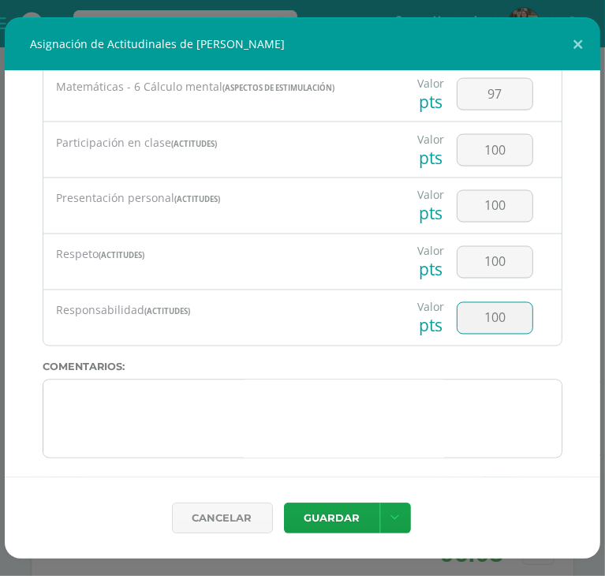
type input "100"
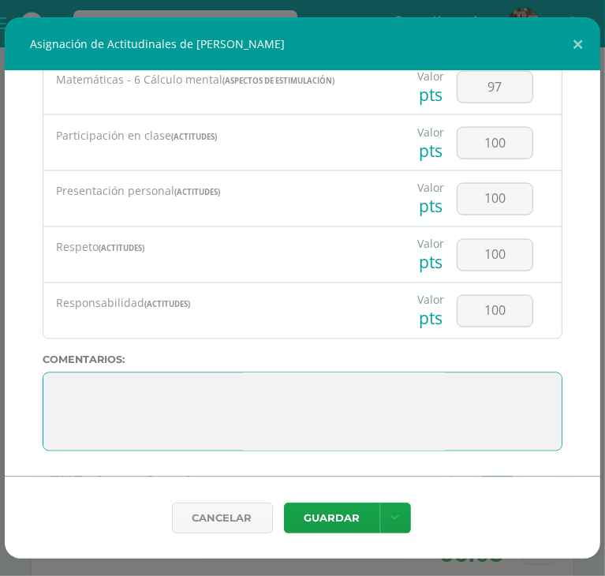
scroll to position [0, 0]
drag, startPoint x: 382, startPoint y: 433, endPoint x: 39, endPoint y: 346, distance: 353.6
click at [39, 346] on div "Todas las Categorias Todas las Categorias Aspectos de estimulación Actitudes Si…" at bounding box center [303, 274] width 596 height 406
paste textarea "María José, ¡ha sido un verdadero placer tenerte en clase este año! Tu sociabil…"
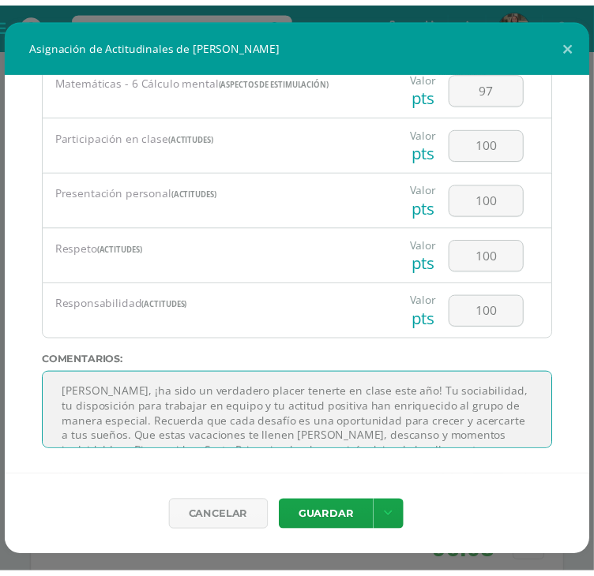
scroll to position [25, 0]
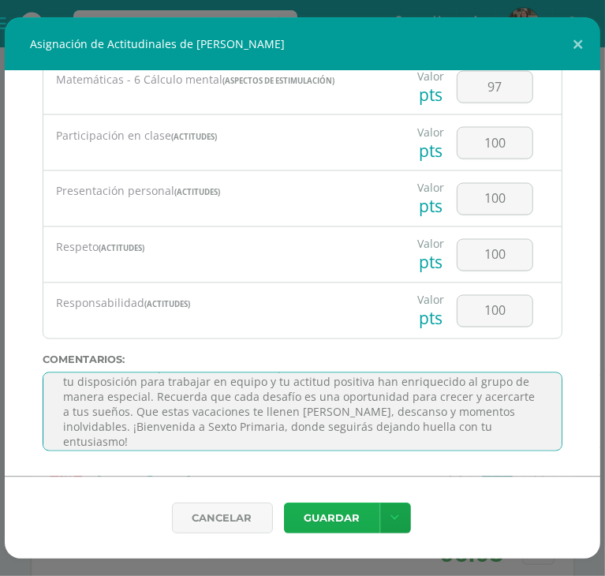
type textarea "María José, ¡ha sido un verdadero placer tenerte en clase este año! Tu sociabil…"
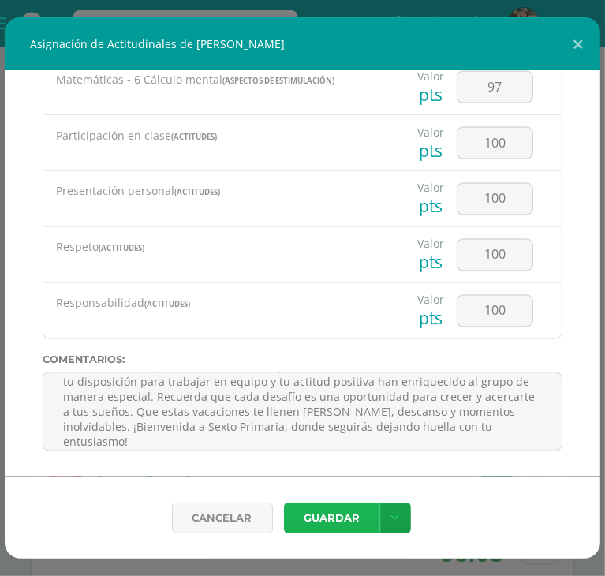
click at [335, 508] on button "Guardar" at bounding box center [332, 518] width 96 height 31
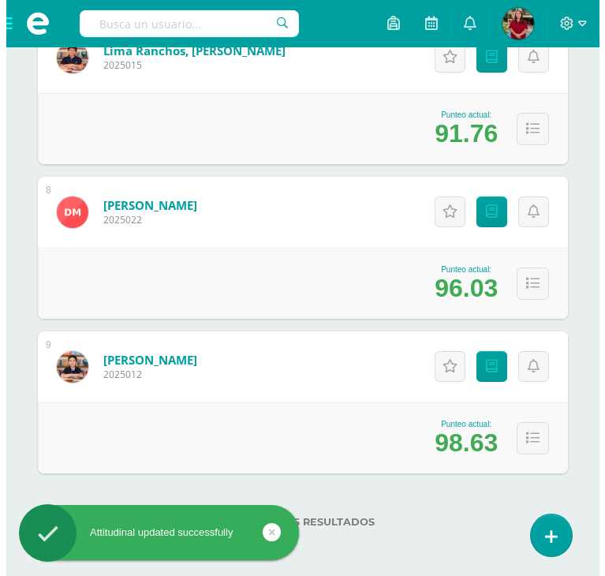
scroll to position [1734, 0]
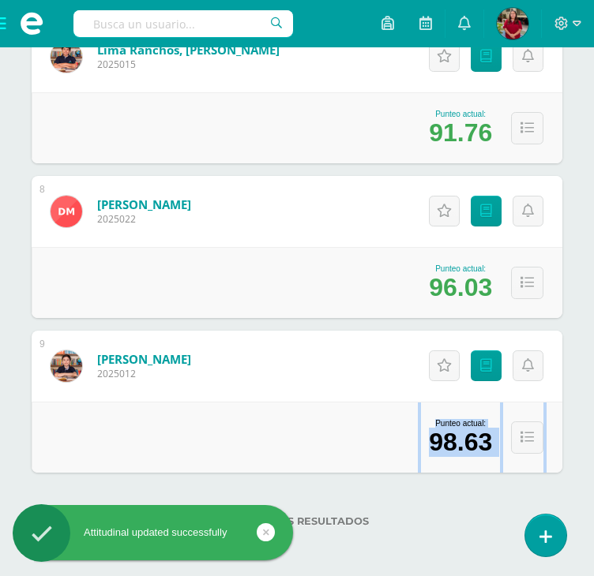
drag, startPoint x: 439, startPoint y: 392, endPoint x: 383, endPoint y: 388, distance: 56.2
click at [383, 388] on div "9 Ochoa Porta, Cristian 2025012 Punteo actual: 98.63 Actitudinales Punteos Asig…" at bounding box center [297, 402] width 530 height 142
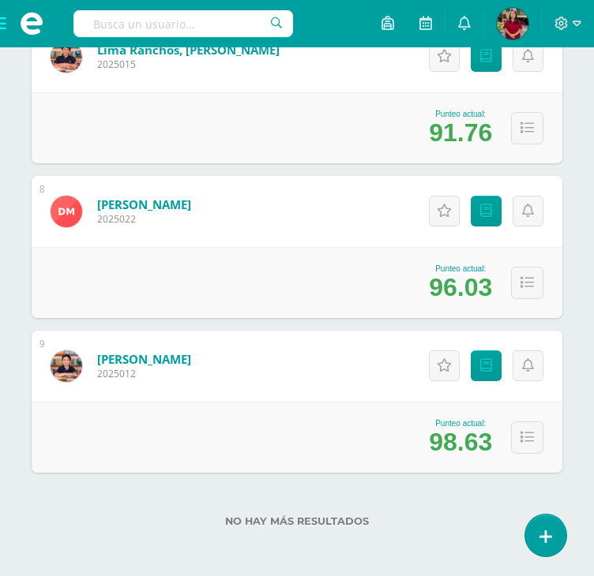
click at [444, 224] on div "Actitudinales Punteos" at bounding box center [483, 211] width 157 height 71
click at [443, 215] on icon at bounding box center [443, 210] width 15 height 13
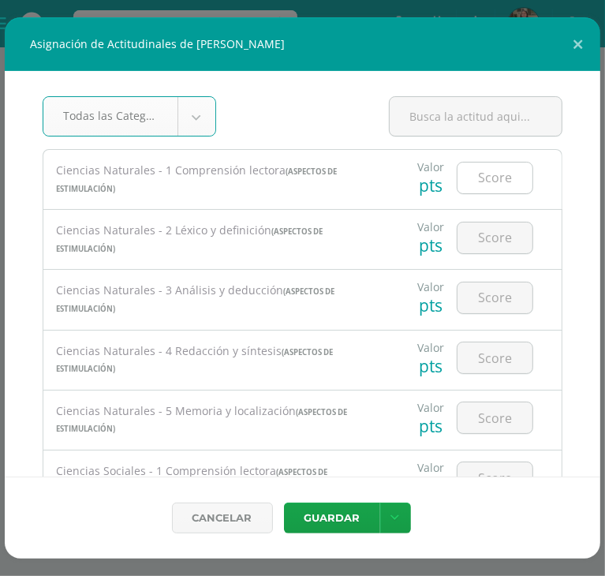
click at [505, 182] on input "number" at bounding box center [495, 178] width 75 height 31
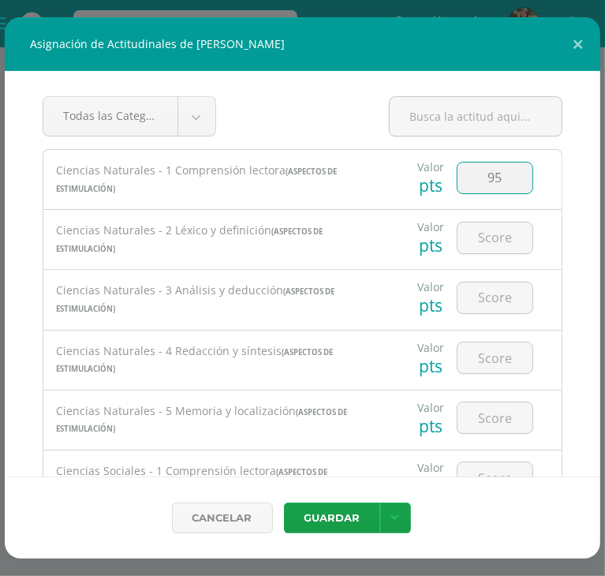
type input "95"
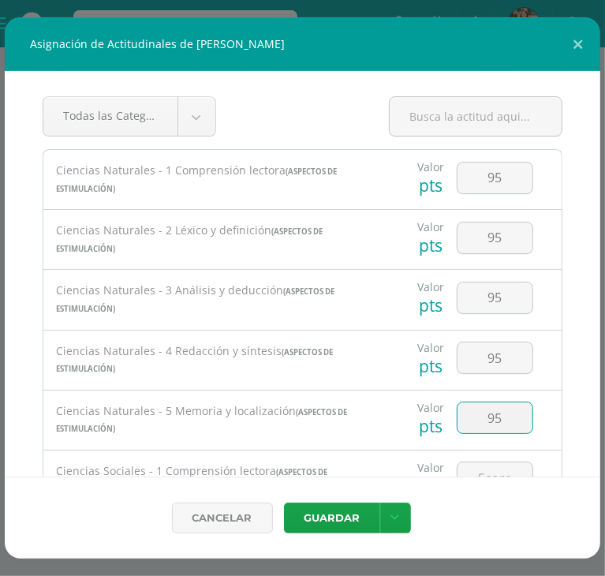
scroll to position [19, 0]
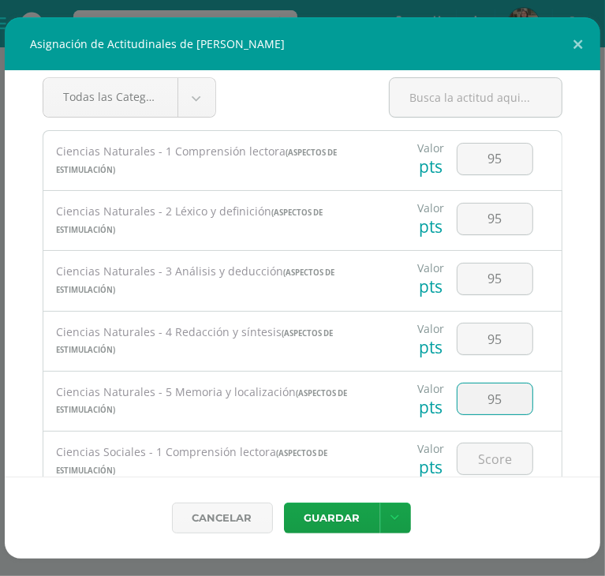
type input "9"
type input "91"
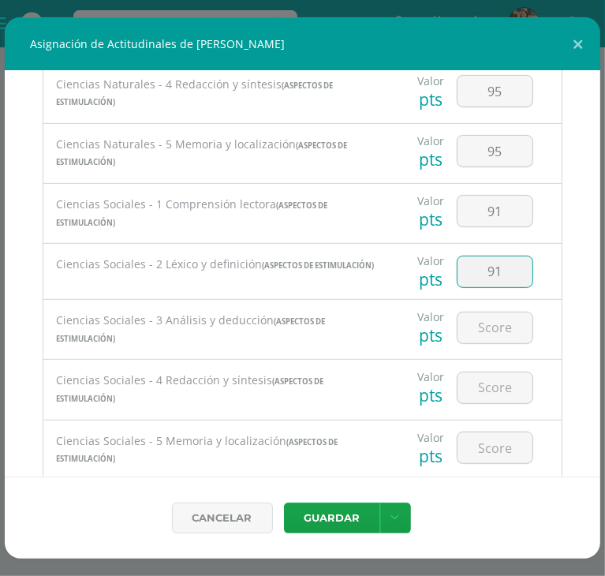
type input "91"
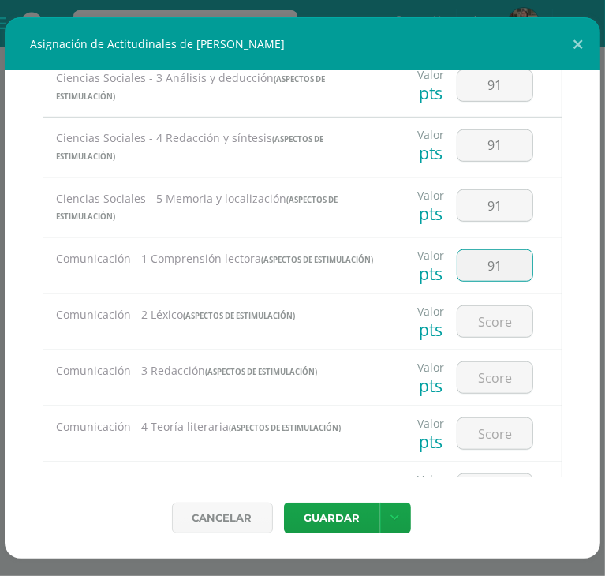
type input "91"
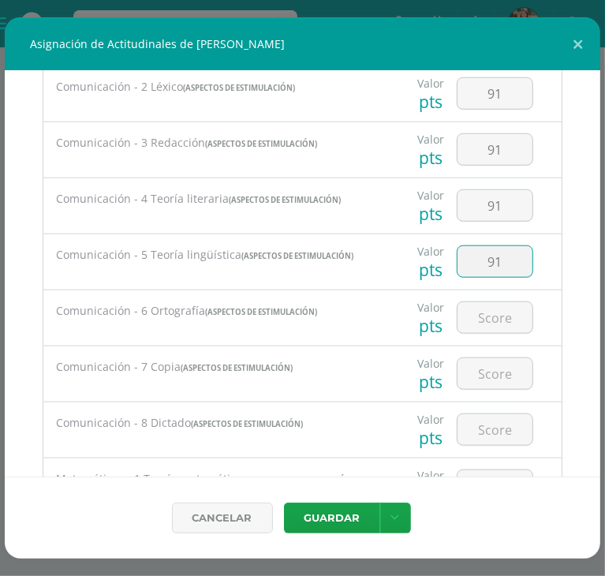
type input "91"
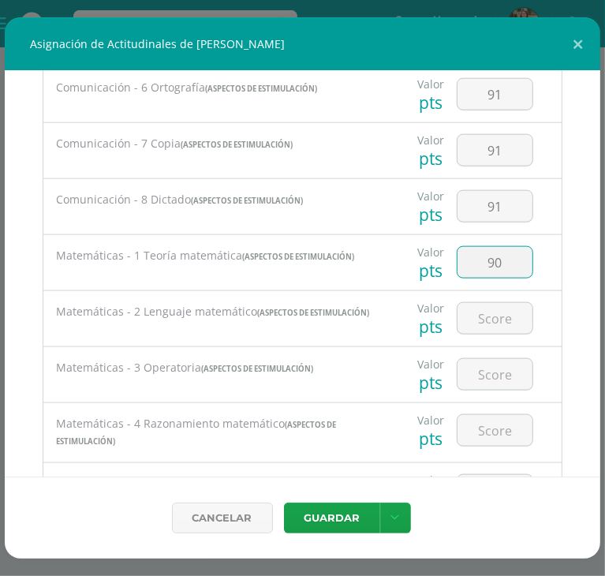
type input "90"
click at [508, 334] on input "909" at bounding box center [495, 318] width 75 height 31
type input "90"
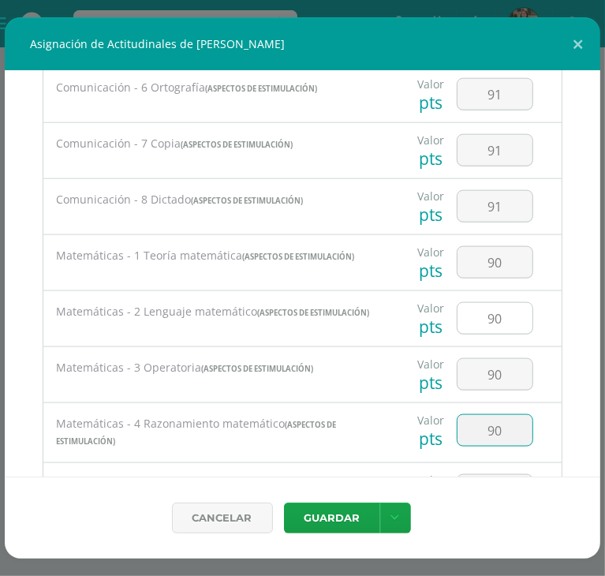
scroll to position [1189, 0]
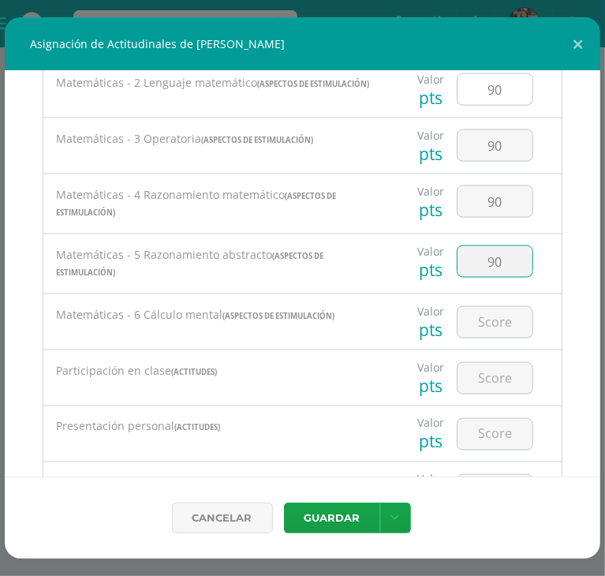
type input "90"
type input "80"
type input "100"
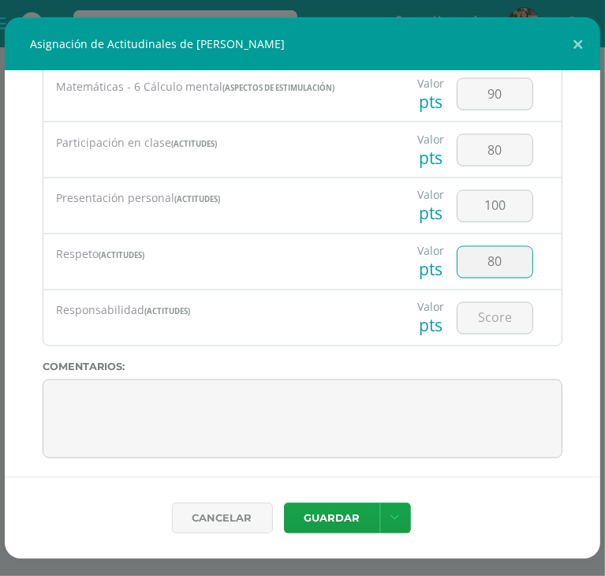
type input "80"
type input "1"
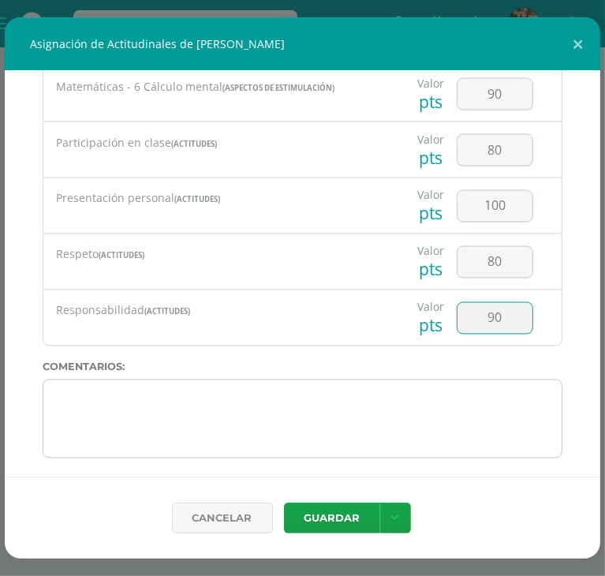
type input "90"
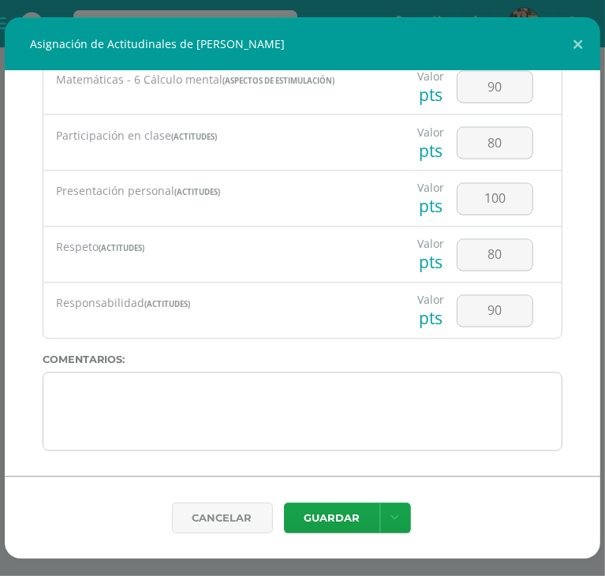
scroll to position [1436, 0]
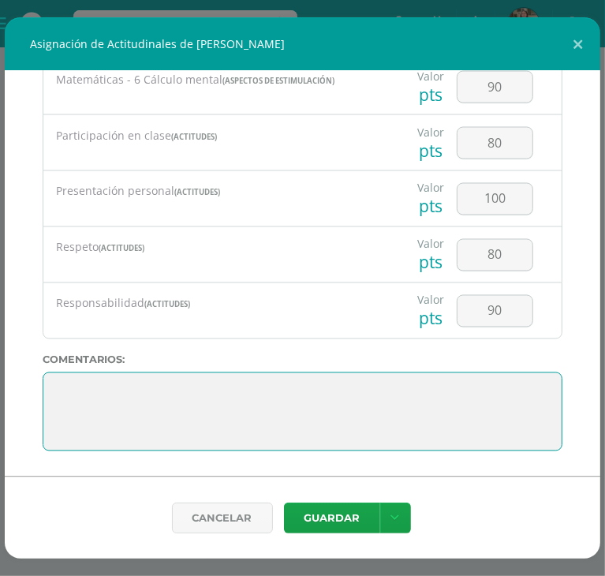
click at [238, 427] on textarea at bounding box center [303, 412] width 520 height 79
drag, startPoint x: 234, startPoint y: 440, endPoint x: -1, endPoint y: 348, distance: 251.7
paste textarea "Dimitra, ¡qué alegría tenerte en el colegio! Aportas al ambiente de clase con t…"
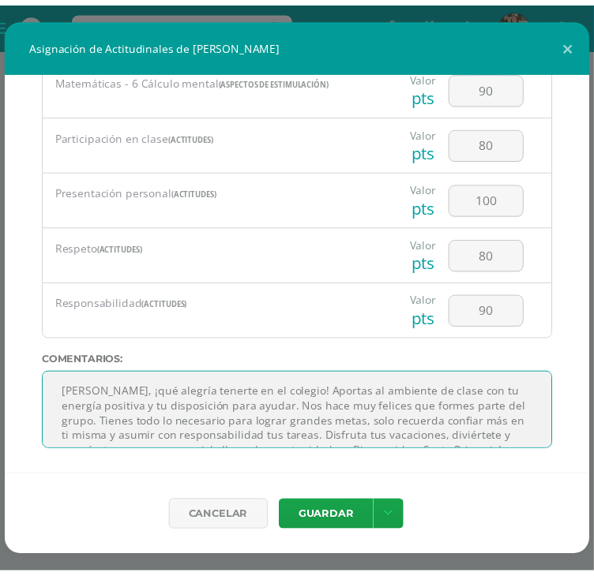
scroll to position [9, 0]
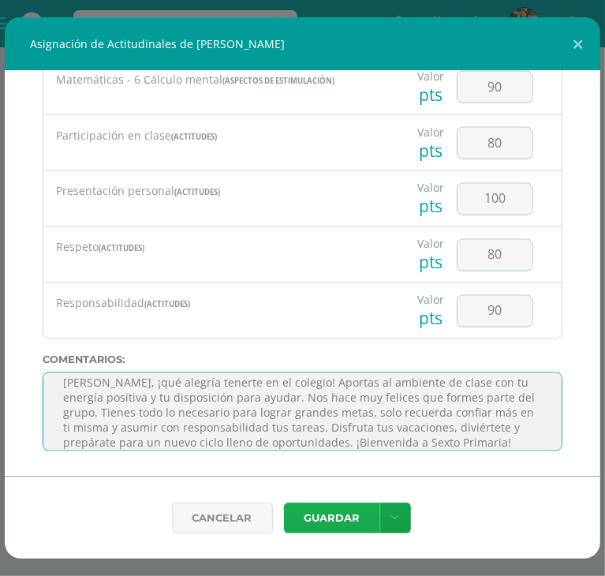
type textarea "Dimitra, ¡qué alegría tenerte en el colegio! Aportas al ambiente de clase con t…"
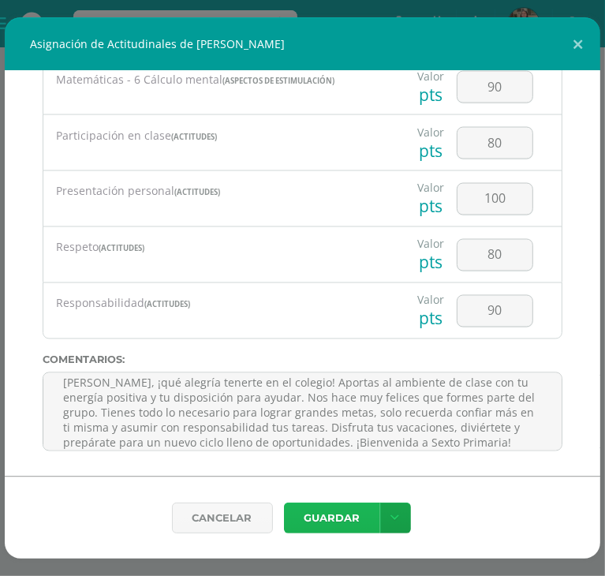
click at [328, 515] on button "Guardar" at bounding box center [332, 518] width 96 height 31
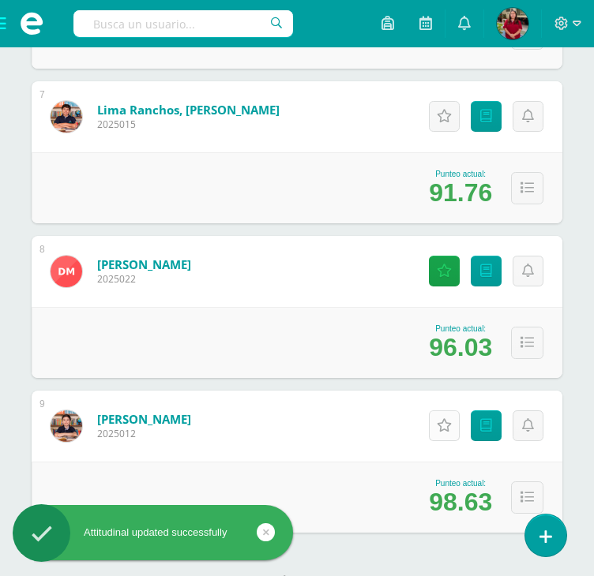
click at [445, 427] on icon at bounding box center [443, 425] width 15 height 13
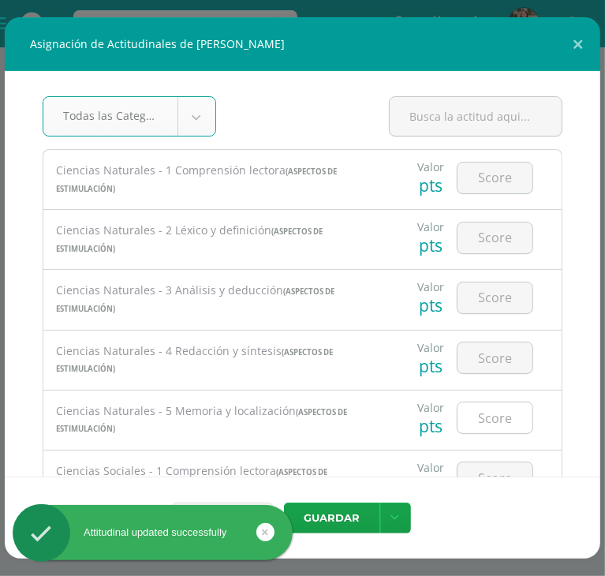
scroll to position [1662, 0]
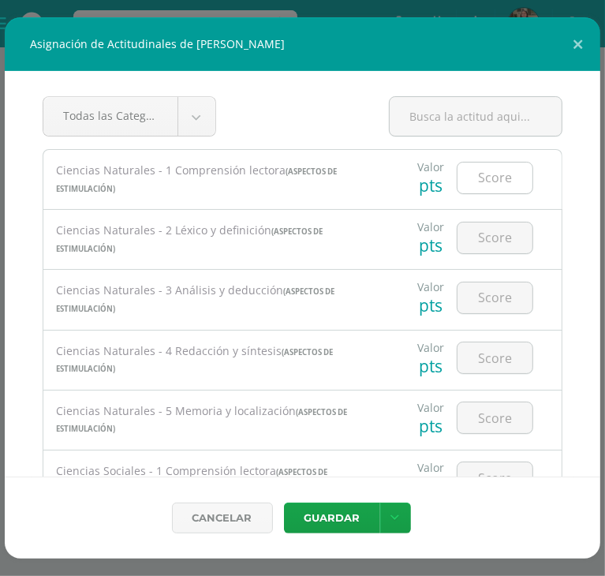
click at [502, 188] on input "number" at bounding box center [495, 178] width 75 height 31
type input "99"
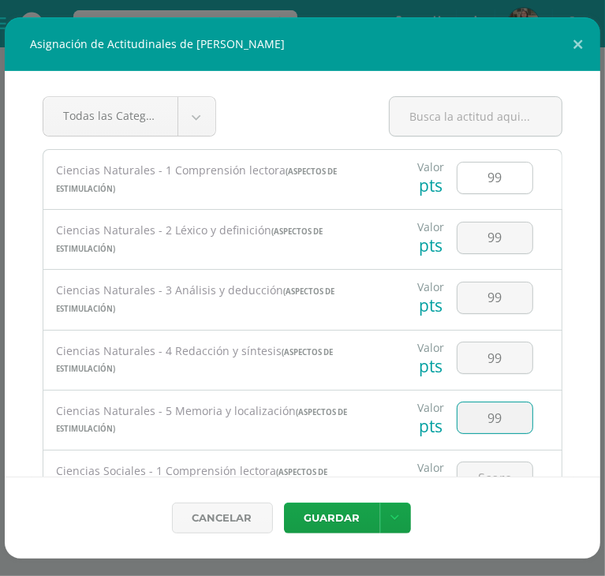
type input "99"
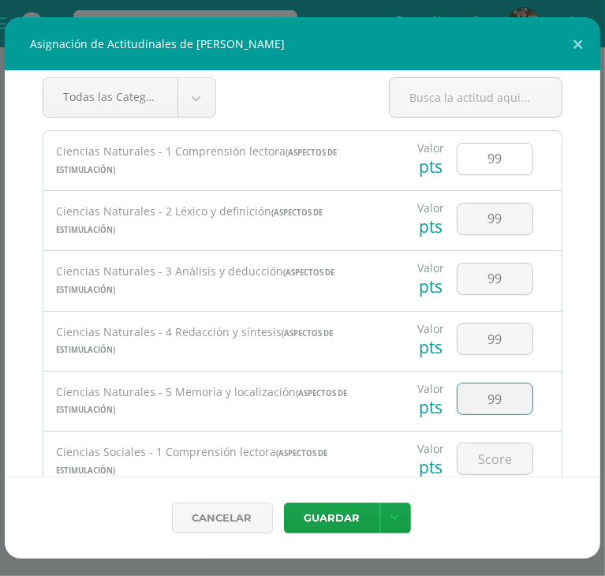
type input "8"
type input "99"
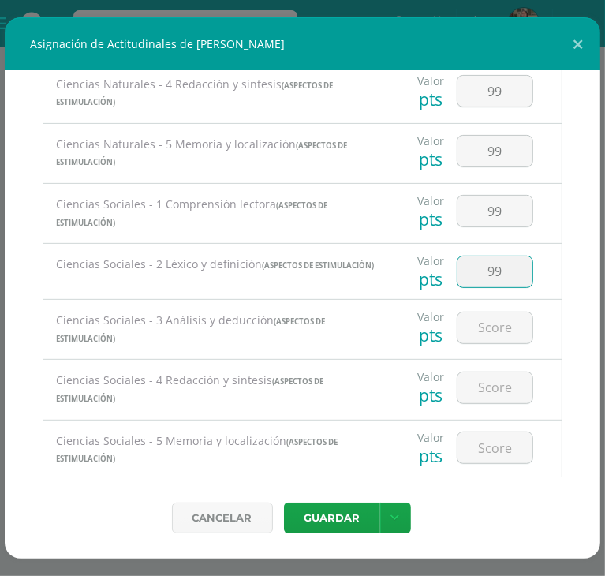
type input "99"
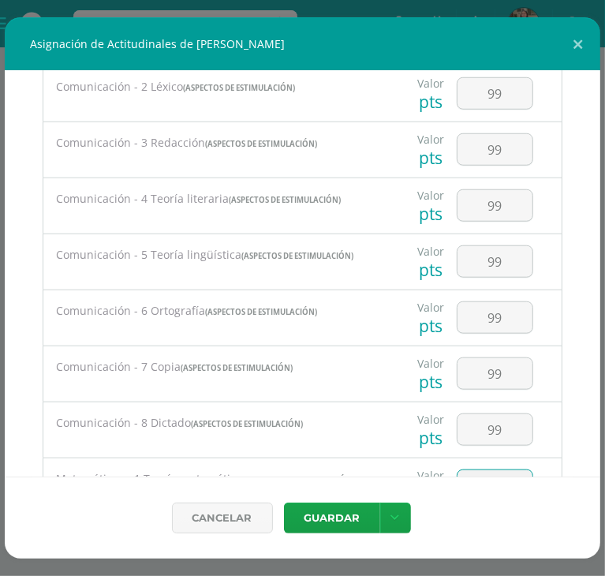
scroll to position [961, 0]
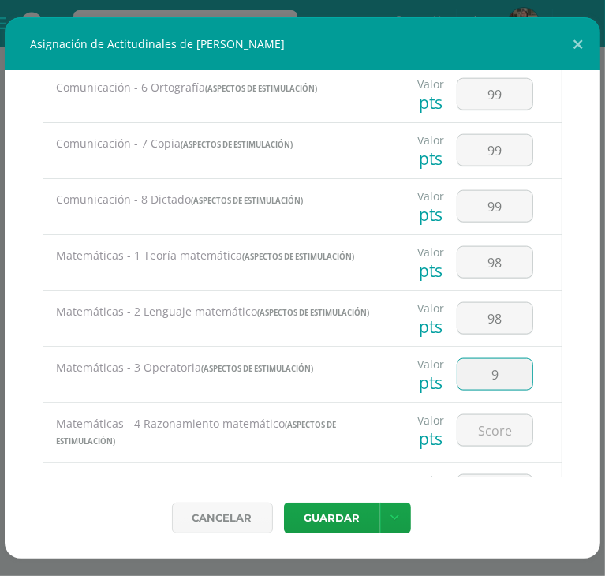
click at [498, 389] on input "9" at bounding box center [495, 374] width 75 height 31
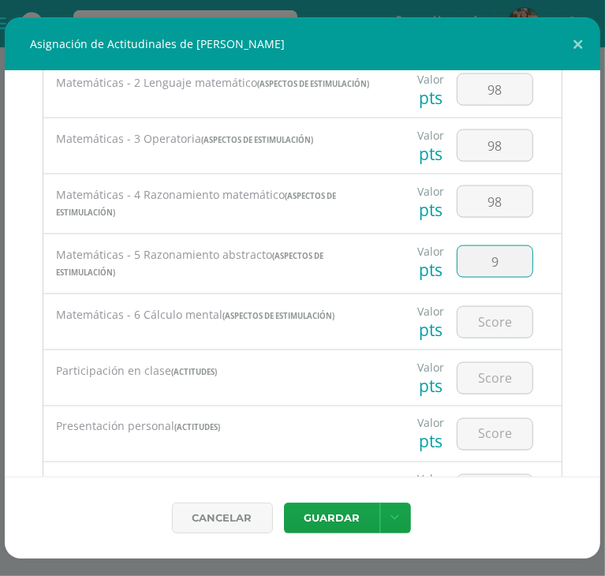
click at [504, 268] on input "9" at bounding box center [495, 261] width 75 height 31
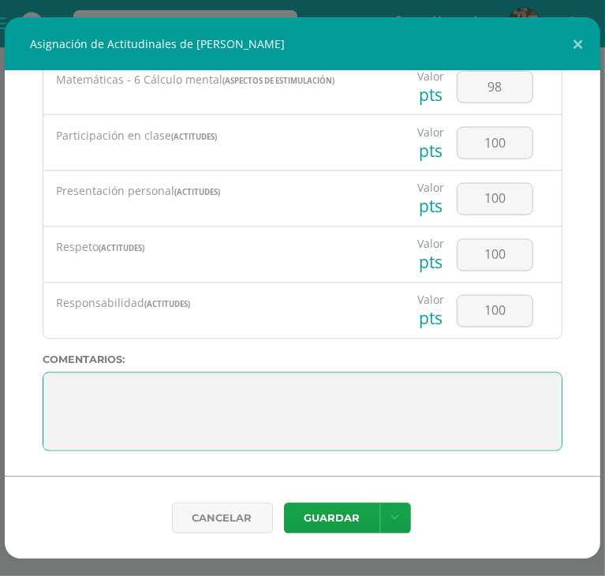
scroll to position [0, 0]
drag, startPoint x: 127, startPoint y: 446, endPoint x: 17, endPoint y: 324, distance: 164.3
click at [17, 324] on div "Todas las Categorias Todas las Categorias Aspectos de estimulación Actitudes Si…" at bounding box center [303, 274] width 596 height 406
paste textarea "Cristian, ¡felicidades por tu excelente desempeño este año! Tu entusiasmo, resp…"
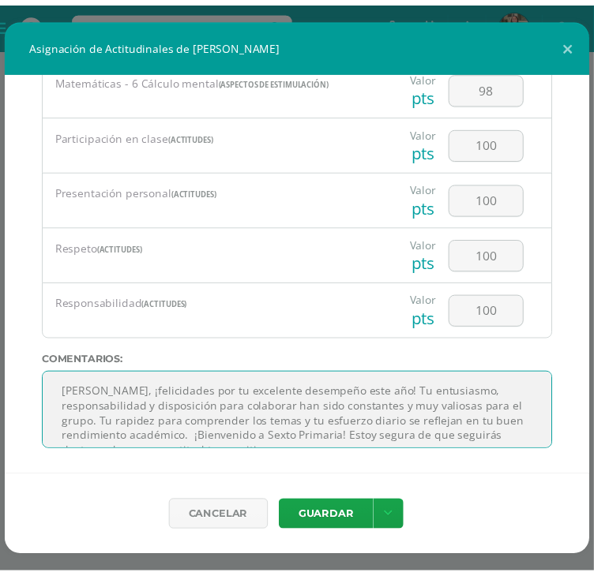
scroll to position [9, 0]
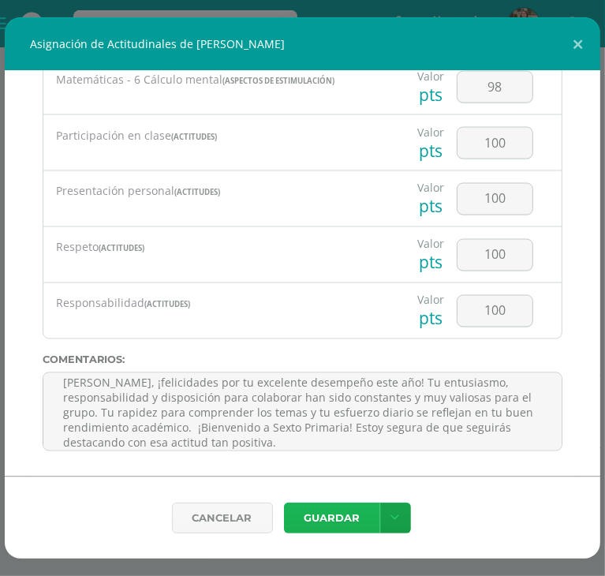
click at [356, 513] on button "Guardar" at bounding box center [332, 518] width 96 height 31
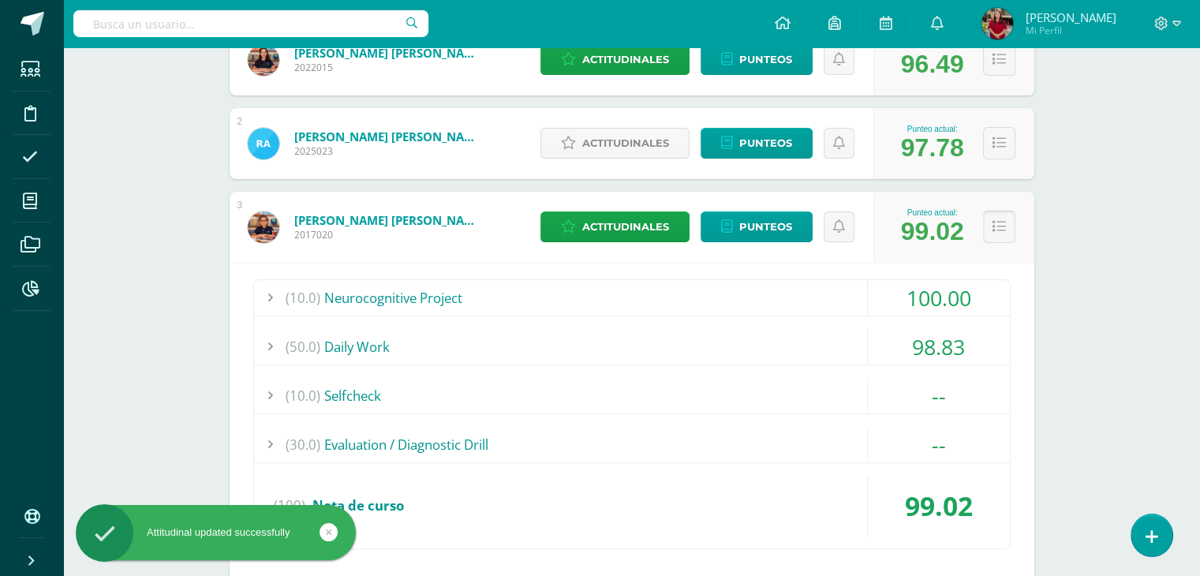
click at [605, 234] on button at bounding box center [999, 227] width 32 height 32
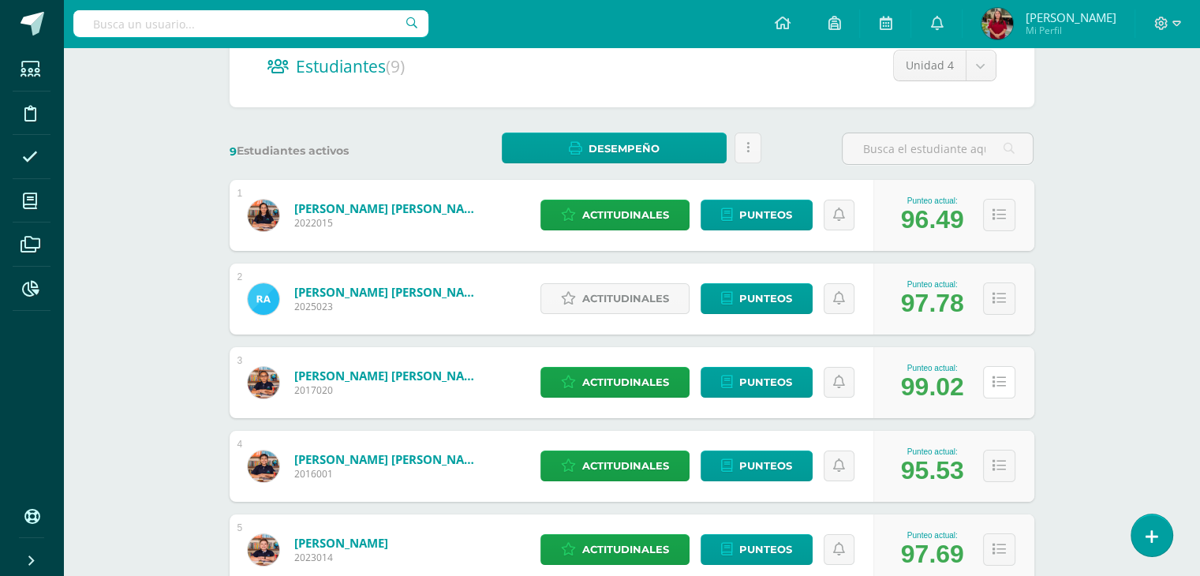
scroll to position [161, 0]
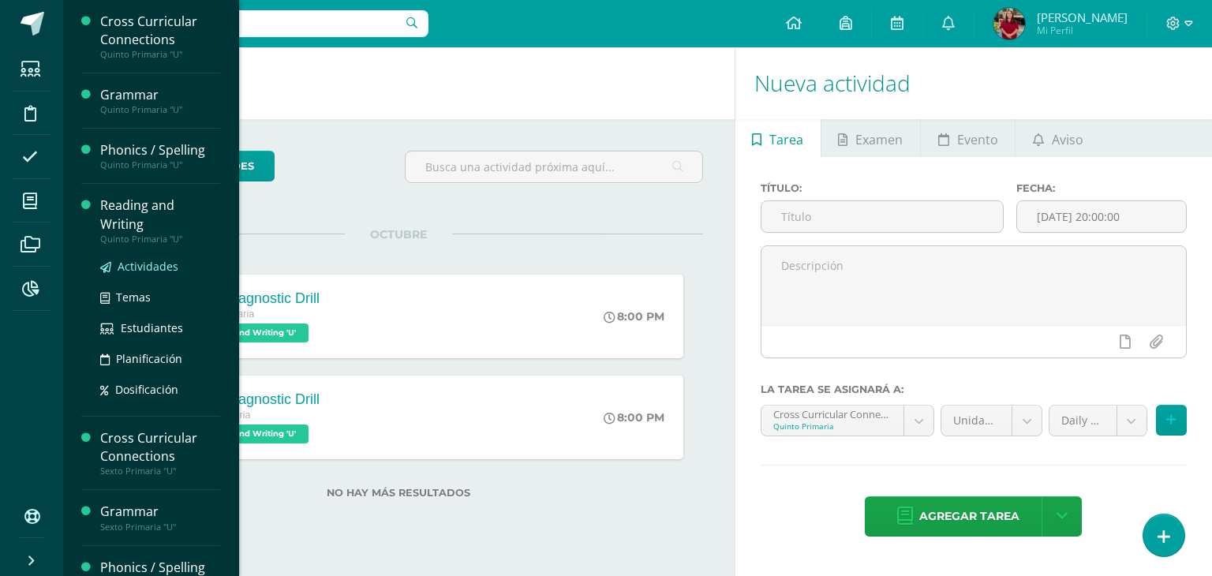
click at [132, 260] on span "Actividades" at bounding box center [148, 266] width 61 height 15
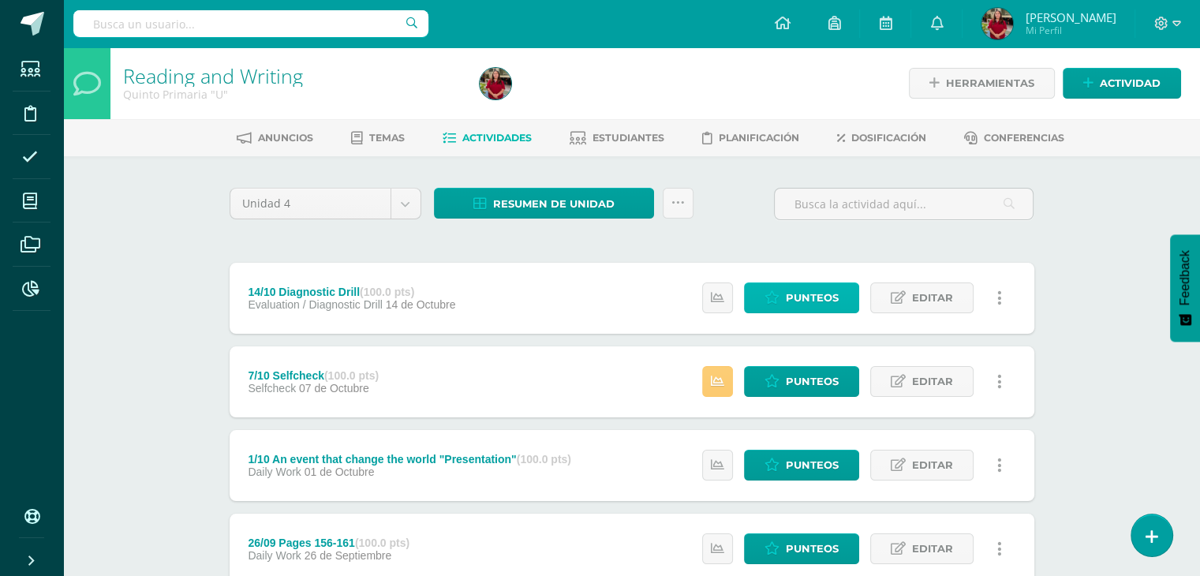
click at [811, 294] on span "Punteos" at bounding box center [812, 297] width 53 height 29
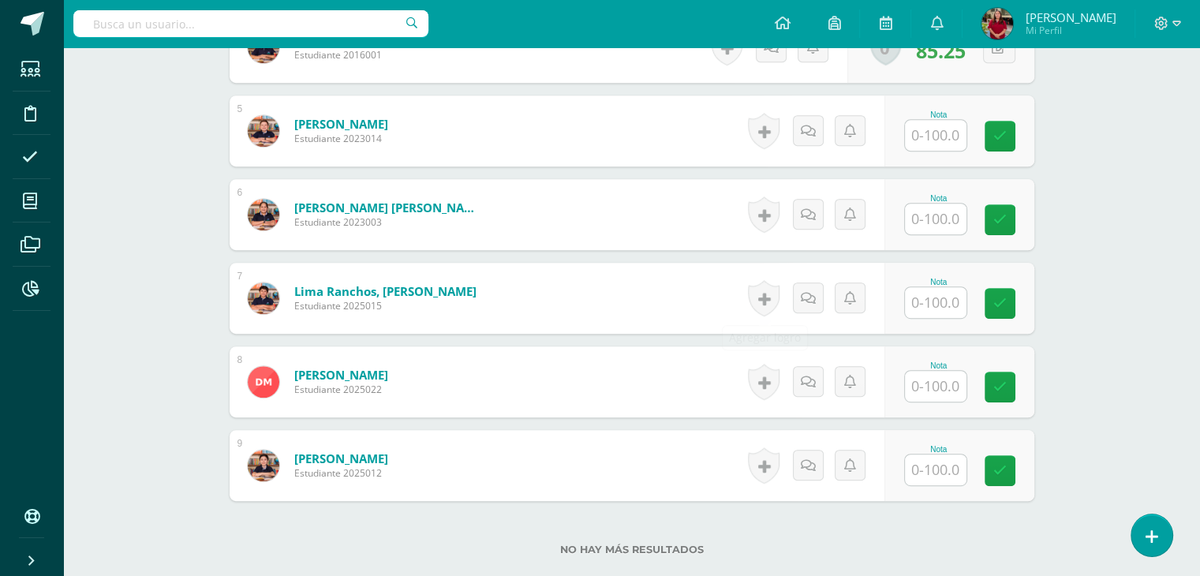
scroll to position [789, 0]
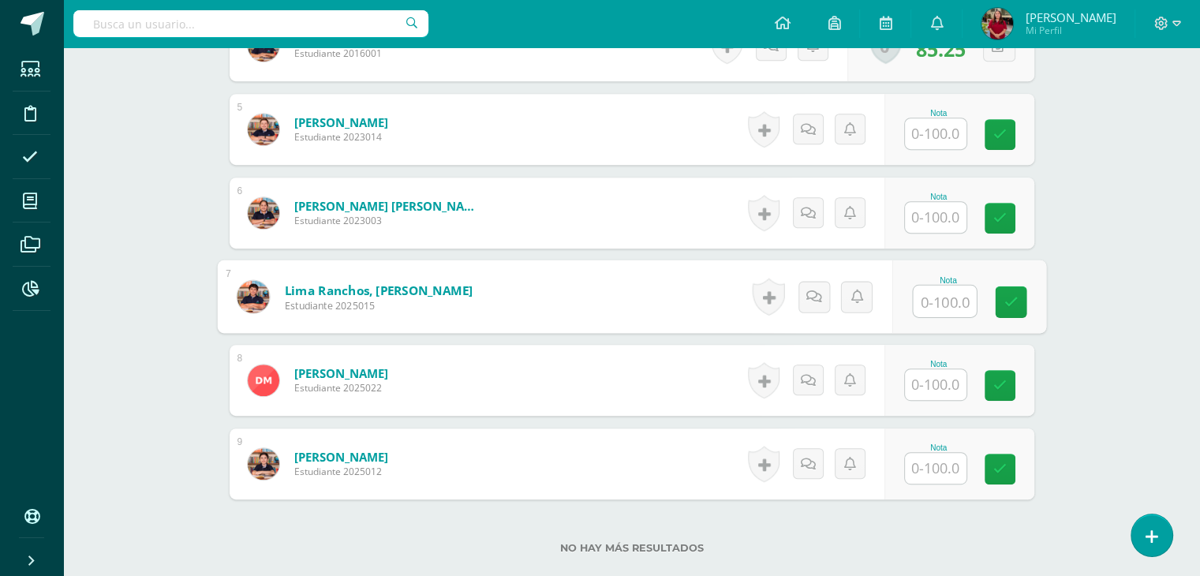
click at [937, 301] on input "text" at bounding box center [944, 302] width 63 height 32
type input "72"
